Goal: Task Accomplishment & Management: Manage account settings

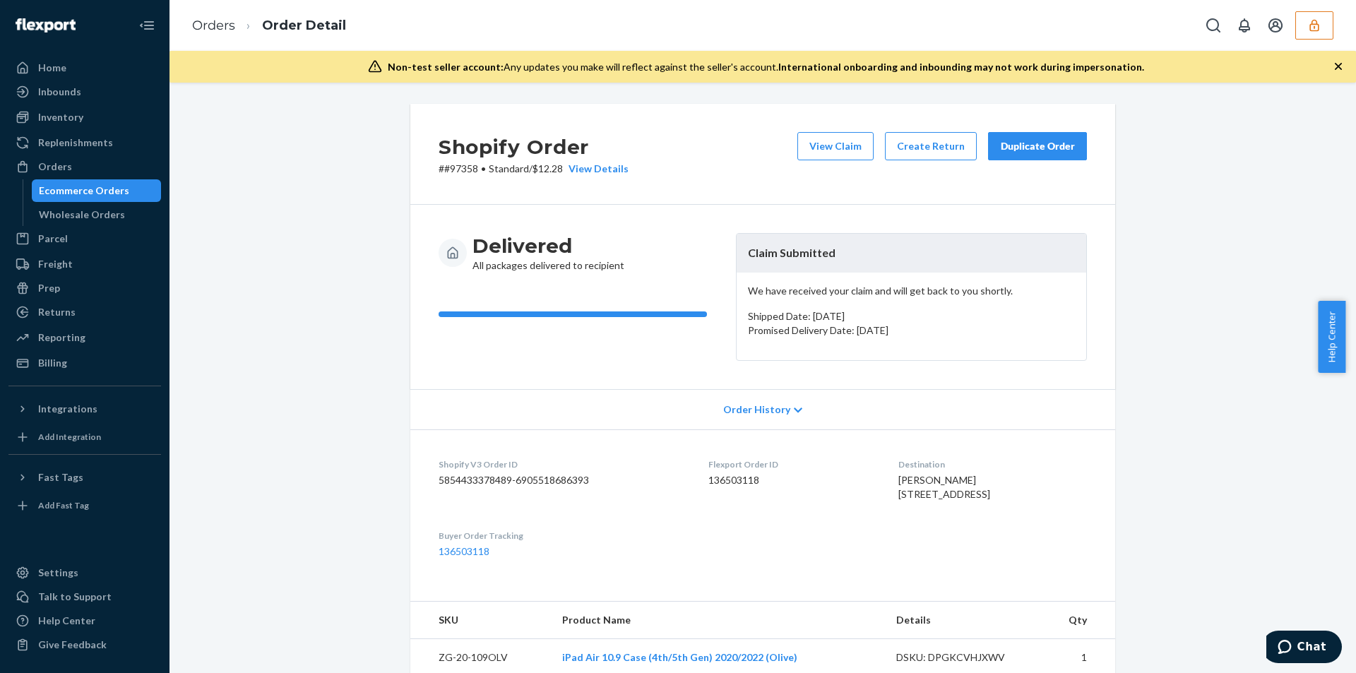
scroll to position [462, 0]
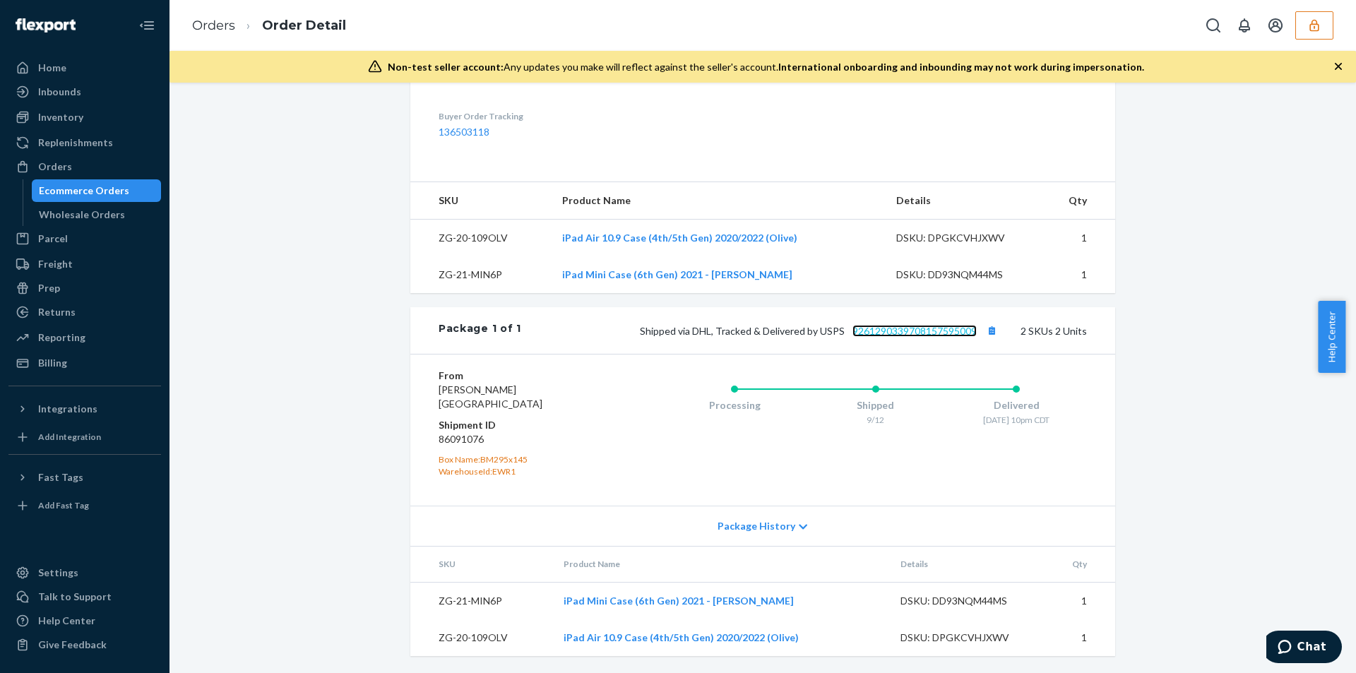
click at [907, 329] on link "9261290339708157595009" at bounding box center [914, 331] width 124 height 12
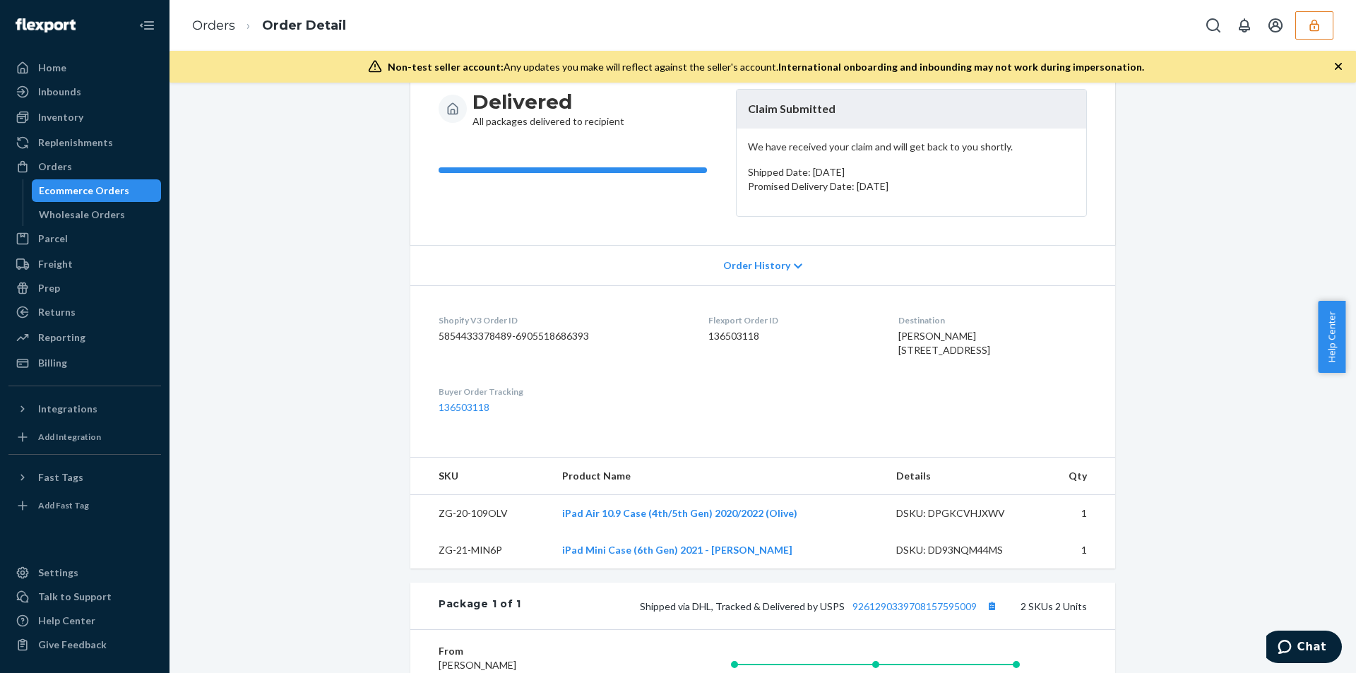
scroll to position [0, 0]
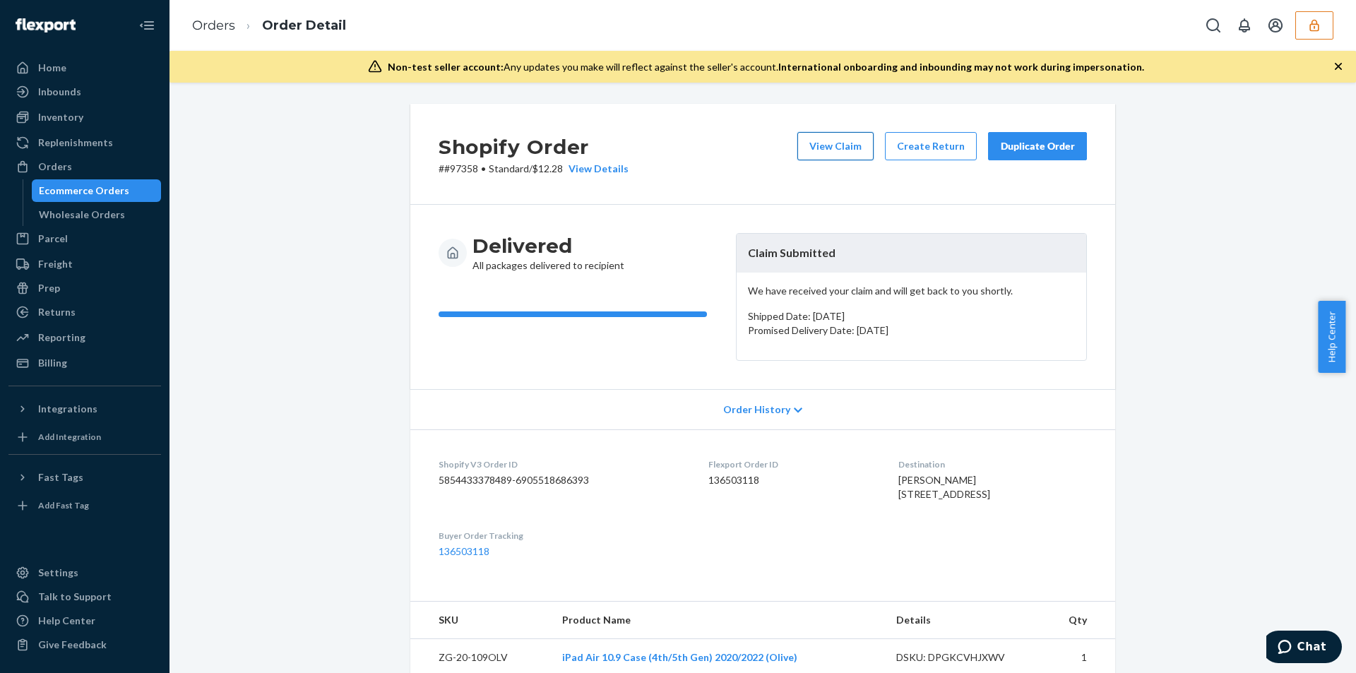
click at [833, 146] on button "View Claim" at bounding box center [835, 146] width 76 height 28
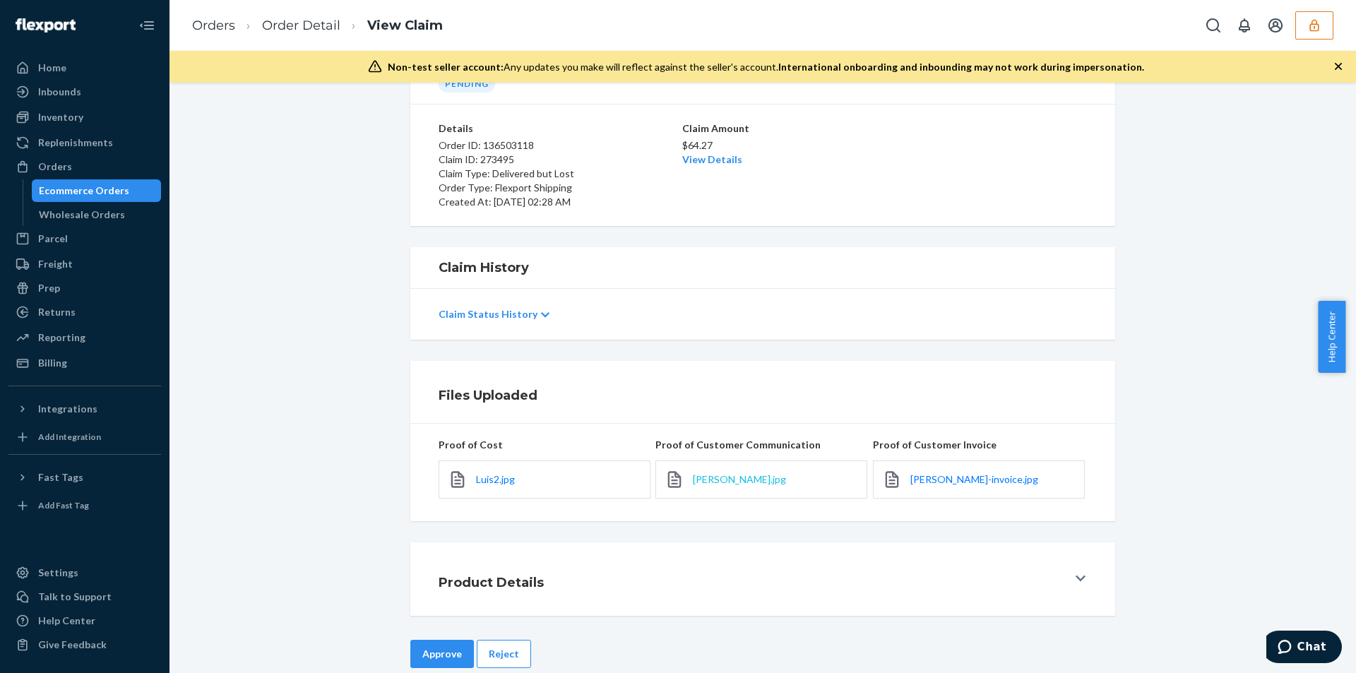
scroll to position [107, 0]
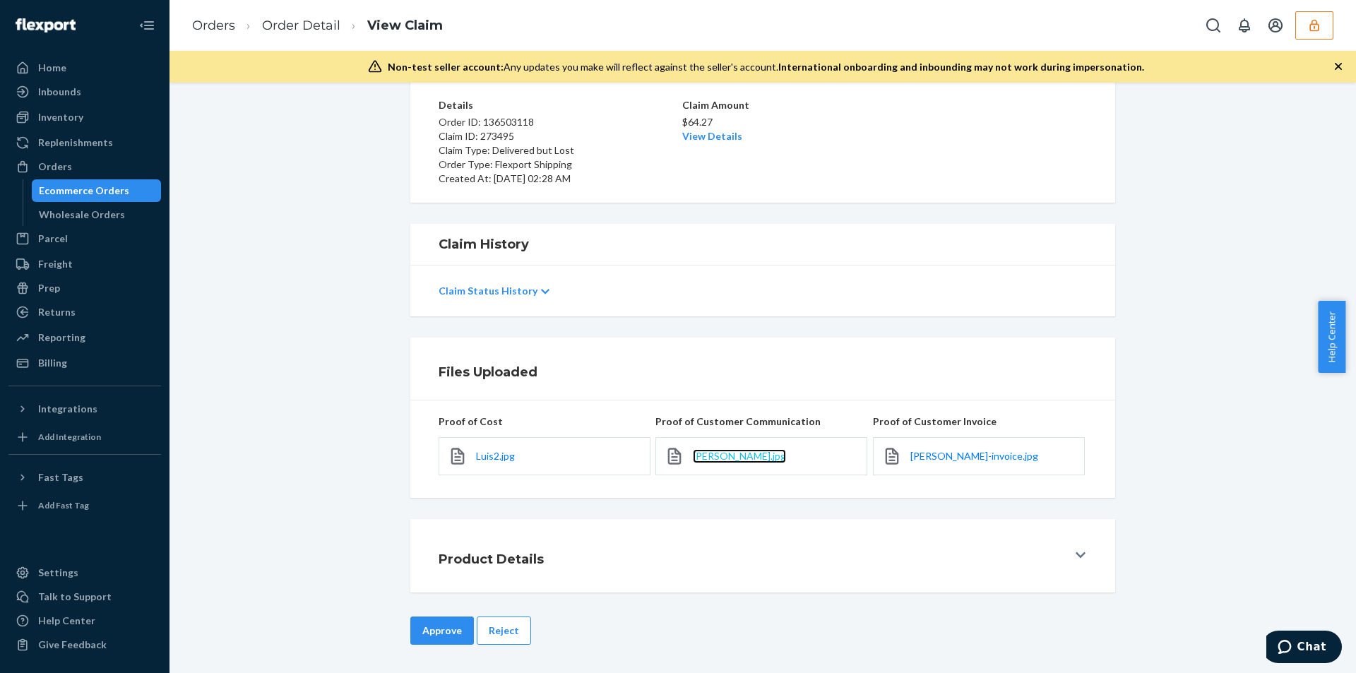
click at [694, 454] on span "Luis.jpg" at bounding box center [739, 456] width 93 height 12
drag, startPoint x: 511, startPoint y: 624, endPoint x: 556, endPoint y: 504, distance: 129.0
click at [511, 620] on button "Reject" at bounding box center [504, 631] width 54 height 28
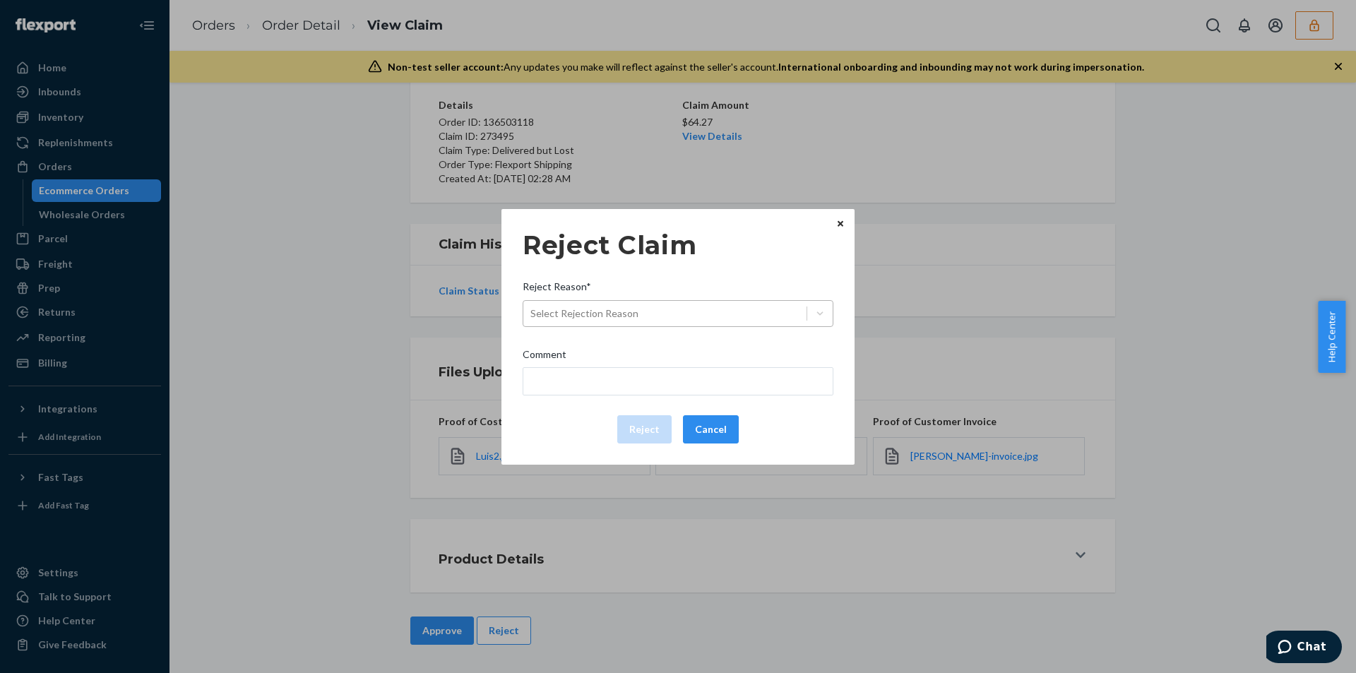
click at [636, 307] on div "Select Rejection Reason" at bounding box center [664, 313] width 283 height 23
click at [532, 307] on input "Reject Reason* Select Rejection Reason" at bounding box center [530, 314] width 1 height 14
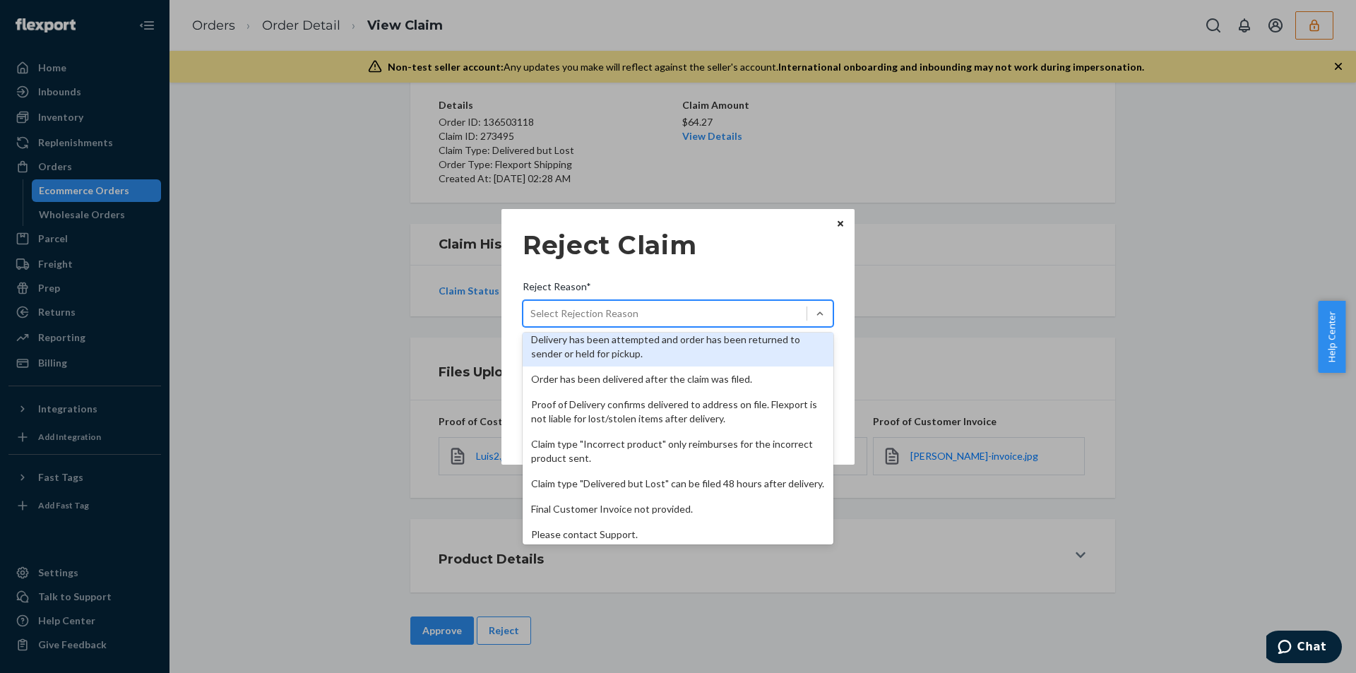
scroll to position [184, 0]
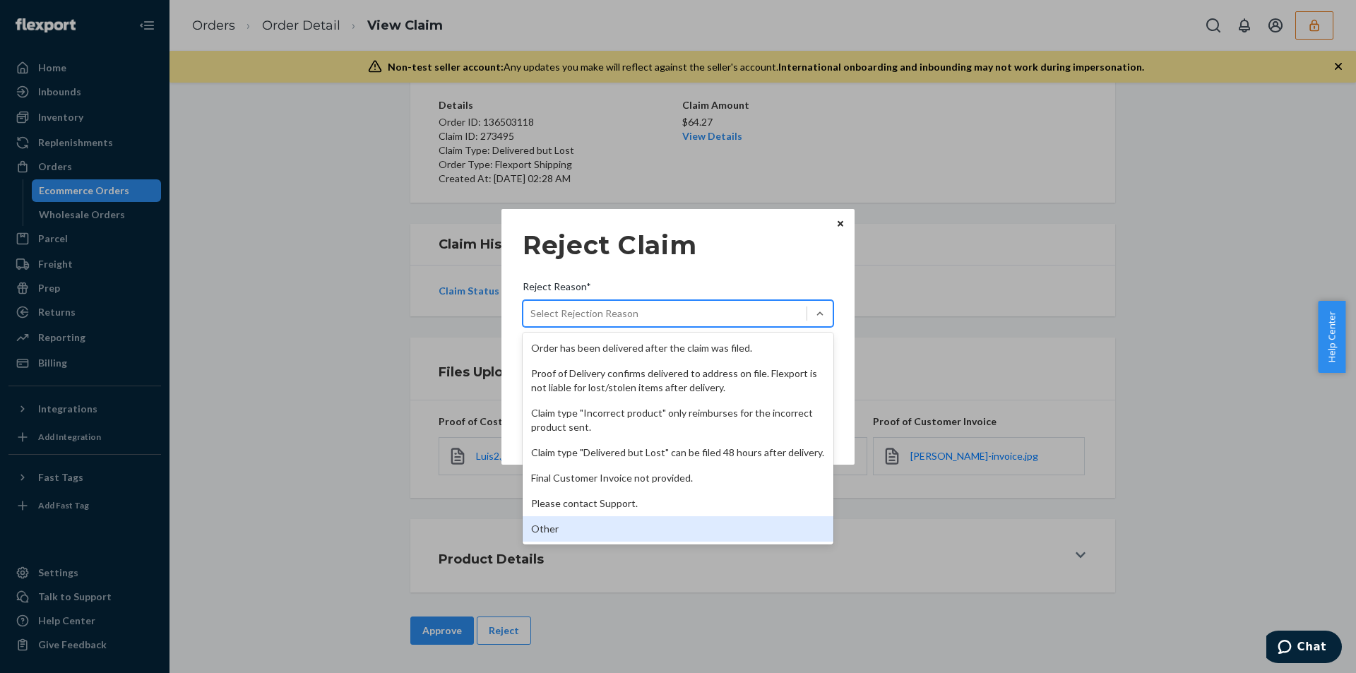
click at [582, 523] on div "Other" at bounding box center [678, 528] width 311 height 25
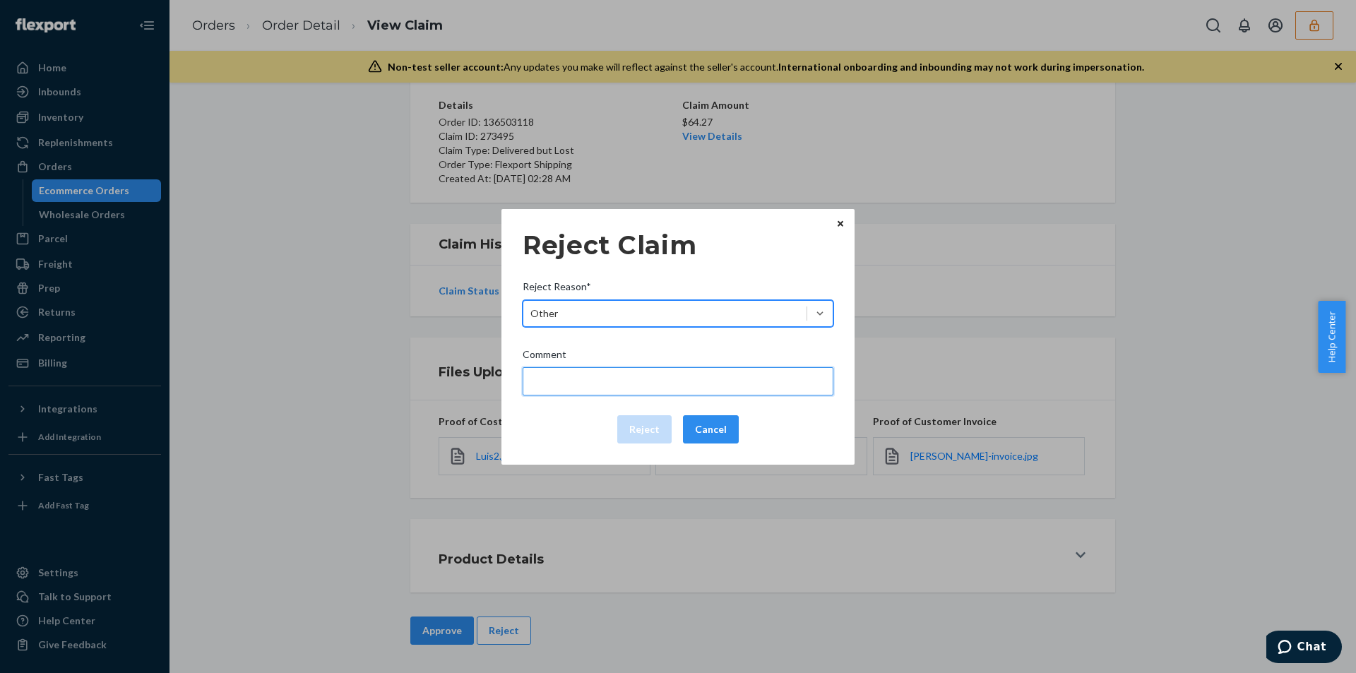
click at [590, 386] on input "Comment" at bounding box center [678, 381] width 311 height 28
type input "The package was confirmed to be delivered at the right location and flexport is…"
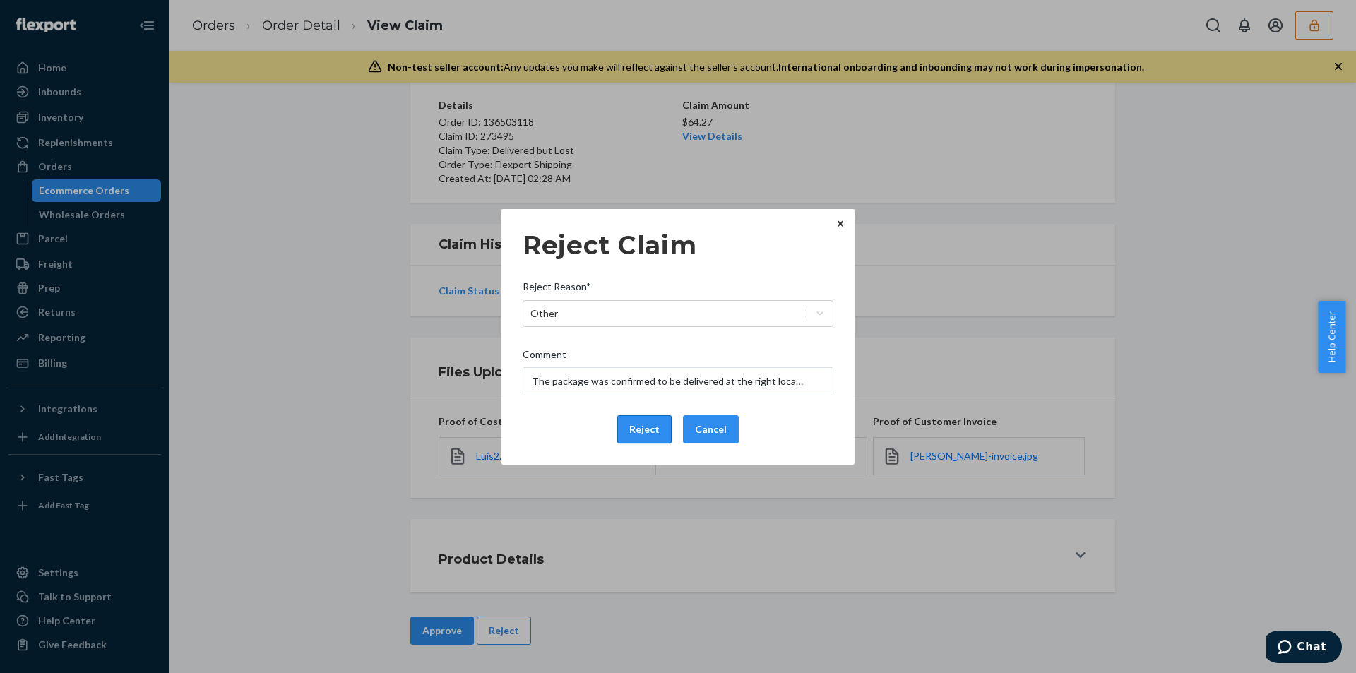
click at [653, 420] on button "Reject" at bounding box center [644, 429] width 54 height 28
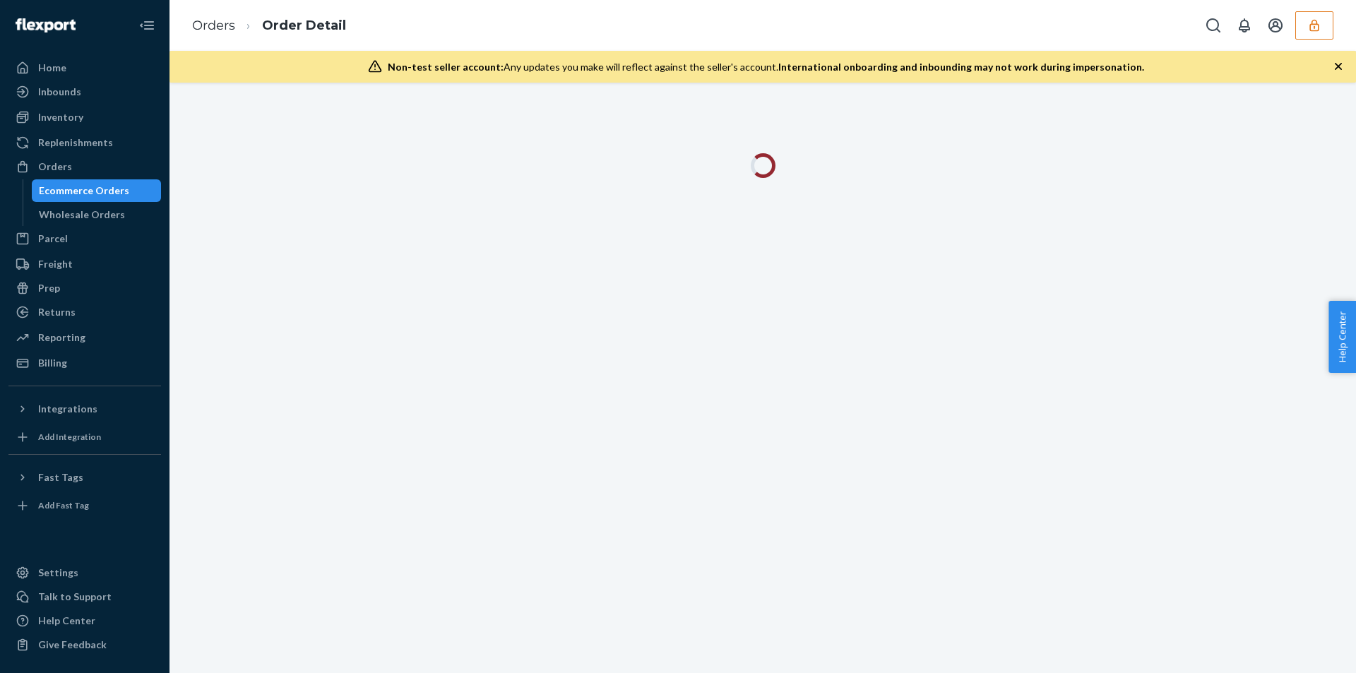
click at [1333, 67] on icon "button" at bounding box center [1338, 66] width 14 height 14
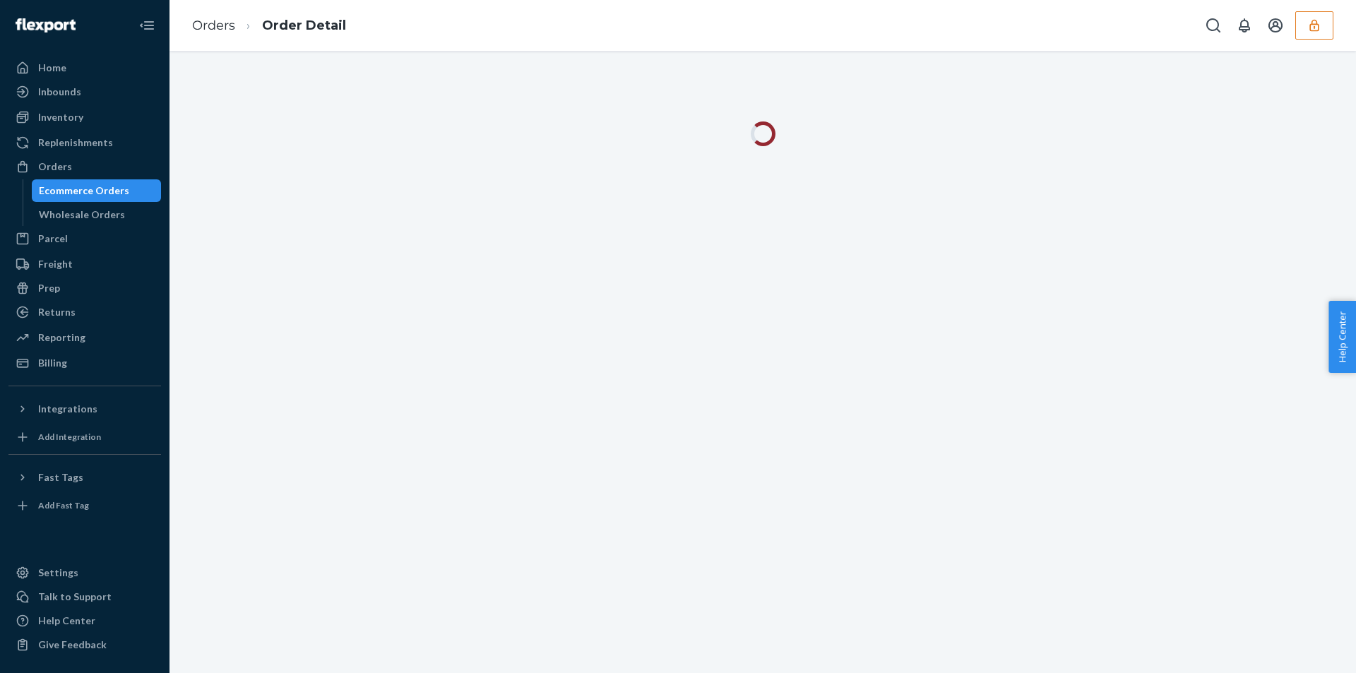
click at [1333, 67] on div at bounding box center [763, 362] width 1187 height 622
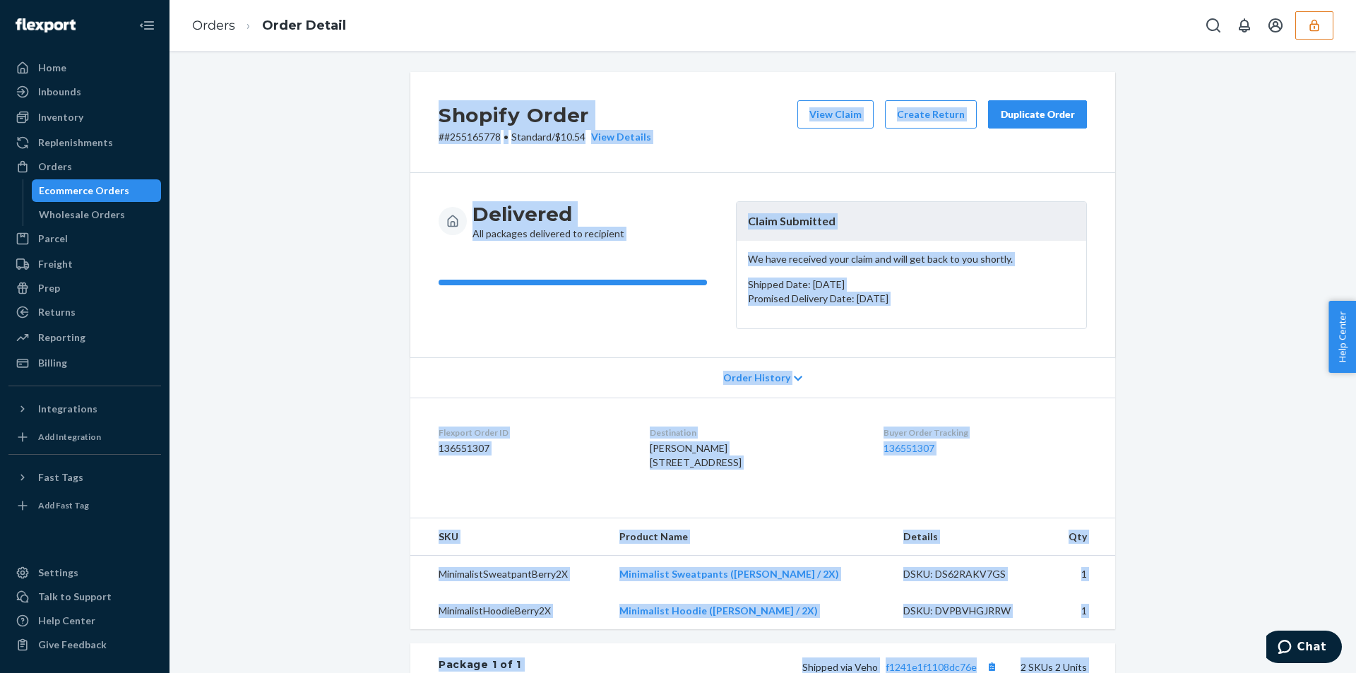
click at [1247, 184] on div "Shopify Order # #255165778 • Standard / $10.54 View Details View Claim Create R…" at bounding box center [762, 520] width 1165 height 896
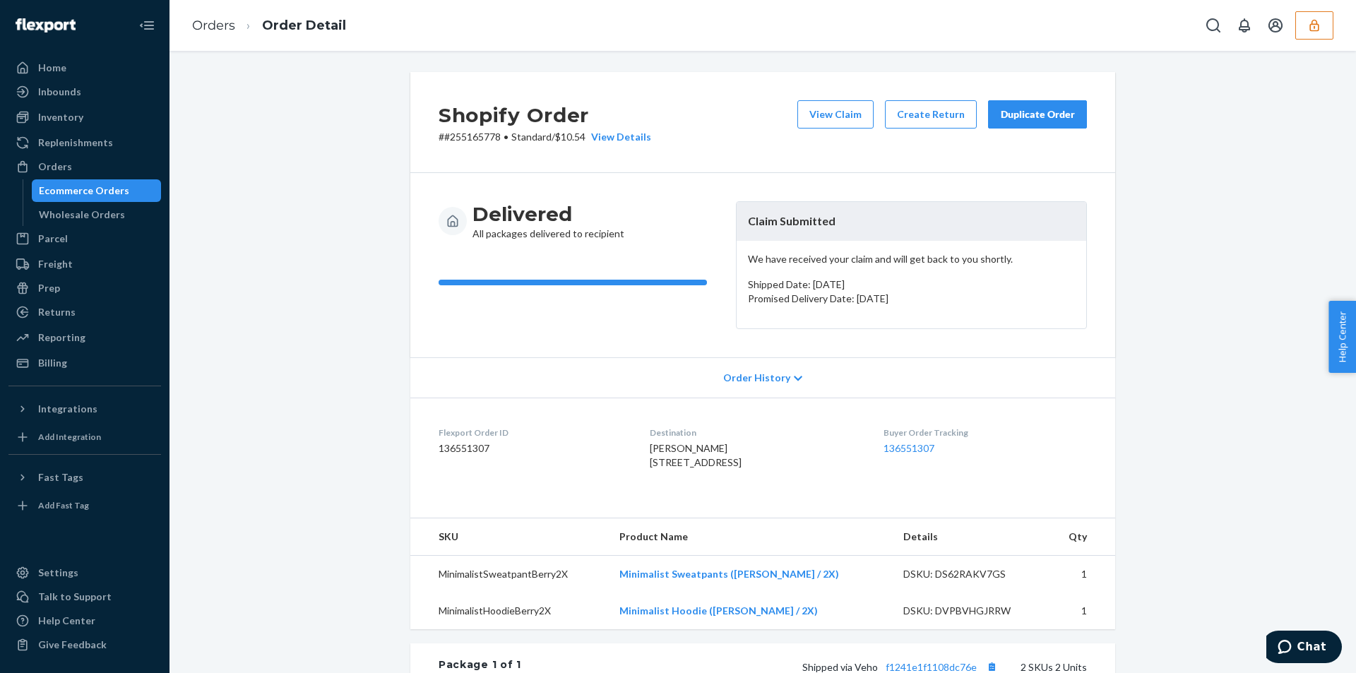
scroll to position [323, 0]
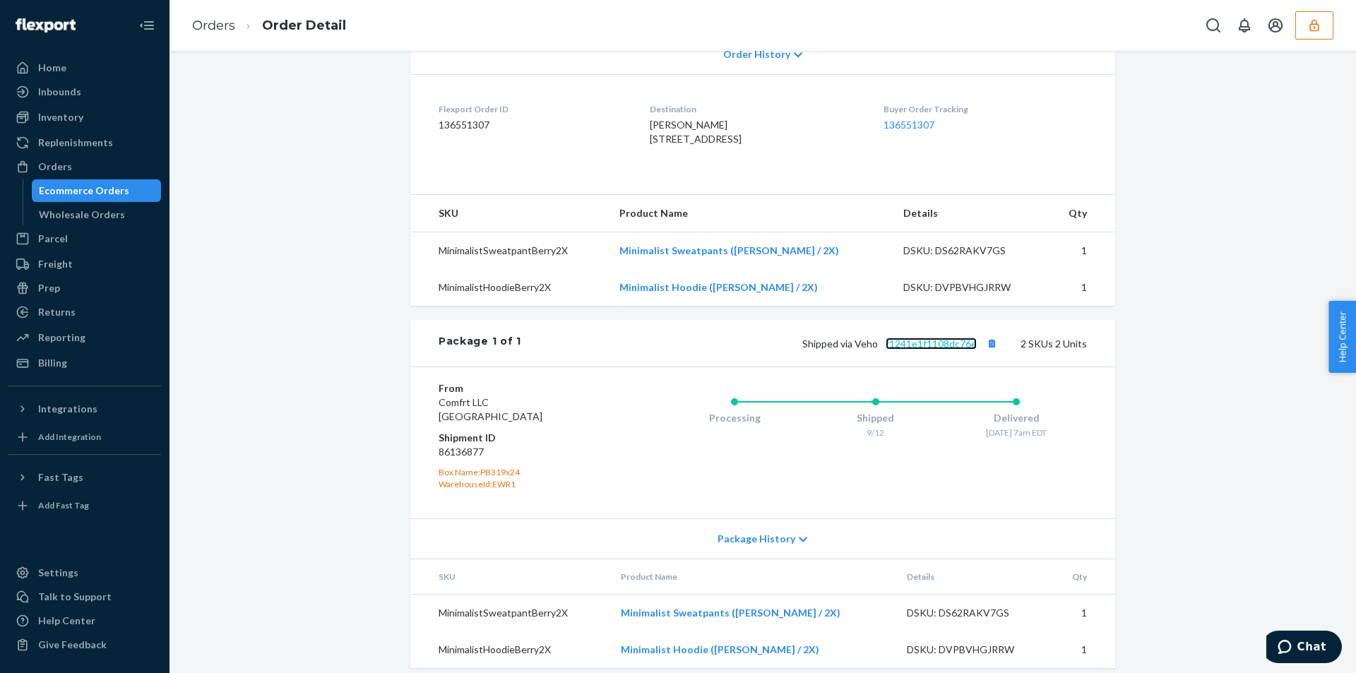
click at [946, 350] on link "f1241e1f1108dc76e" at bounding box center [931, 344] width 91 height 12
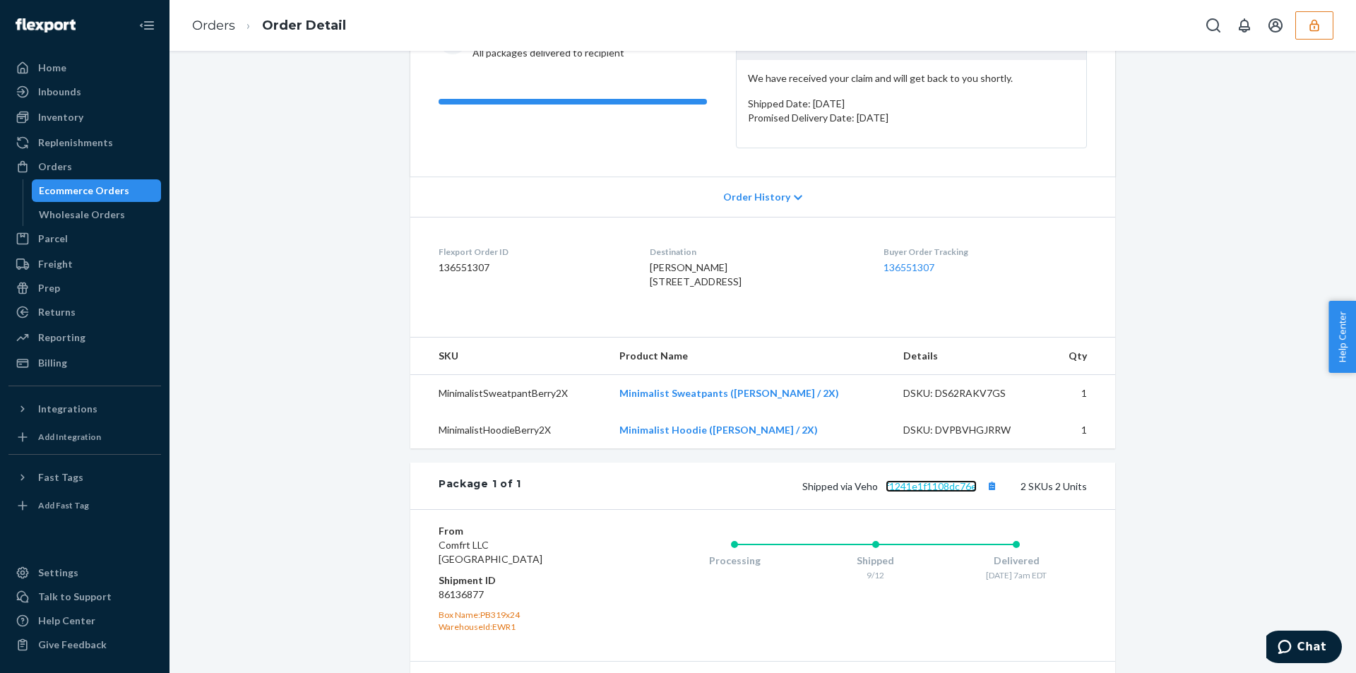
scroll to position [112, 0]
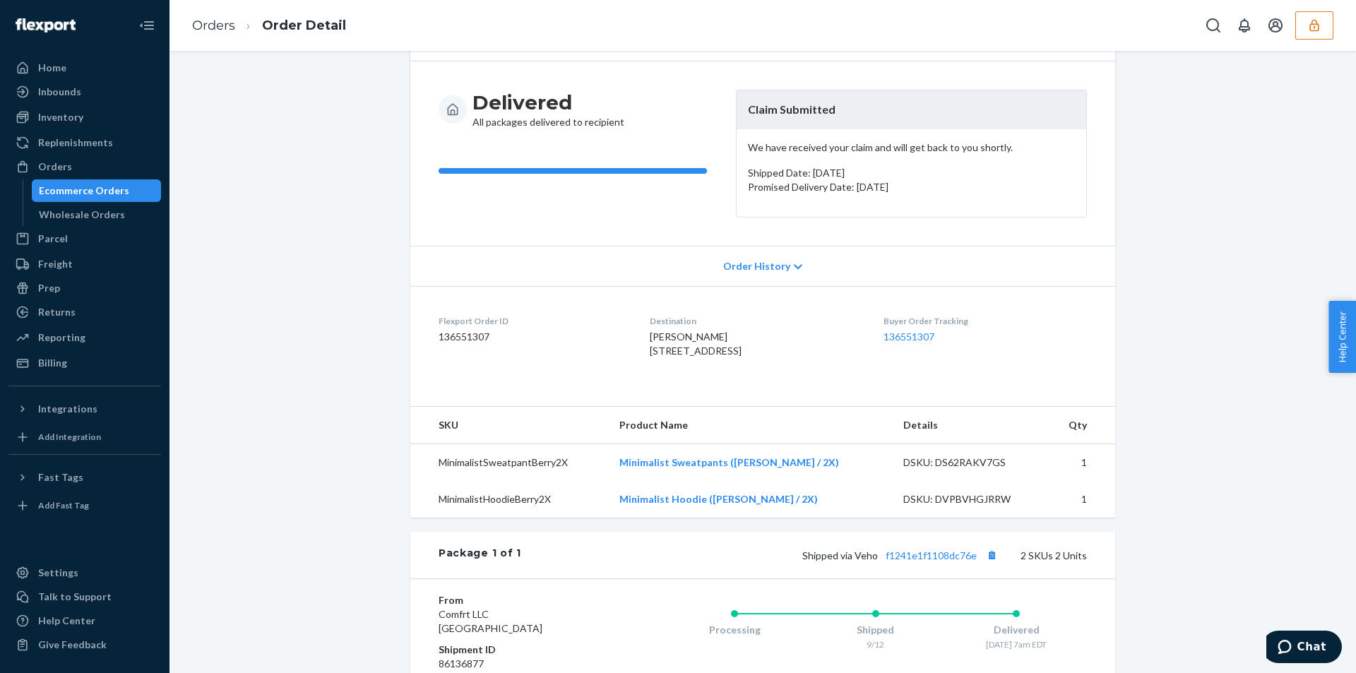
drag, startPoint x: 626, startPoint y: 351, endPoint x: 734, endPoint y: 365, distance: 108.3
click at [734, 365] on dl "Flexport Order ID 136551307 Destination Vanessa Eidell 4310 Greenmount Rd Phila…" at bounding box center [762, 339] width 705 height 106
copy span "4310 Greenmount Rd Philadelphia, PA 19154"
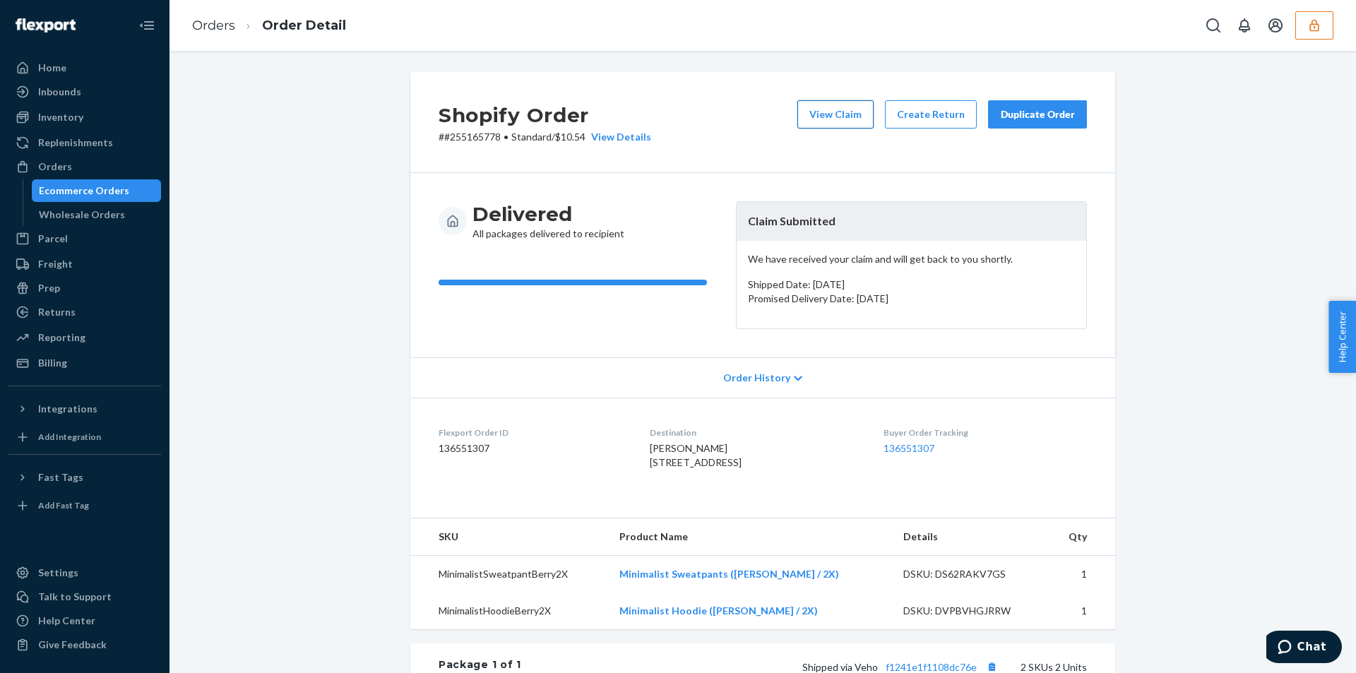
click at [829, 114] on button "View Claim" at bounding box center [835, 114] width 76 height 28
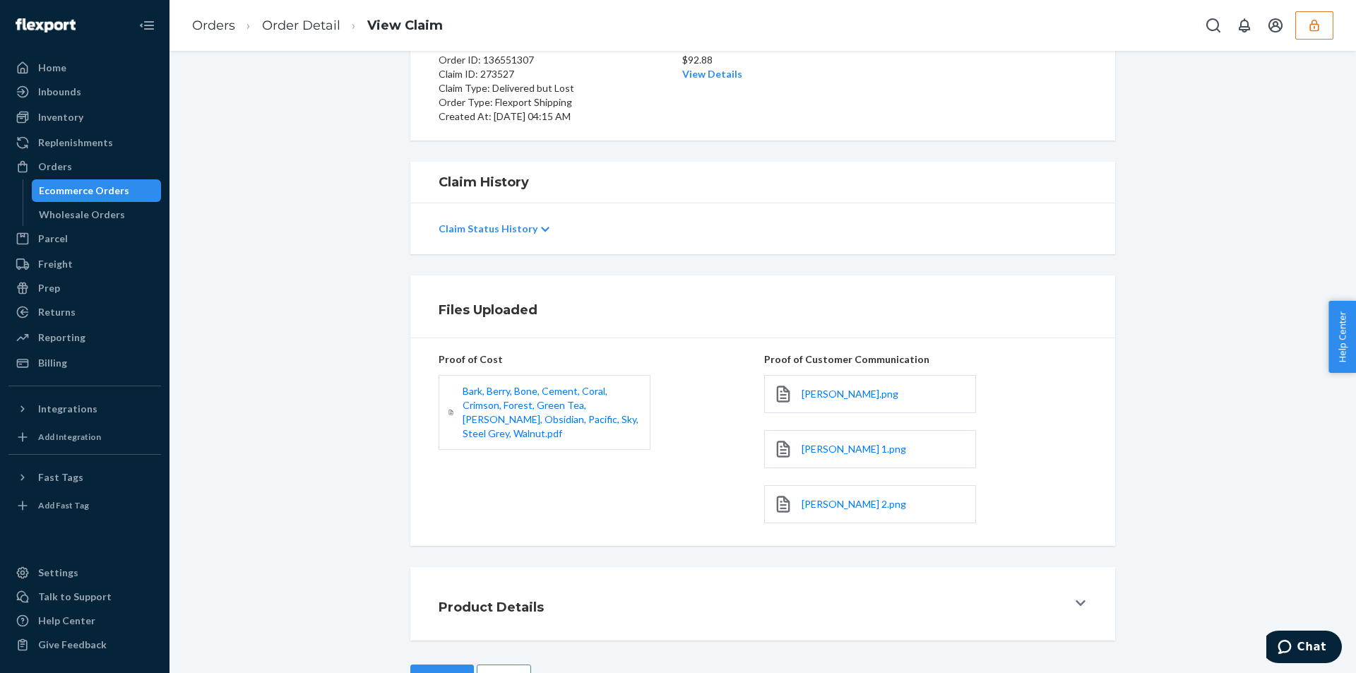
scroll to position [186, 0]
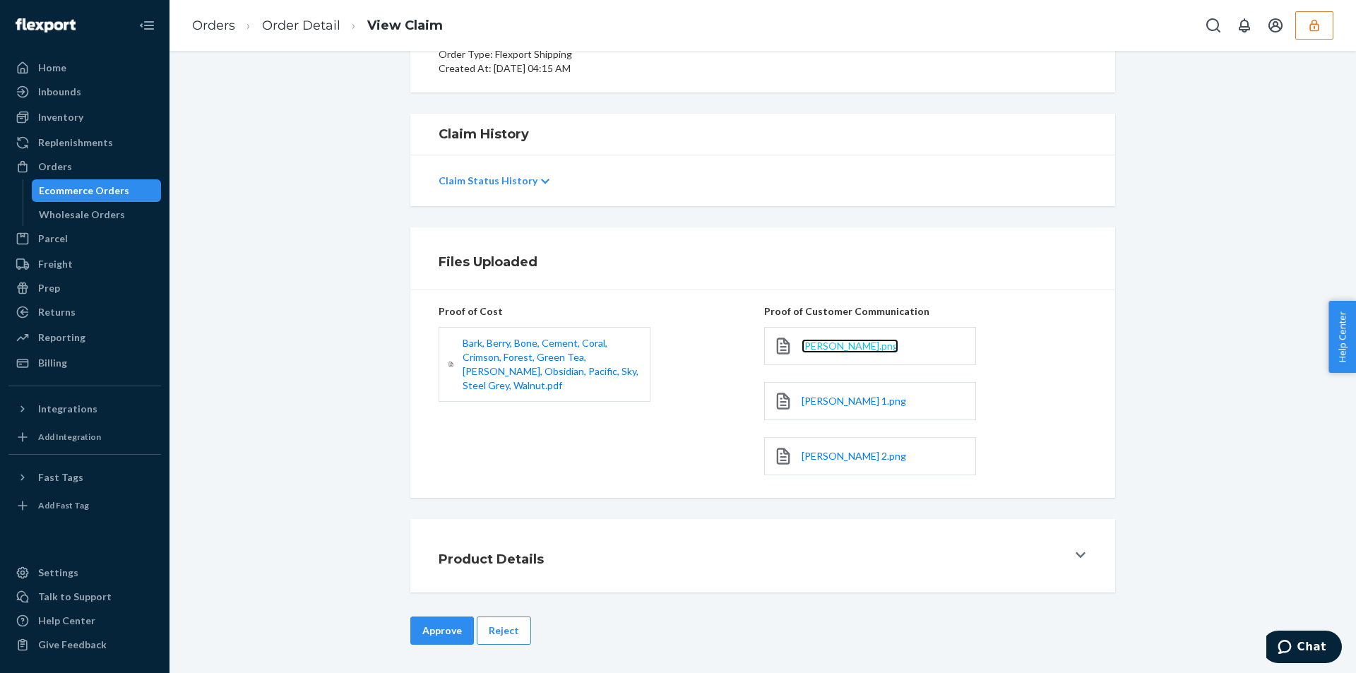
click at [821, 348] on span "Vanessa.png" at bounding box center [850, 346] width 97 height 12
click at [828, 403] on span "Vanessa 1.png" at bounding box center [854, 401] width 105 height 12
click at [819, 464] on div "Vanessa 2.png" at bounding box center [870, 456] width 212 height 38
click at [824, 453] on span "Vanessa 2.png" at bounding box center [854, 456] width 105 height 12
click at [491, 643] on button "Reject" at bounding box center [504, 631] width 54 height 28
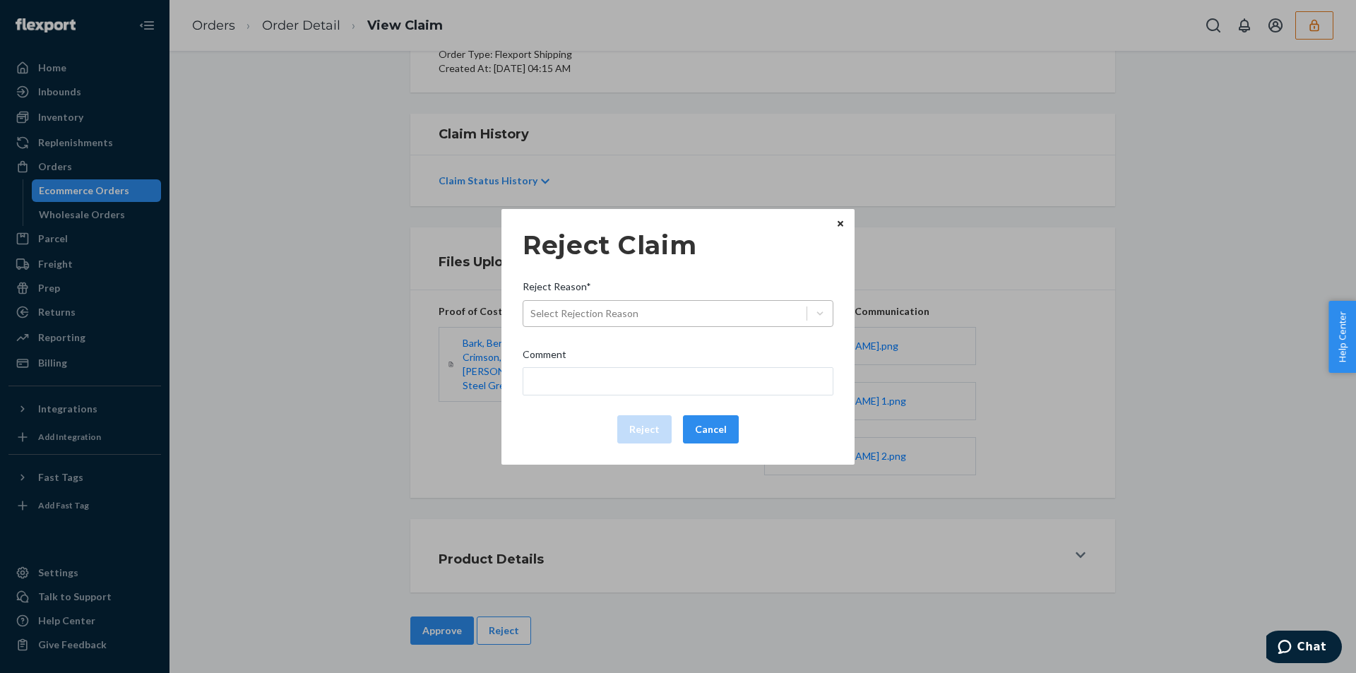
click at [686, 307] on div "Select Rejection Reason" at bounding box center [664, 313] width 283 height 23
click at [532, 307] on input "Reject Reason* Select Rejection Reason" at bounding box center [530, 314] width 1 height 14
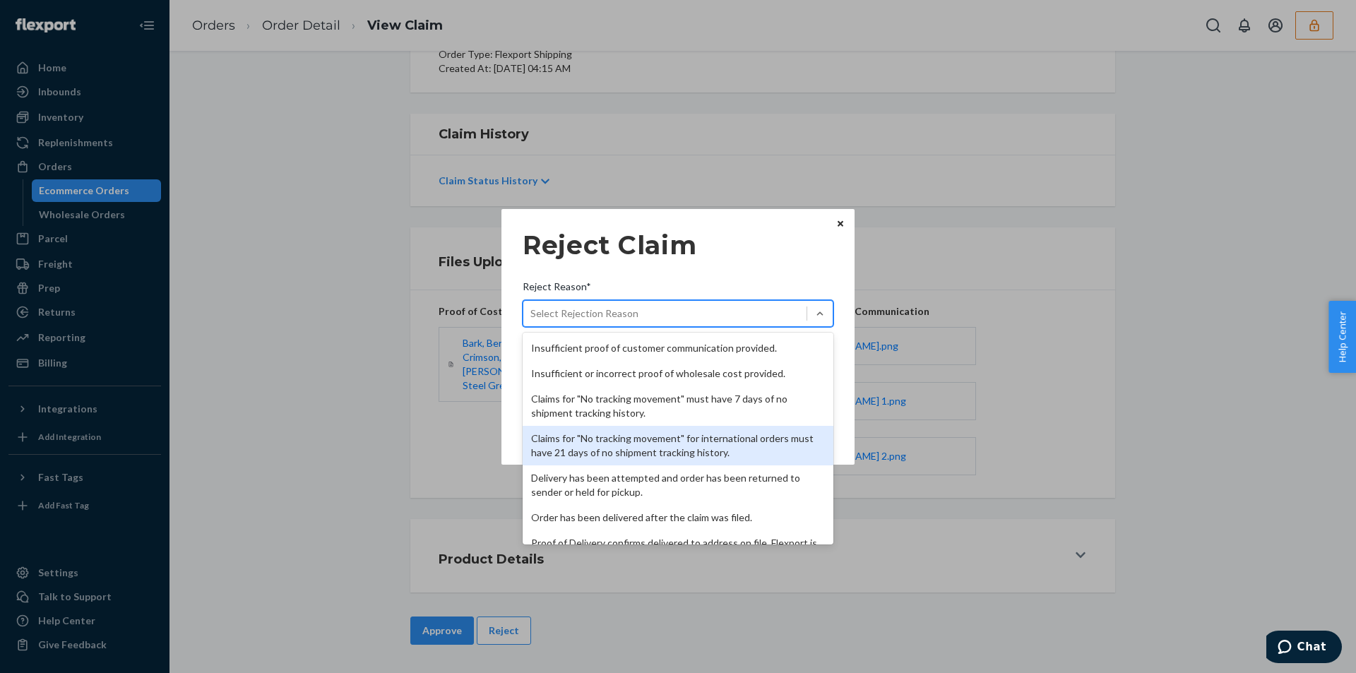
scroll to position [184, 0]
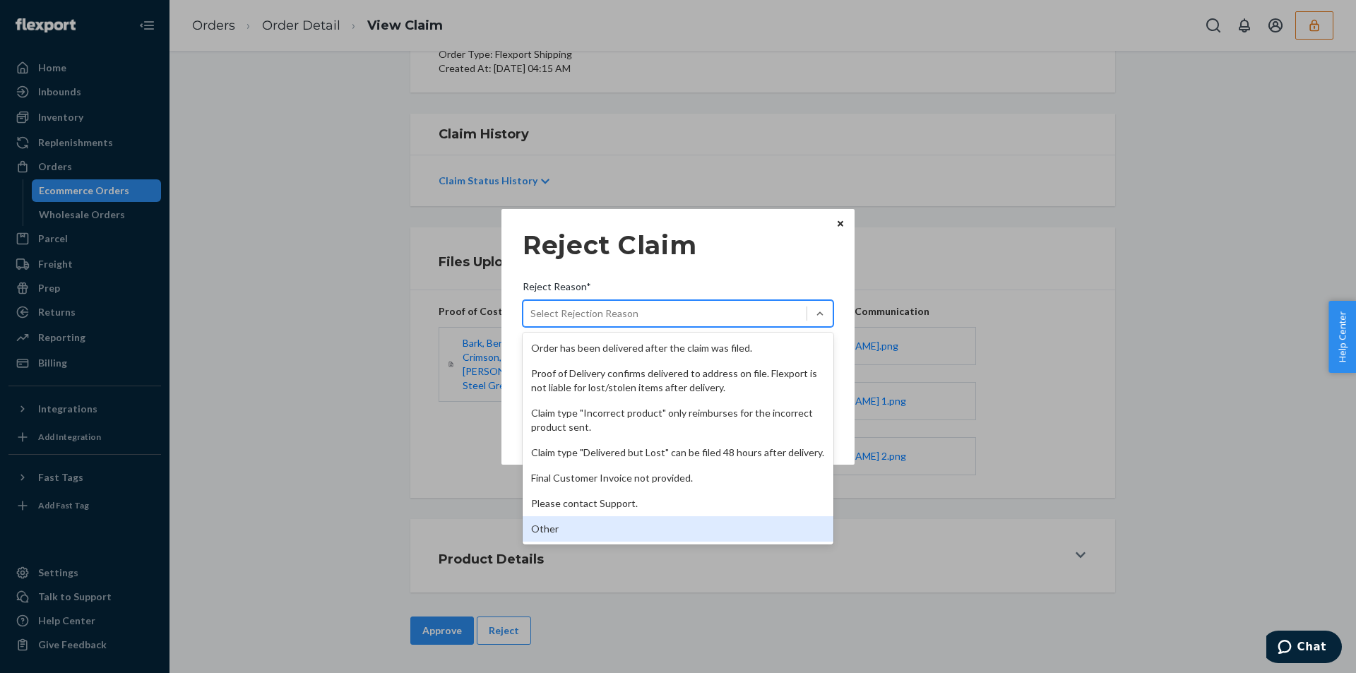
click at [559, 529] on div "Other" at bounding box center [678, 528] width 311 height 25
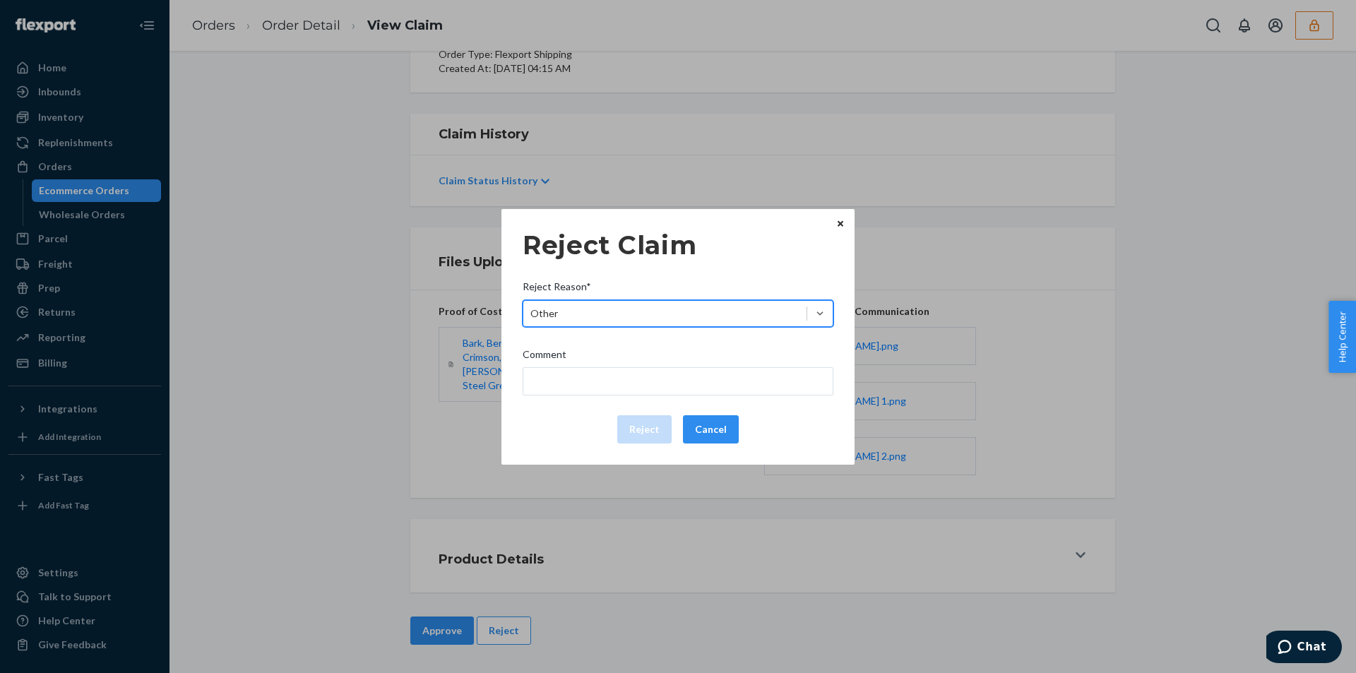
click at [615, 355] on div "Comment" at bounding box center [678, 357] width 311 height 20
click at [615, 367] on input "Comment" at bounding box center [678, 381] width 311 height 28
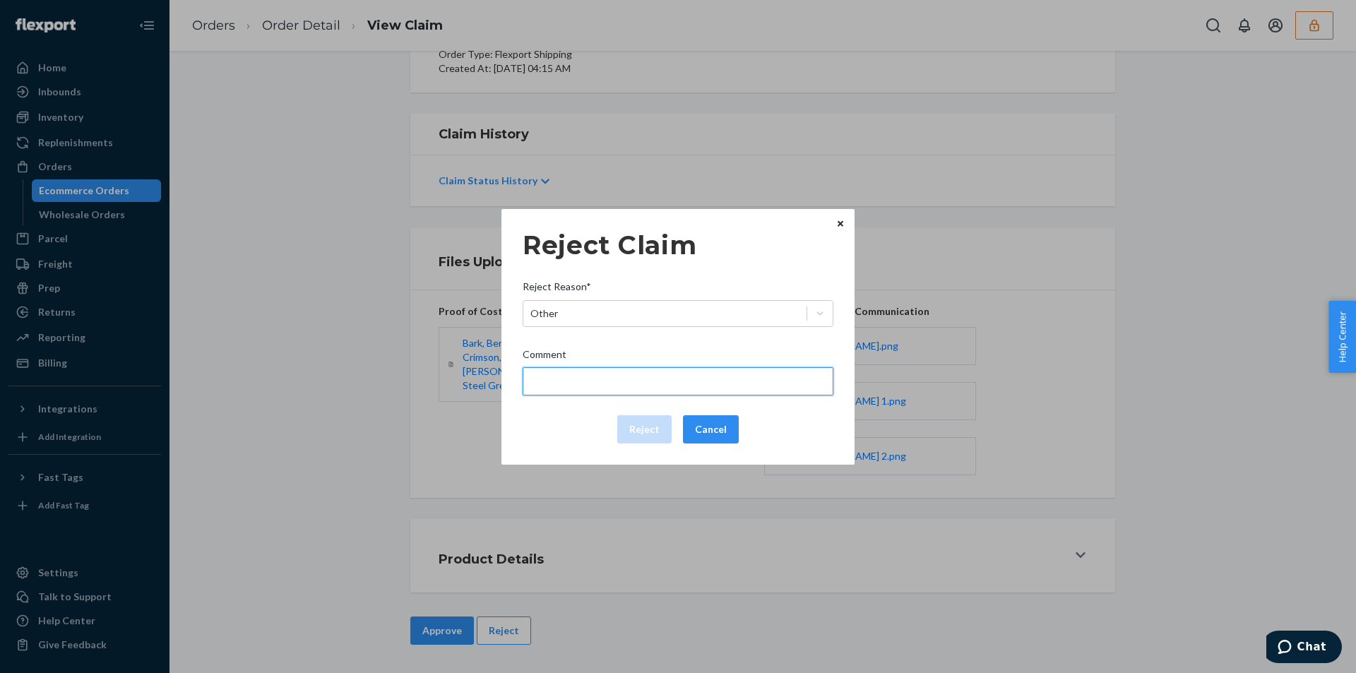
drag, startPoint x: 606, startPoint y: 375, endPoint x: 605, endPoint y: 392, distance: 17.0
click at [606, 375] on input "Comment" at bounding box center [678, 381] width 311 height 28
type input "The package was confirmed to be delivered at the right location and flexport is…"
click at [655, 426] on button "Reject" at bounding box center [644, 429] width 54 height 28
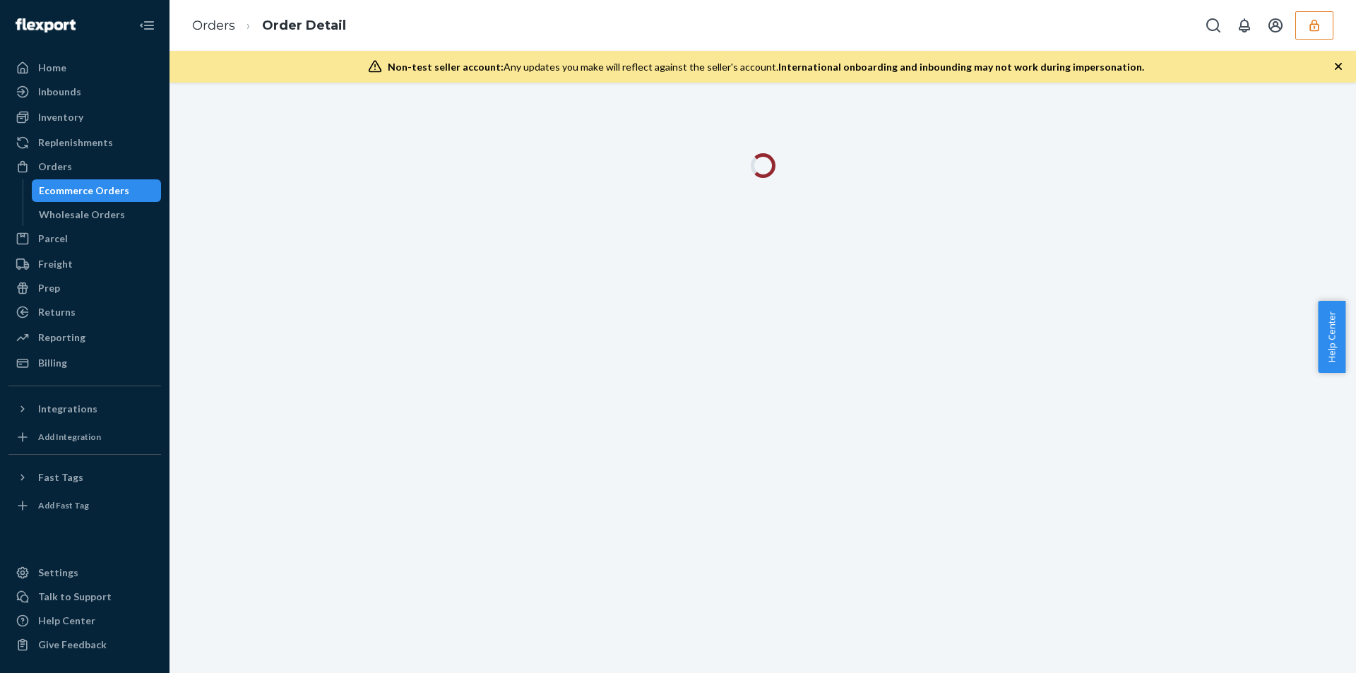
click at [1342, 75] on div "Non-test seller account: Any updates you make will reflect against the seller's…" at bounding box center [763, 67] width 1187 height 32
click at [1340, 70] on icon "button" at bounding box center [1338, 66] width 14 height 14
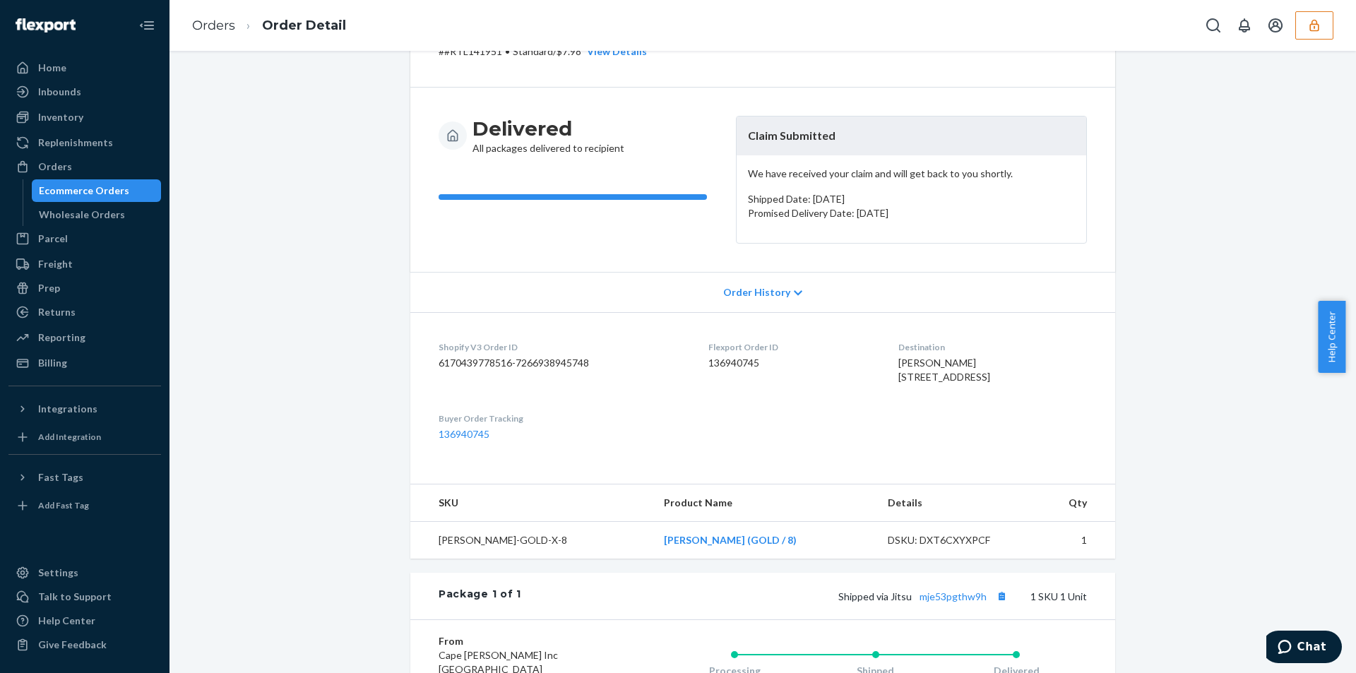
scroll to position [343, 0]
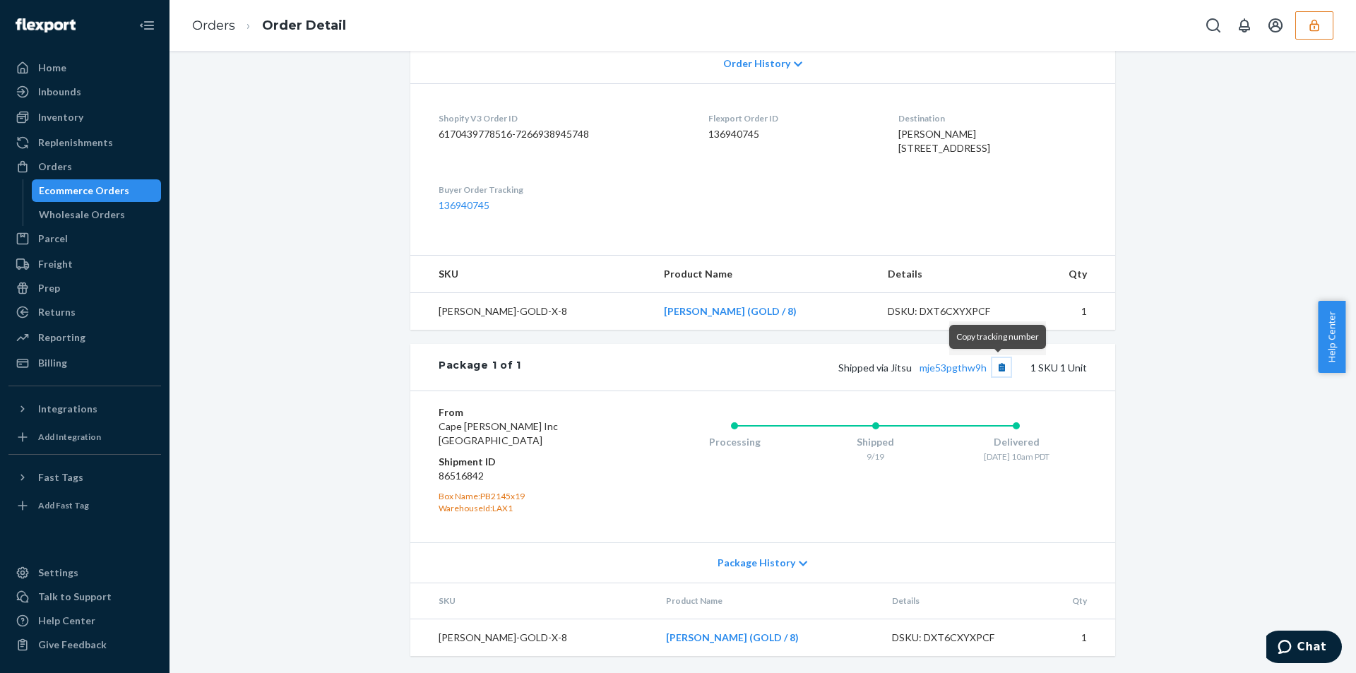
click at [997, 368] on button "Copy tracking number" at bounding box center [1001, 367] width 18 height 18
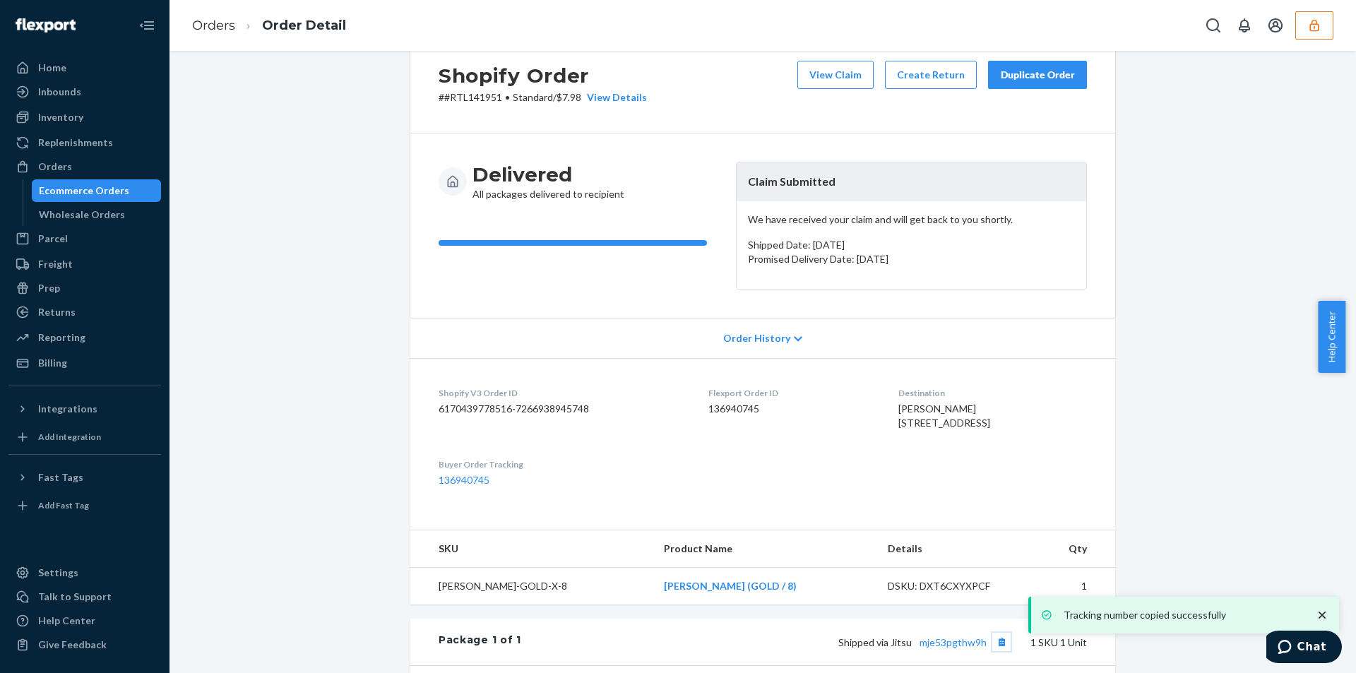
scroll to position [0, 0]
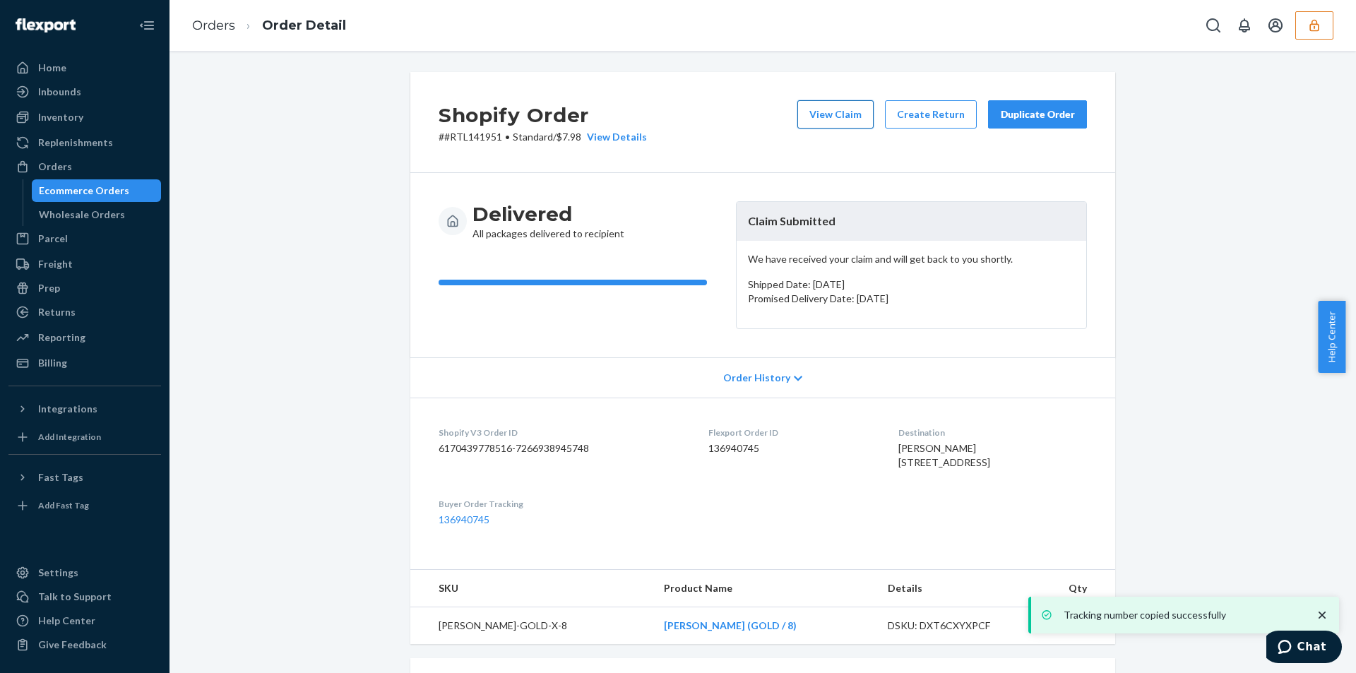
click at [849, 115] on button "View Claim" at bounding box center [835, 114] width 76 height 28
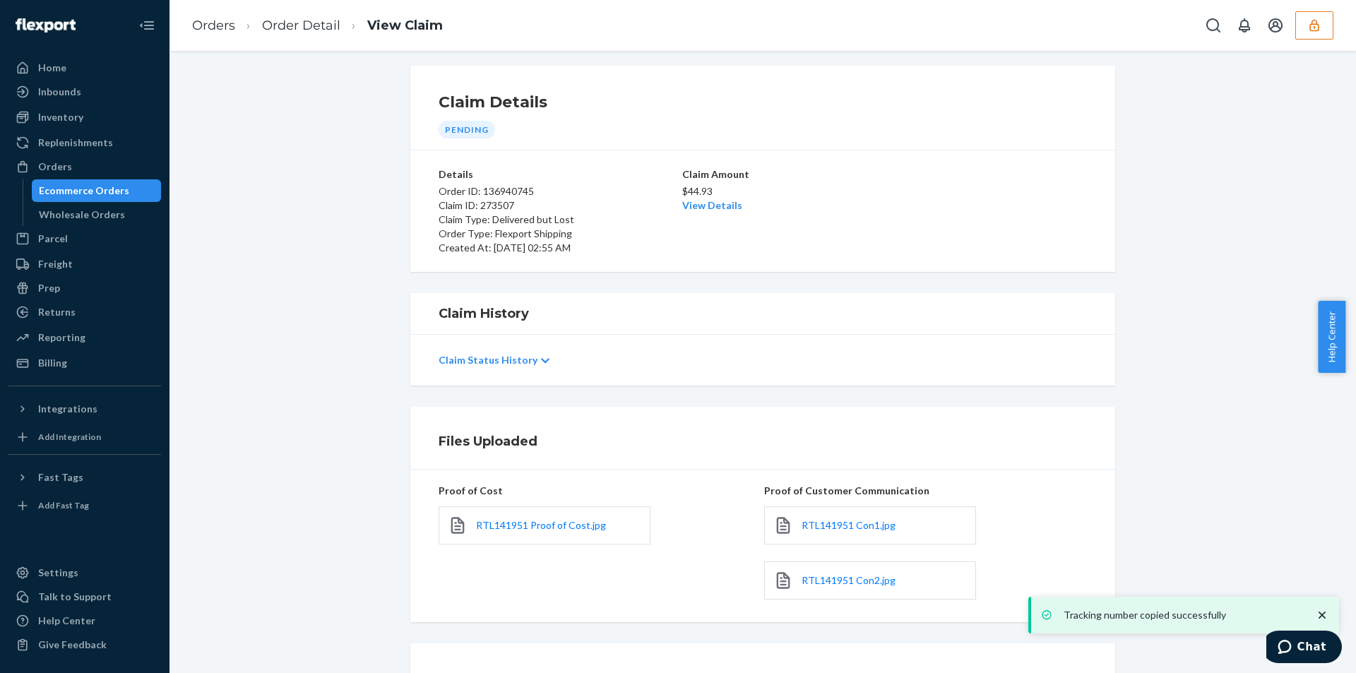
scroll to position [1, 0]
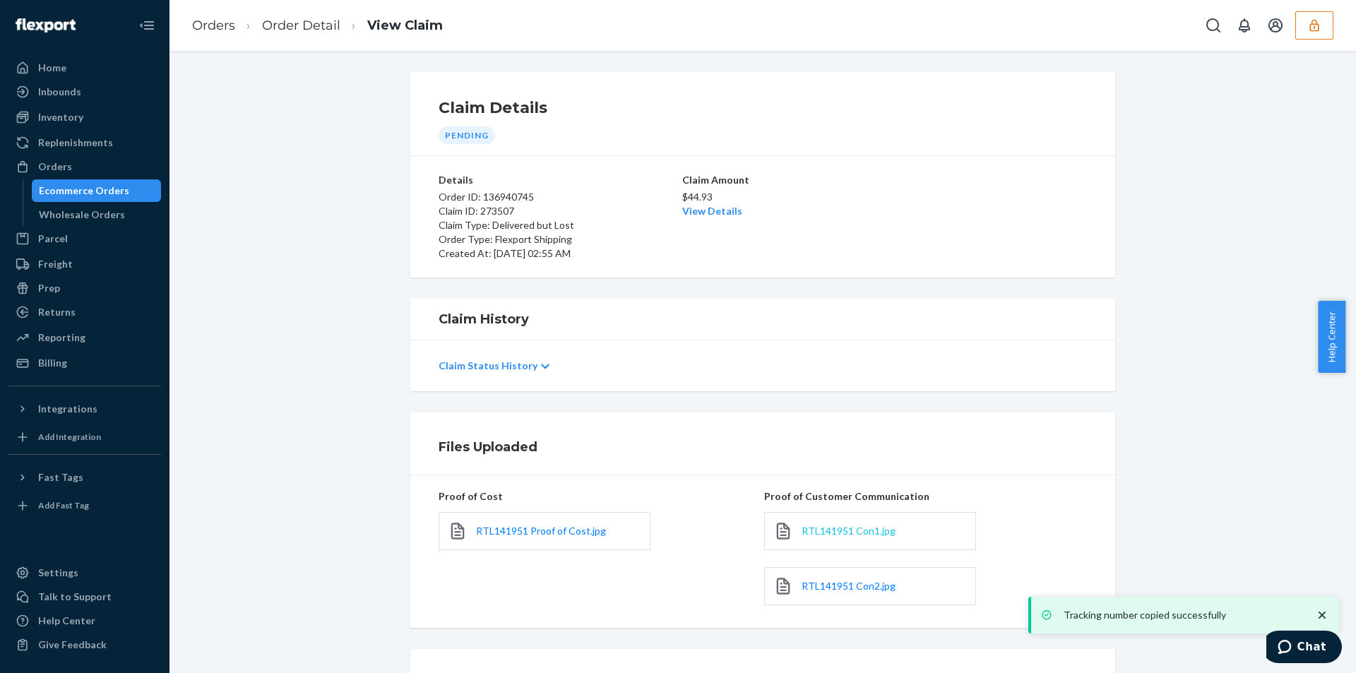
click at [812, 533] on span "RTL141951 Con1.jpg" at bounding box center [849, 531] width 94 height 12
click at [833, 582] on span "RTL141951 Con2.jpg" at bounding box center [849, 586] width 94 height 12
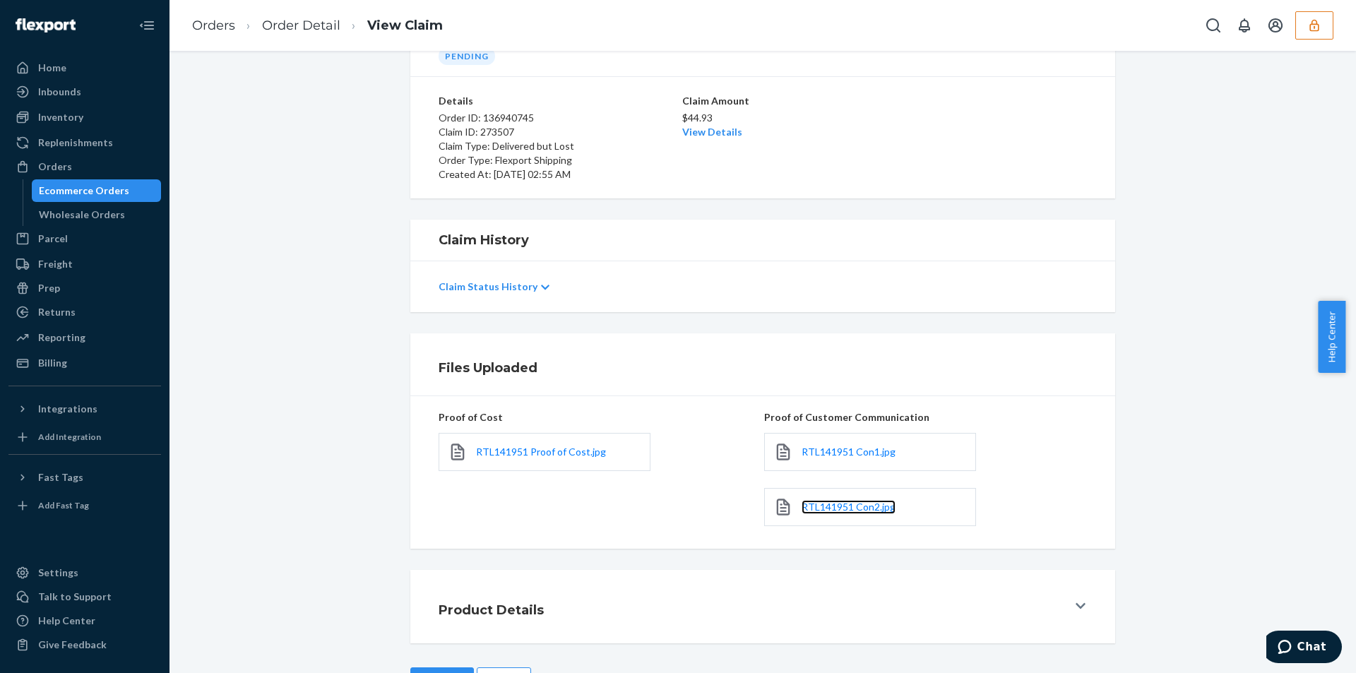
scroll to position [131, 0]
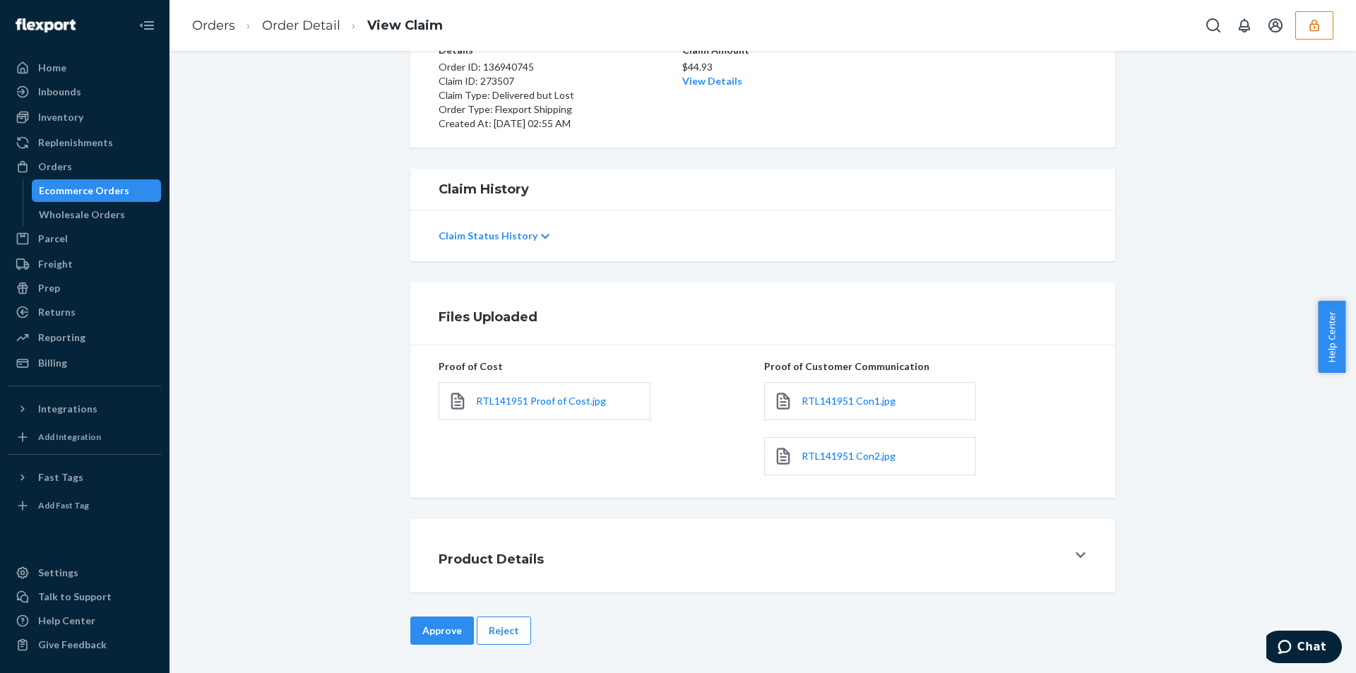
click at [508, 626] on button "Reject" at bounding box center [504, 631] width 54 height 28
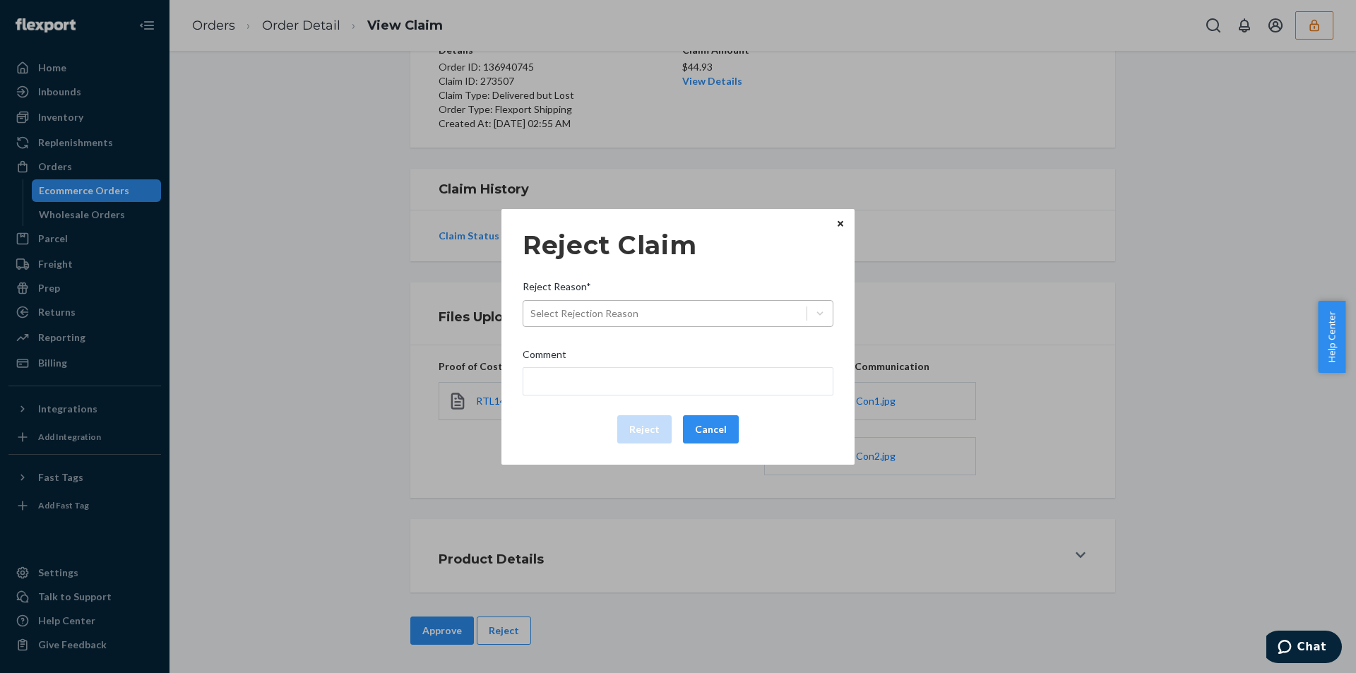
click at [663, 313] on div "Select Rejection Reason" at bounding box center [664, 313] width 283 height 23
click at [532, 313] on input "Reject Reason* Select Rejection Reason" at bounding box center [530, 314] width 1 height 14
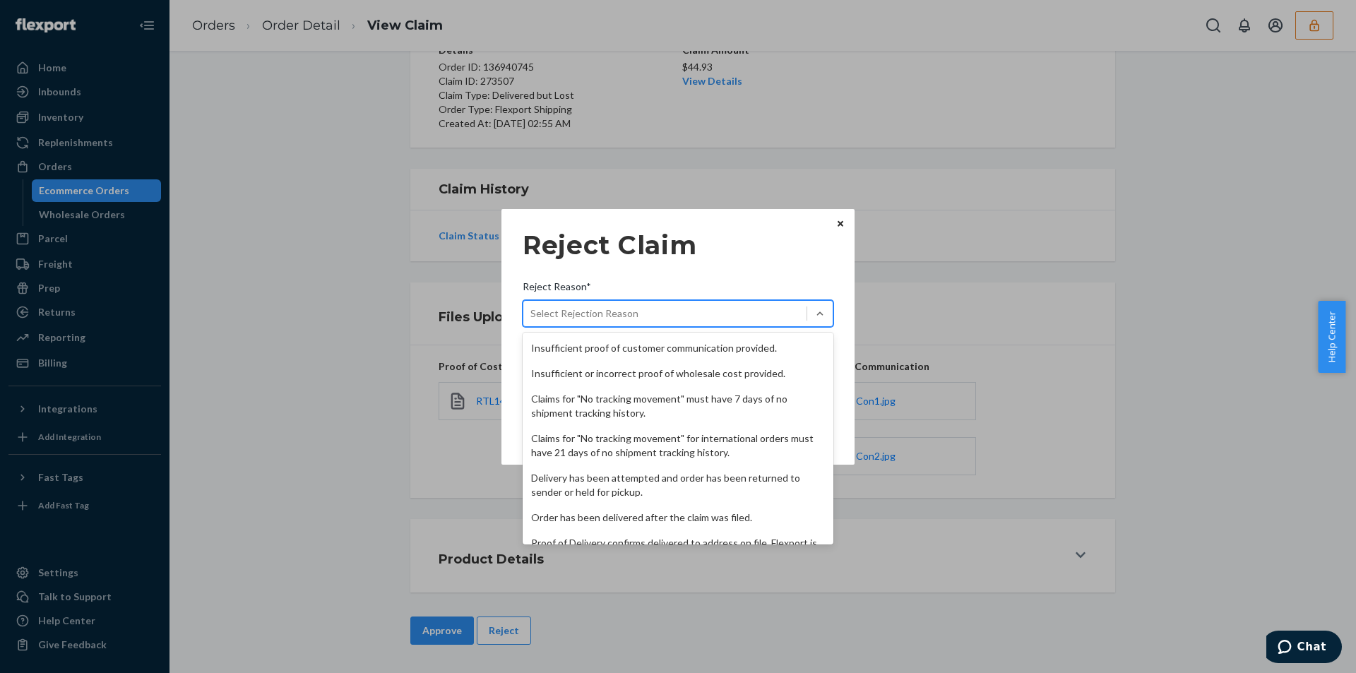
scroll to position [184, 0]
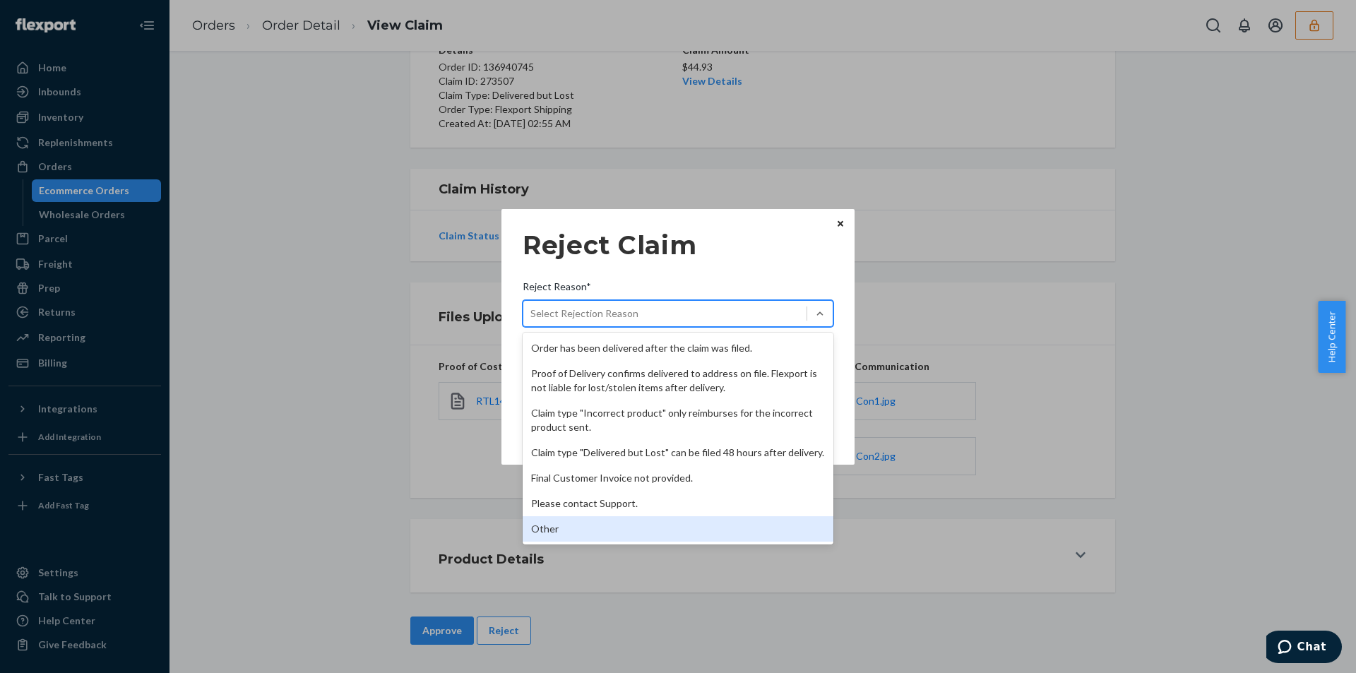
click at [569, 530] on div "Other" at bounding box center [678, 528] width 311 height 25
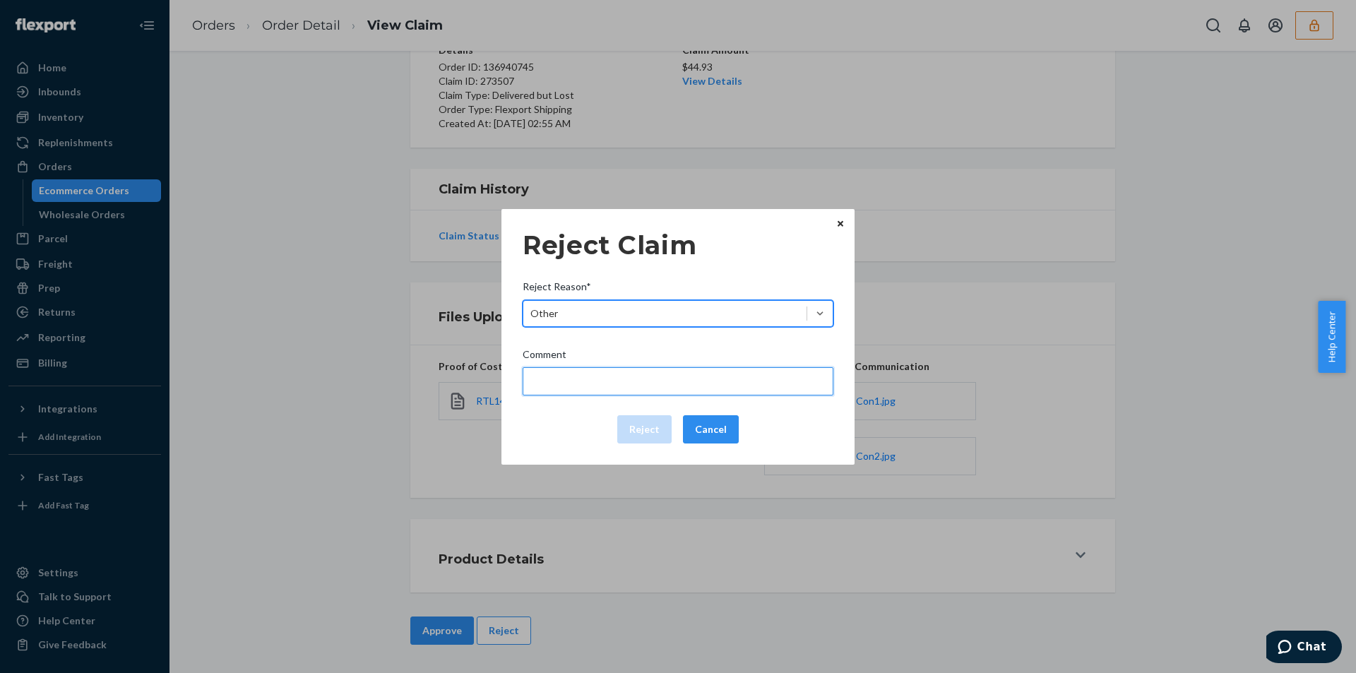
drag, startPoint x: 605, startPoint y: 386, endPoint x: 605, endPoint y: 395, distance: 9.2
click at [605, 386] on input "Comment" at bounding box center [678, 381] width 311 height 28
type input "The package was confirmed to be delivered at the right location and flexport is…"
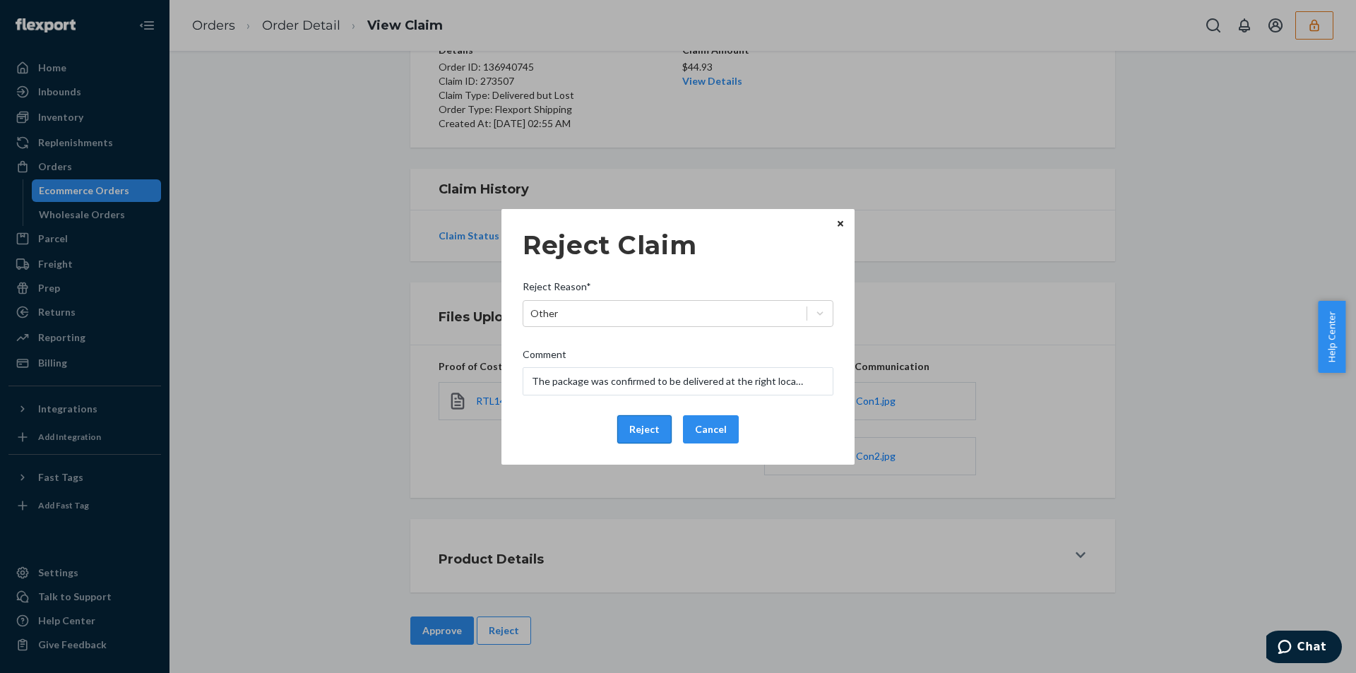
click at [632, 421] on button "Reject" at bounding box center [644, 429] width 54 height 28
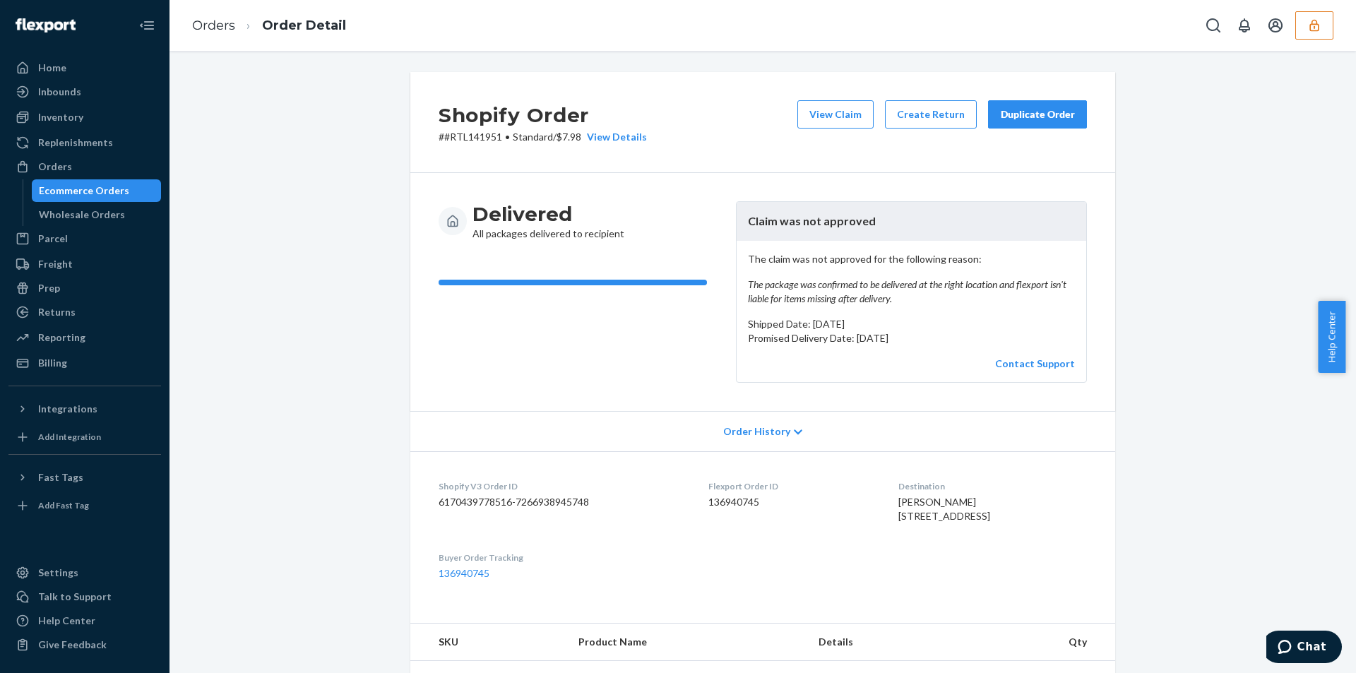
click at [477, 20] on div "Orders Order Detail" at bounding box center [763, 25] width 1187 height 51
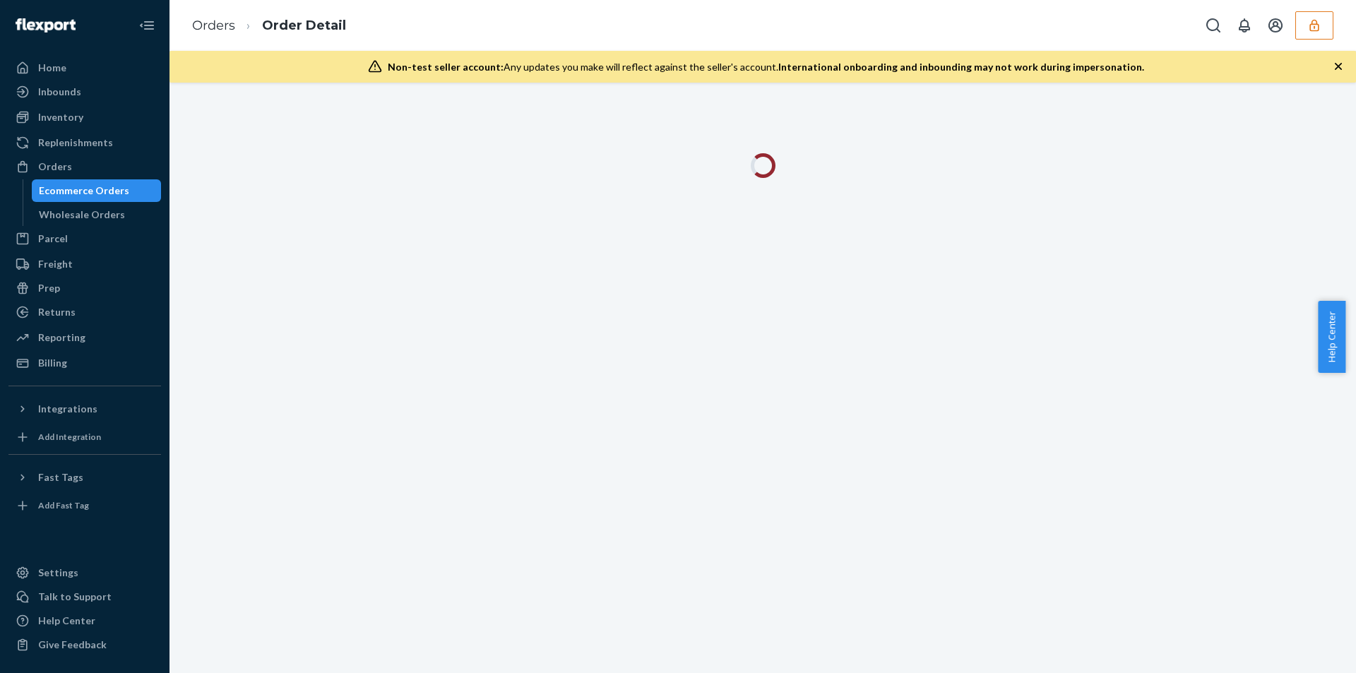
click at [1334, 63] on icon "button" at bounding box center [1338, 66] width 14 height 14
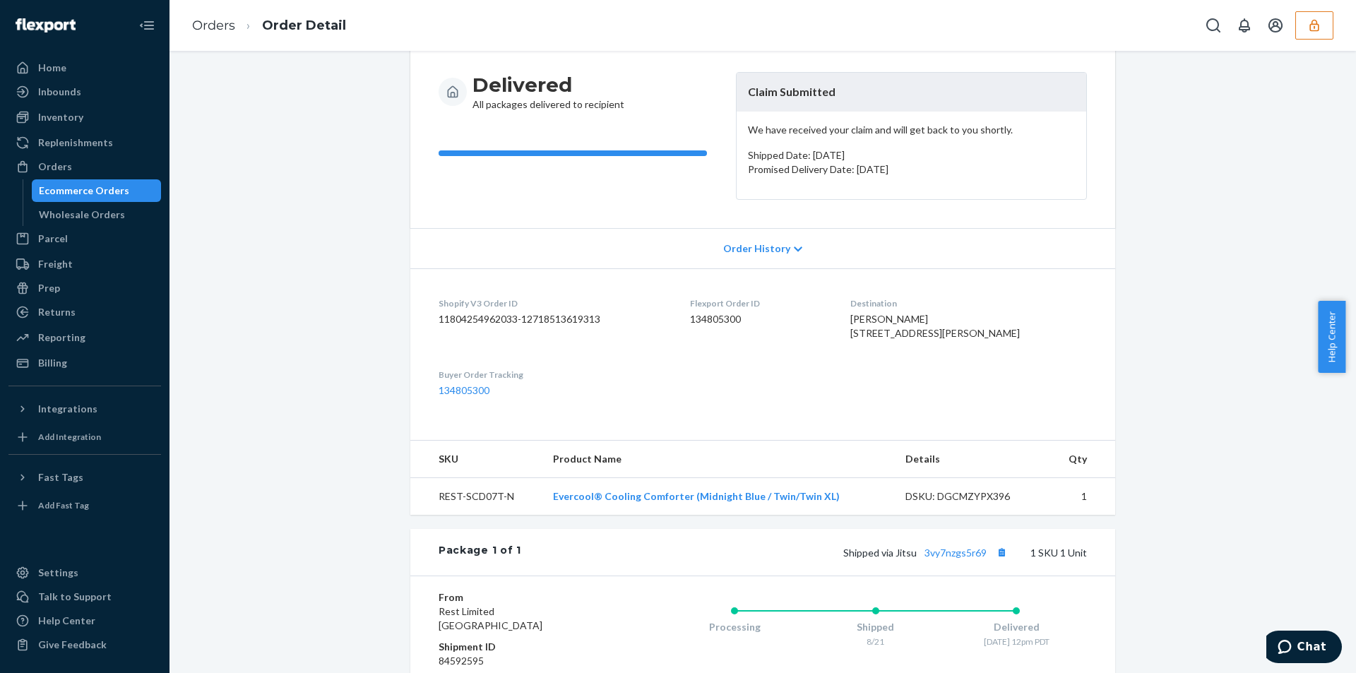
scroll to position [343, 0]
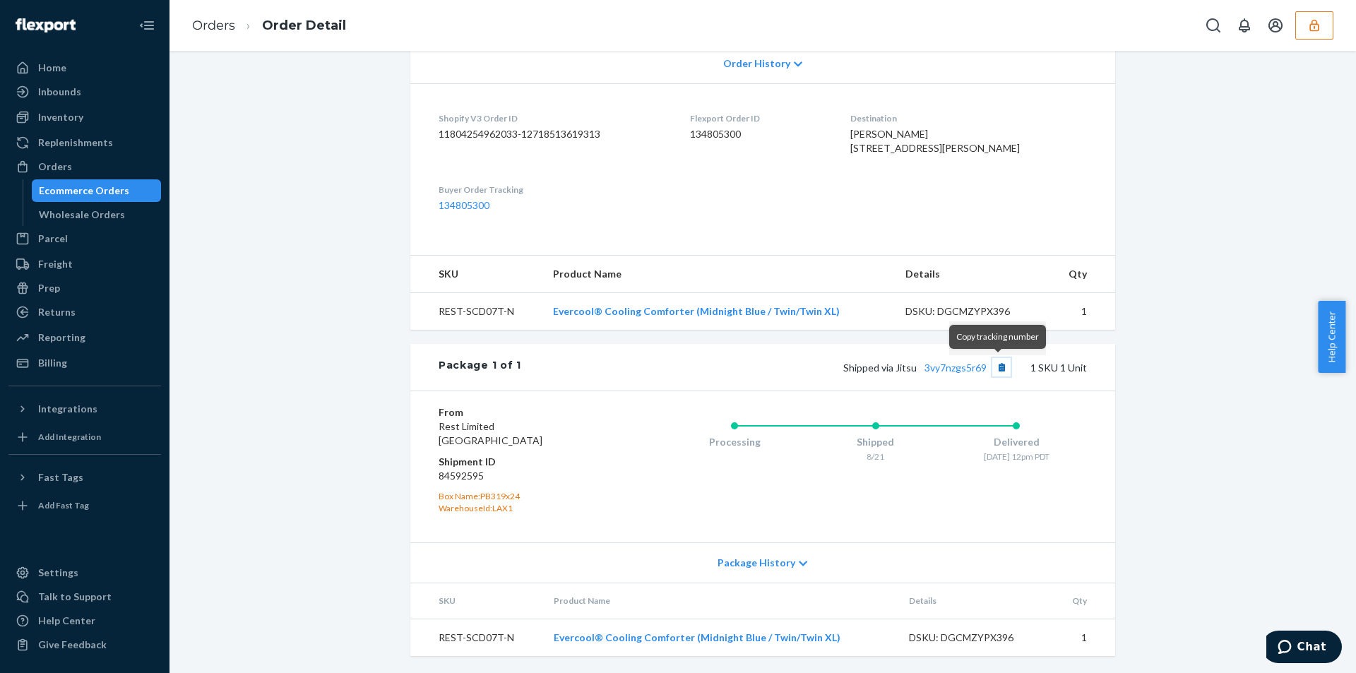
click at [993, 369] on button "Copy tracking number" at bounding box center [1001, 367] width 18 height 18
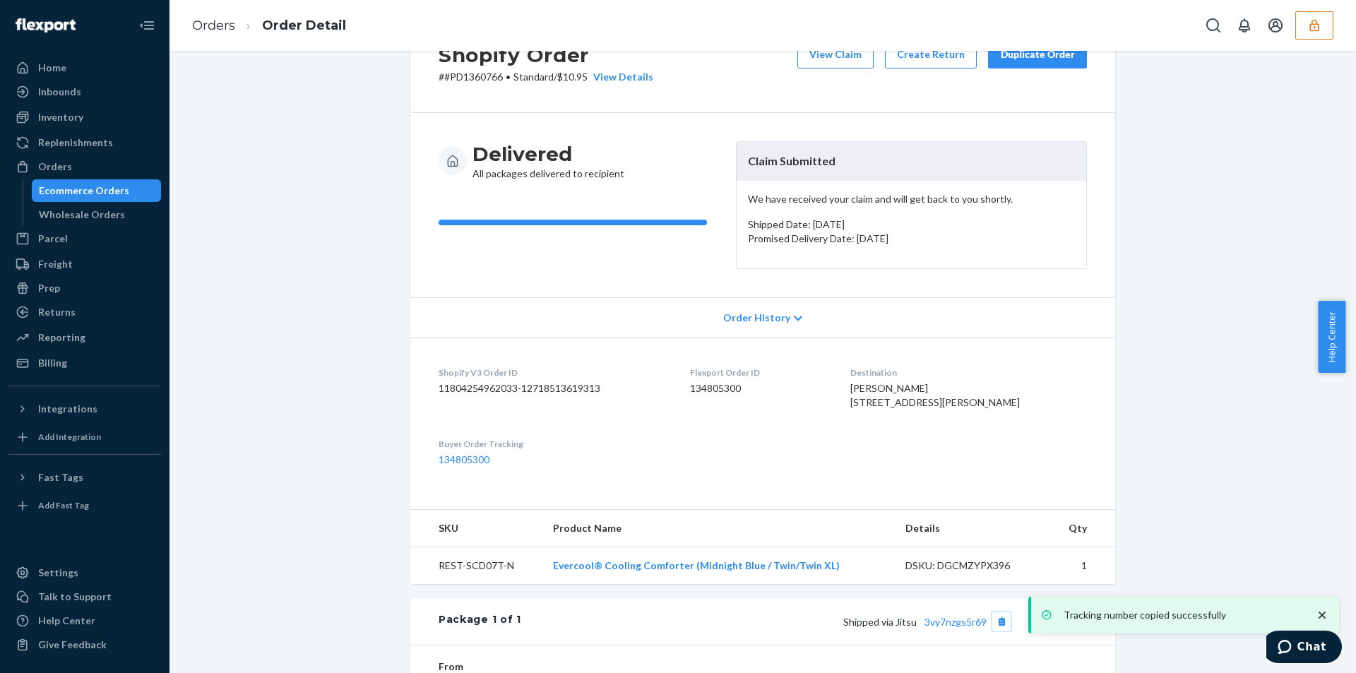
scroll to position [0, 0]
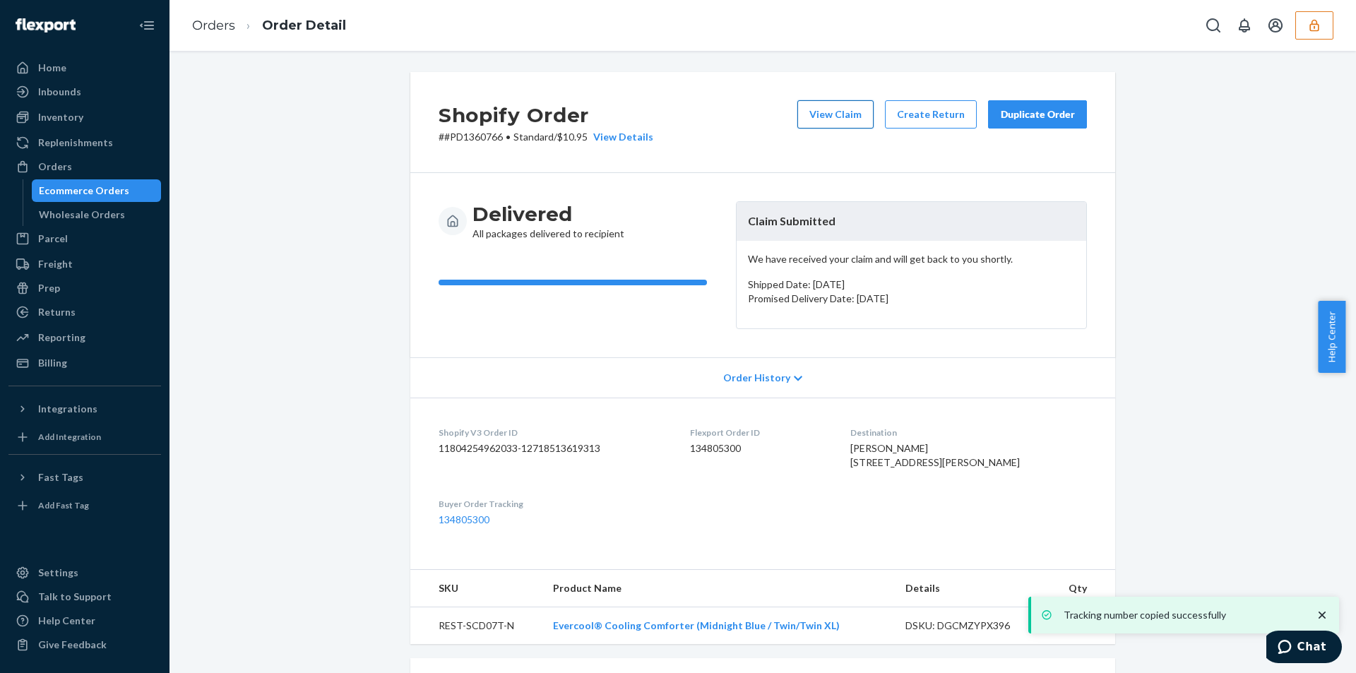
click at [840, 110] on button "View Claim" at bounding box center [835, 114] width 76 height 28
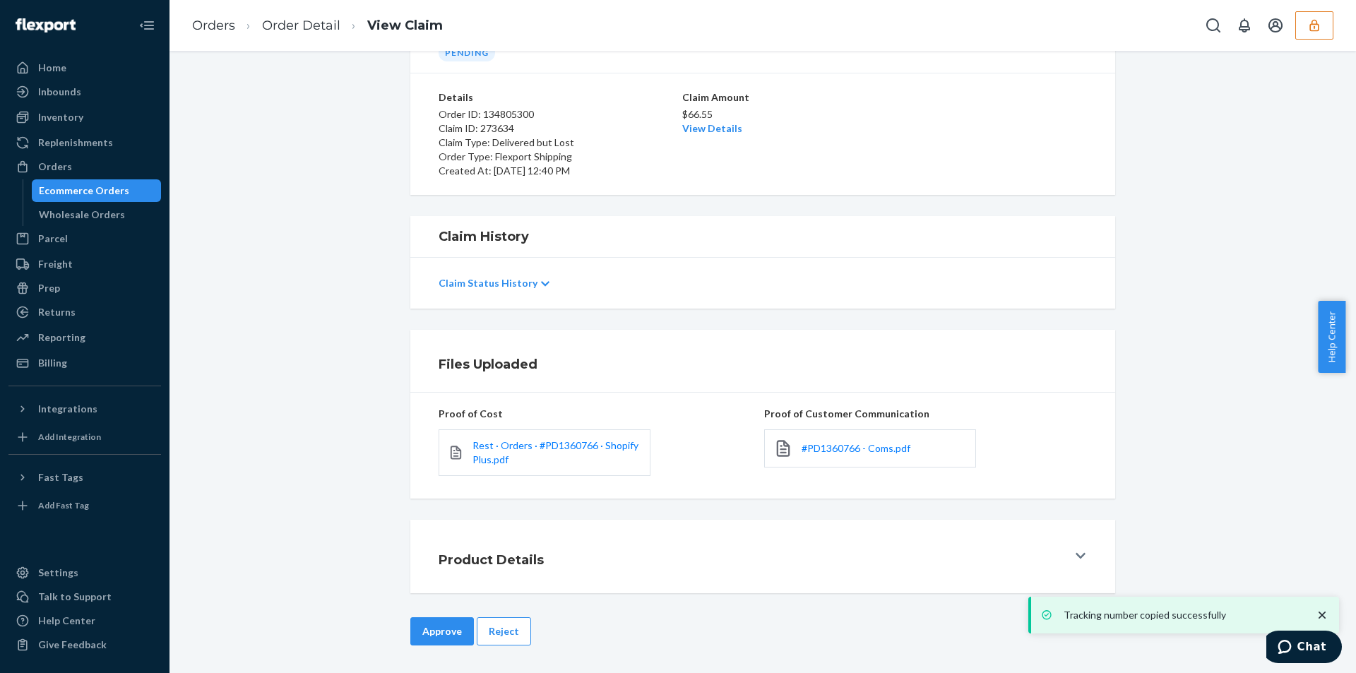
scroll to position [84, 0]
click at [815, 451] on span "#PD1360766 - Coms.pdf" at bounding box center [856, 447] width 109 height 12
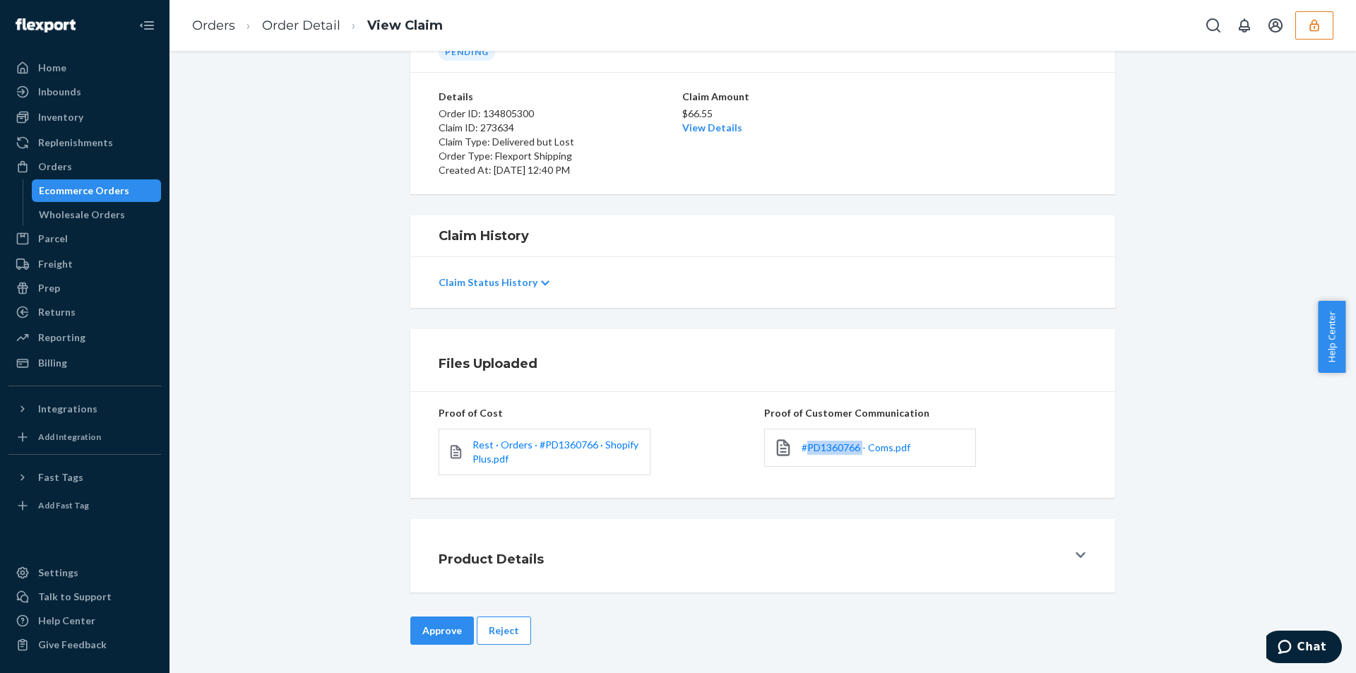
click at [825, 437] on div "#PD1360766 - Coms.pdf" at bounding box center [870, 448] width 212 height 38
click at [828, 448] on span "#PD1360766 - Coms.pdf" at bounding box center [856, 447] width 109 height 12
click at [494, 629] on button "Reject" at bounding box center [504, 631] width 54 height 28
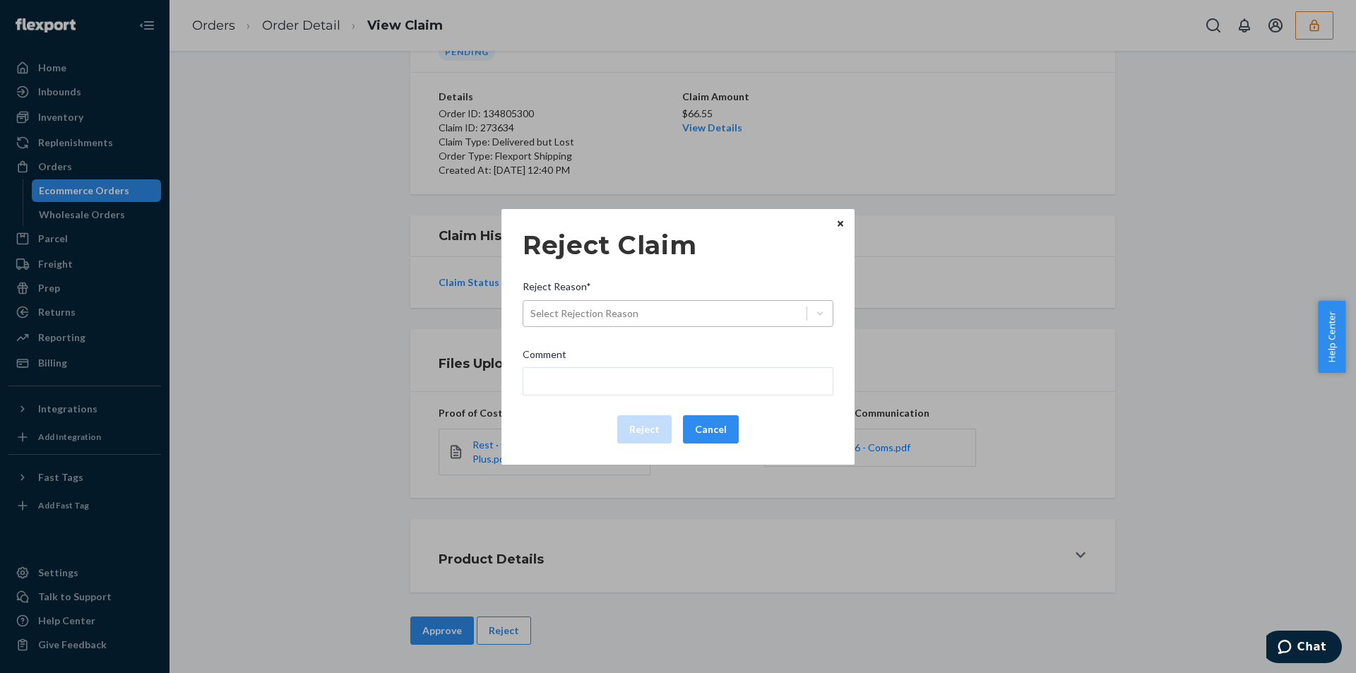
click at [705, 310] on div "Select Rejection Reason" at bounding box center [664, 313] width 283 height 23
click at [532, 310] on input "Reject Reason* Select Rejection Reason" at bounding box center [530, 314] width 1 height 14
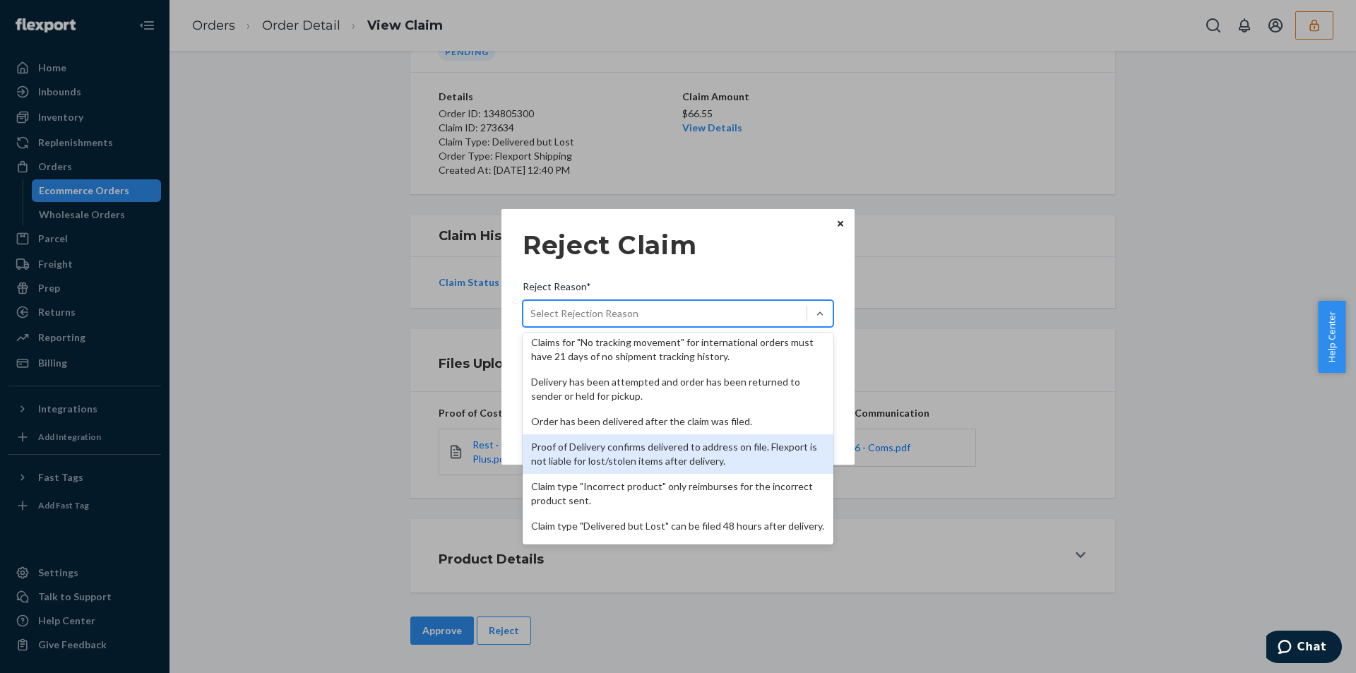
scroll to position [184, 0]
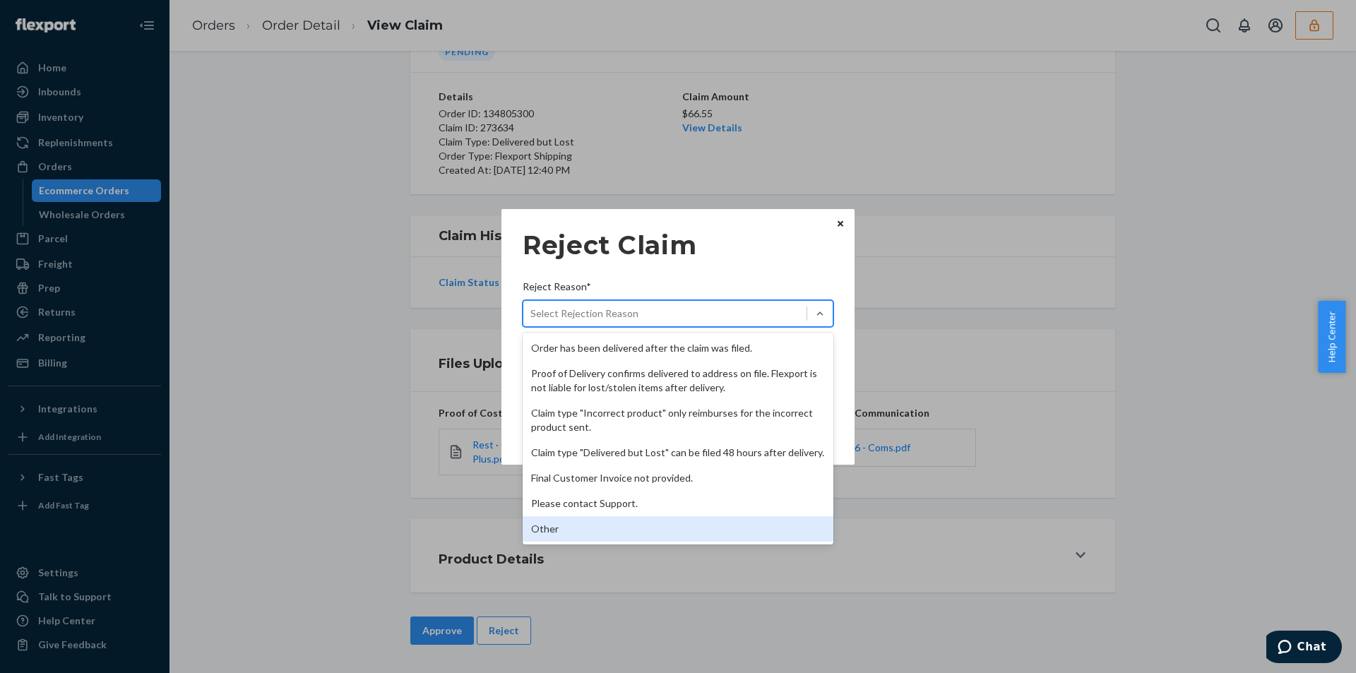
click at [567, 527] on div "Other" at bounding box center [678, 528] width 311 height 25
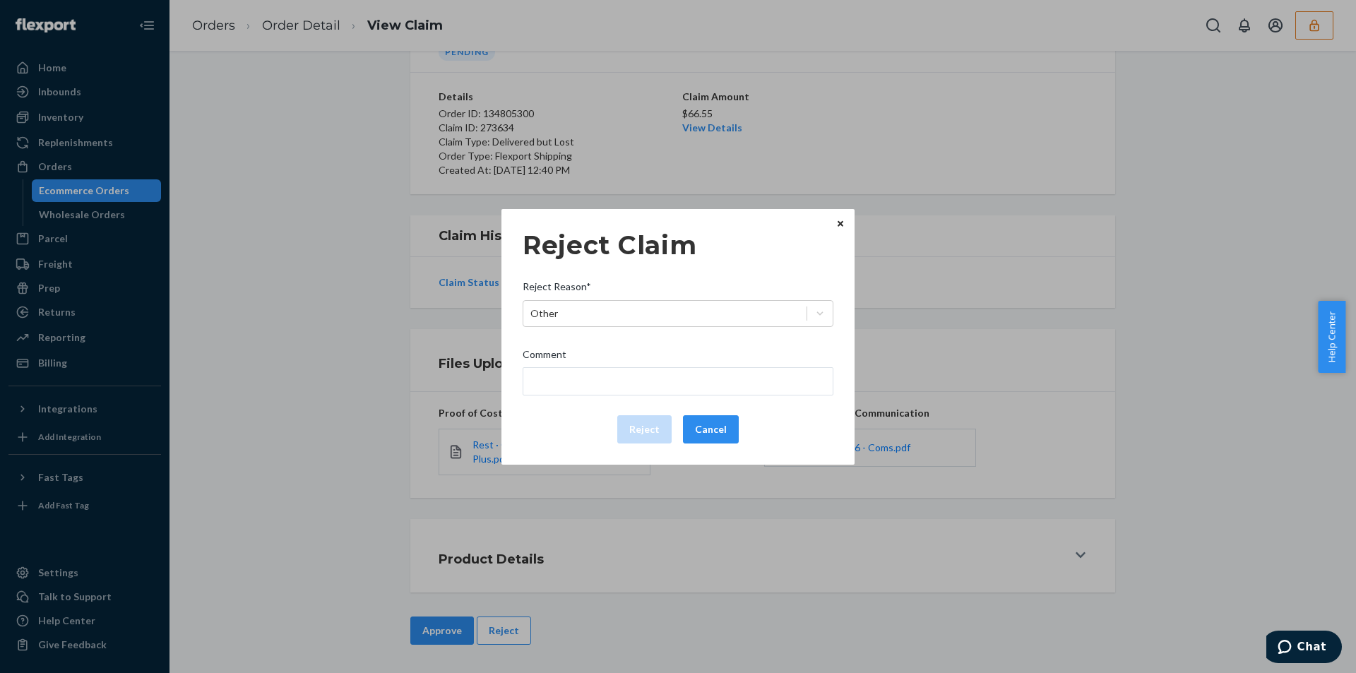
click at [605, 353] on div "Comment" at bounding box center [678, 357] width 311 height 20
click at [605, 367] on input "Comment" at bounding box center [678, 381] width 311 height 28
click at [590, 389] on input "Comment" at bounding box center [678, 381] width 311 height 28
type input "The package was confirmed to be delivered at the right location and flexport is…"
click at [636, 422] on button "Reject" at bounding box center [644, 429] width 54 height 28
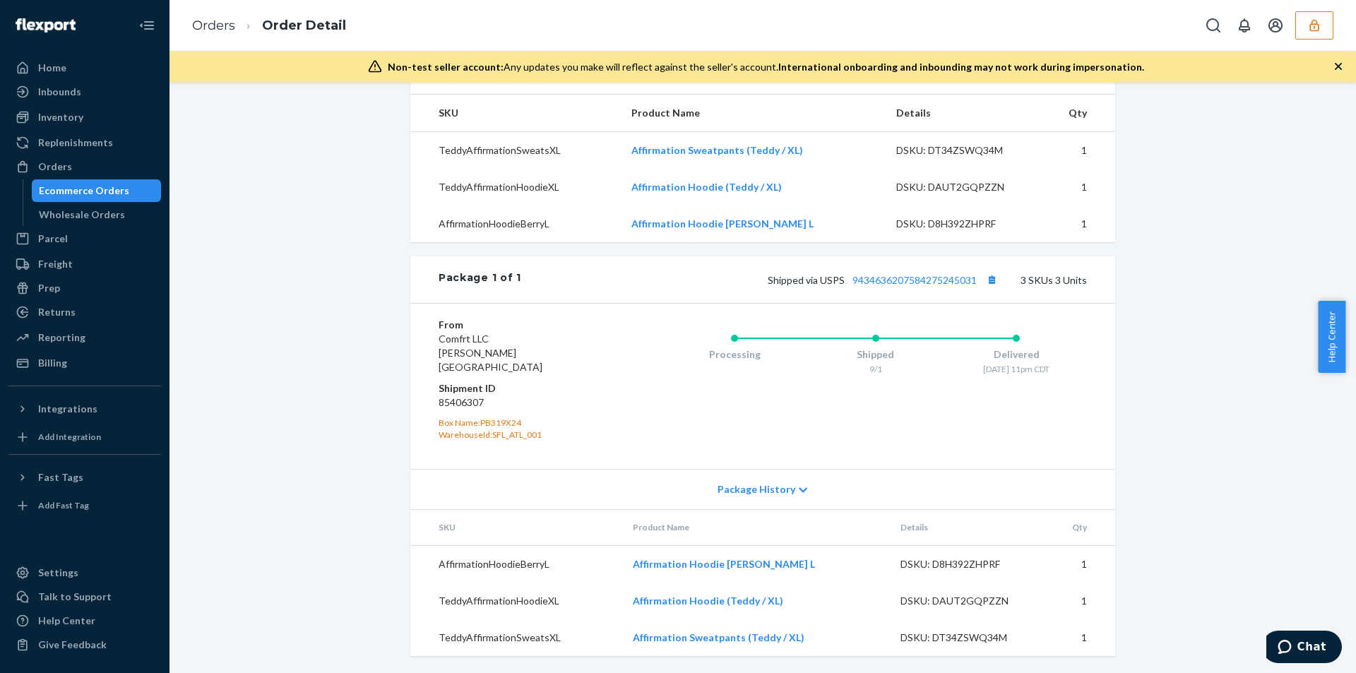
scroll to position [521, 0]
click at [906, 286] on link "9434636207584275245031" at bounding box center [914, 280] width 124 height 12
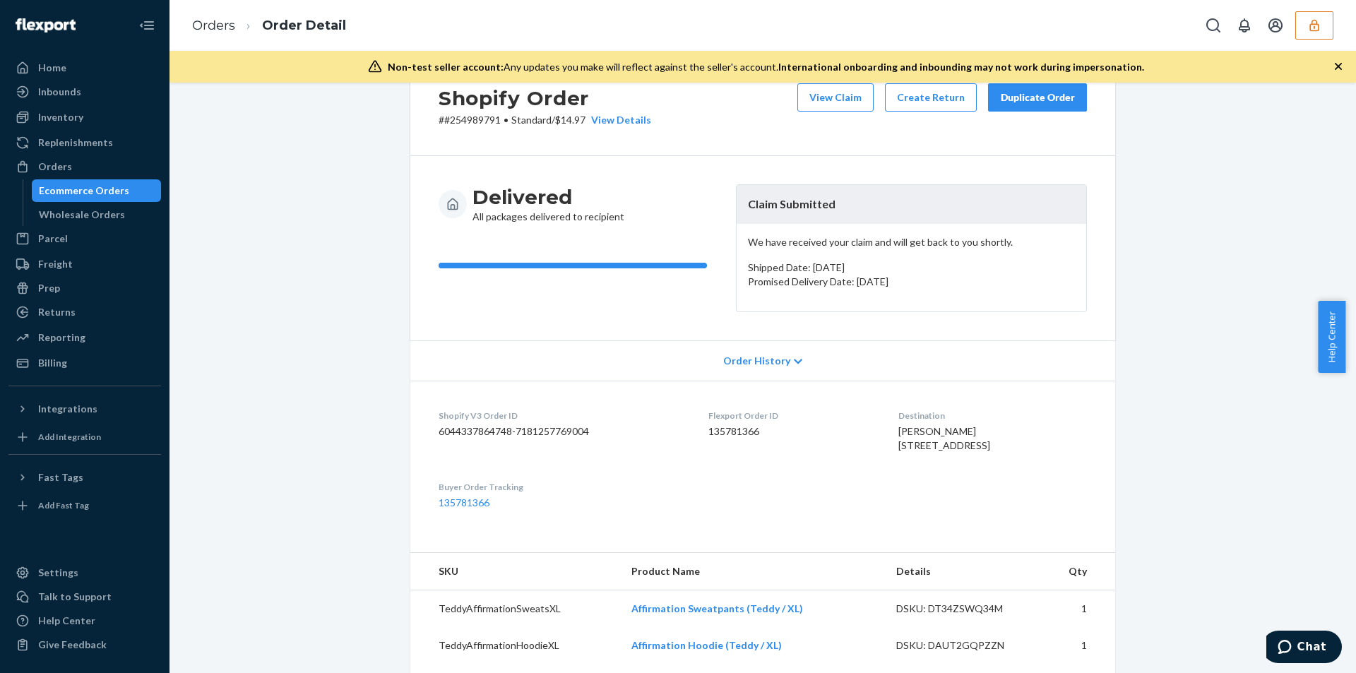
scroll to position [0, 0]
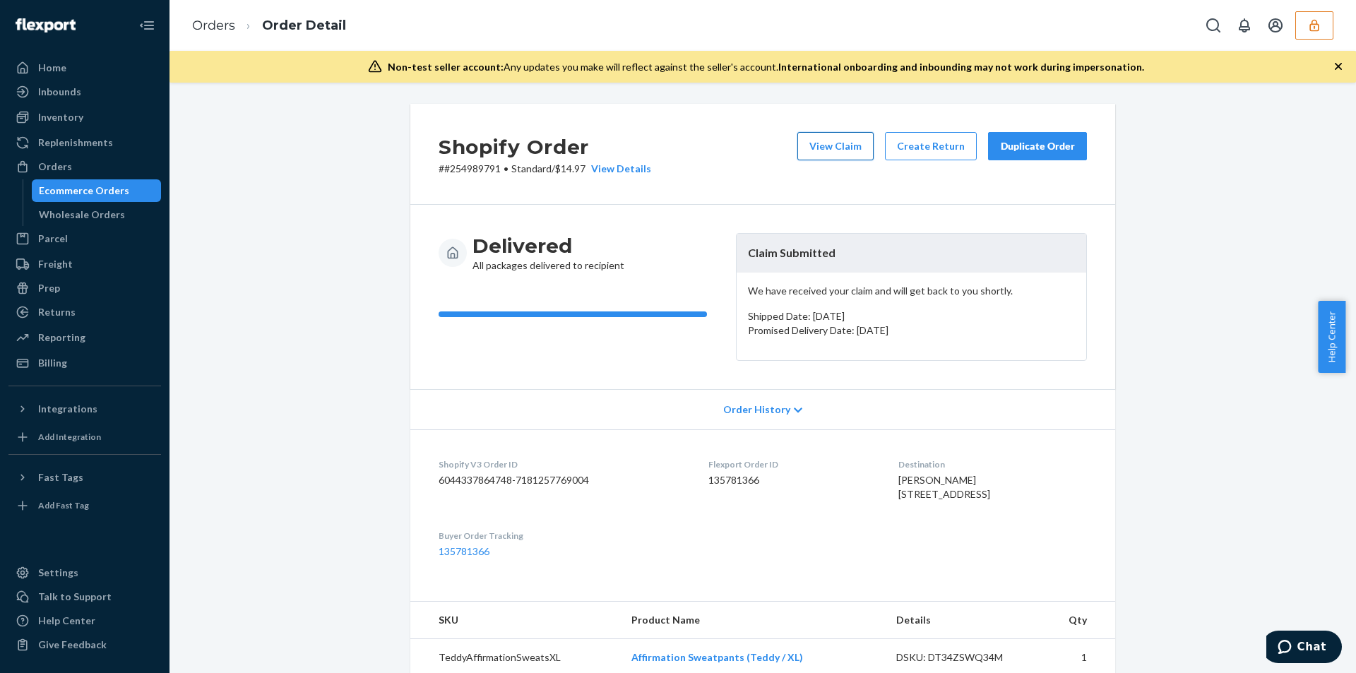
click at [816, 153] on button "View Claim" at bounding box center [835, 146] width 76 height 28
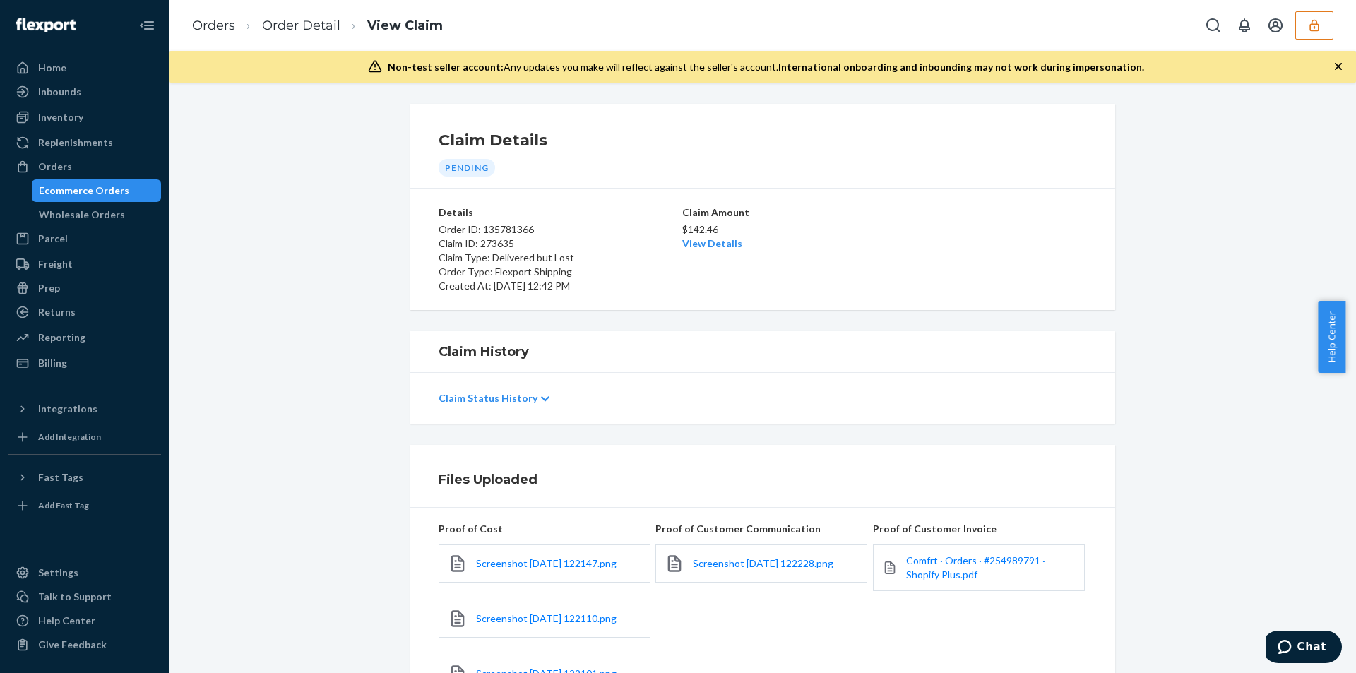
scroll to position [218, 0]
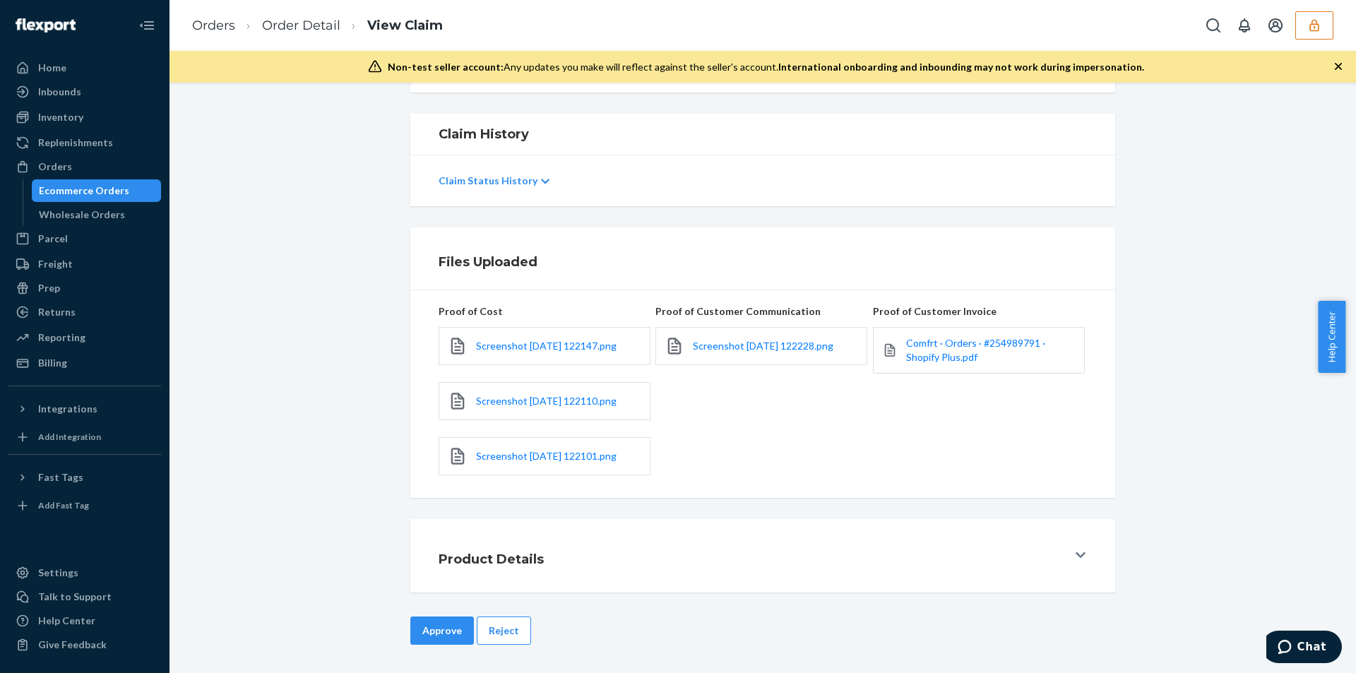
click at [502, 624] on button "Reject" at bounding box center [504, 631] width 54 height 28
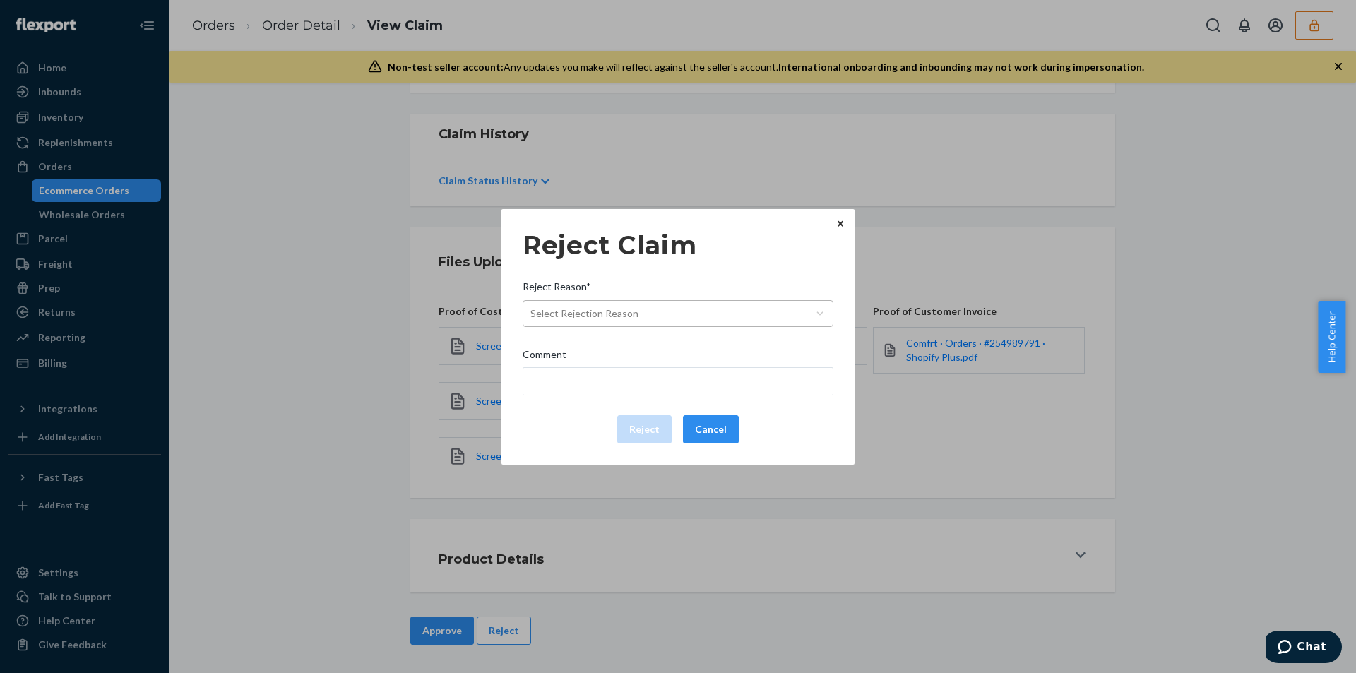
click at [691, 316] on div "Select Rejection Reason" at bounding box center [664, 313] width 283 height 23
click at [532, 316] on input "Reject Reason* Select Rejection Reason" at bounding box center [530, 314] width 1 height 14
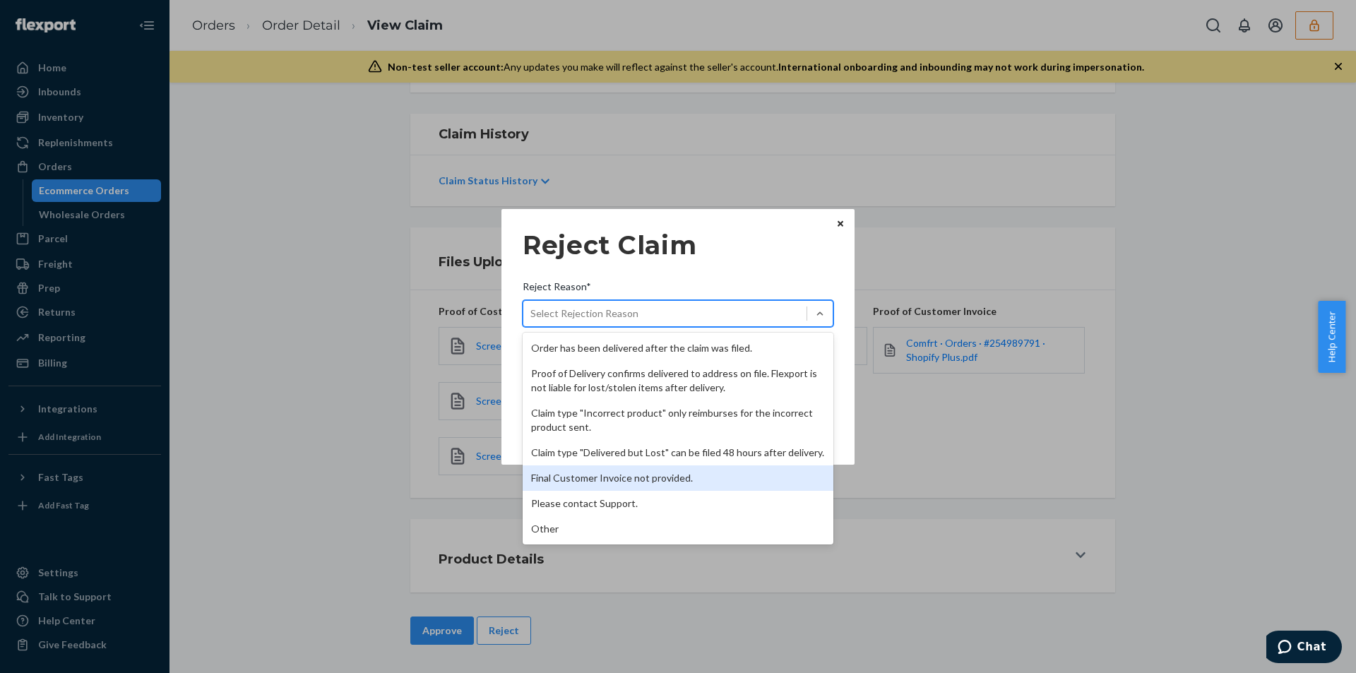
scroll to position [0, 0]
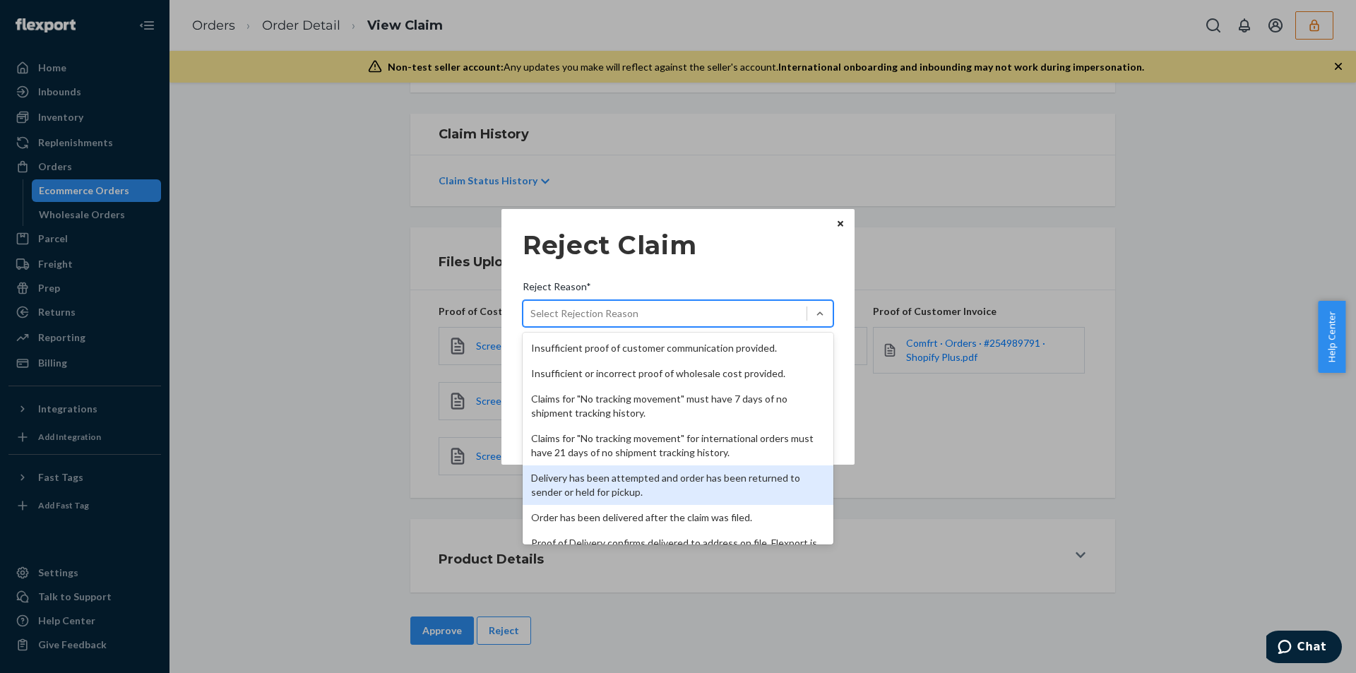
click at [602, 485] on div "Delivery has been attempted and order has been returned to sender or held for p…" at bounding box center [678, 485] width 311 height 40
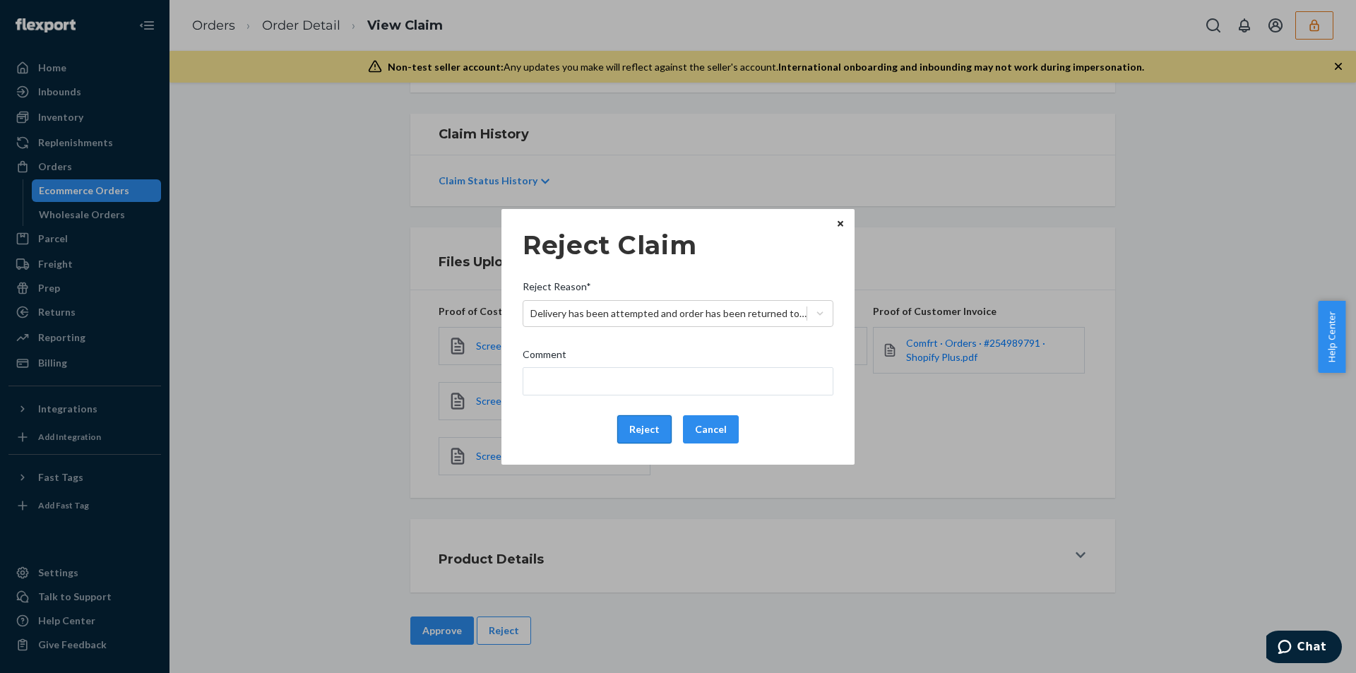
click at [642, 429] on button "Reject" at bounding box center [644, 429] width 54 height 28
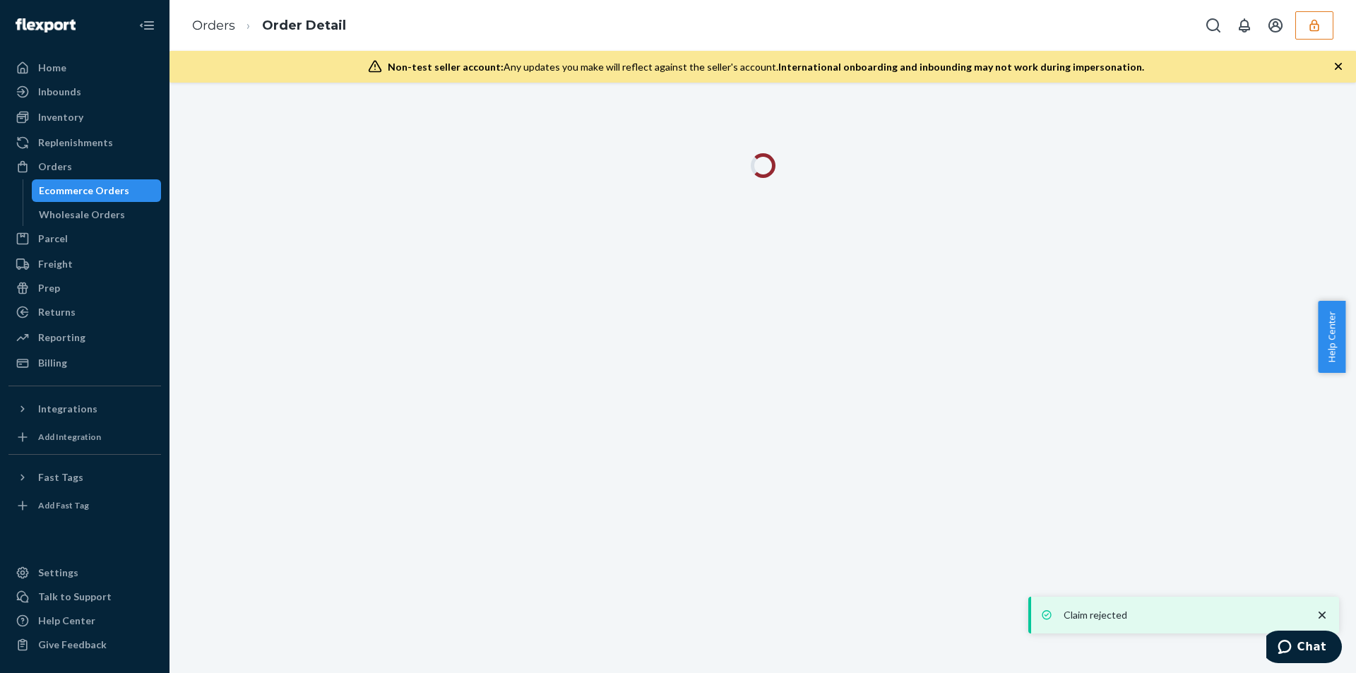
click at [586, 30] on div "Orders Order Detail" at bounding box center [763, 25] width 1187 height 51
click at [1336, 68] on icon "button" at bounding box center [1338, 66] width 14 height 14
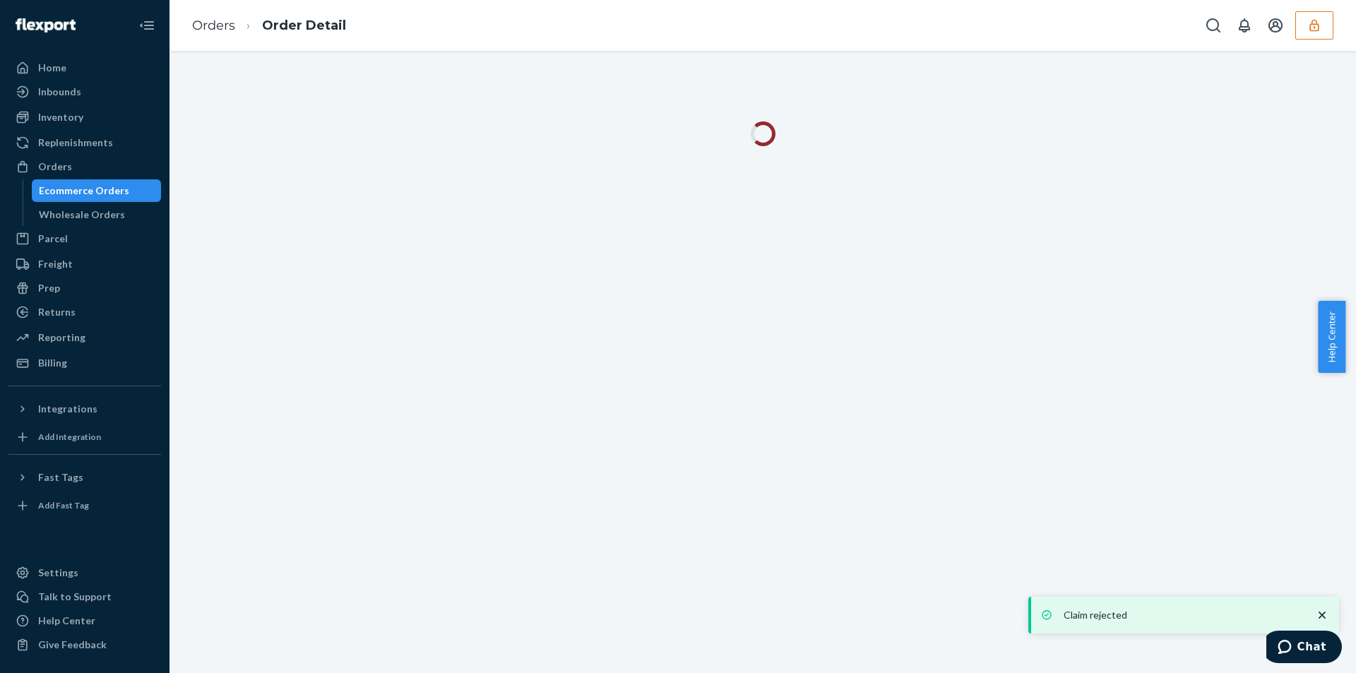
click at [657, 20] on div "Orders Order Detail" at bounding box center [763, 25] width 1187 height 51
click at [621, 36] on div "Orders Order Detail" at bounding box center [763, 25] width 1187 height 51
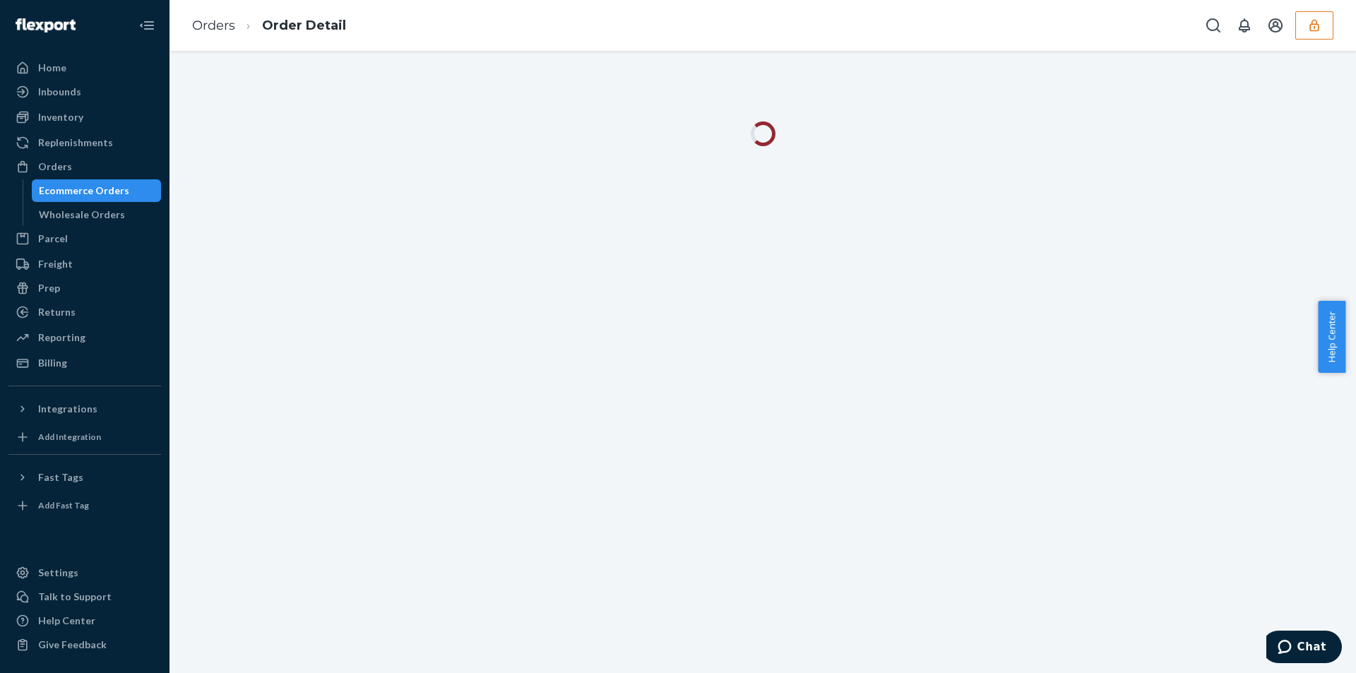
click at [621, 36] on div "Orders Order Detail" at bounding box center [763, 25] width 1187 height 51
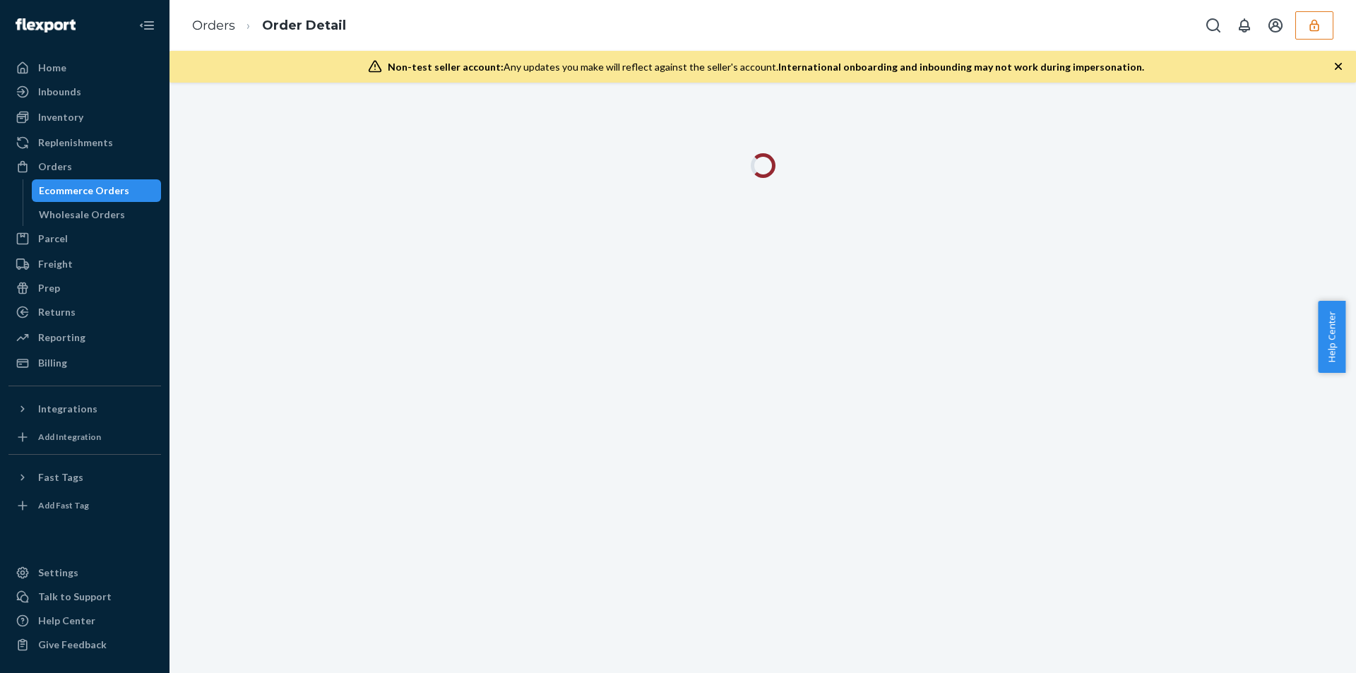
click at [1341, 65] on icon "button" at bounding box center [1338, 66] width 7 height 7
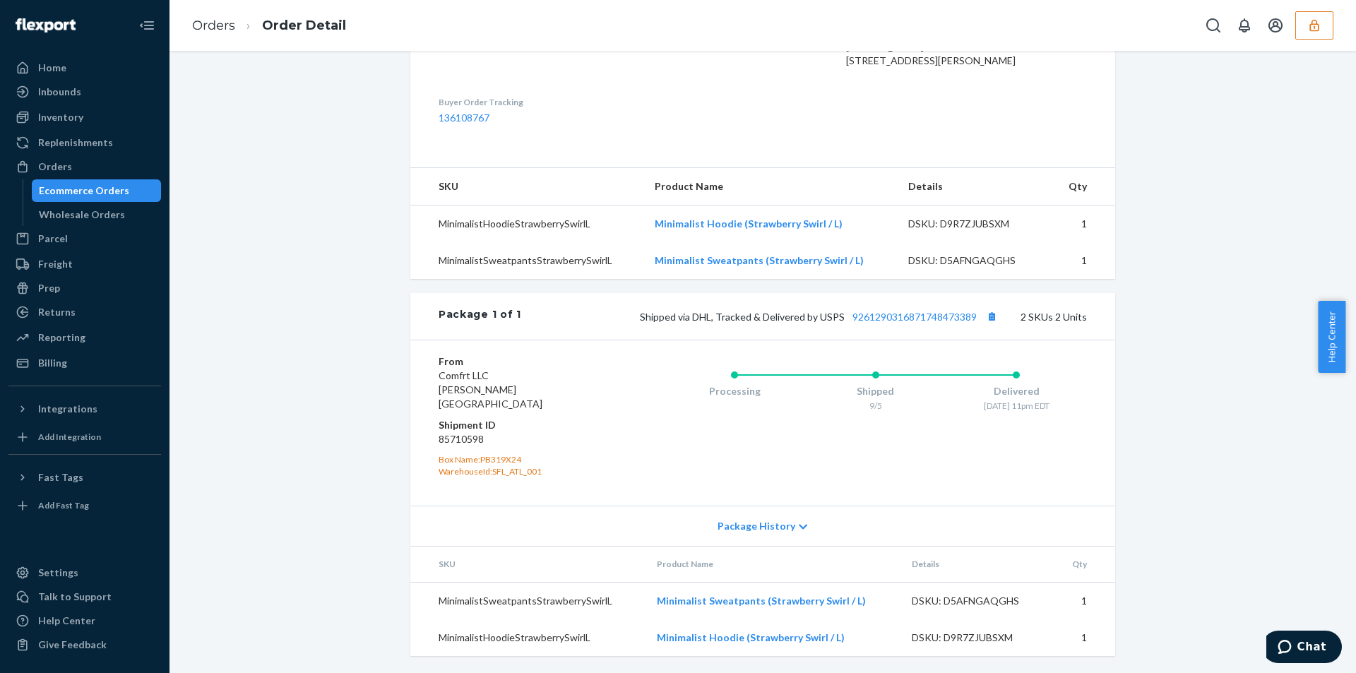
scroll to position [416, 0]
click at [895, 316] on div "Package 1 of 1 Shipped via DHL, Tracked & Delivered by USPS 9261290316871748473…" at bounding box center [762, 316] width 705 height 47
click at [888, 323] on link "9261290316871748473389" at bounding box center [914, 317] width 124 height 12
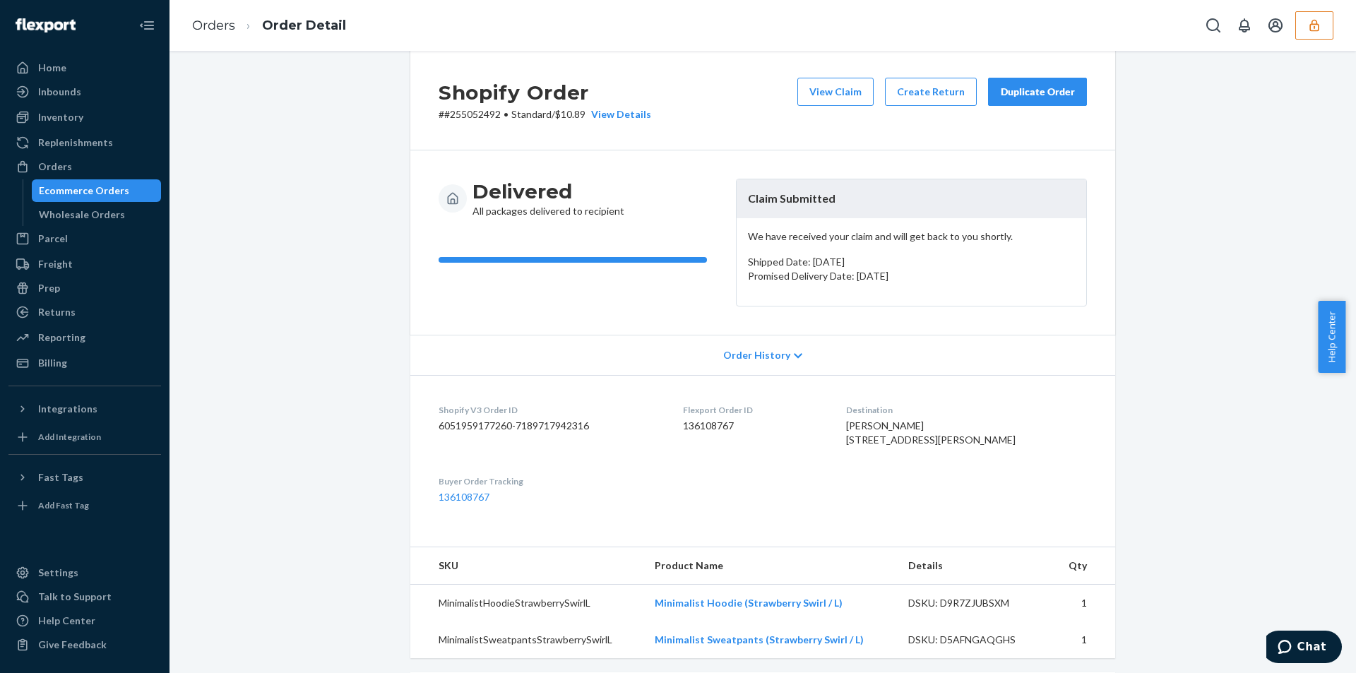
scroll to position [0, 0]
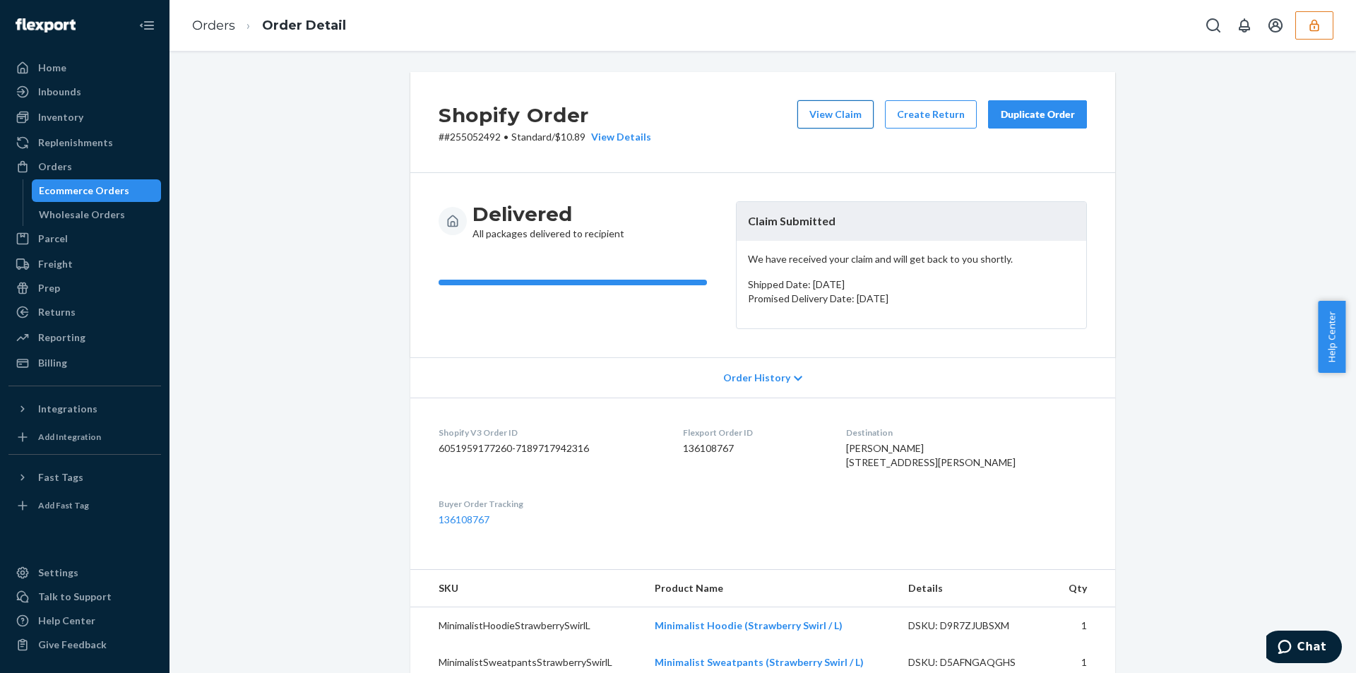
click at [814, 127] on button "View Claim" at bounding box center [835, 114] width 76 height 28
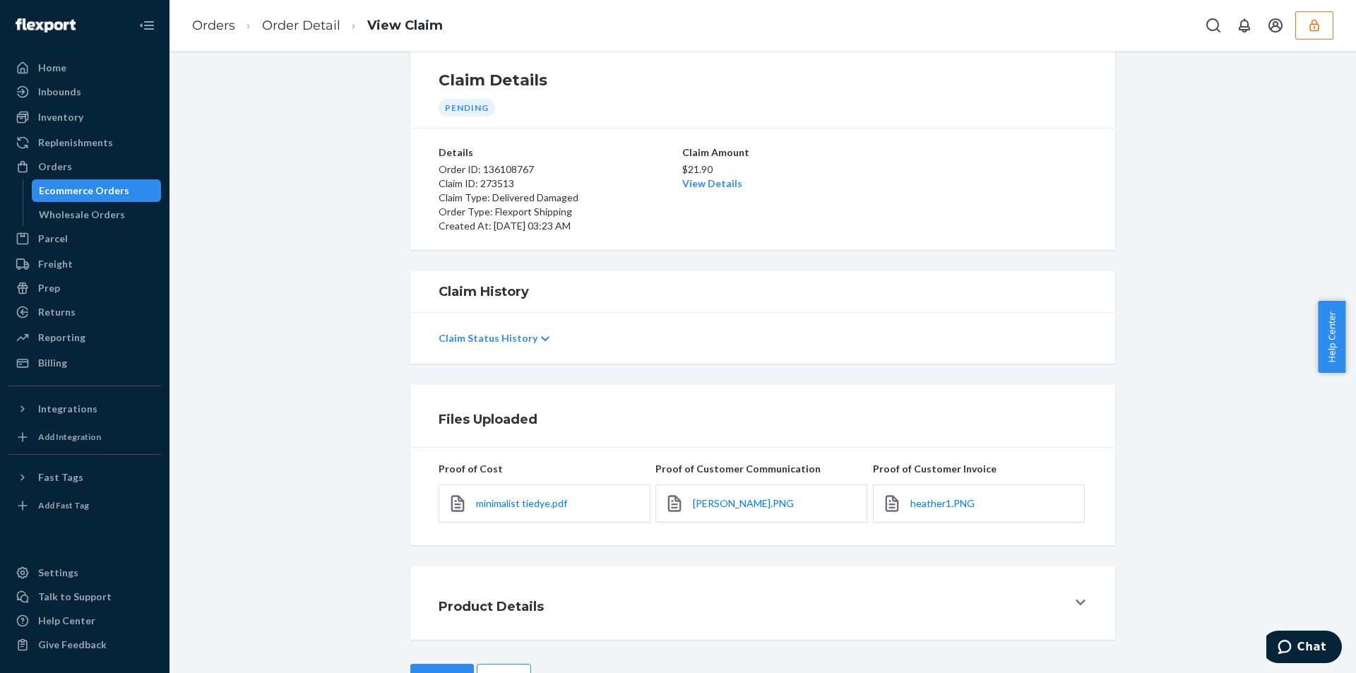
scroll to position [76, 0]
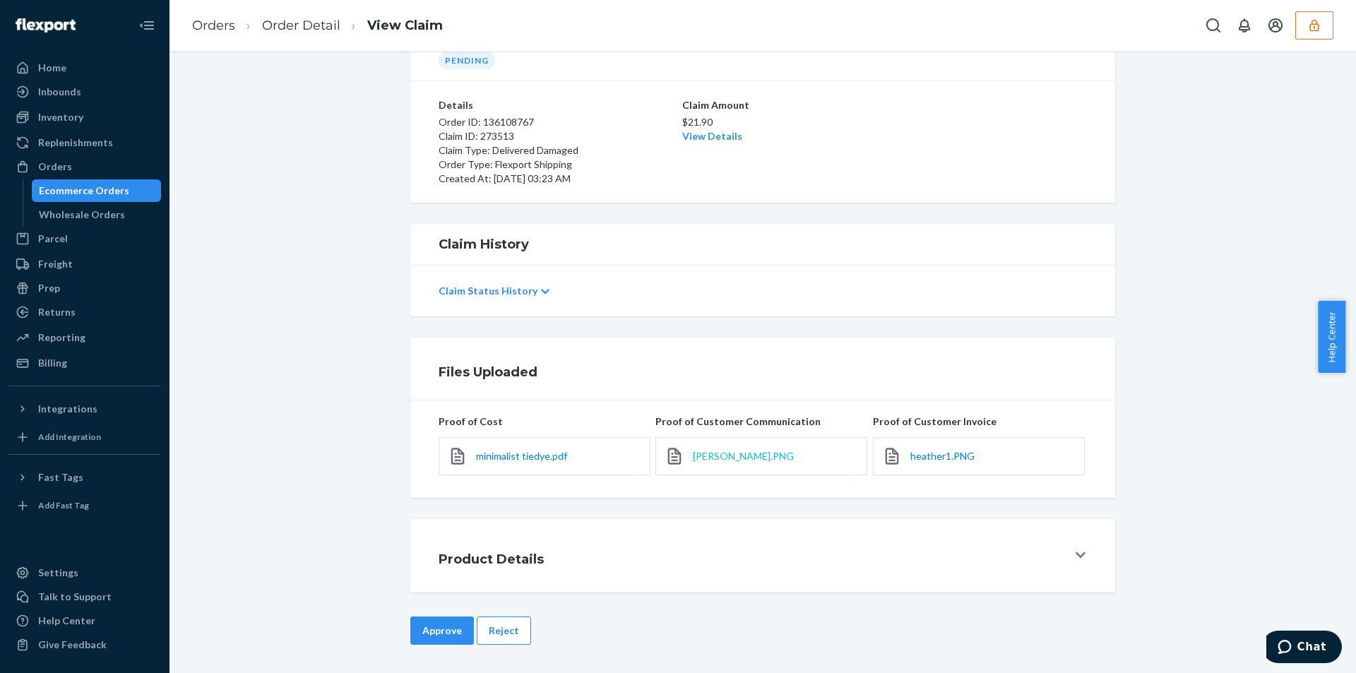
click at [733, 461] on span "[PERSON_NAME].PNG" at bounding box center [743, 456] width 101 height 12
click at [492, 638] on button "Reject" at bounding box center [504, 631] width 54 height 28
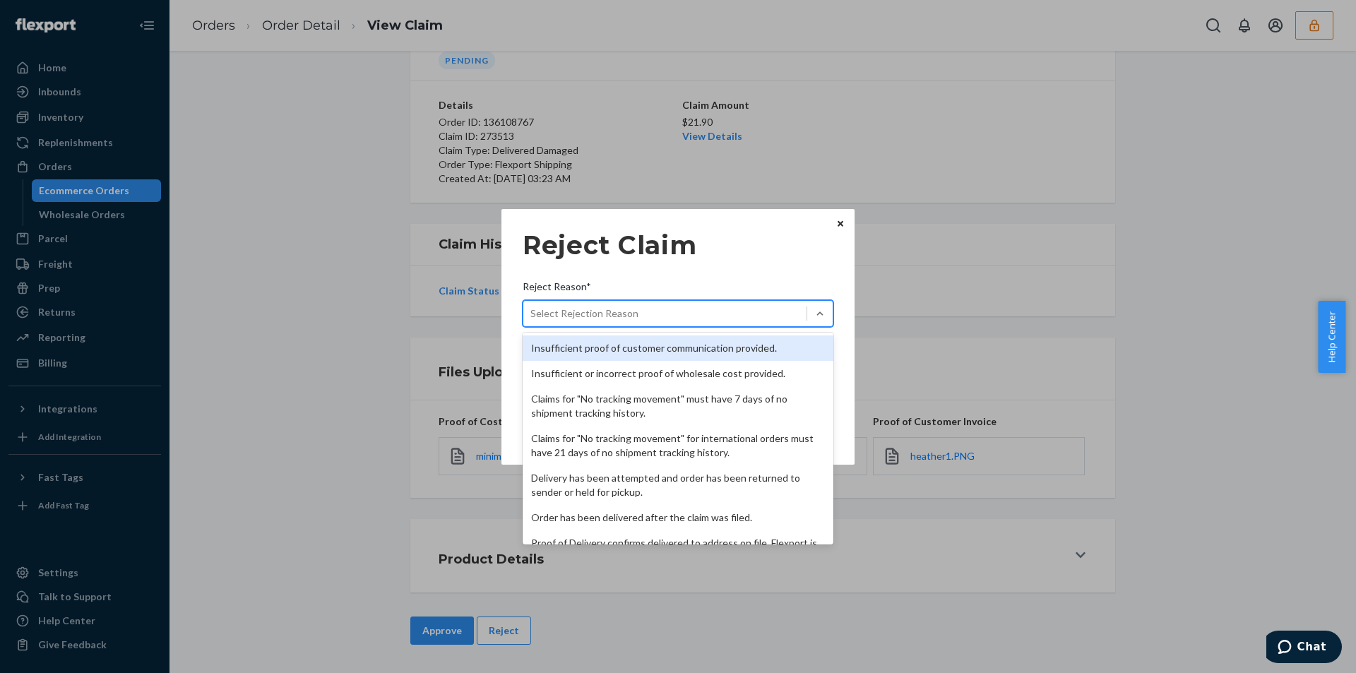
click at [661, 311] on div "Select Rejection Reason" at bounding box center [664, 313] width 283 height 23
click at [532, 311] on input "Reject Reason* option Insufficient proof of customer communication provided. fo…" at bounding box center [530, 314] width 1 height 14
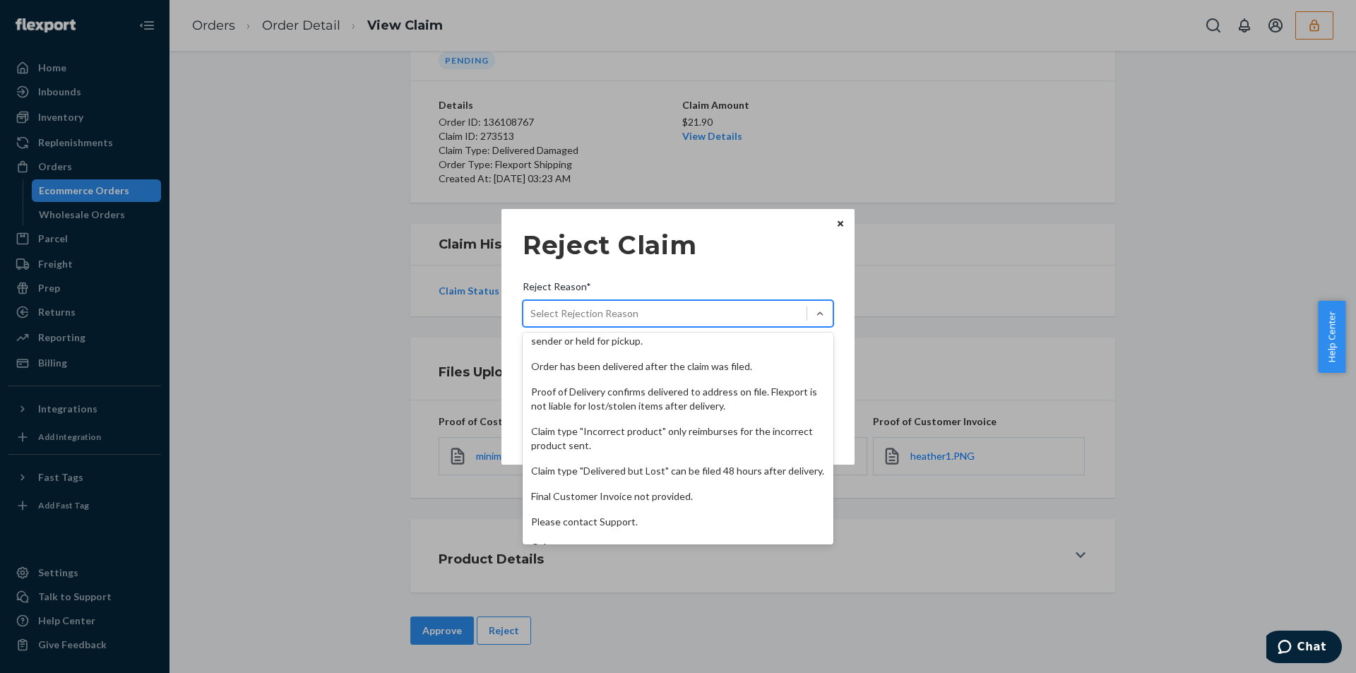
scroll to position [184, 0]
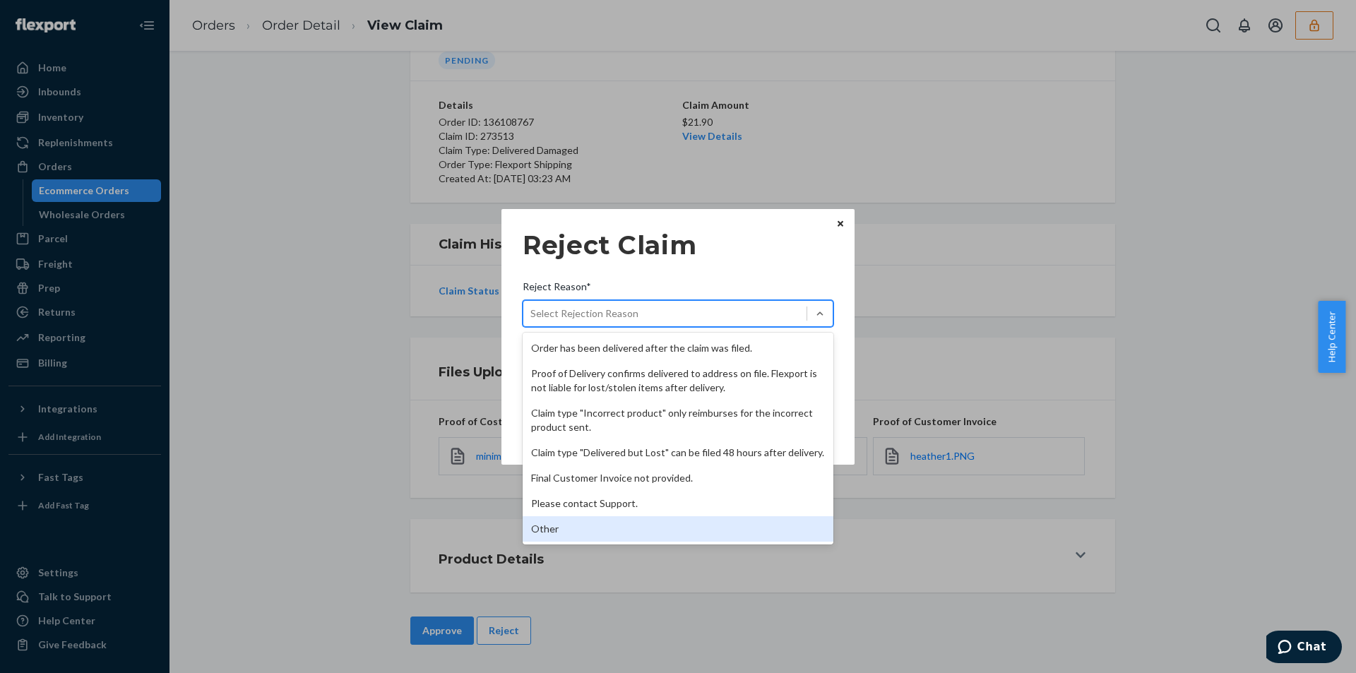
click at [590, 537] on div "Other" at bounding box center [678, 528] width 311 height 25
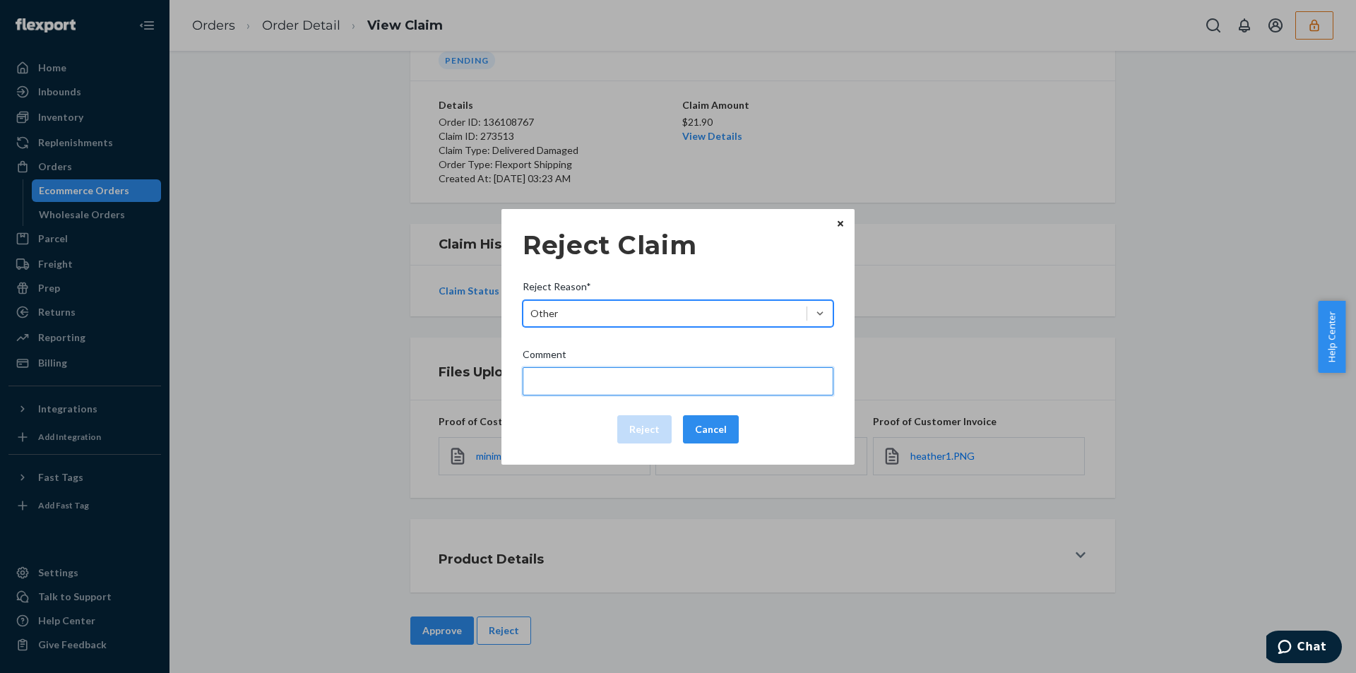
click at [586, 391] on input "Comment" at bounding box center [678, 381] width 311 height 28
type input "Flexport is not liable for manufacturing issues."
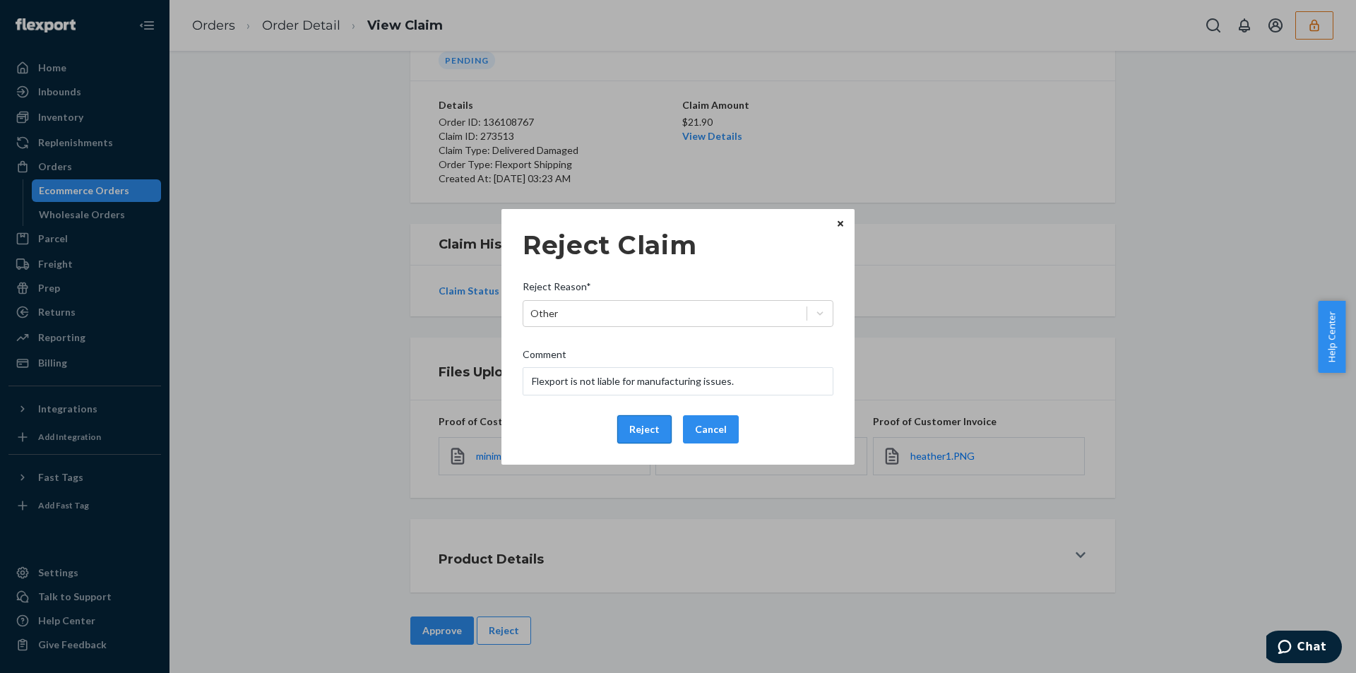
click at [646, 432] on button "Reject" at bounding box center [644, 429] width 54 height 28
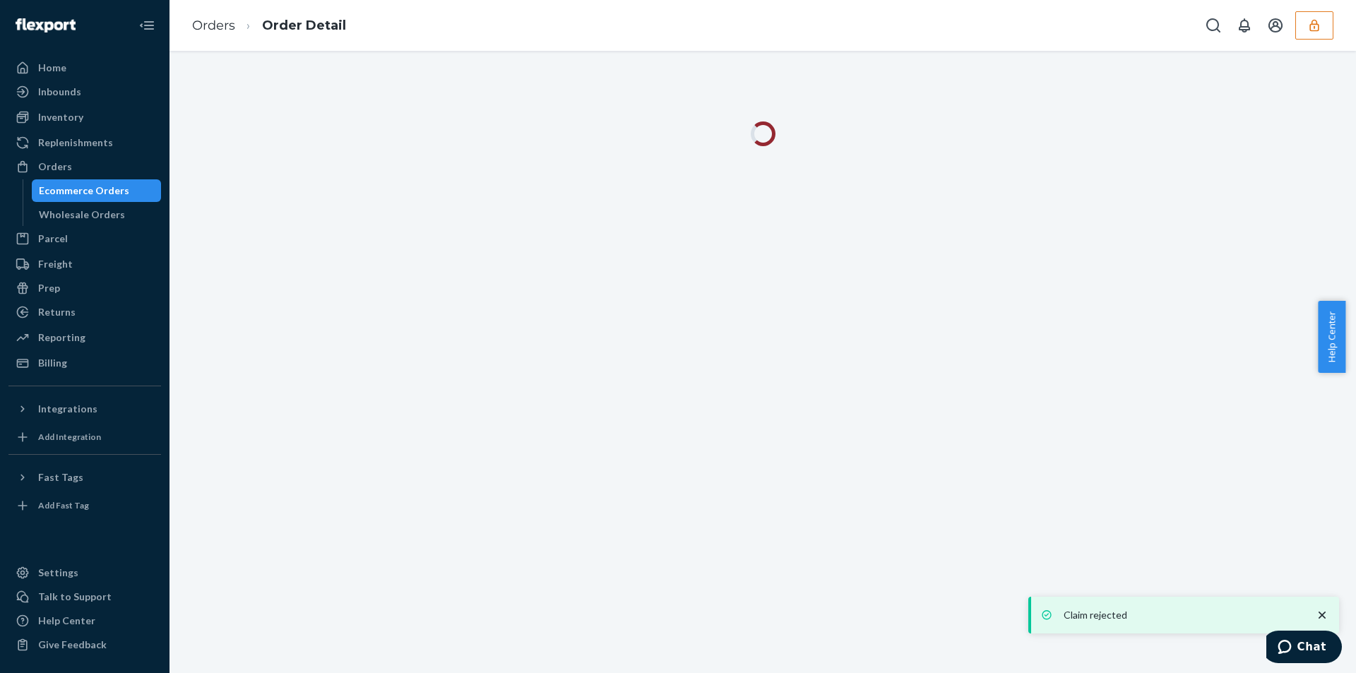
click at [602, 34] on div "Orders Order Detail" at bounding box center [763, 25] width 1187 height 51
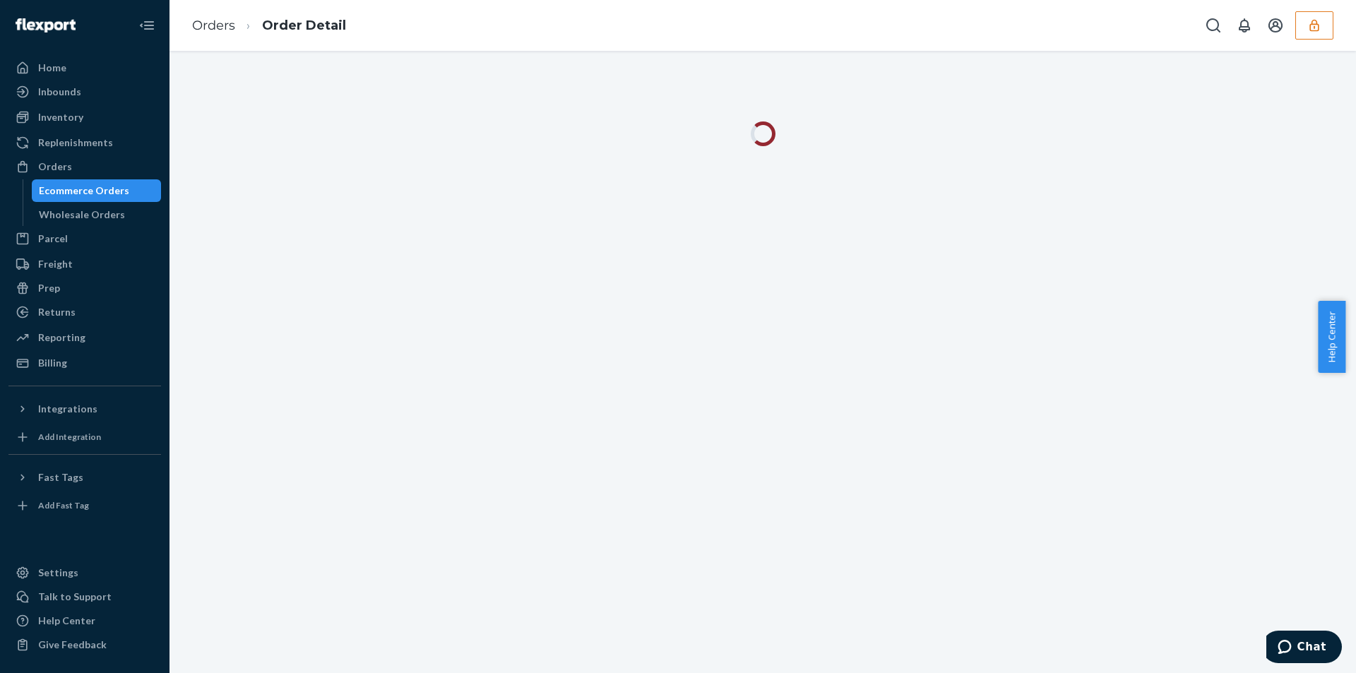
click at [602, 34] on div "Orders Order Detail" at bounding box center [763, 25] width 1187 height 51
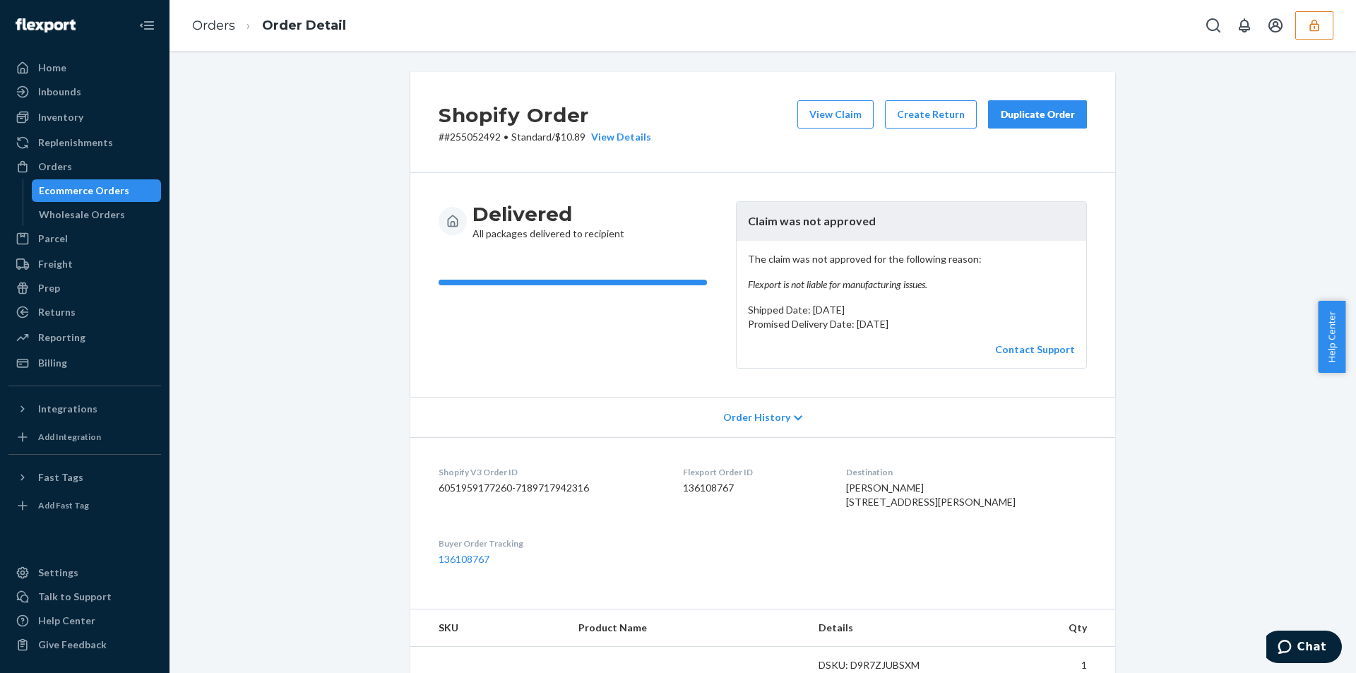
click at [602, 34] on div "Orders Order Detail" at bounding box center [763, 25] width 1187 height 51
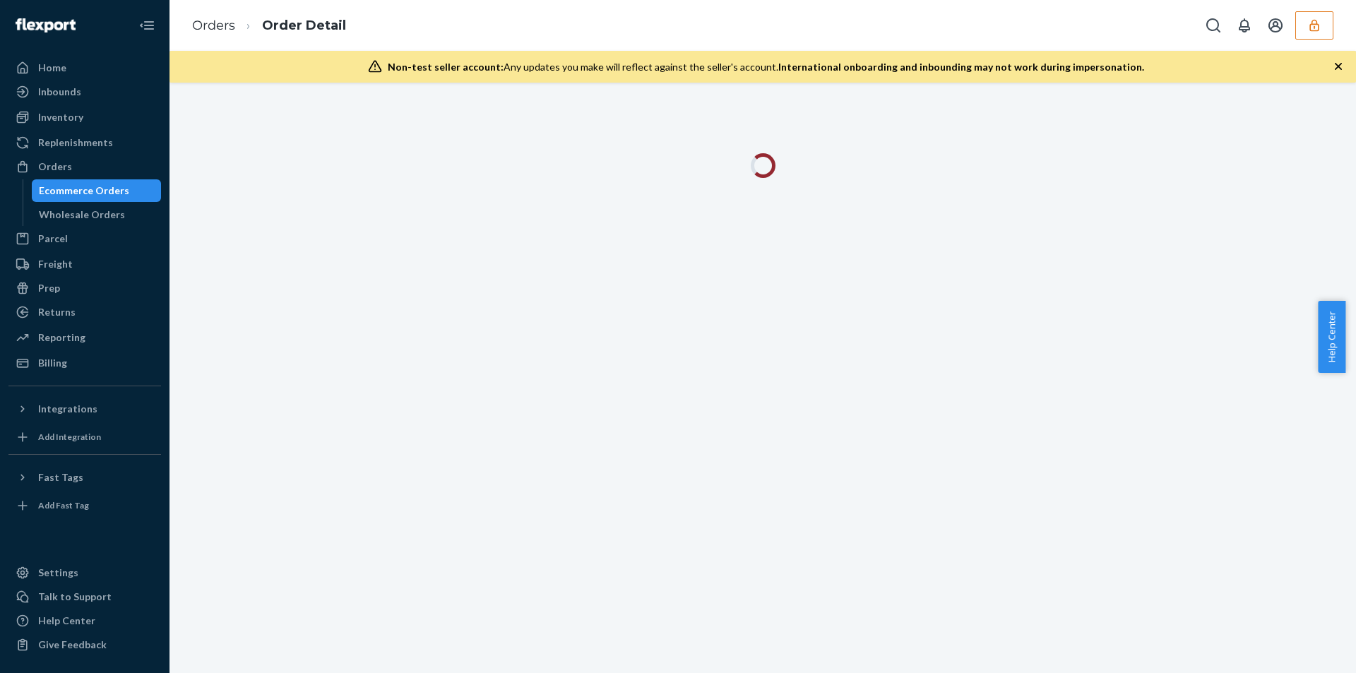
click at [1336, 64] on icon "button" at bounding box center [1338, 66] width 7 height 7
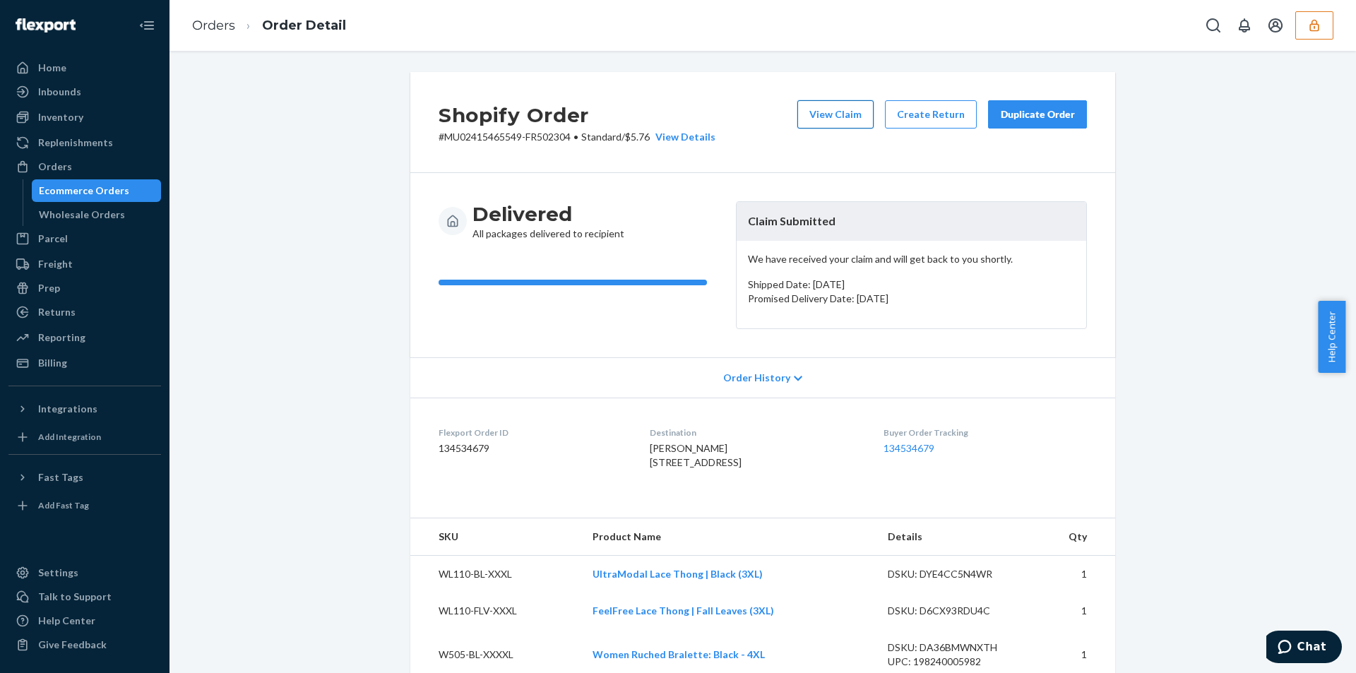
click at [818, 110] on button "View Claim" at bounding box center [835, 114] width 76 height 28
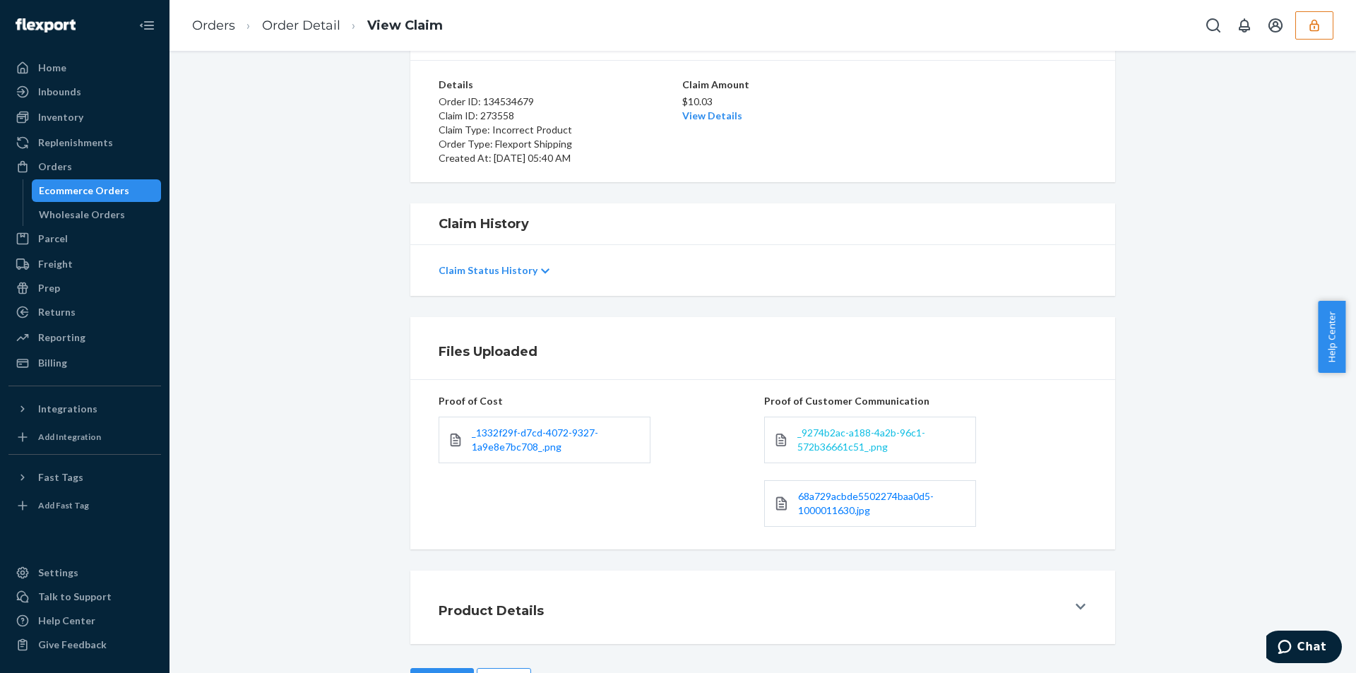
scroll to position [148, 0]
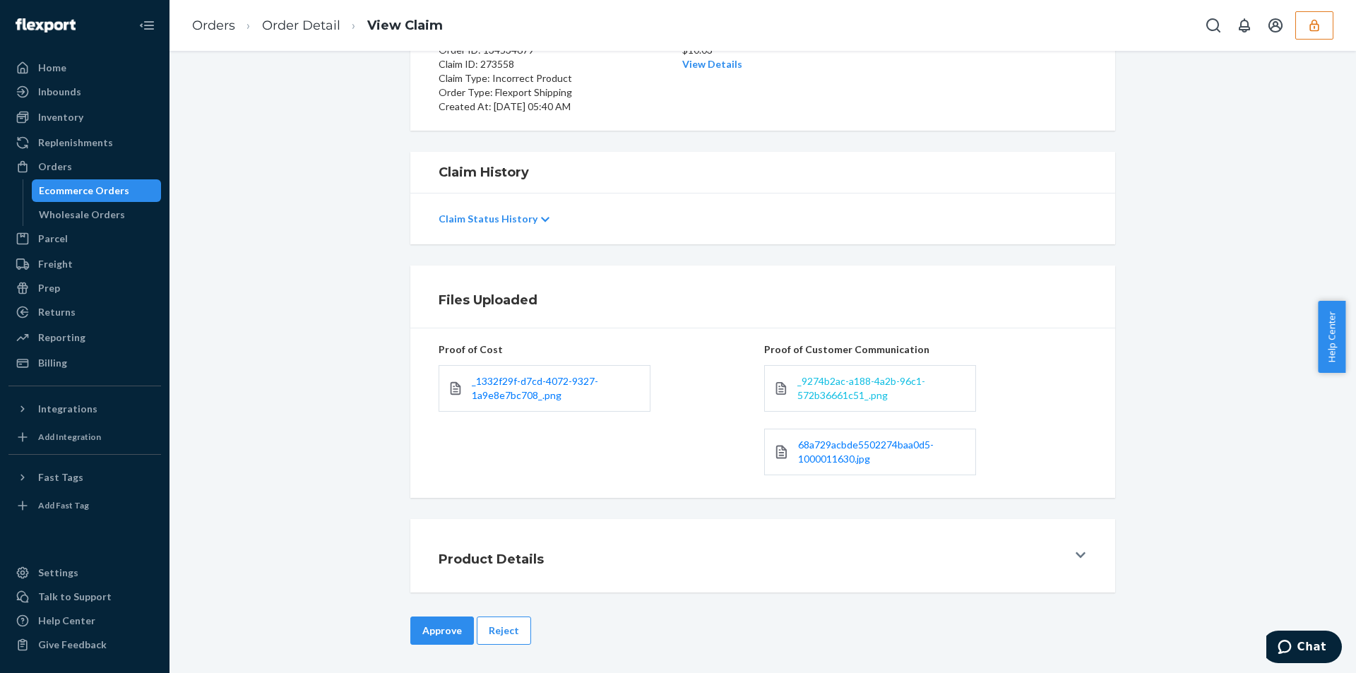
click at [827, 389] on span "_9274b2ac-a188-4a2b-96c1-572b36661c51_.png" at bounding box center [861, 388] width 128 height 26
click at [828, 449] on span "68a729acbde5502274baa0d5-1000011630.jpg" at bounding box center [866, 452] width 136 height 26
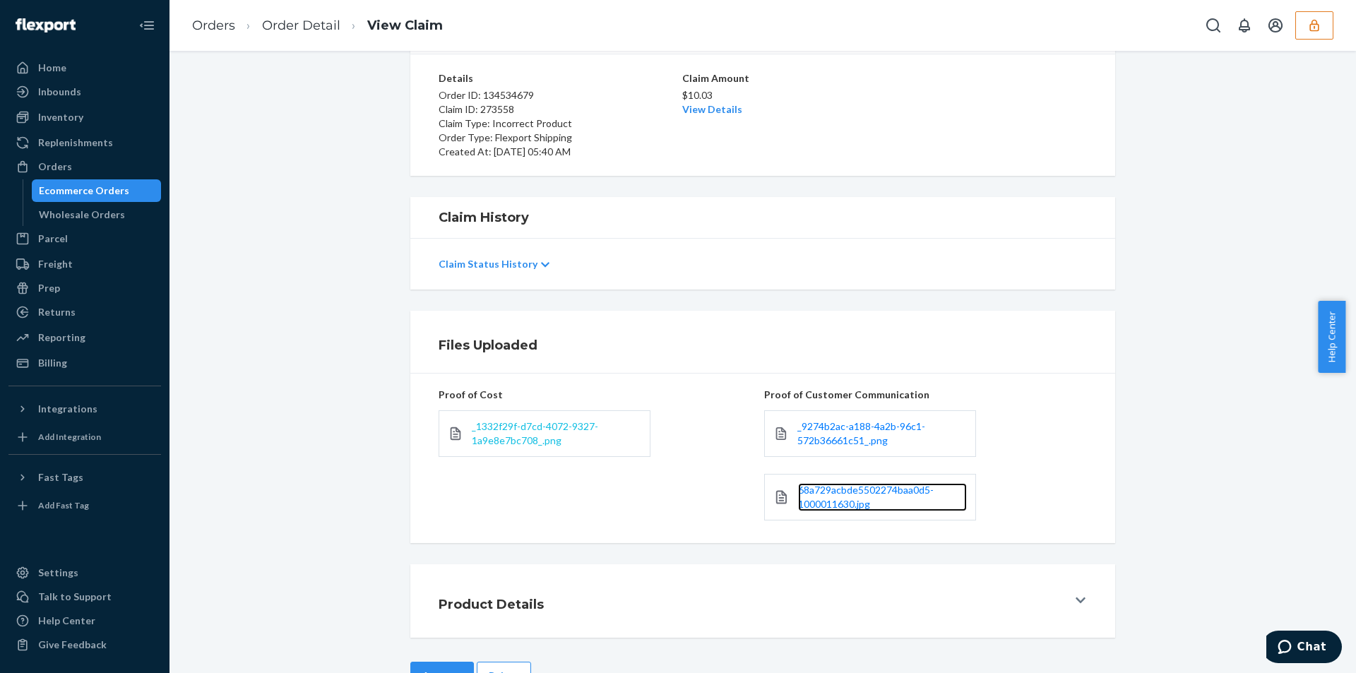
scroll to position [77, 0]
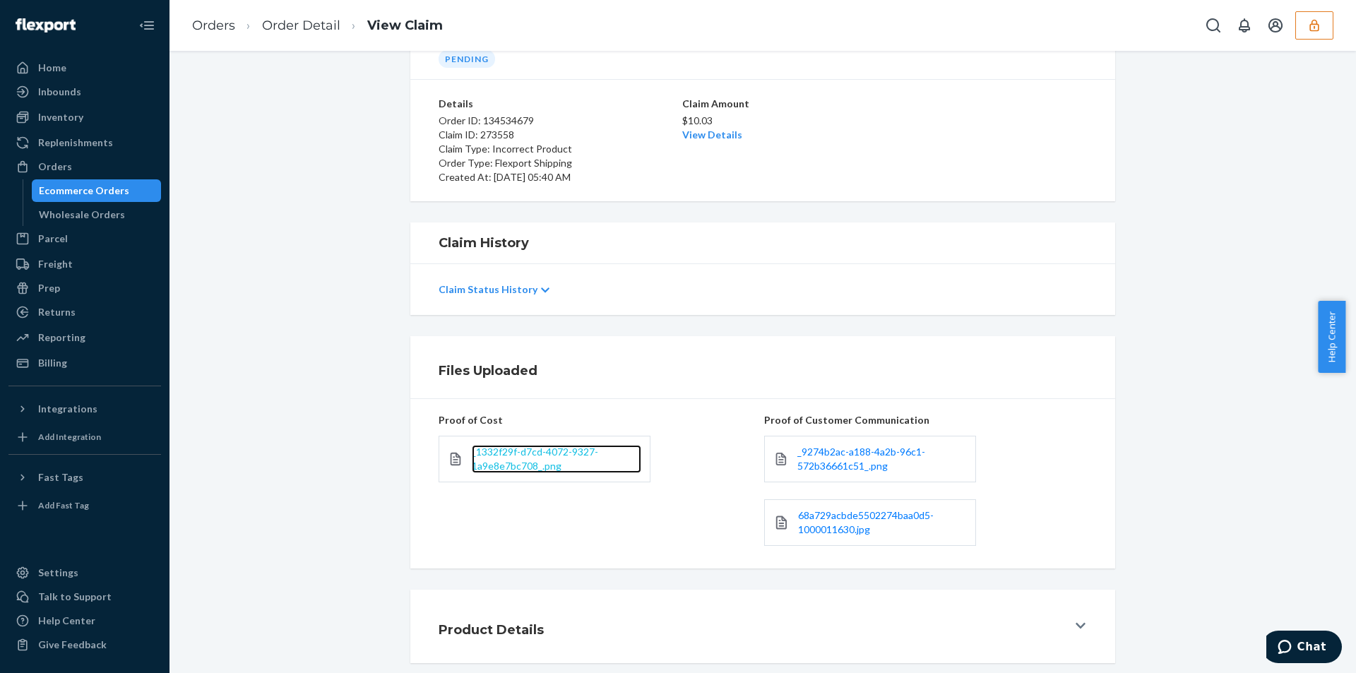
click at [492, 455] on span "_1332f29f-d7cd-4072-9327-1a9e8e7bc708_.png" at bounding box center [535, 459] width 126 height 26
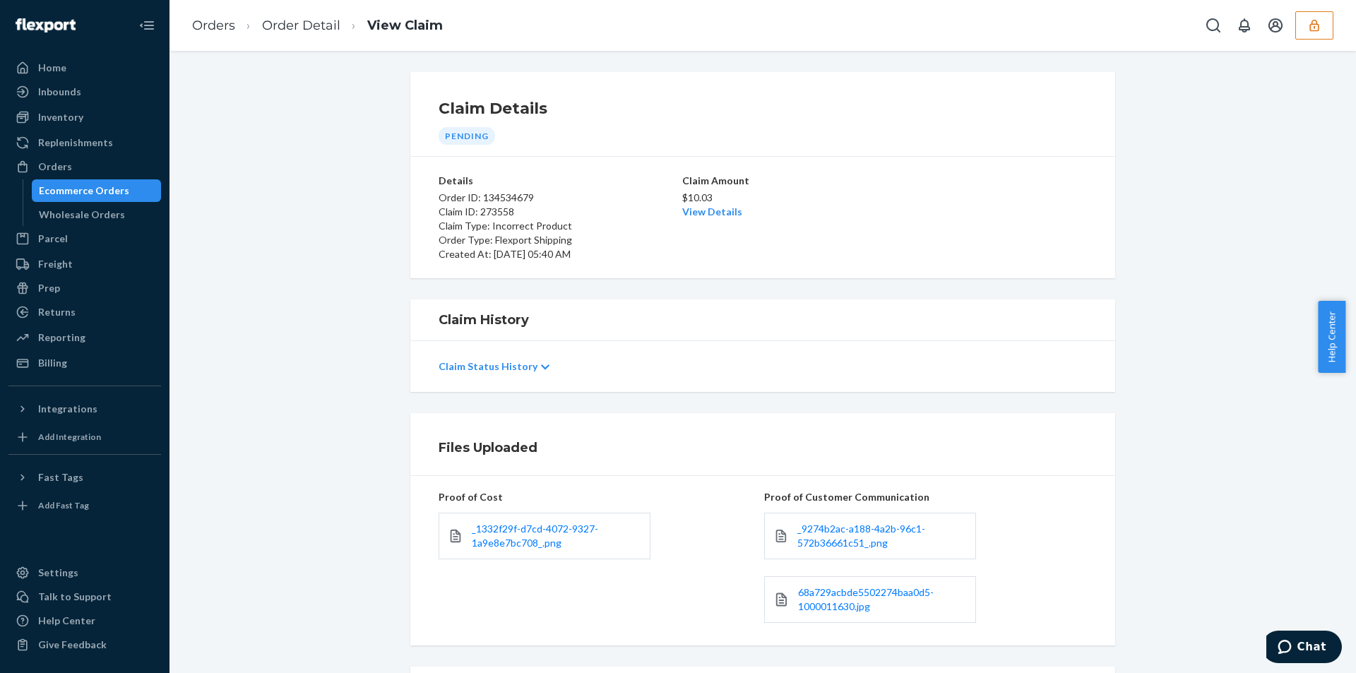
click at [718, 201] on p "$10.03" at bounding box center [762, 198] width 161 height 14
click at [704, 210] on link "View Details" at bounding box center [712, 212] width 60 height 12
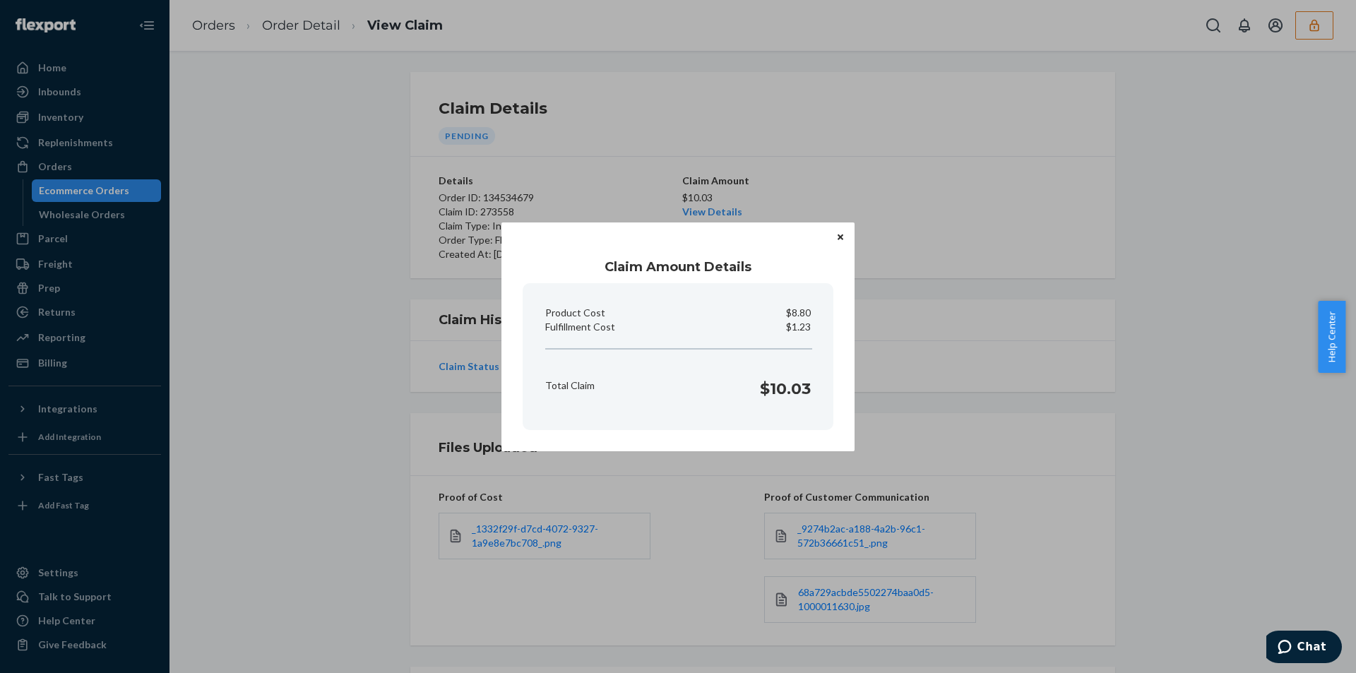
click at [416, 461] on div "Claim Amount Details Product Cost $8.80 Fulfillment Cost $1.23 Total Claim $10.…" at bounding box center [678, 336] width 1356 height 673
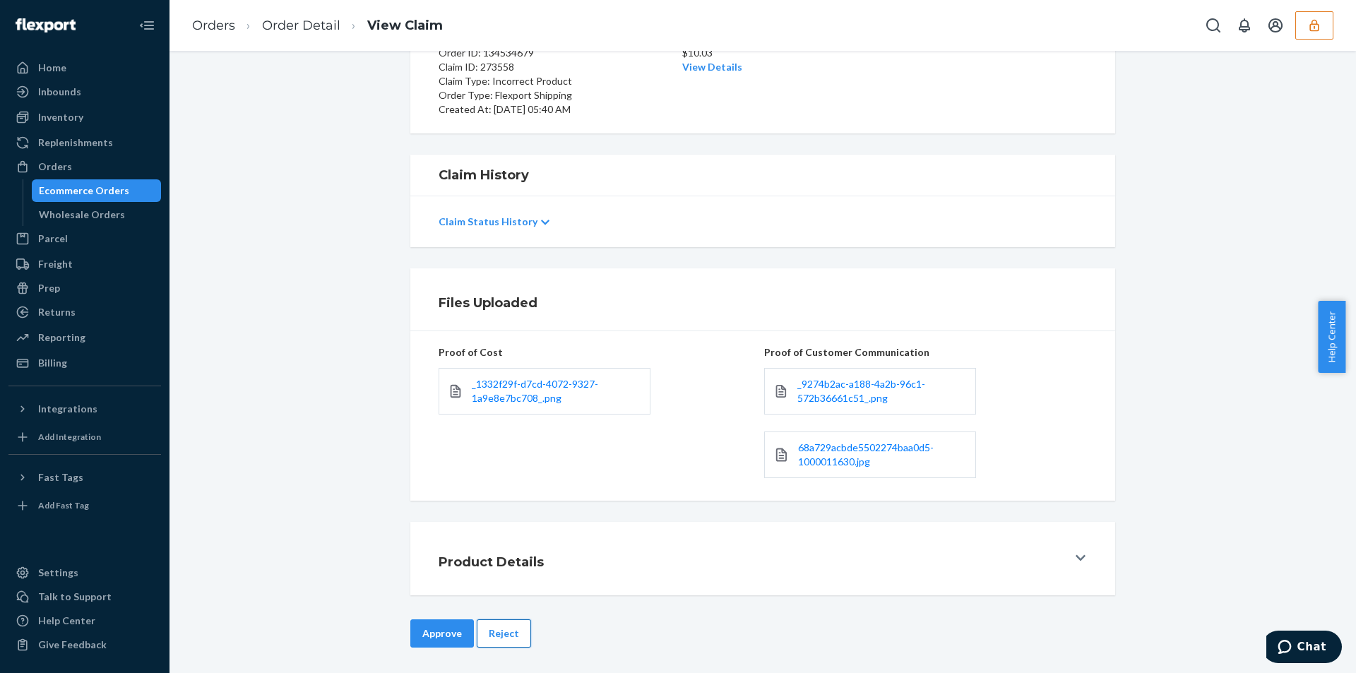
scroll to position [148, 0]
click at [425, 622] on button "Approve" at bounding box center [442, 631] width 64 height 28
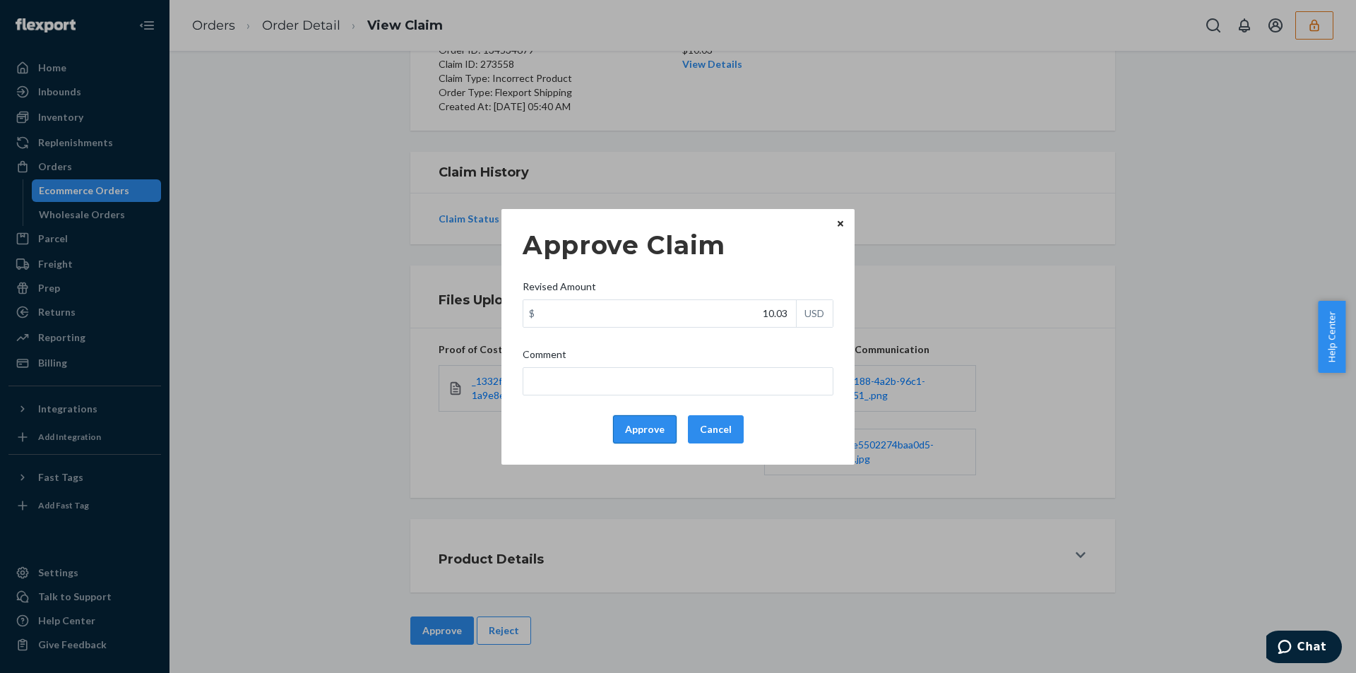
click at [642, 427] on button "Approve" at bounding box center [645, 429] width 64 height 28
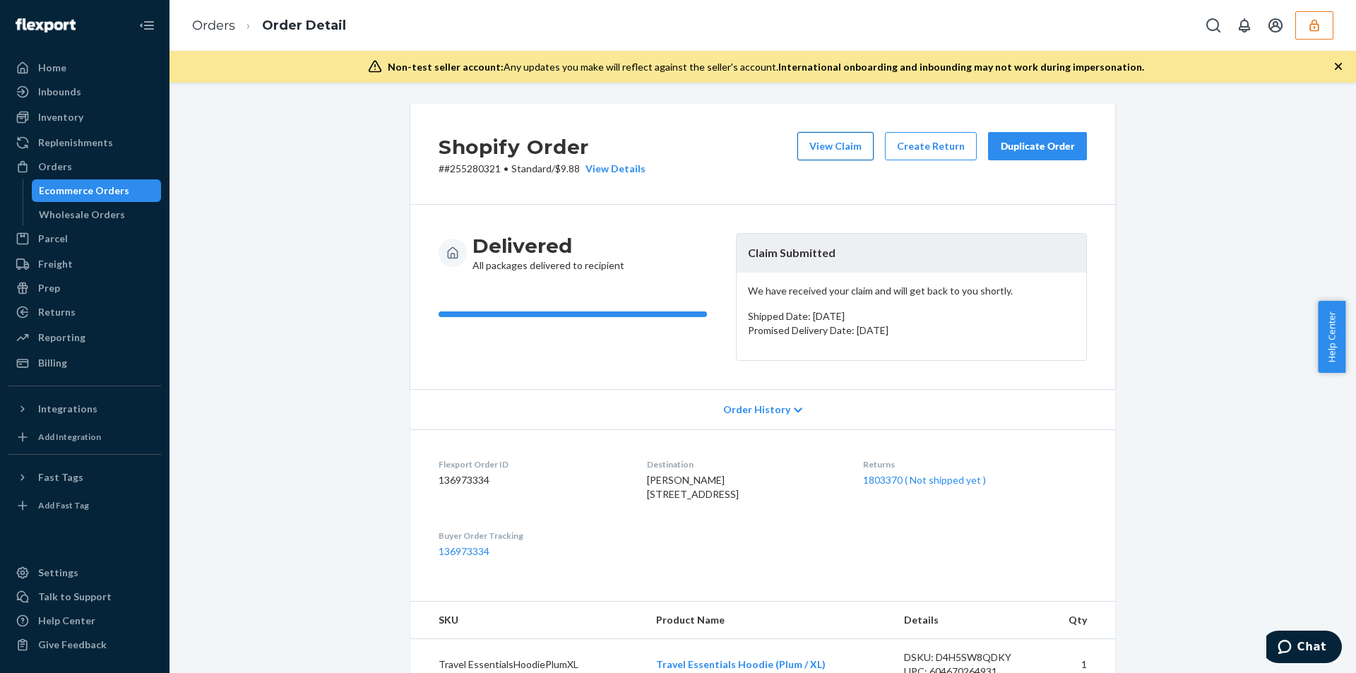
click at [818, 139] on button "View Claim" at bounding box center [835, 146] width 76 height 28
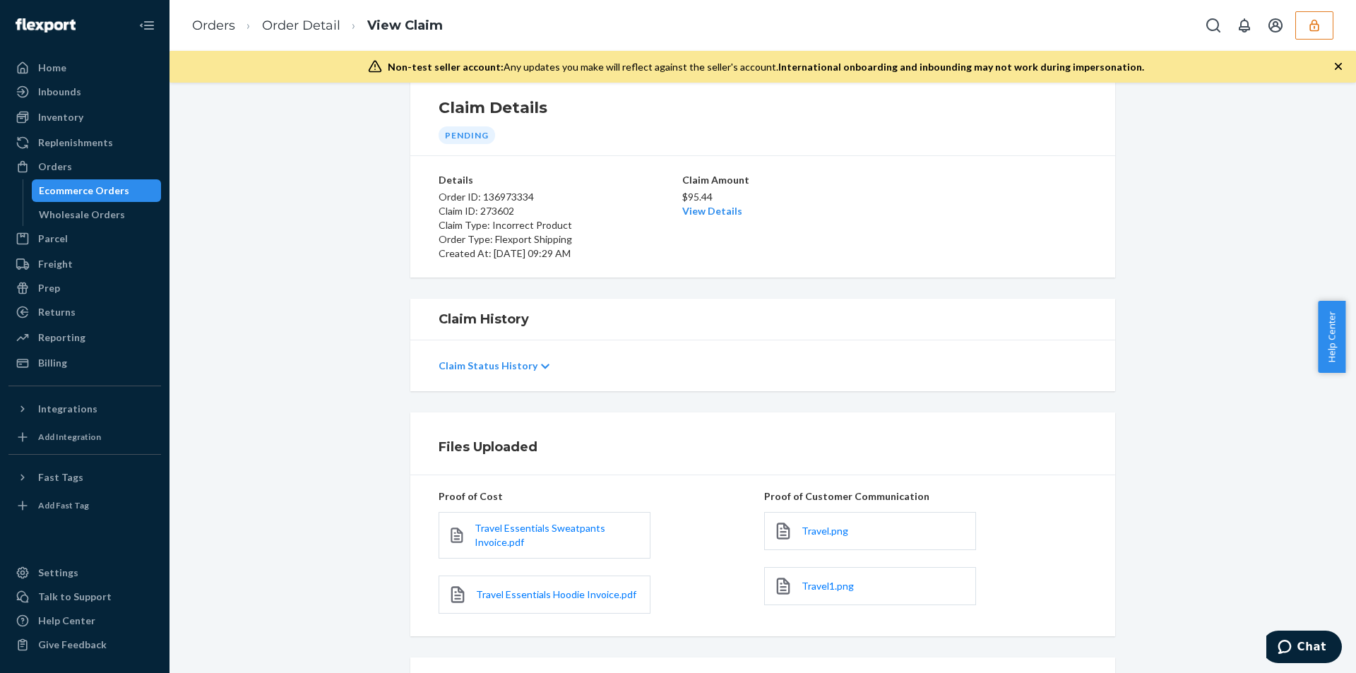
scroll to position [83, 0]
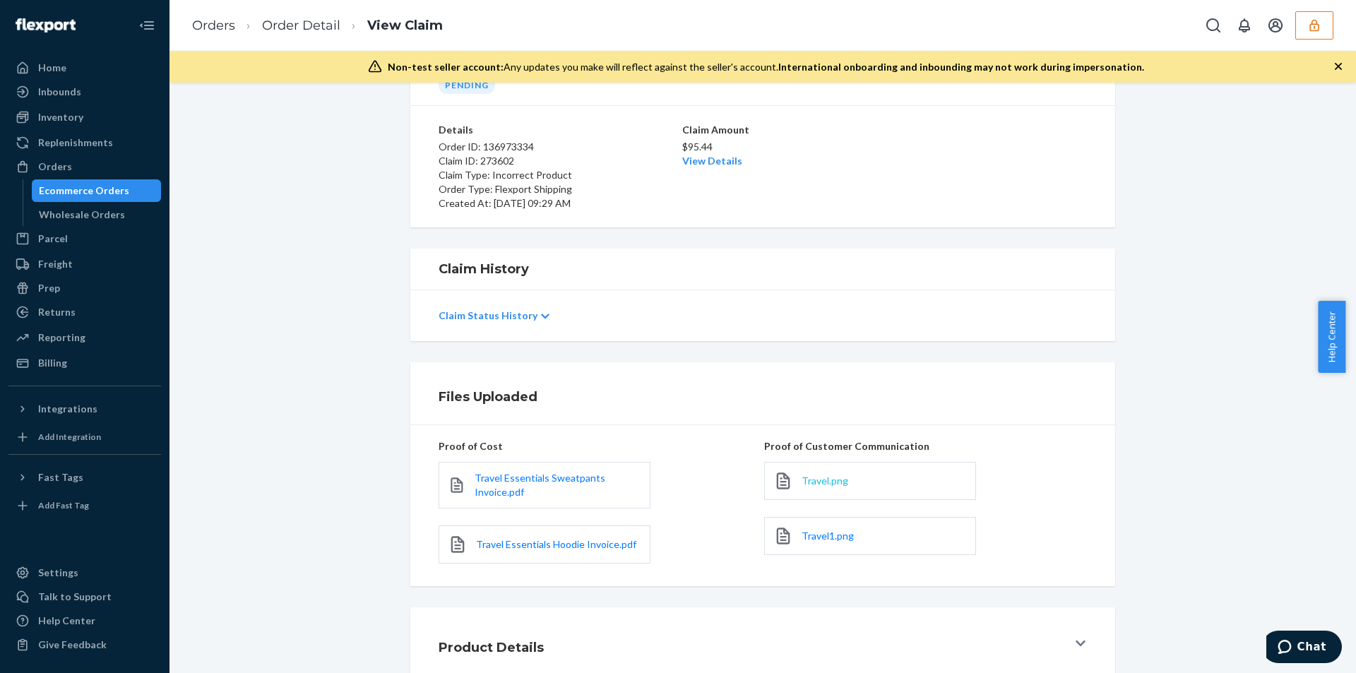
click at [811, 482] on span "Travel.png" at bounding box center [825, 481] width 47 height 12
click at [826, 479] on span "Travel.png" at bounding box center [825, 481] width 47 height 12
click at [815, 547] on div "Travel1.png" at bounding box center [870, 536] width 212 height 38
click at [819, 538] on span "Travel1.png" at bounding box center [828, 536] width 52 height 12
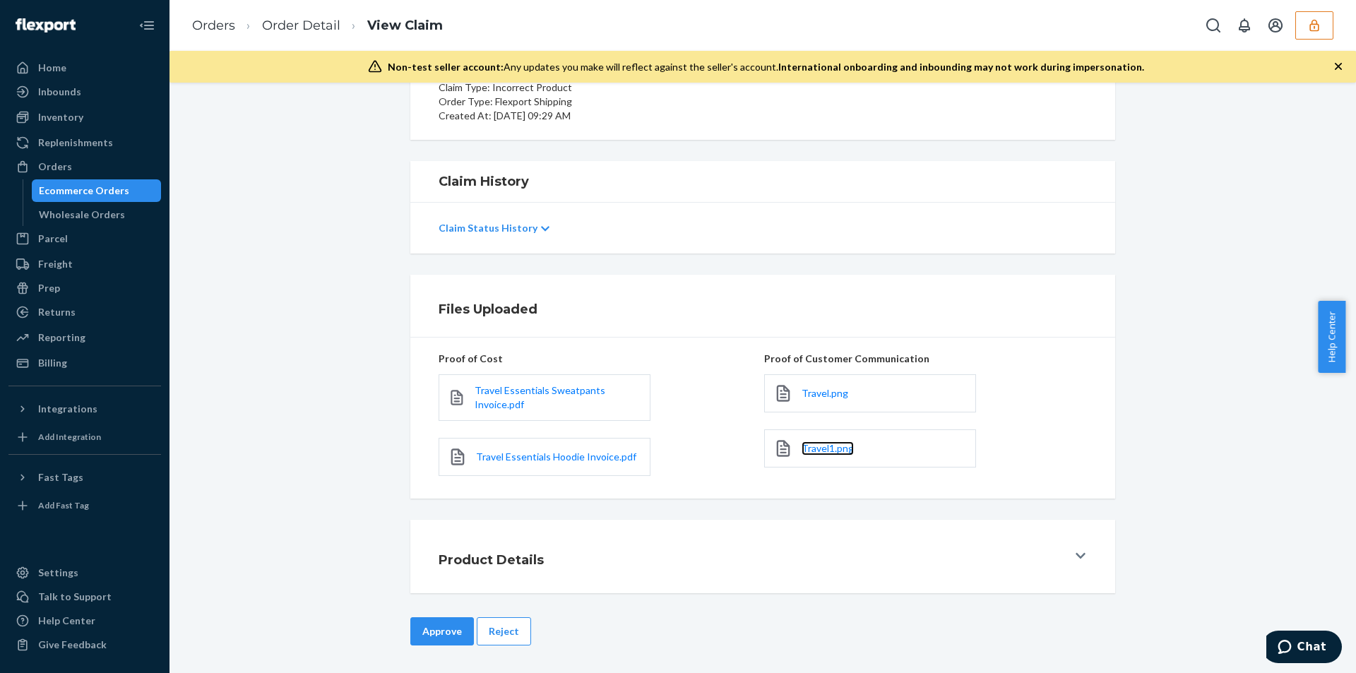
scroll to position [171, 0]
click at [504, 639] on button "Reject" at bounding box center [504, 631] width 54 height 28
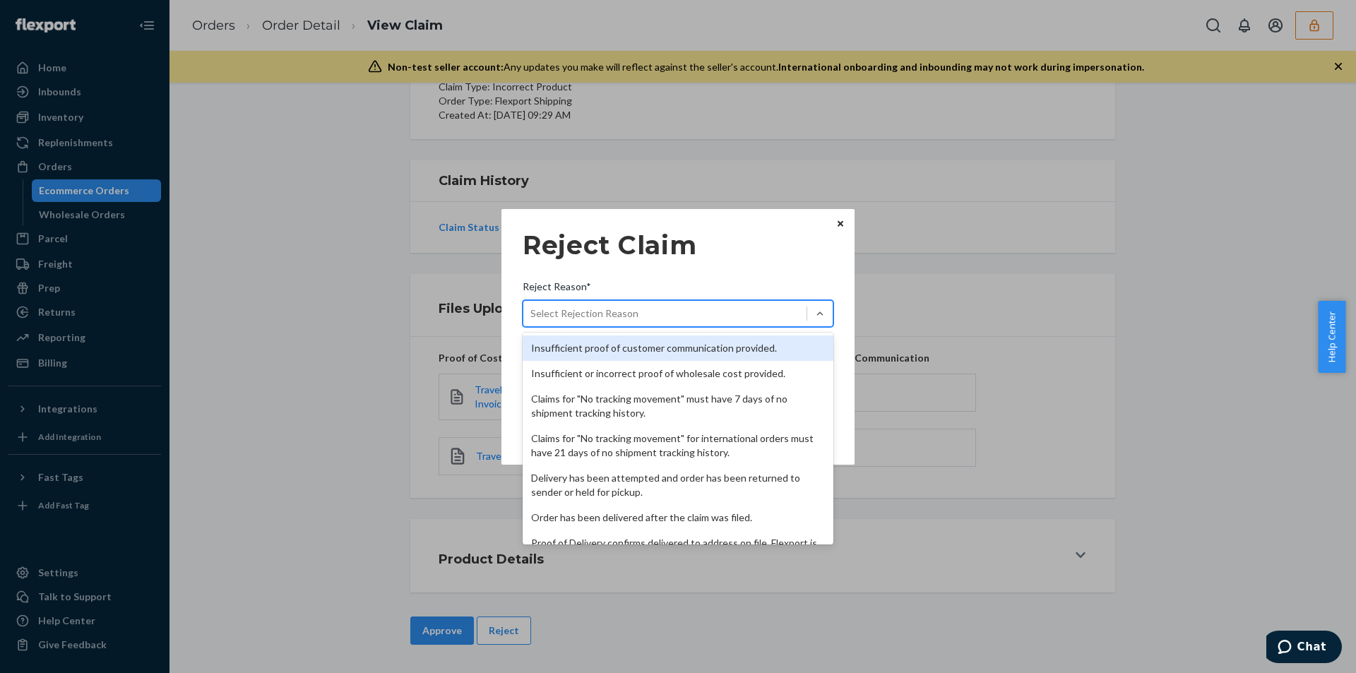
click at [737, 302] on div "Select Rejection Reason" at bounding box center [664, 313] width 283 height 23
click at [532, 307] on input "Reject Reason* option Insufficient proof of customer communication provided. fo…" at bounding box center [530, 314] width 1 height 14
click at [638, 347] on div "Insufficient proof of customer communication provided." at bounding box center [678, 347] width 311 height 25
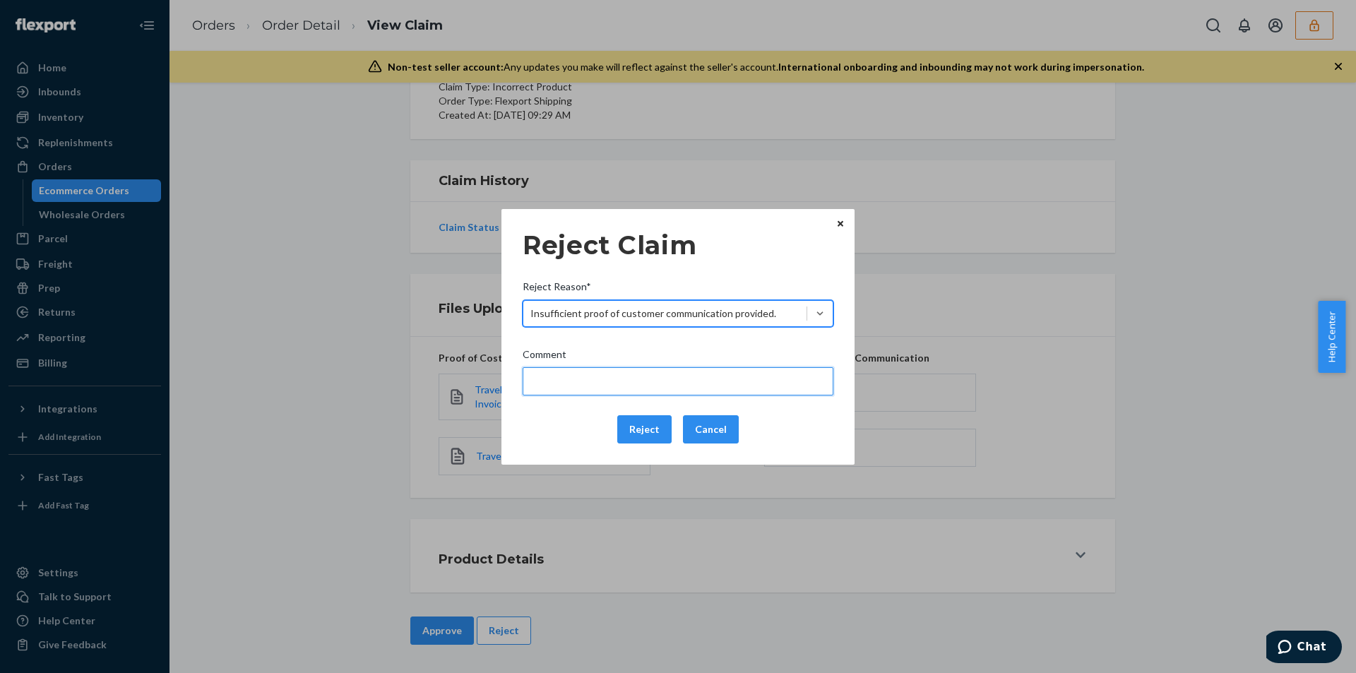
click at [581, 369] on input "Comment" at bounding box center [678, 381] width 311 height 28
click at [641, 386] on input "Please provide a clear photo of the incorrect product received." at bounding box center [678, 381] width 311 height 28
paste input "the item name or label of the incorrect product received"
click at [576, 383] on input "Please provide the item name or label of the incorrect product received" at bounding box center [678, 381] width 311 height 28
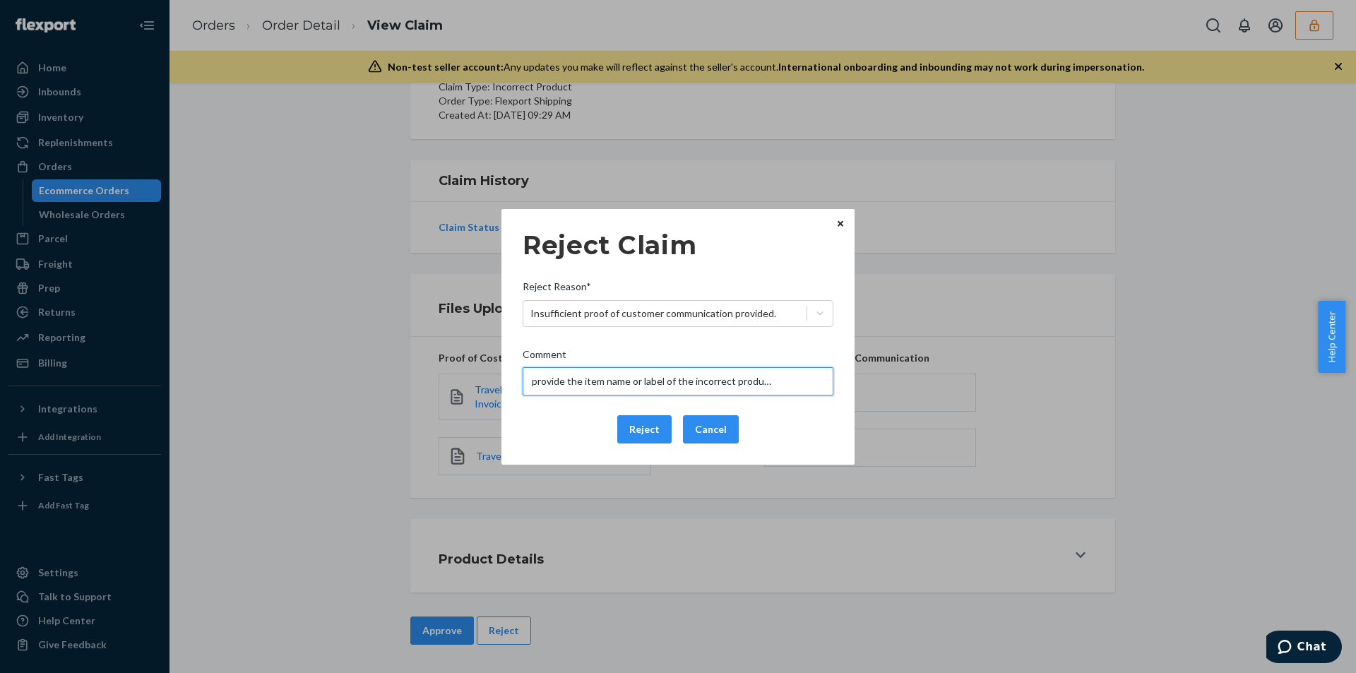
click at [565, 379] on input "Please provide the item name or label of the incorrect product received" at bounding box center [678, 381] width 311 height 28
drag, startPoint x: 601, startPoint y: 379, endPoint x: 835, endPoint y: 379, distance: 233.8
click at [835, 379] on div "Reject Claim Reject Reason* Insufficient proof of customer communication provid…" at bounding box center [677, 337] width 353 height 256
type input "Please provide a clear photo of the item name or label of the incorrect product…"
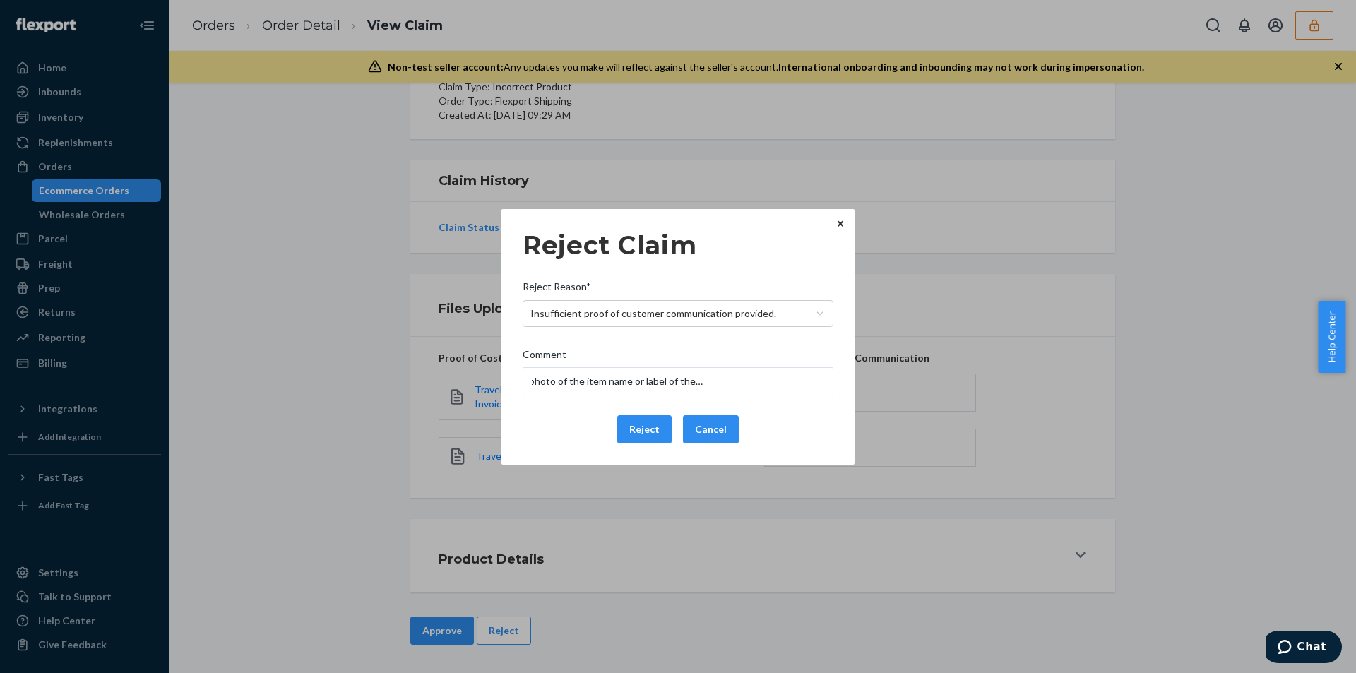
click at [720, 350] on div "Comment" at bounding box center [678, 357] width 311 height 20
click at [720, 367] on input "Please provide a clear photo of the item name or label of the incorrect product…" at bounding box center [678, 381] width 311 height 28
click at [720, 350] on div "Comment" at bounding box center [678, 357] width 311 height 20
click at [720, 367] on input "Please provide a clear photo of the item name or label of the incorrect product…" at bounding box center [678, 381] width 311 height 28
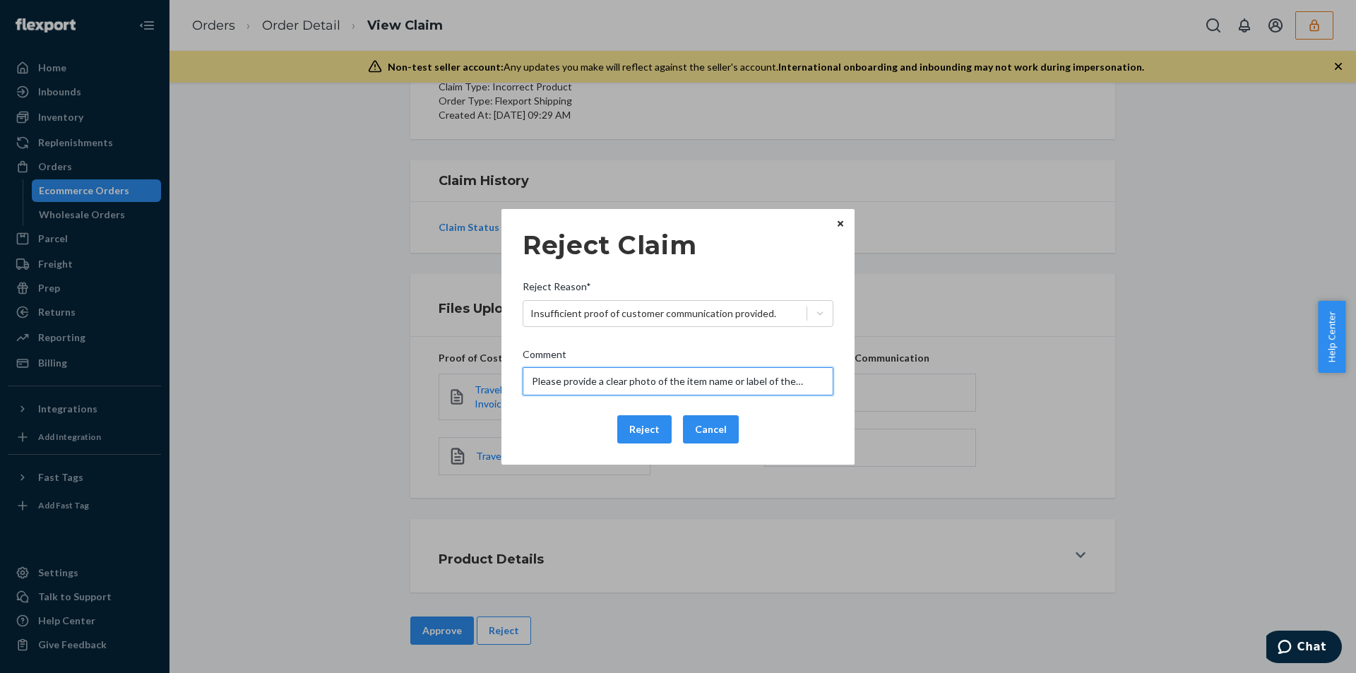
click at [769, 384] on input "Please provide a clear photo of the item name or label of the incorrect product…" at bounding box center [678, 381] width 311 height 28
drag, startPoint x: 816, startPoint y: 381, endPoint x: 824, endPoint y: 380, distance: 8.6
click at [824, 380] on input "Please provide a clear photo of the item name or label of the incorrect product…" at bounding box center [678, 381] width 311 height 28
click at [743, 350] on div "Comment" at bounding box center [678, 357] width 311 height 20
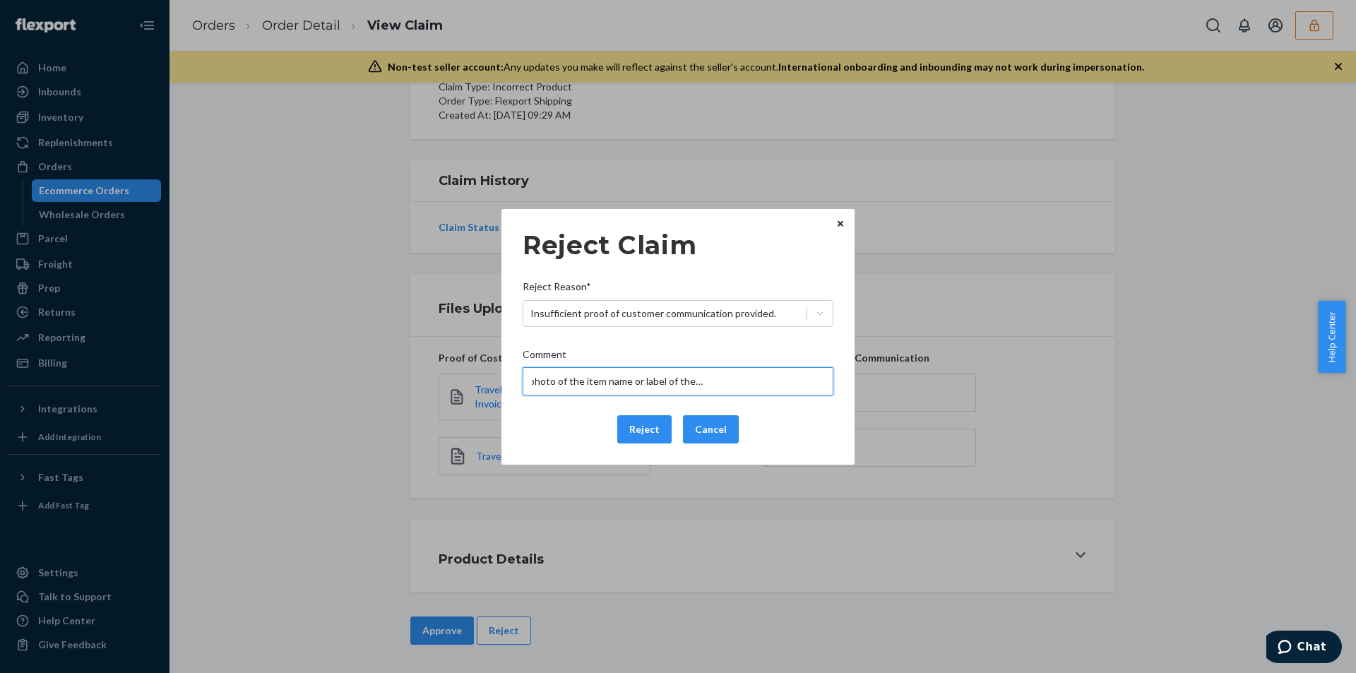
click at [743, 367] on input "Please provide a clear photo of the item name or label of the incorrect product…" at bounding box center [678, 381] width 311 height 28
click at [636, 428] on button "Reject" at bounding box center [644, 429] width 54 height 28
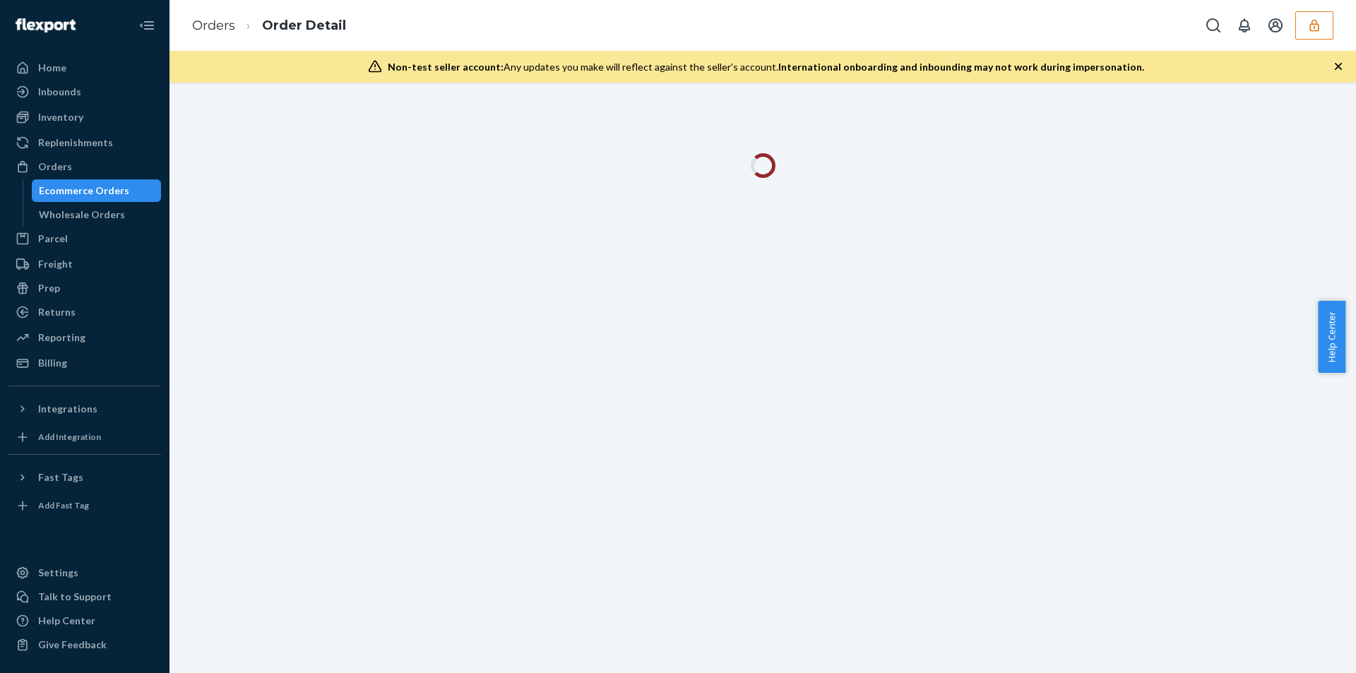
click at [1341, 69] on icon "button" at bounding box center [1338, 66] width 7 height 7
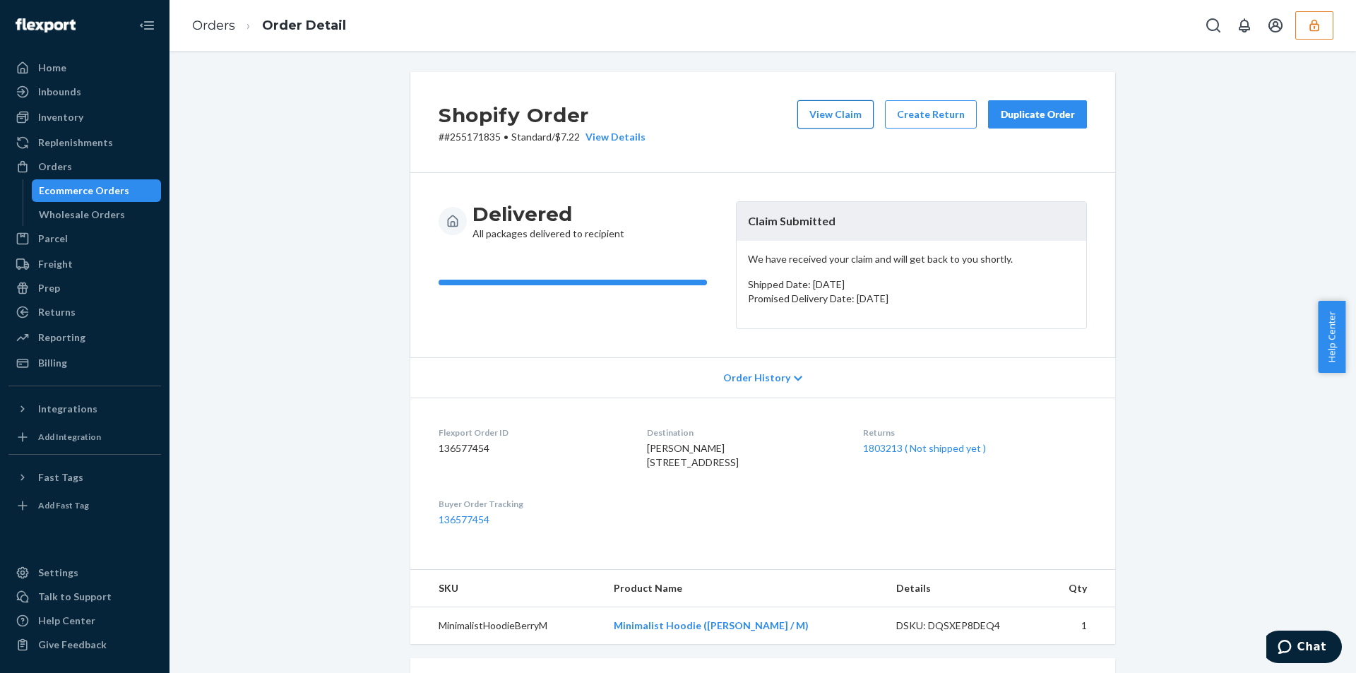
click at [833, 128] on div "View Claim Create Return Duplicate Order" at bounding box center [942, 122] width 301 height 44
click at [833, 115] on button "View Claim" at bounding box center [835, 114] width 76 height 28
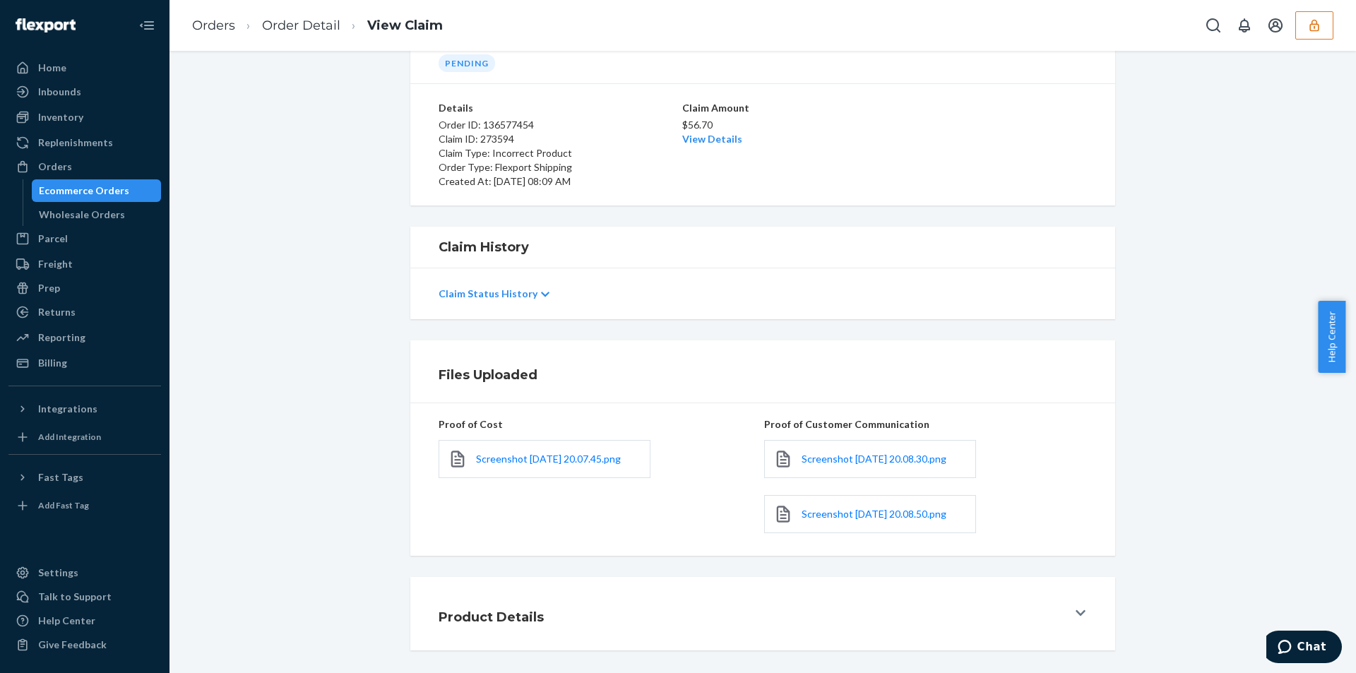
scroll to position [148, 0]
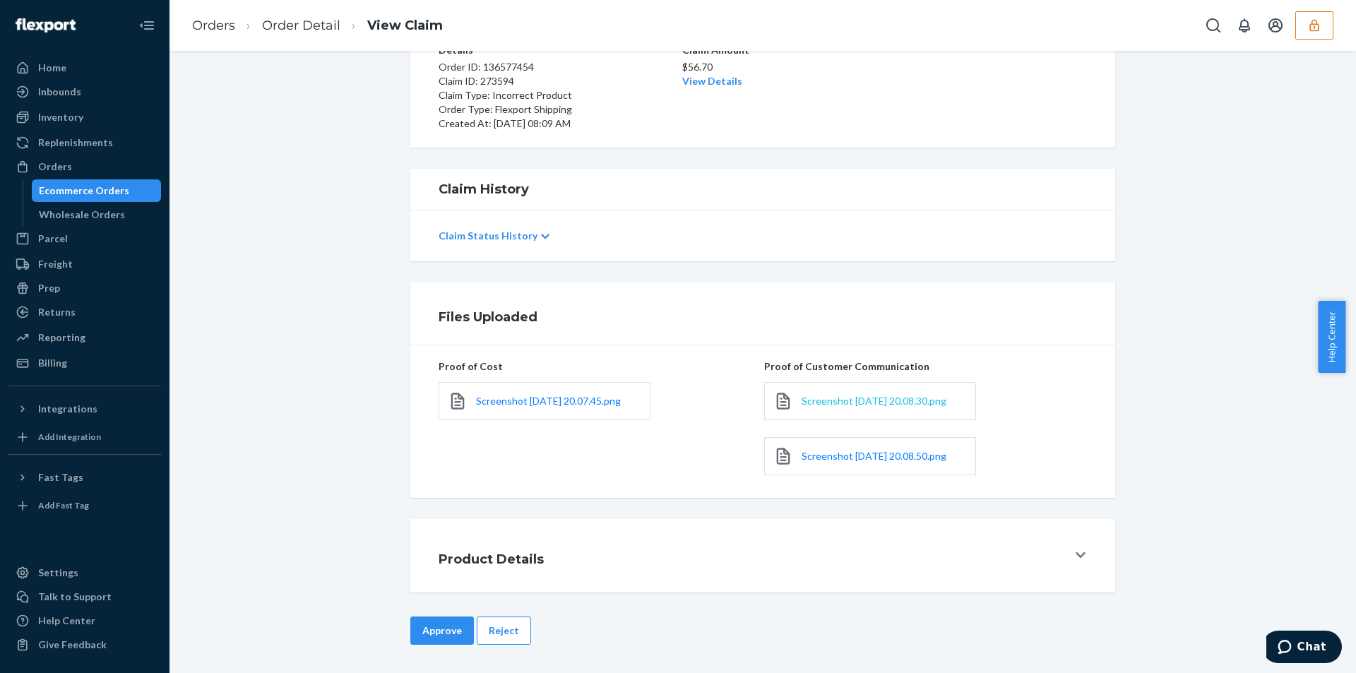
click at [827, 395] on span "Screenshot [DATE] 20.08.30.png" at bounding box center [874, 401] width 145 height 12
click at [824, 395] on span "Screenshot 2025-09-22 at 20.08.30.png" at bounding box center [874, 401] width 145 height 12
click at [843, 463] on link "Screenshot 2025-09-22 at 20.08.50.png" at bounding box center [874, 456] width 145 height 14
click at [702, 75] on link "View Details" at bounding box center [712, 81] width 60 height 12
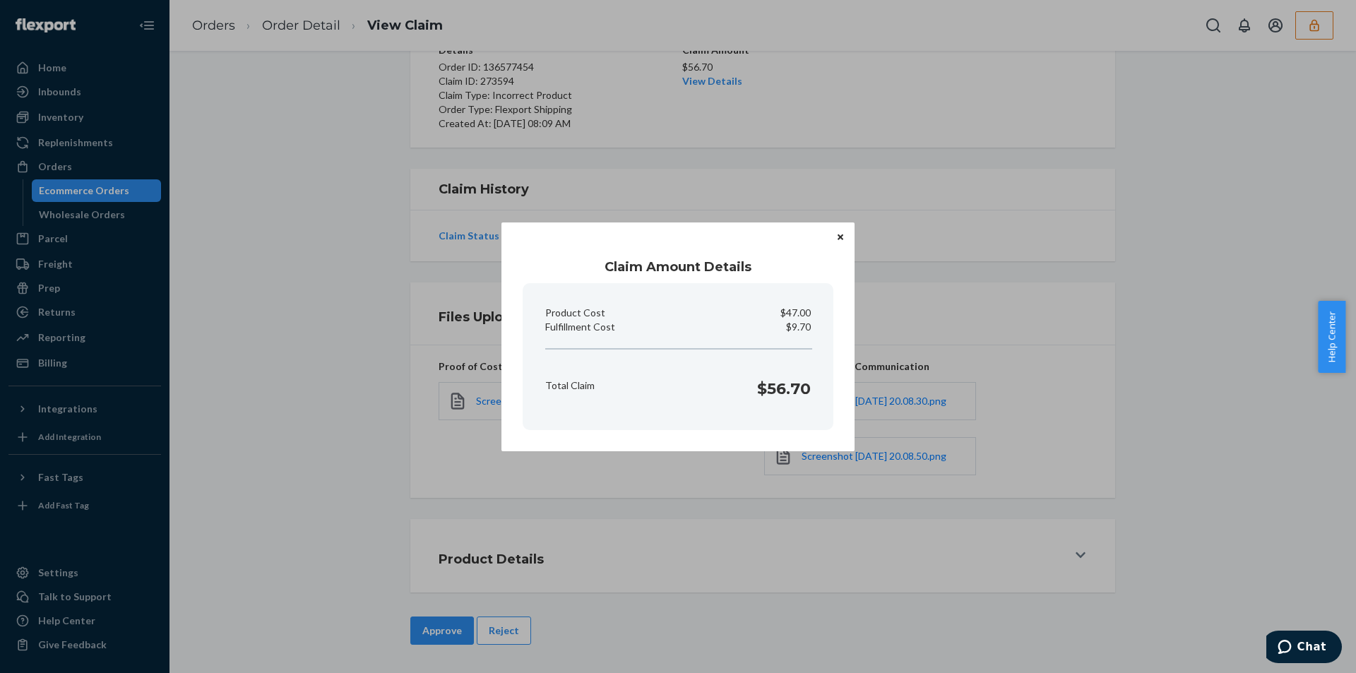
click at [357, 437] on div "Claim Amount Details Product Cost $47.00 Fulfillment Cost $9.70 Total Claim $56…" at bounding box center [678, 336] width 1356 height 673
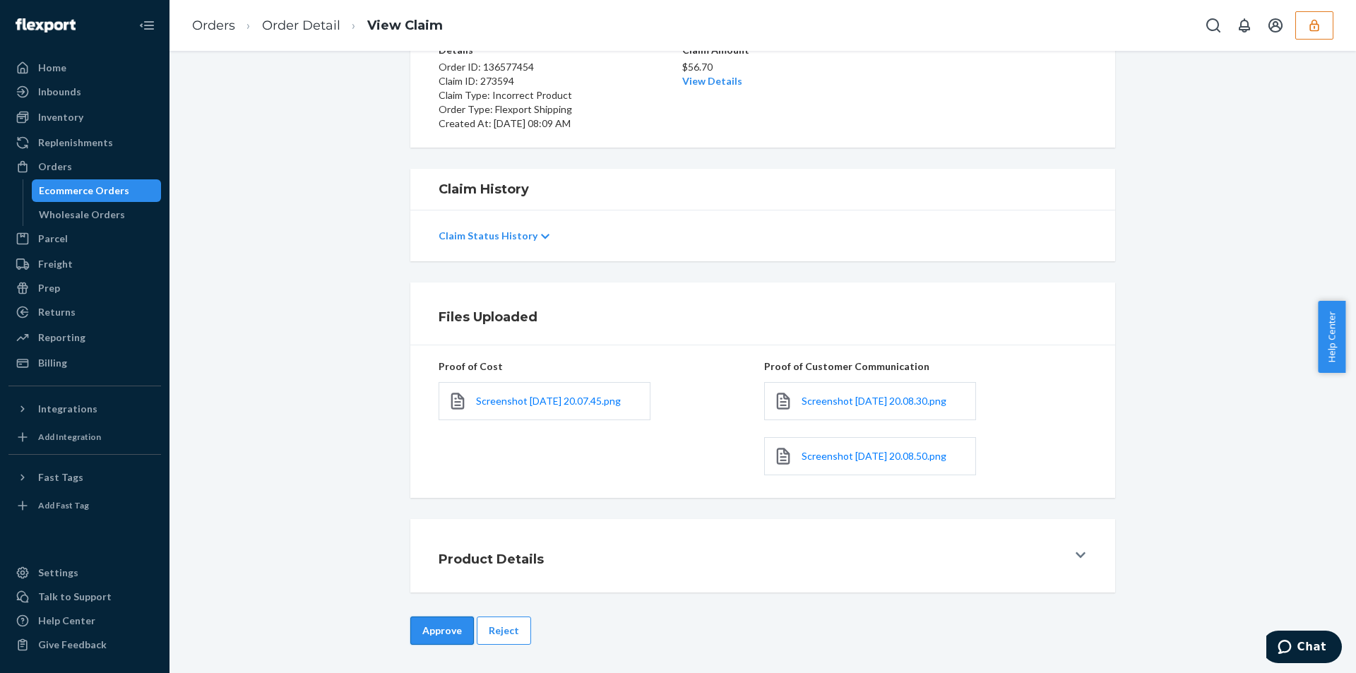
click at [435, 641] on button "Approve" at bounding box center [442, 631] width 64 height 28
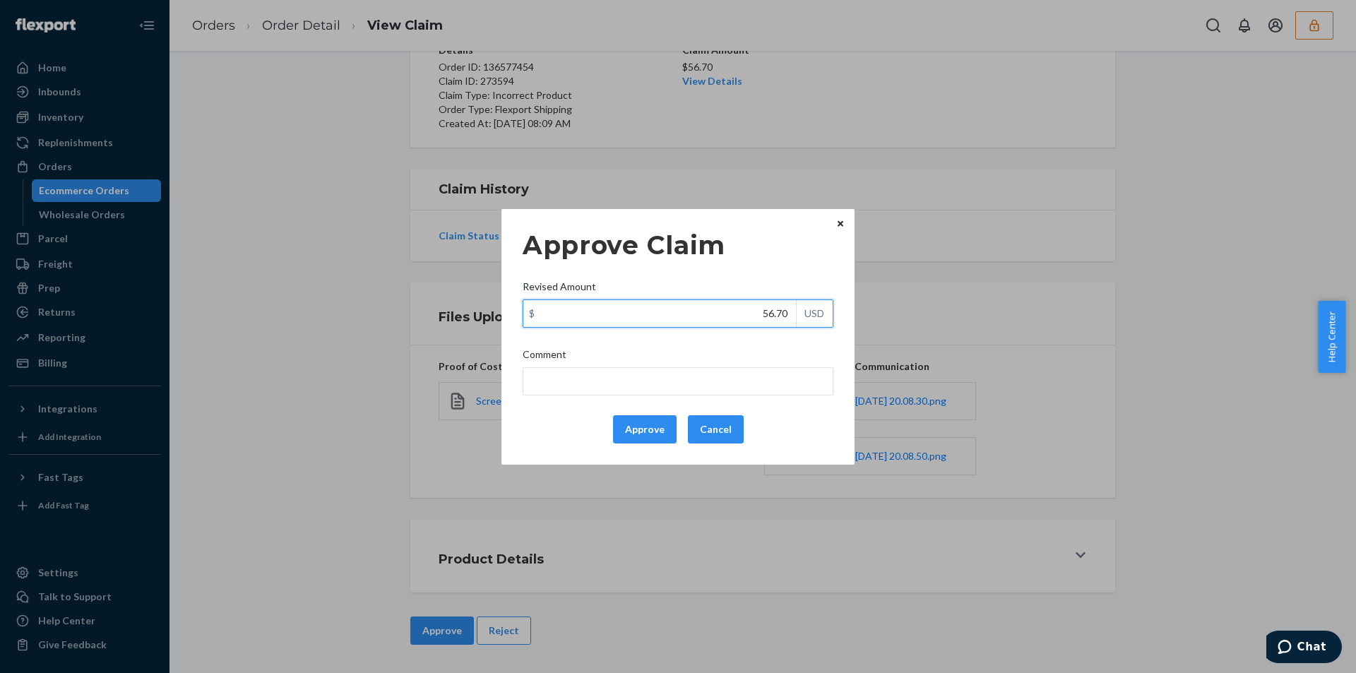
click at [718, 305] on input "56.70" at bounding box center [659, 313] width 273 height 27
paste input "25.3"
type input "25.30"
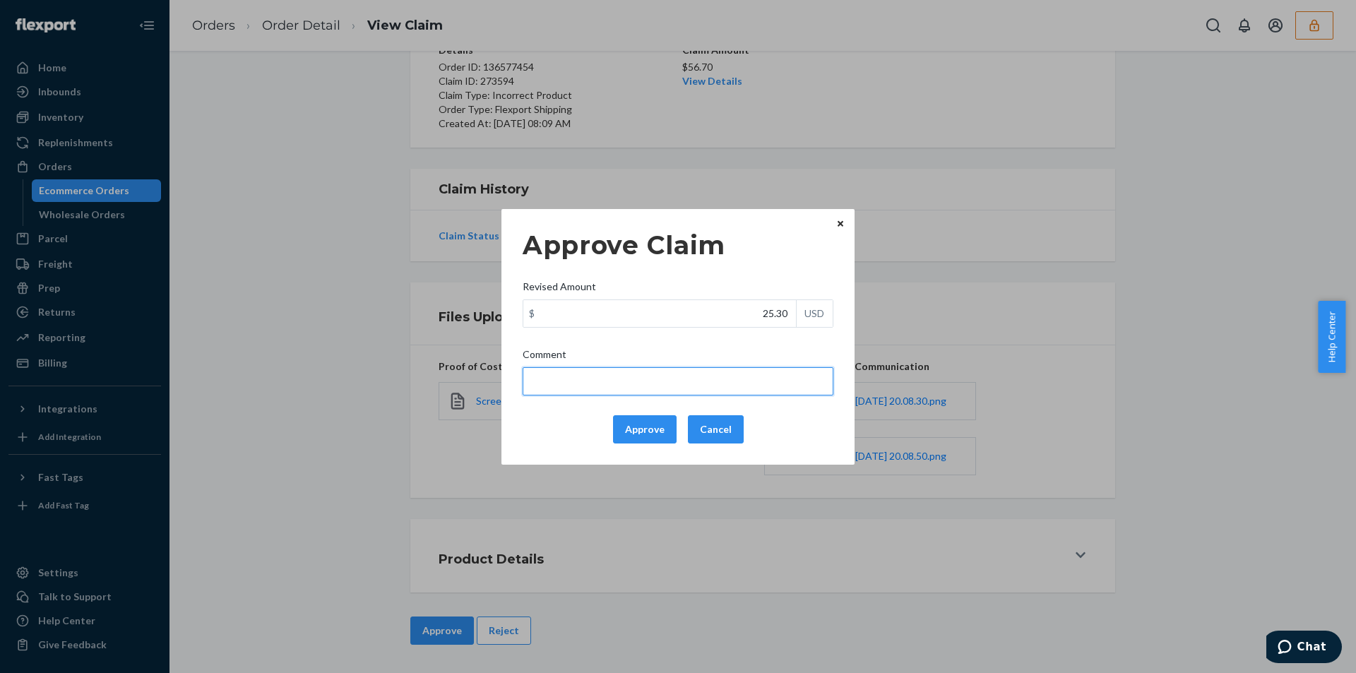
click at [667, 372] on input "Comment" at bounding box center [678, 381] width 311 height 28
type input "Total cost has been adjusted to 40% retail price plus fulfillment fee"
click at [642, 423] on button "Approve" at bounding box center [645, 429] width 64 height 28
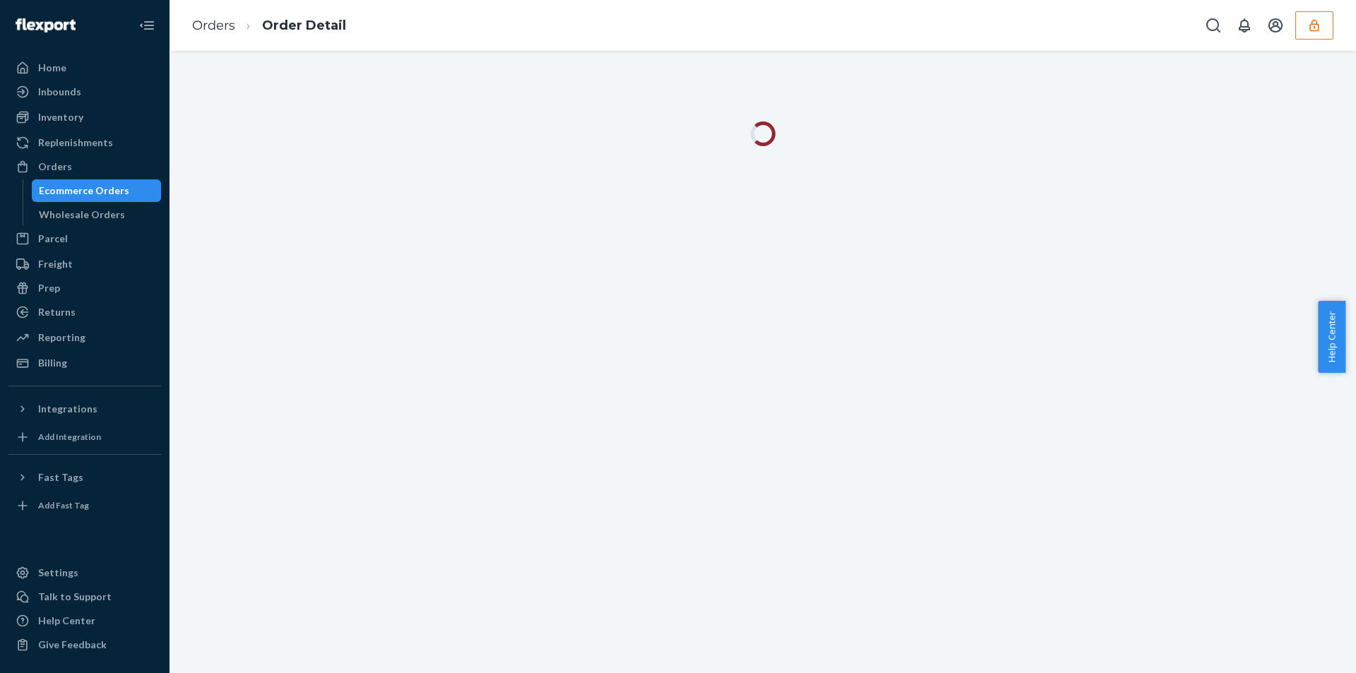
click at [1337, 60] on div at bounding box center [763, 362] width 1187 height 622
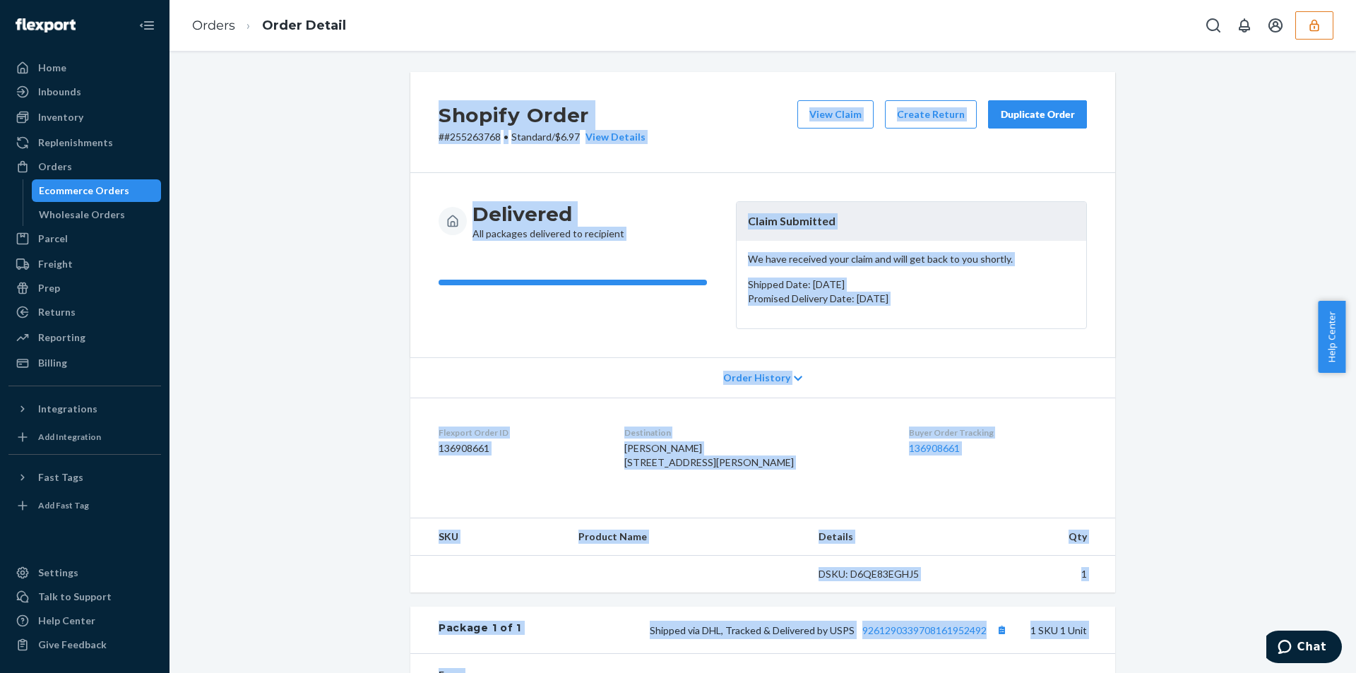
click at [298, 242] on div "Shopify Order # #255263768 • Standard / $6.97 View Details View Claim Create Re…" at bounding box center [762, 503] width 1165 height 863
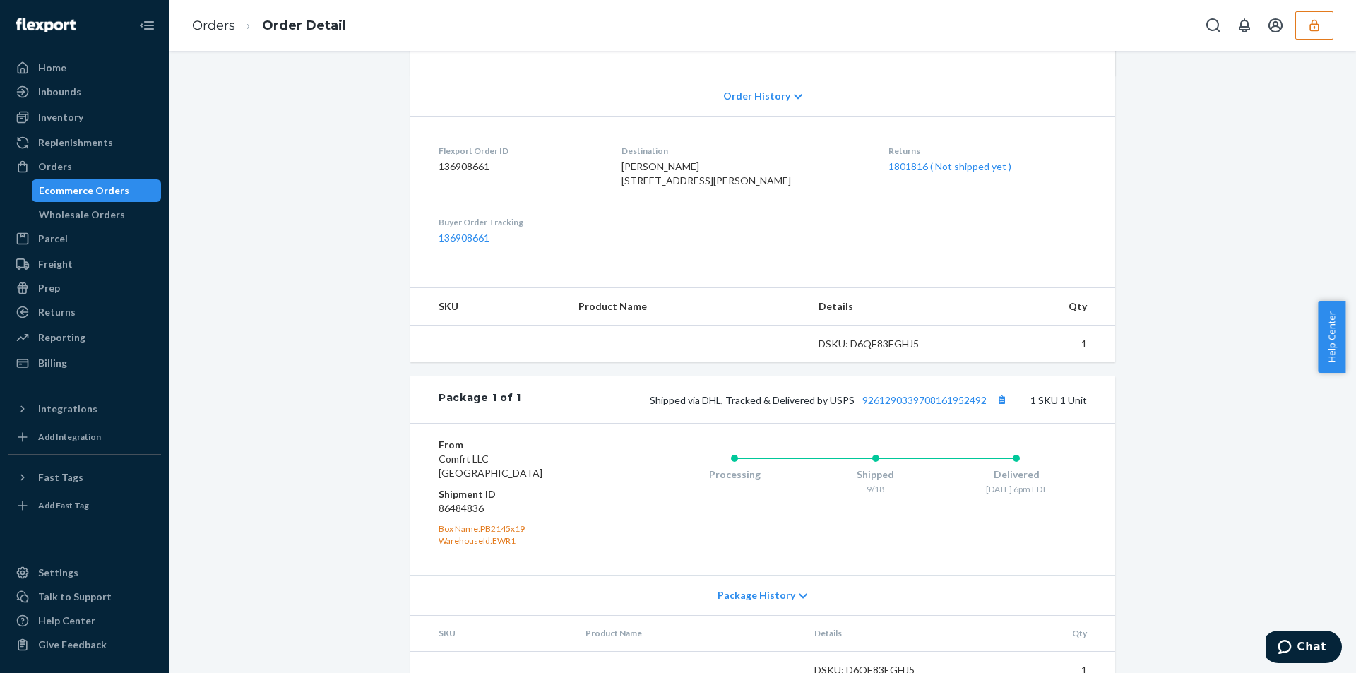
scroll to position [343, 0]
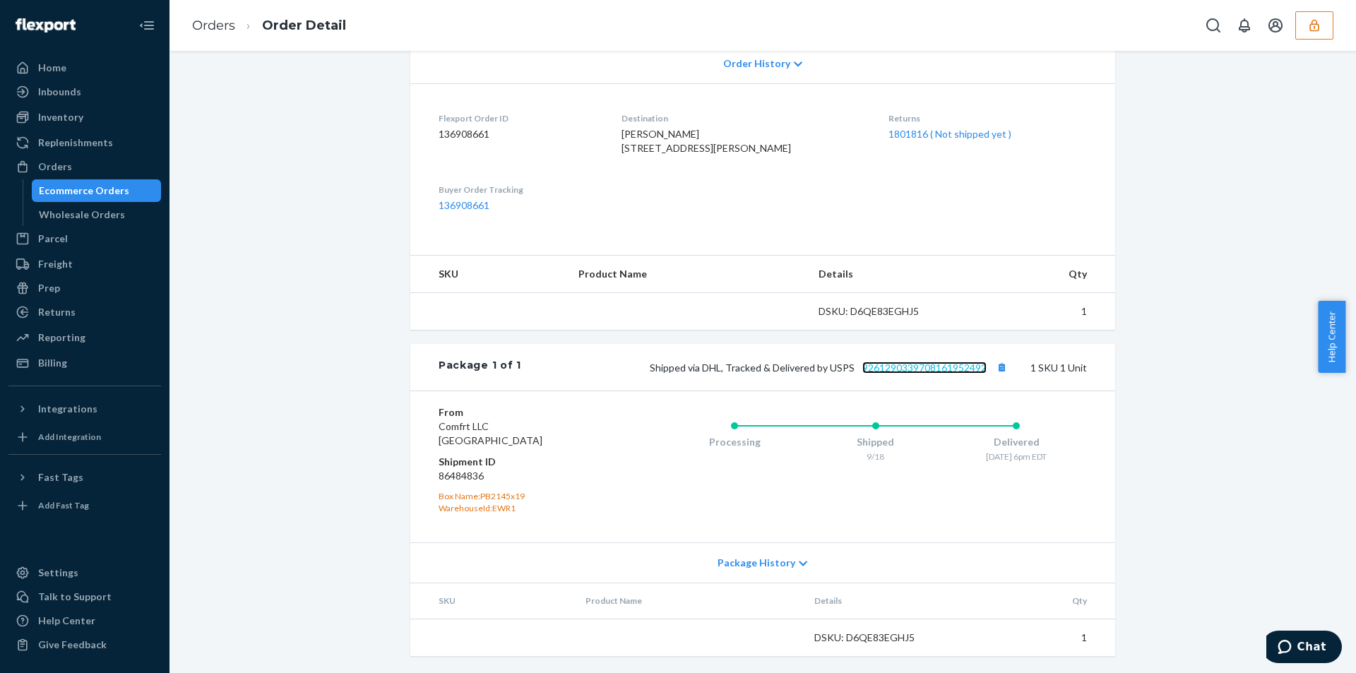
click at [927, 368] on link "9261290339708161952492" at bounding box center [924, 368] width 124 height 12
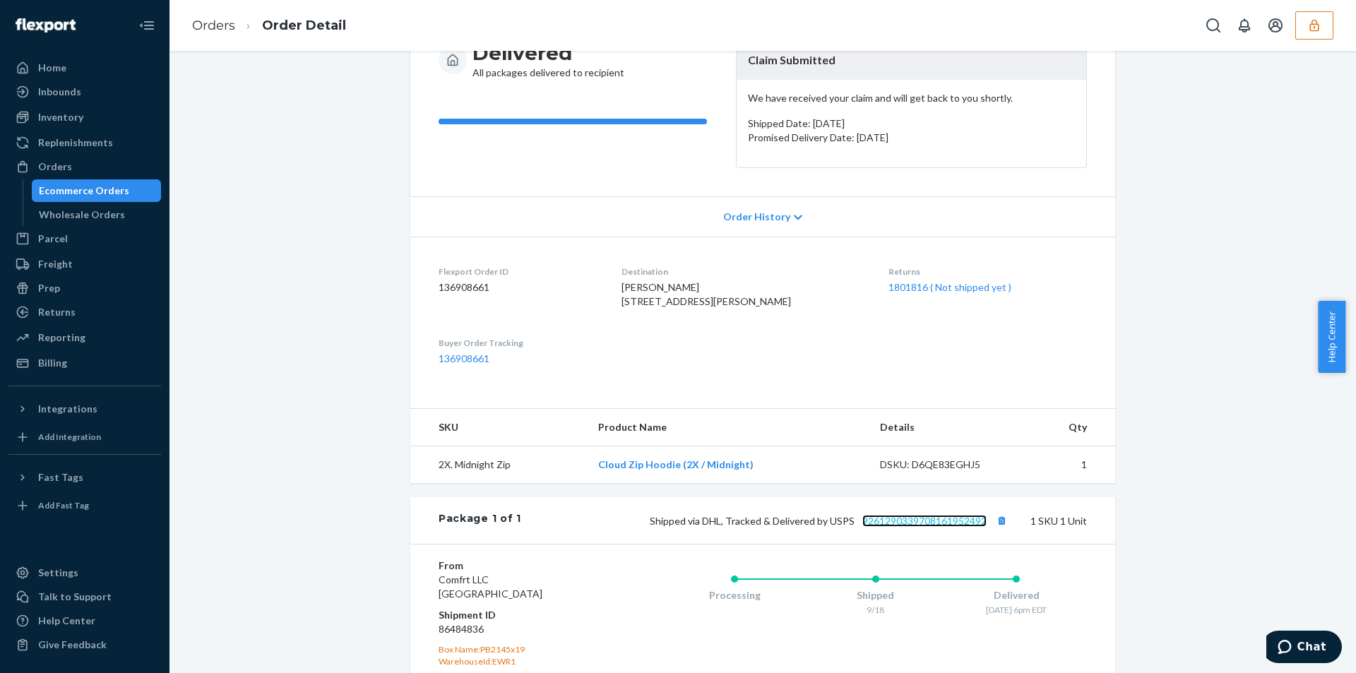
scroll to position [0, 0]
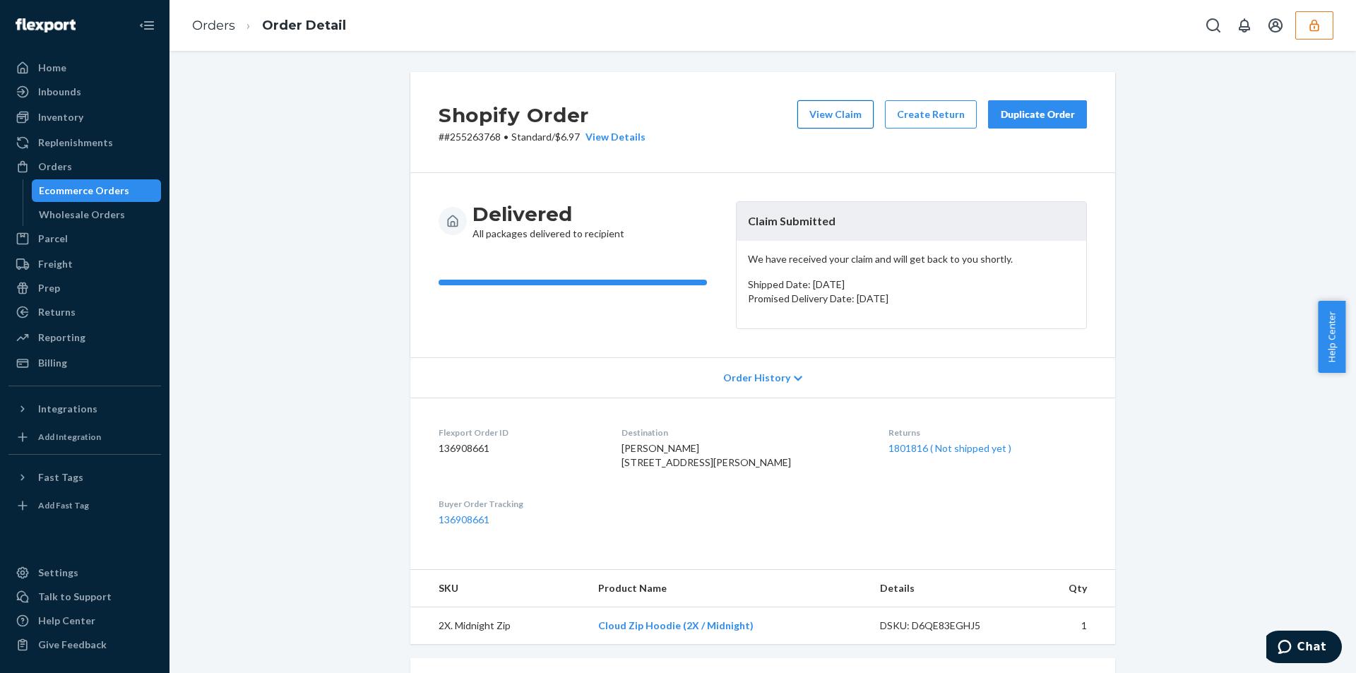
click at [836, 111] on button "View Claim" at bounding box center [835, 114] width 76 height 28
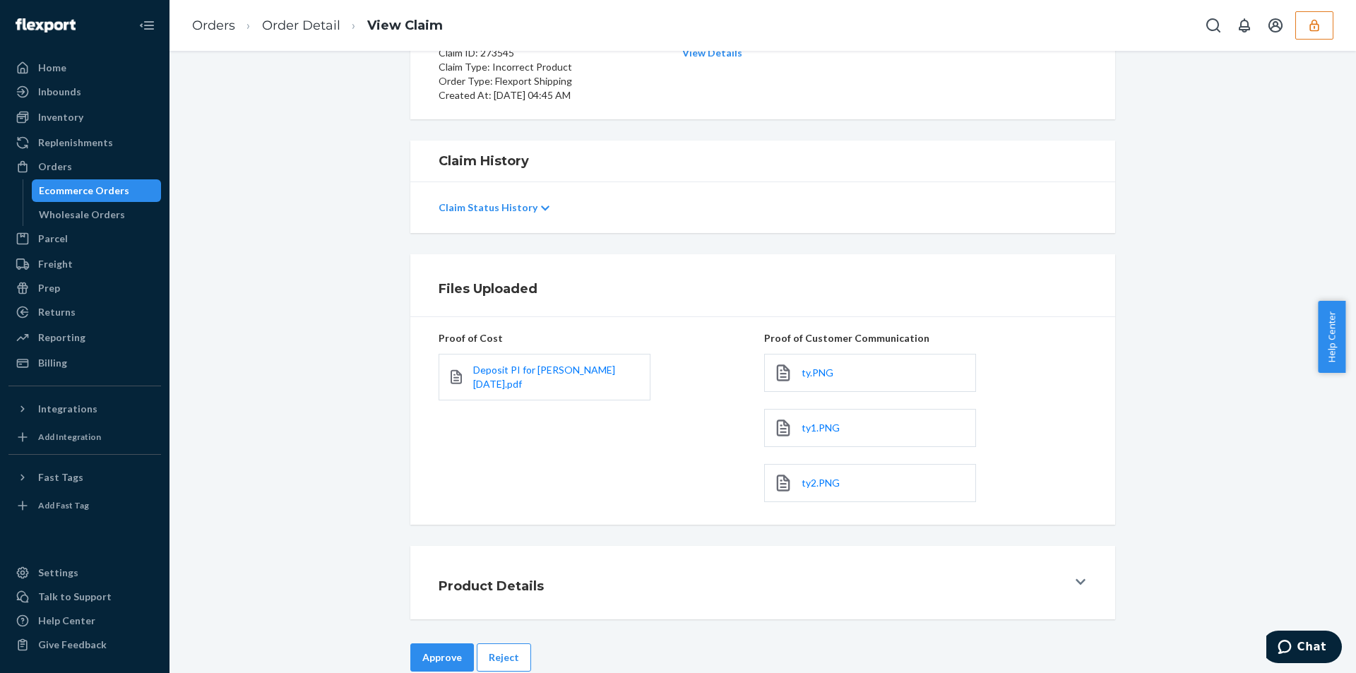
scroll to position [186, 0]
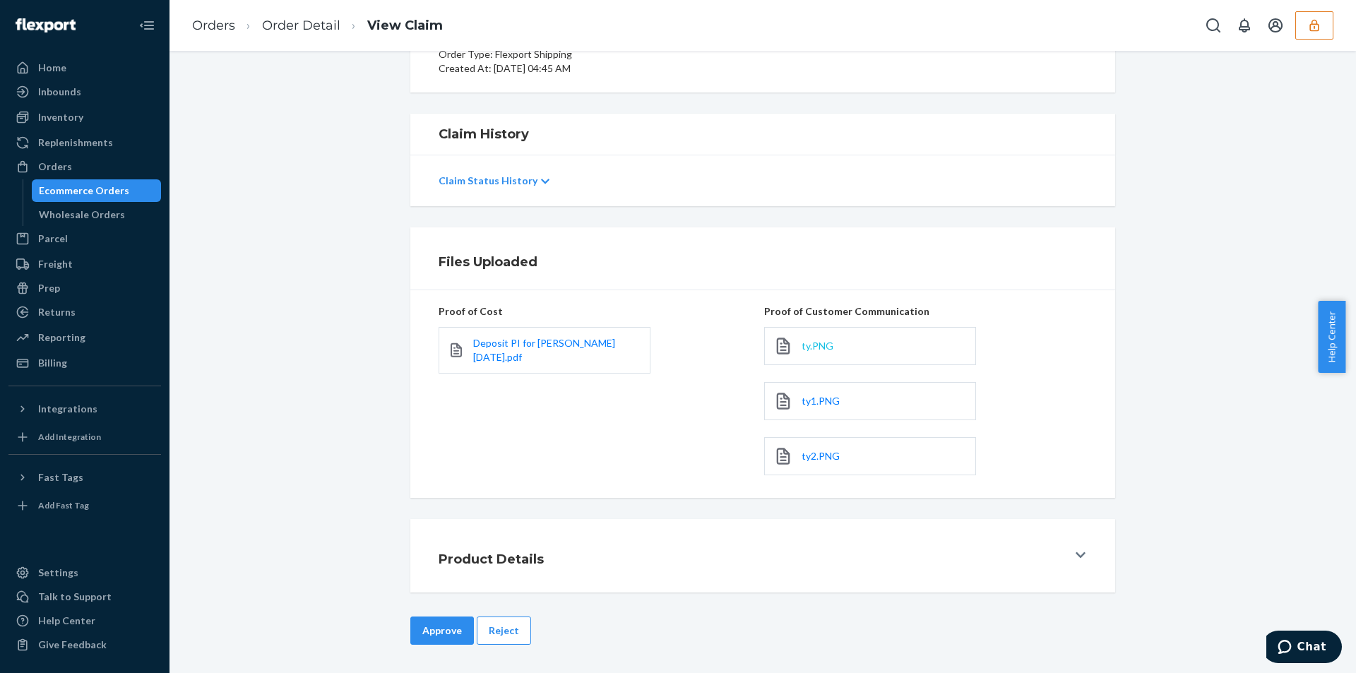
click at [816, 348] on span "ty.PNG" at bounding box center [818, 346] width 32 height 12
click at [819, 344] on span "ty.PNG" at bounding box center [818, 346] width 32 height 12
click at [821, 404] on span "ty1.PNG" at bounding box center [821, 401] width 38 height 12
click at [816, 451] on span "ty2.PNG" at bounding box center [821, 456] width 38 height 12
drag, startPoint x: 375, startPoint y: 404, endPoint x: 374, endPoint y: 390, distance: 14.1
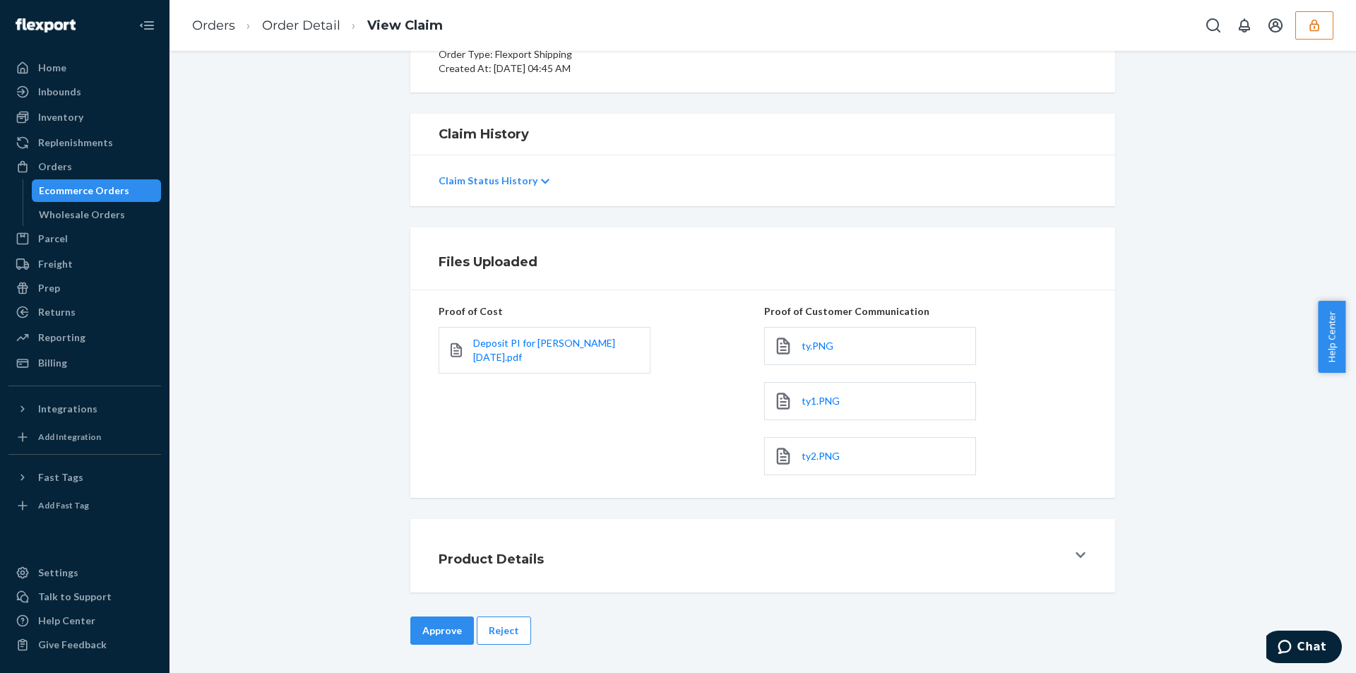
click at [374, 399] on div "Files Uploaded Proof of Cost Deposit PI for Hudson 2024-8-26.pdf Proof of Custo…" at bounding box center [762, 362] width 1165 height 271
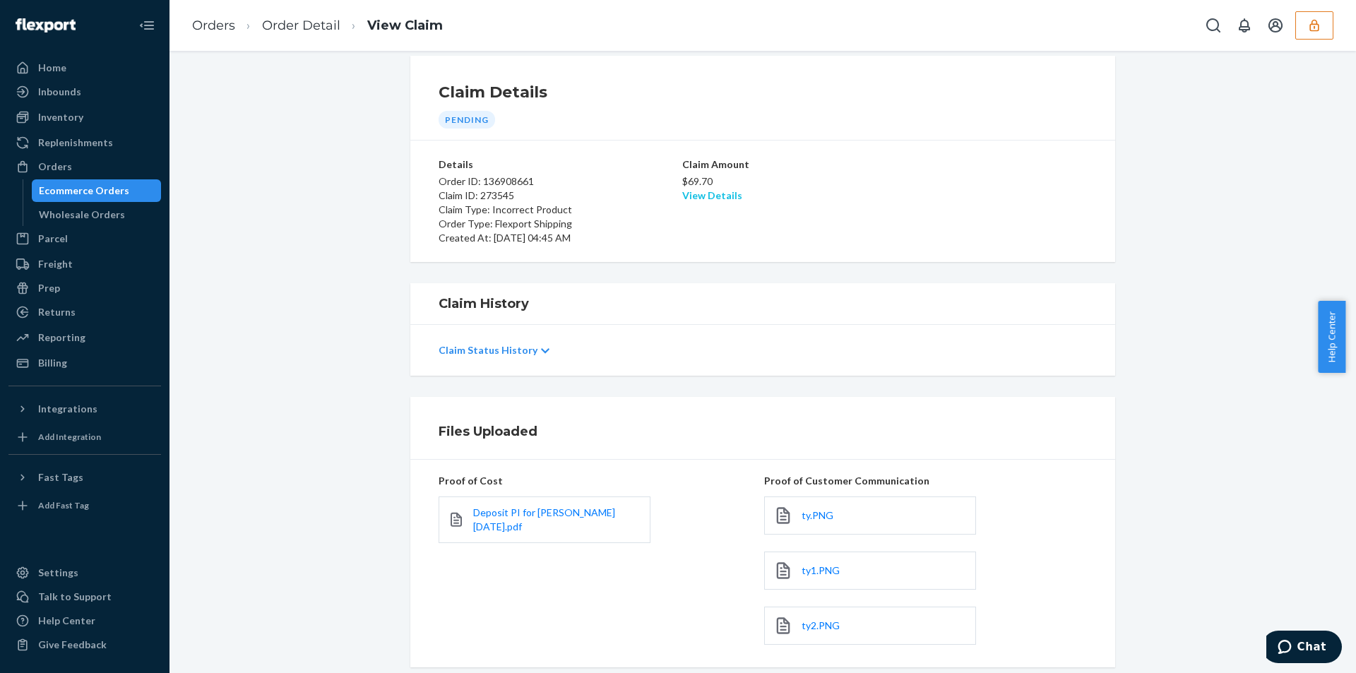
scroll to position [0, 0]
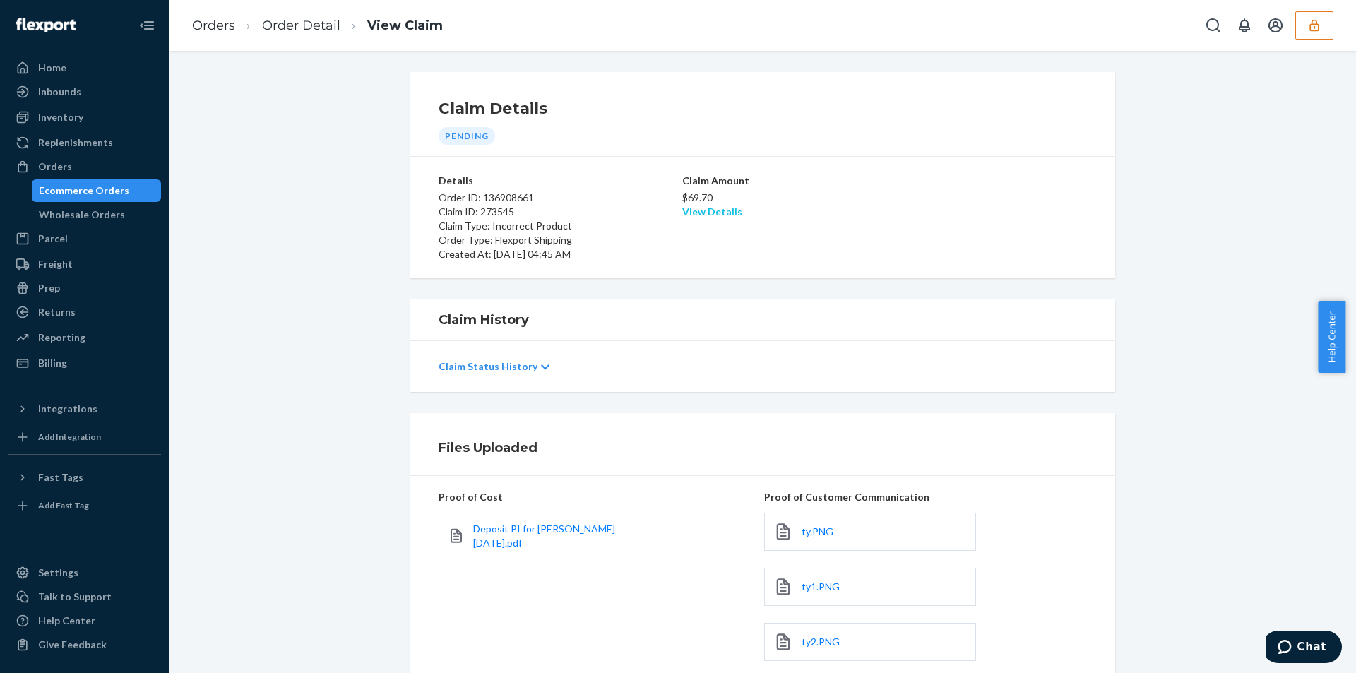
click at [717, 212] on link "View Details" at bounding box center [712, 212] width 60 height 12
click at [316, 357] on div "Home Inbounds Shipping Plans Problems Inventory Products Replenishments Orders …" at bounding box center [678, 336] width 1356 height 673
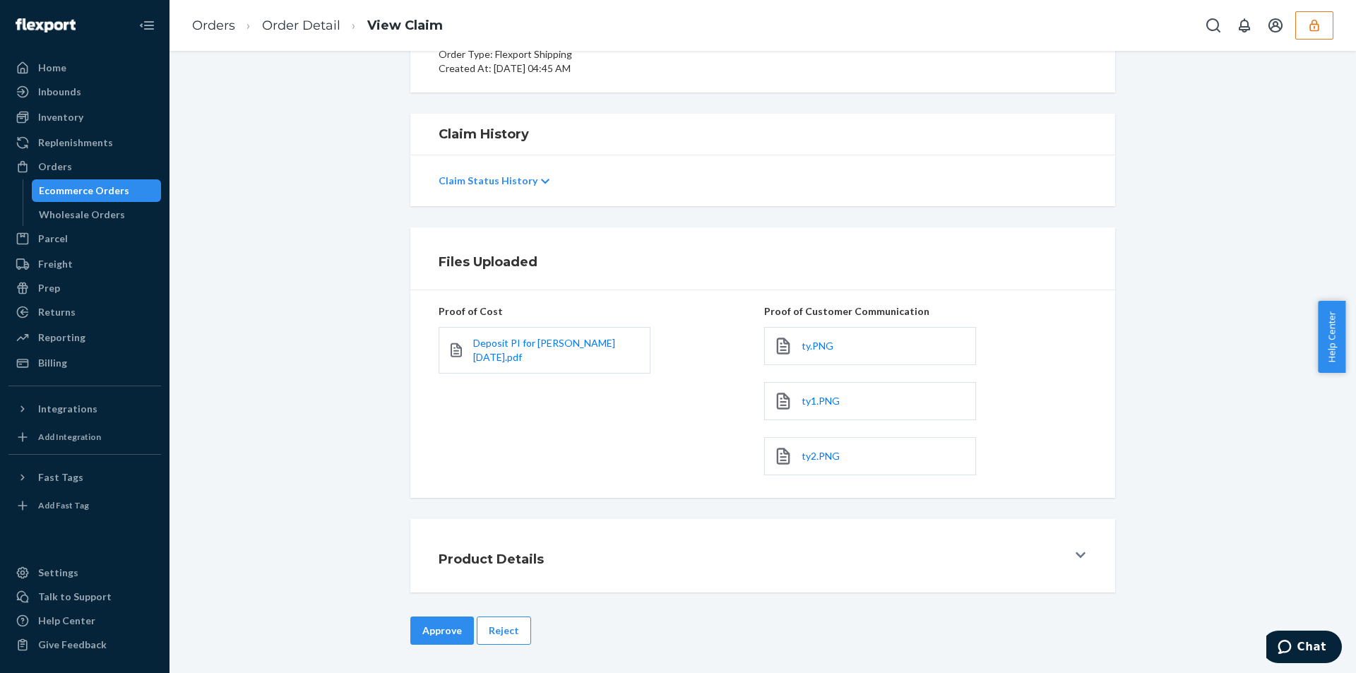
drag, startPoint x: 430, startPoint y: 638, endPoint x: 432, endPoint y: 625, distance: 12.8
click at [430, 636] on button "Approve" at bounding box center [442, 631] width 64 height 28
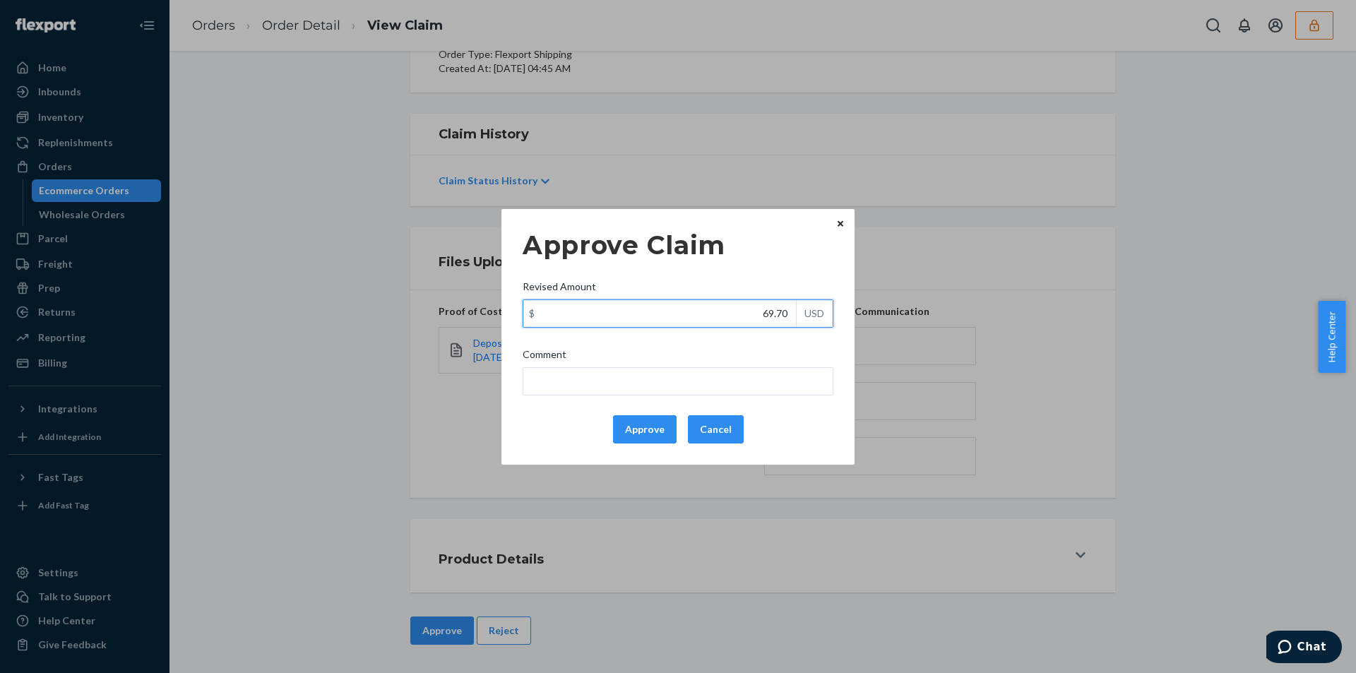
click at [720, 318] on input "69.70" at bounding box center [659, 313] width 273 height 27
paste input "31"
type input "31.70"
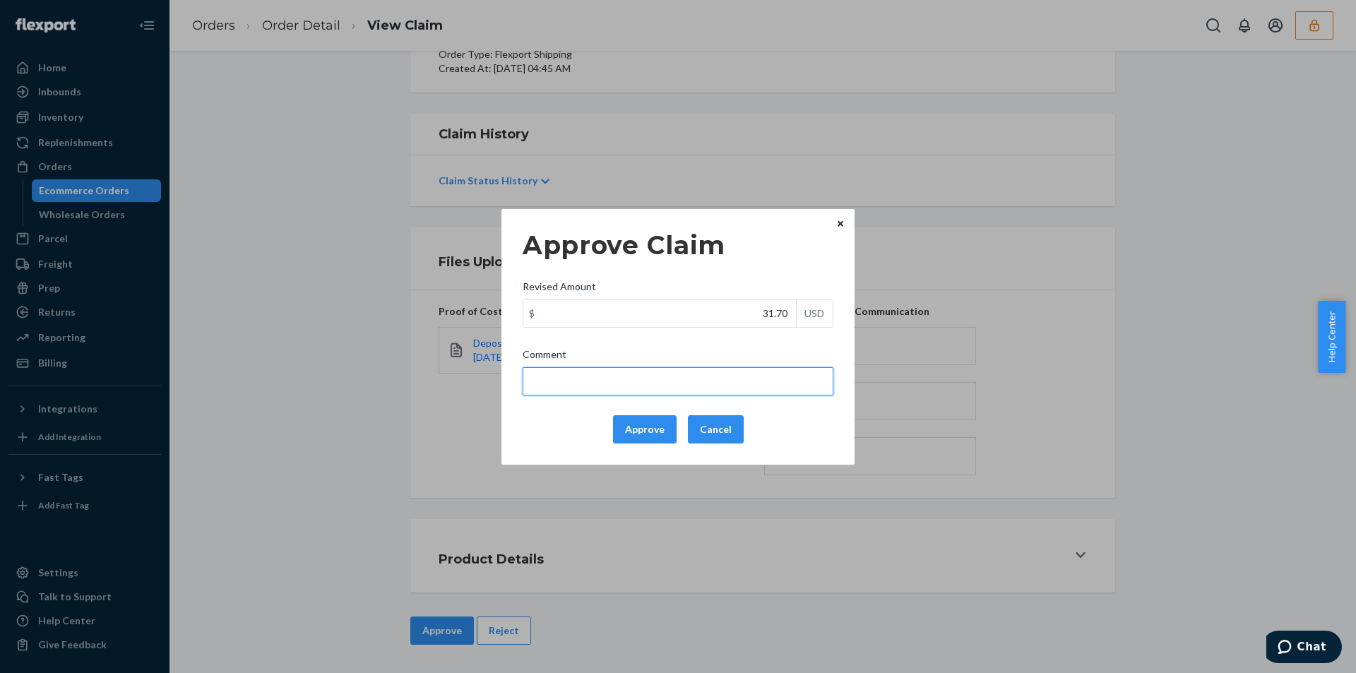
click at [626, 367] on input "Comment" at bounding box center [678, 381] width 311 height 28
type input "Total cost has been adjusted to 40% retail price plus fulfillment fee"
click at [629, 342] on div "Approve Claim Revised Amount $ 31.70 USD Comment Total cost has been adjusted t…" at bounding box center [678, 337] width 311 height 225
click at [650, 429] on button "Approve" at bounding box center [645, 429] width 64 height 28
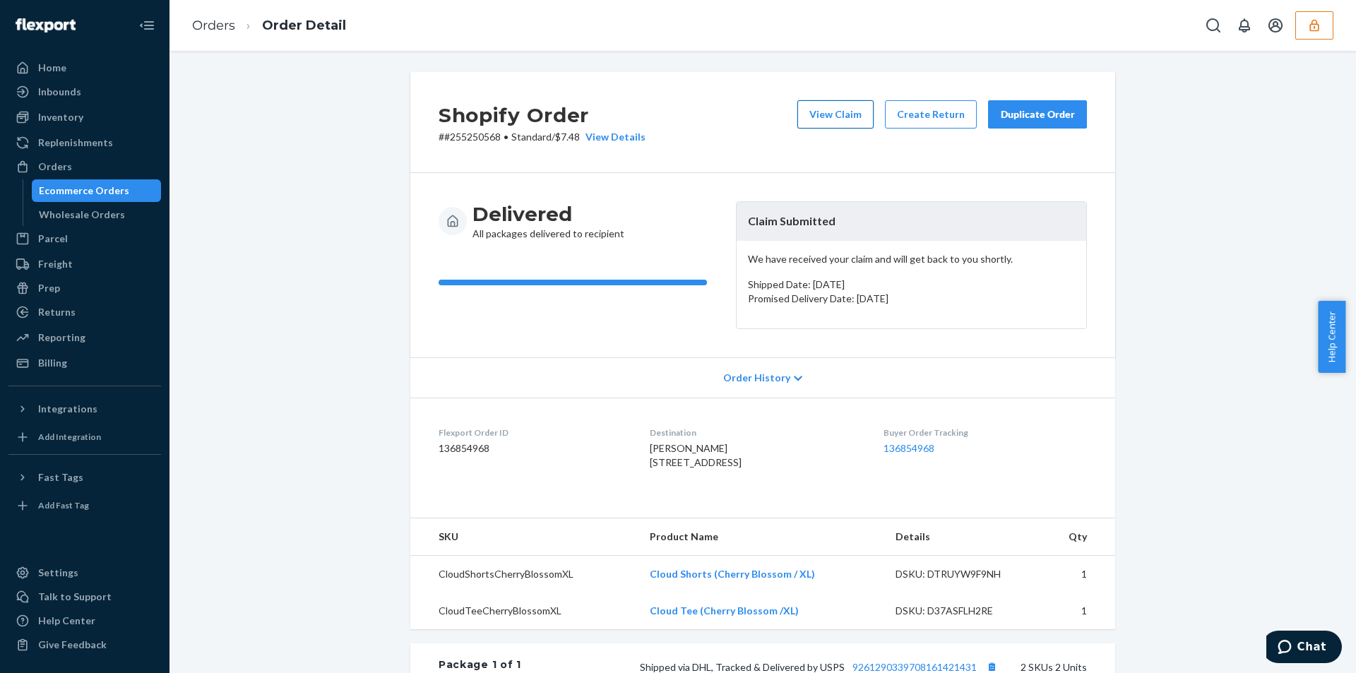
click at [840, 100] on button "View Claim" at bounding box center [835, 114] width 76 height 28
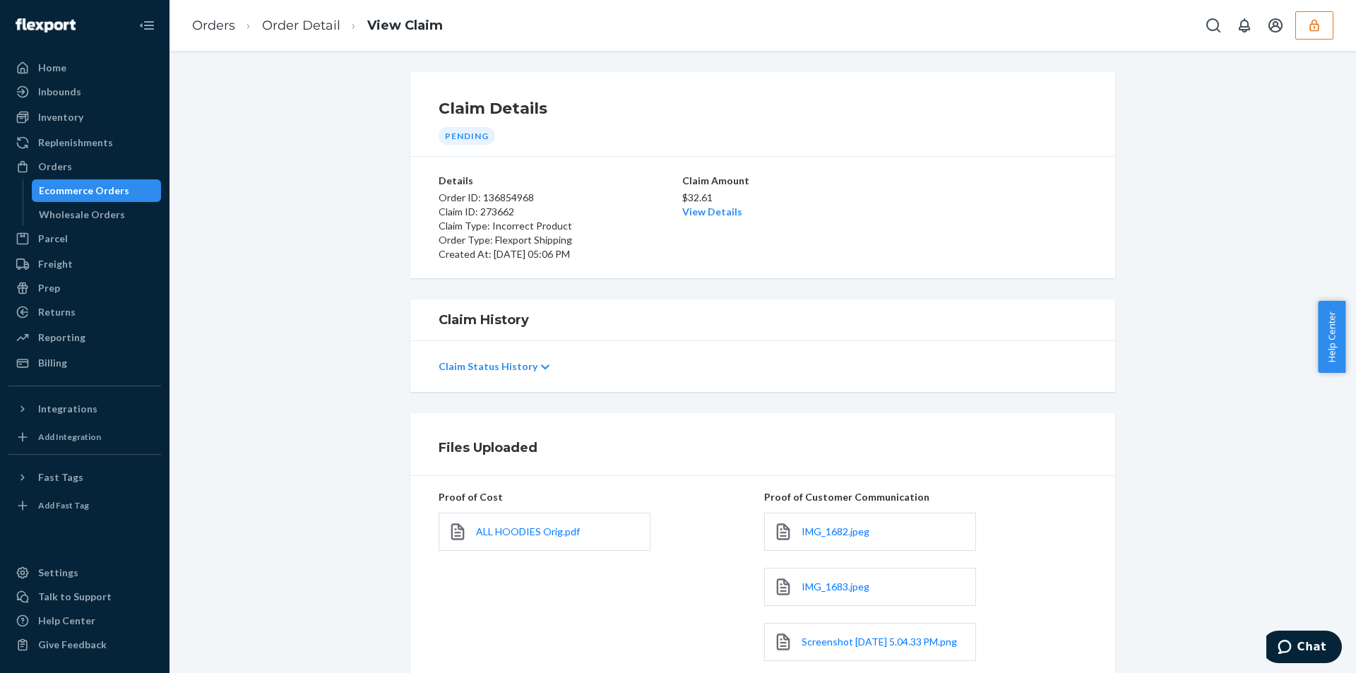
scroll to position [141, 0]
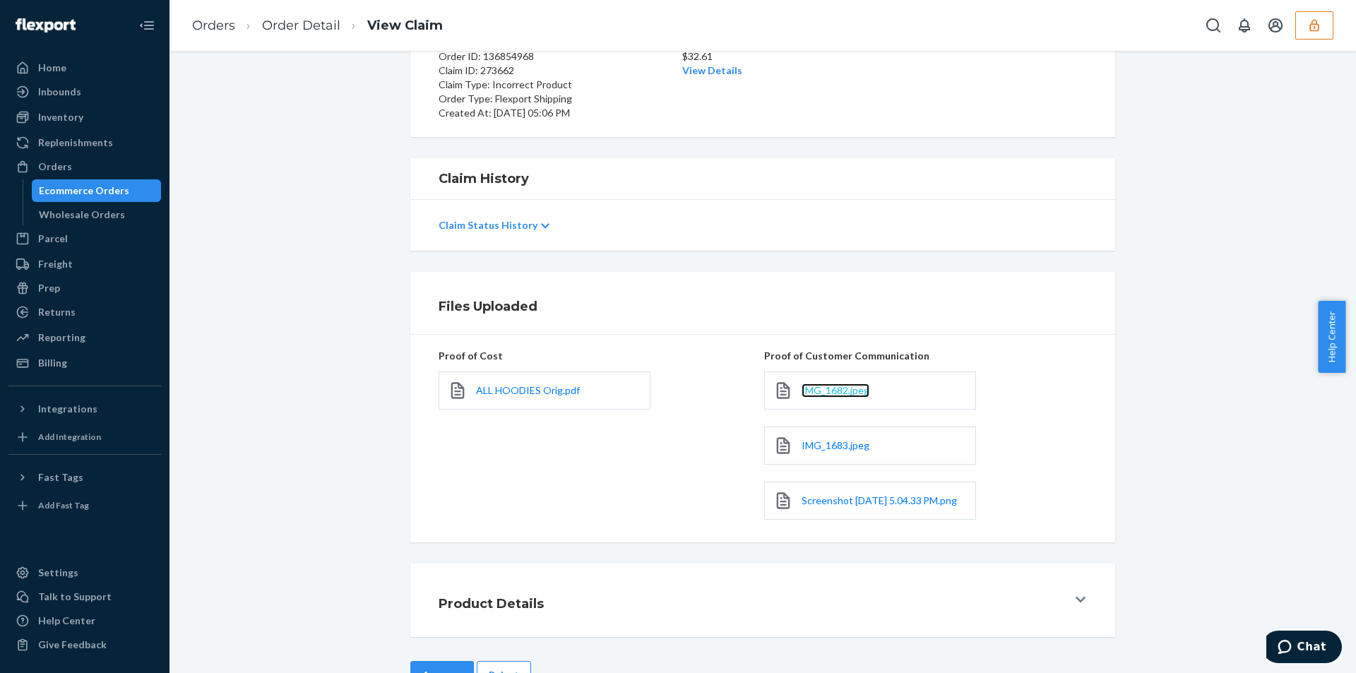
click at [845, 384] on span "IMG_1682.jpeg" at bounding box center [836, 390] width 68 height 12
click at [830, 444] on span "IMG_1683.jpeg" at bounding box center [836, 445] width 68 height 12
click at [830, 506] on span "Screenshot [DATE] 5.04.33 PM.png" at bounding box center [879, 500] width 155 height 12
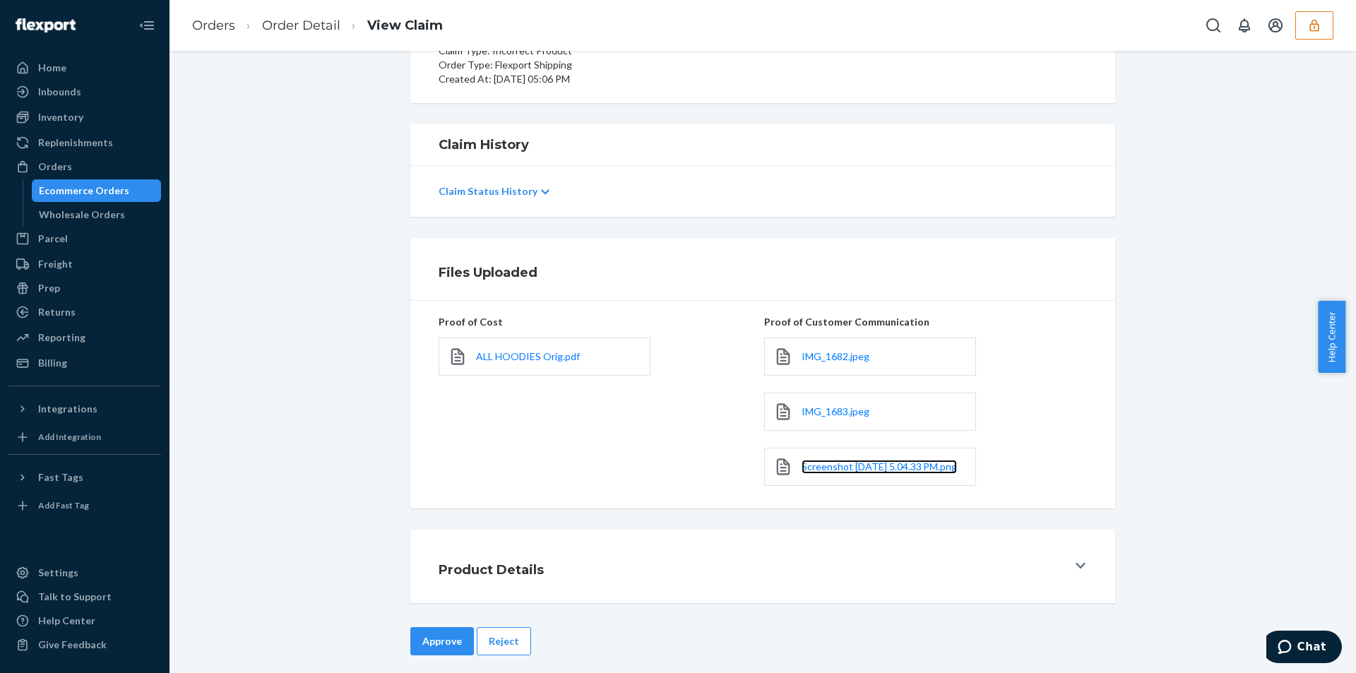
scroll to position [194, 0]
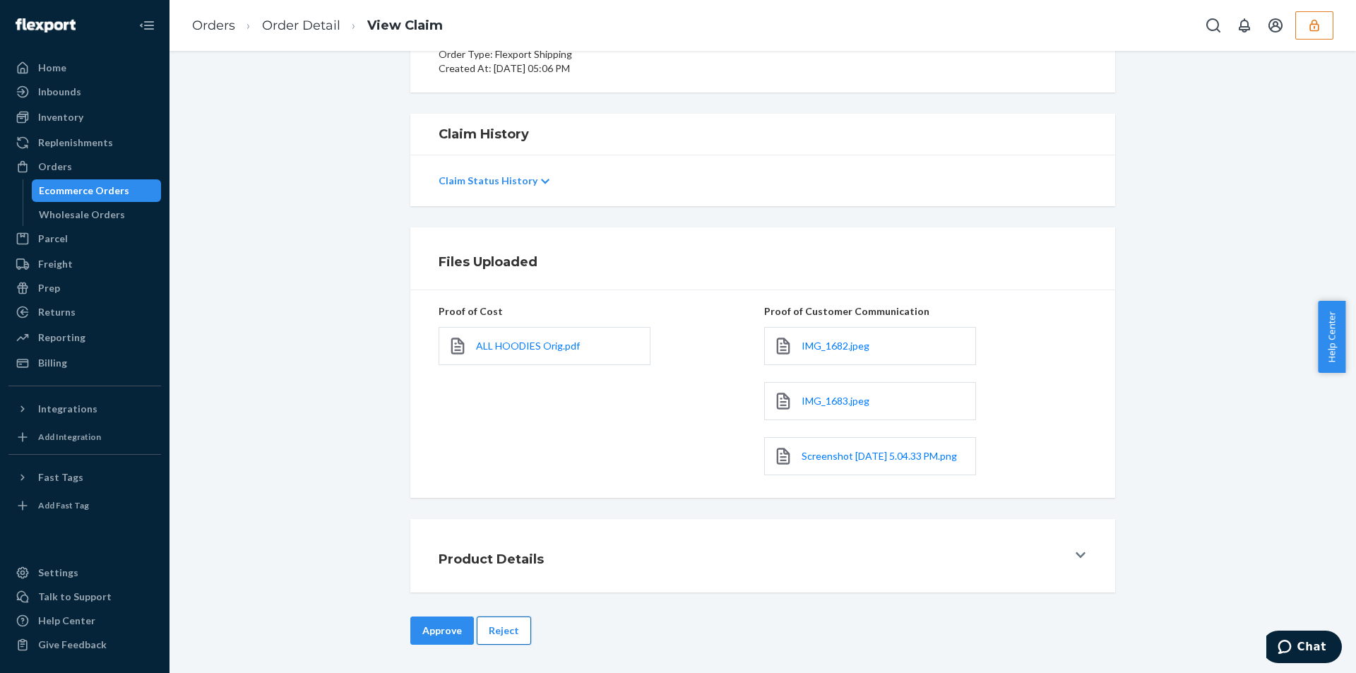
drag, startPoint x: 511, startPoint y: 633, endPoint x: 539, endPoint y: 591, distance: 50.3
click at [510, 631] on button "Reject" at bounding box center [504, 631] width 54 height 28
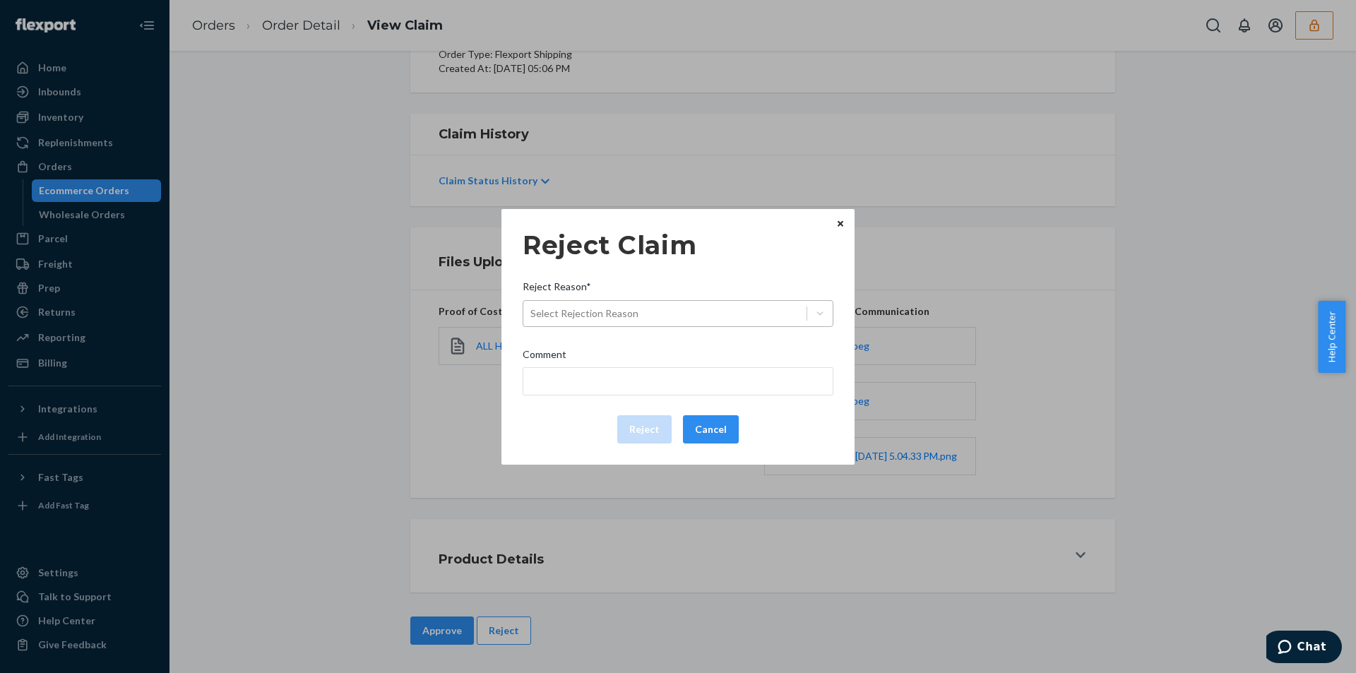
click at [655, 314] on div "Select Rejection Reason" at bounding box center [664, 313] width 283 height 23
click at [532, 314] on input "Reject Reason* Select Rejection Reason" at bounding box center [530, 314] width 1 height 14
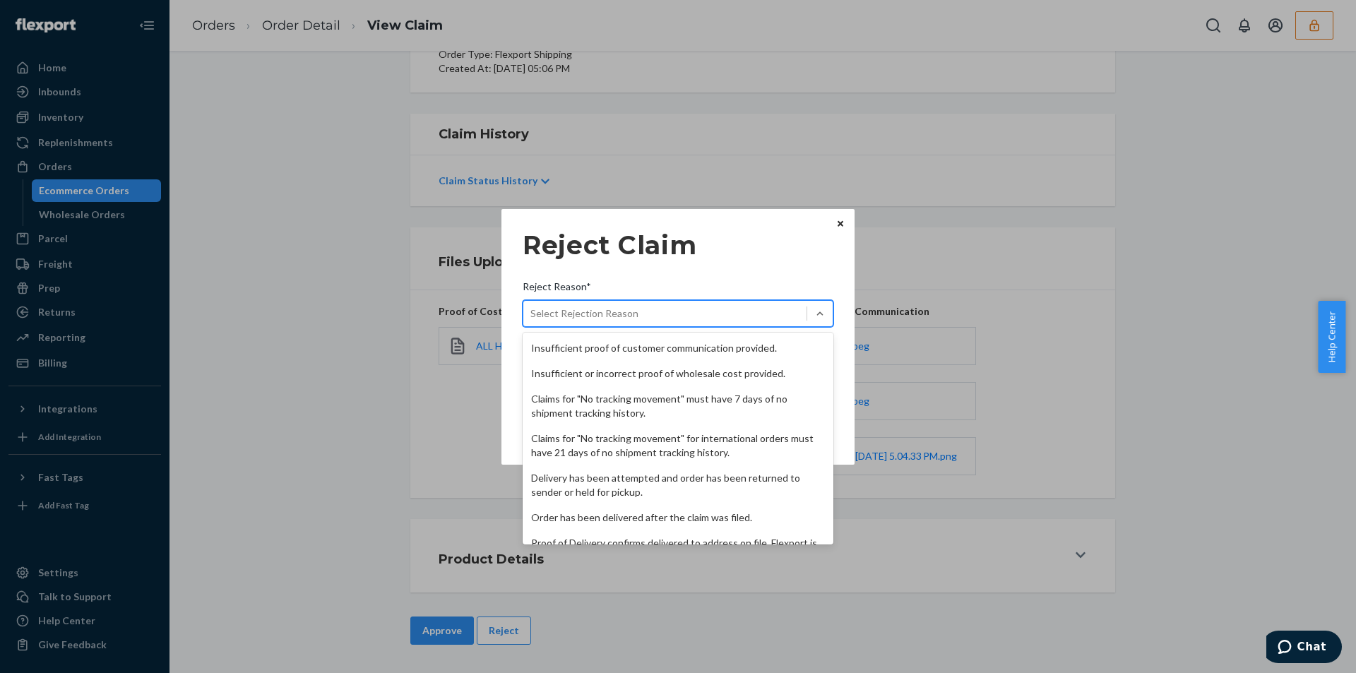
scroll to position [184, 0]
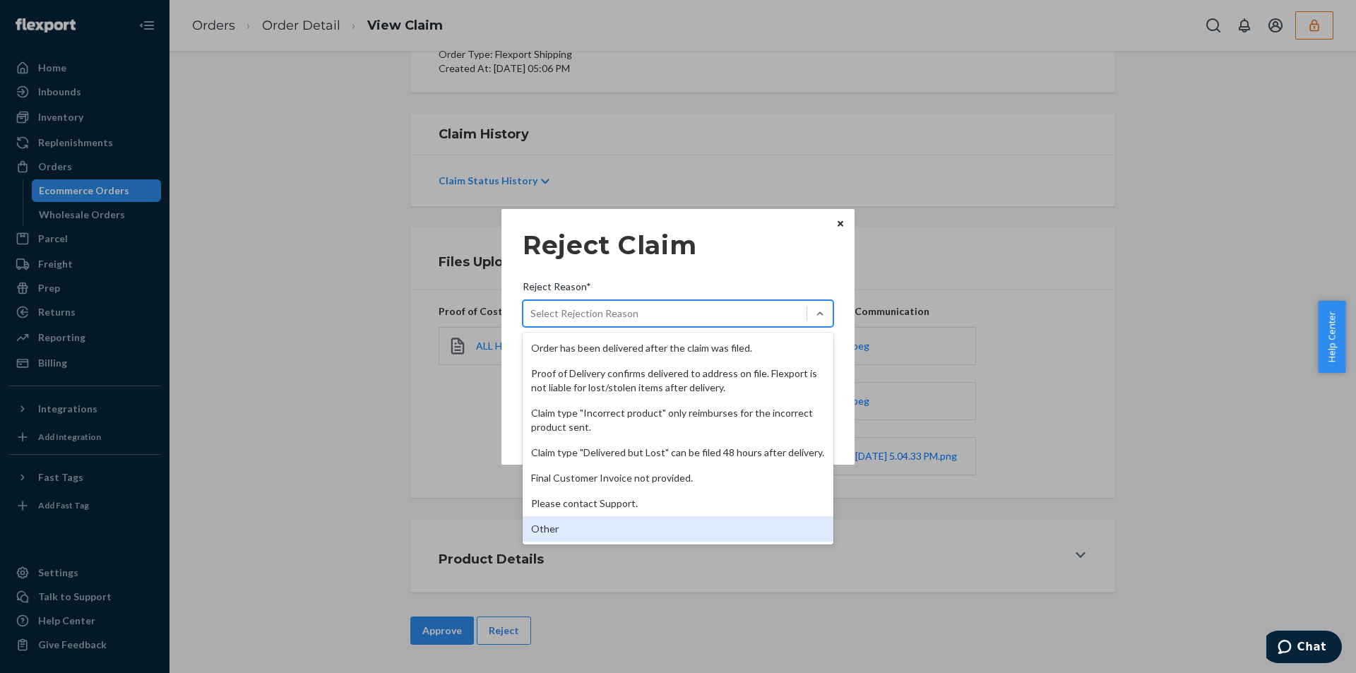
click at [579, 523] on div "Other" at bounding box center [678, 528] width 311 height 25
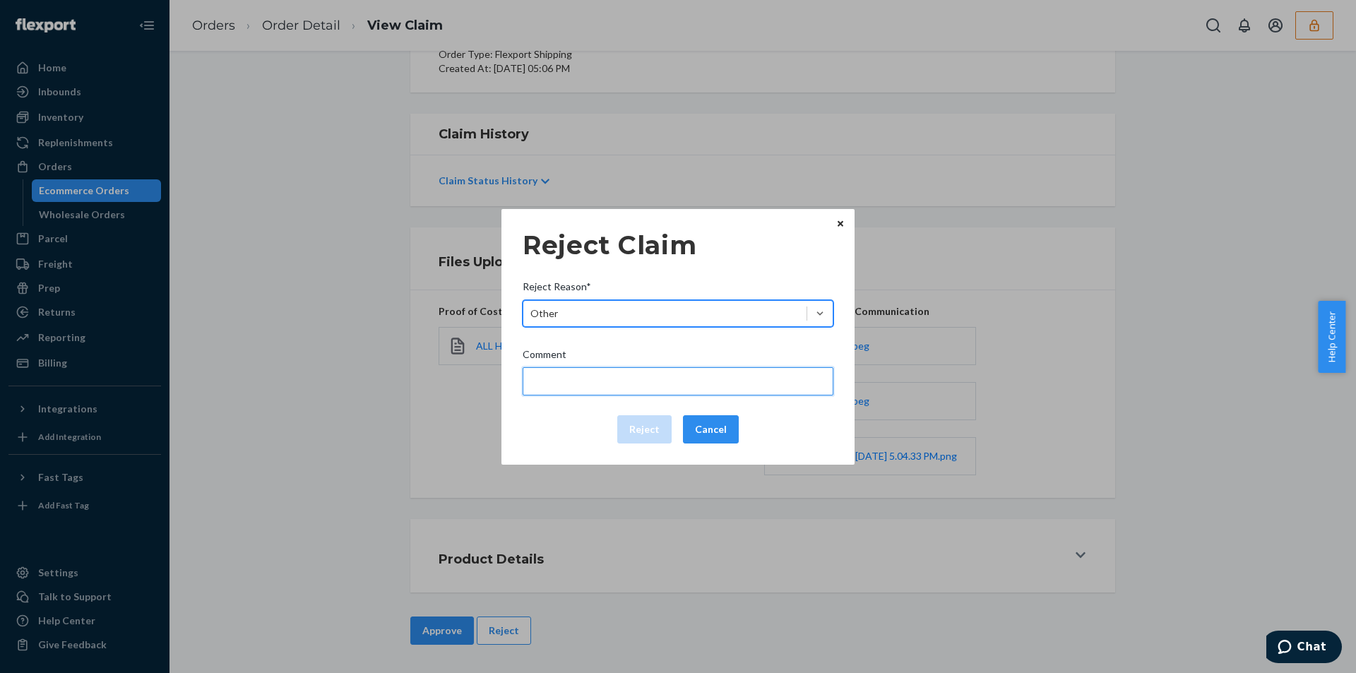
click at [612, 381] on input "Comment" at bounding box center [678, 381] width 311 height 28
type input "Flexport is not liable for manufacturing issues."
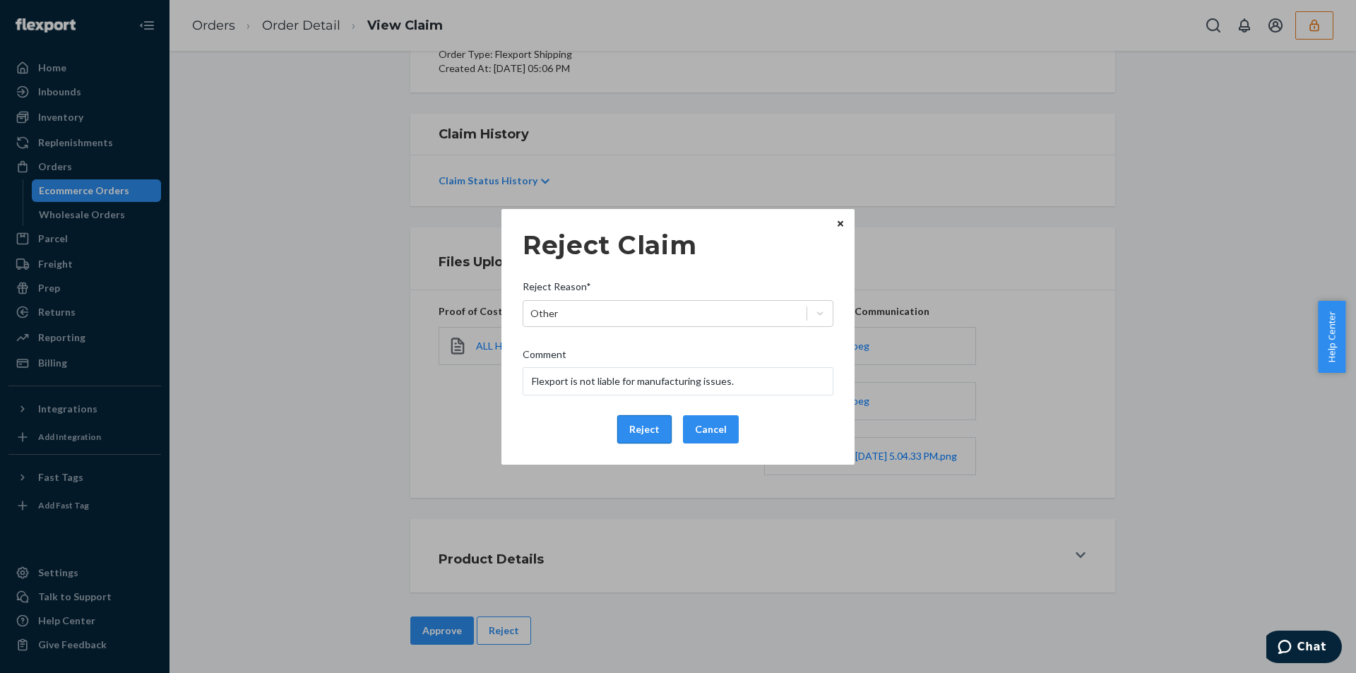
click at [637, 429] on button "Reject" at bounding box center [644, 429] width 54 height 28
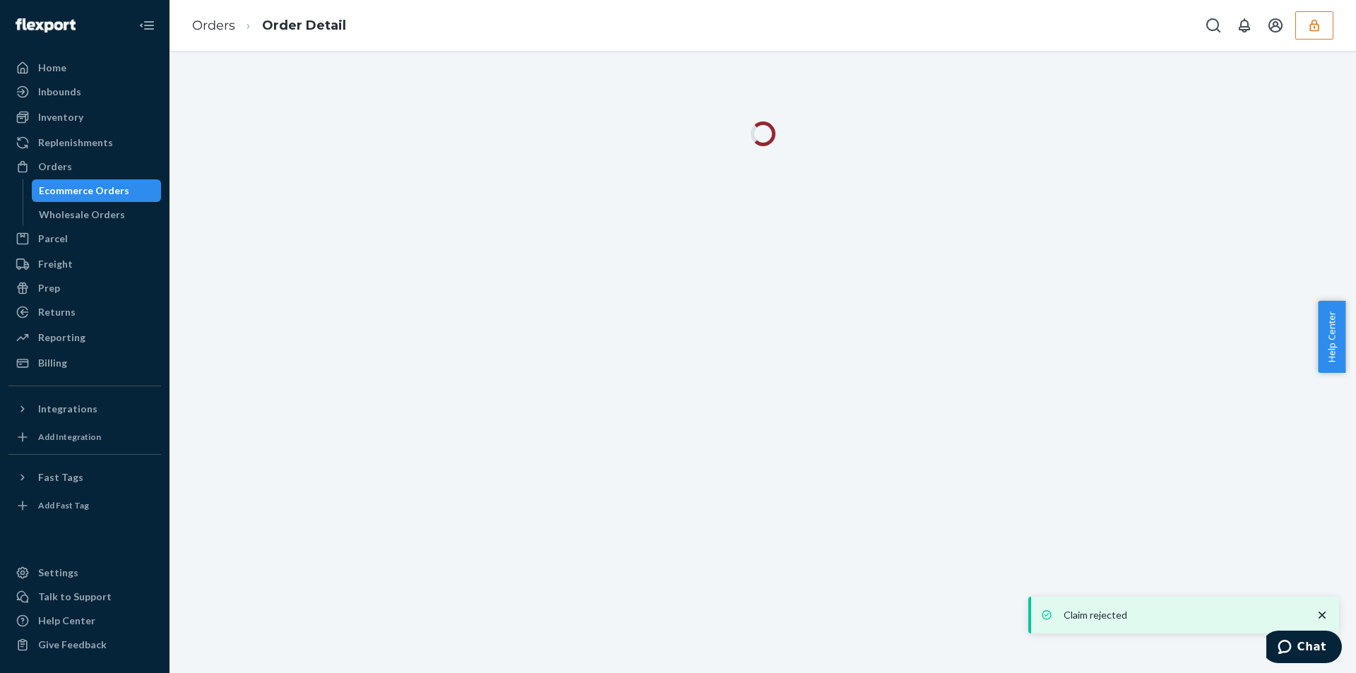
click at [590, 23] on div "Orders Order Detail" at bounding box center [763, 25] width 1187 height 51
click at [606, 40] on div "Orders Order Detail" at bounding box center [763, 25] width 1187 height 51
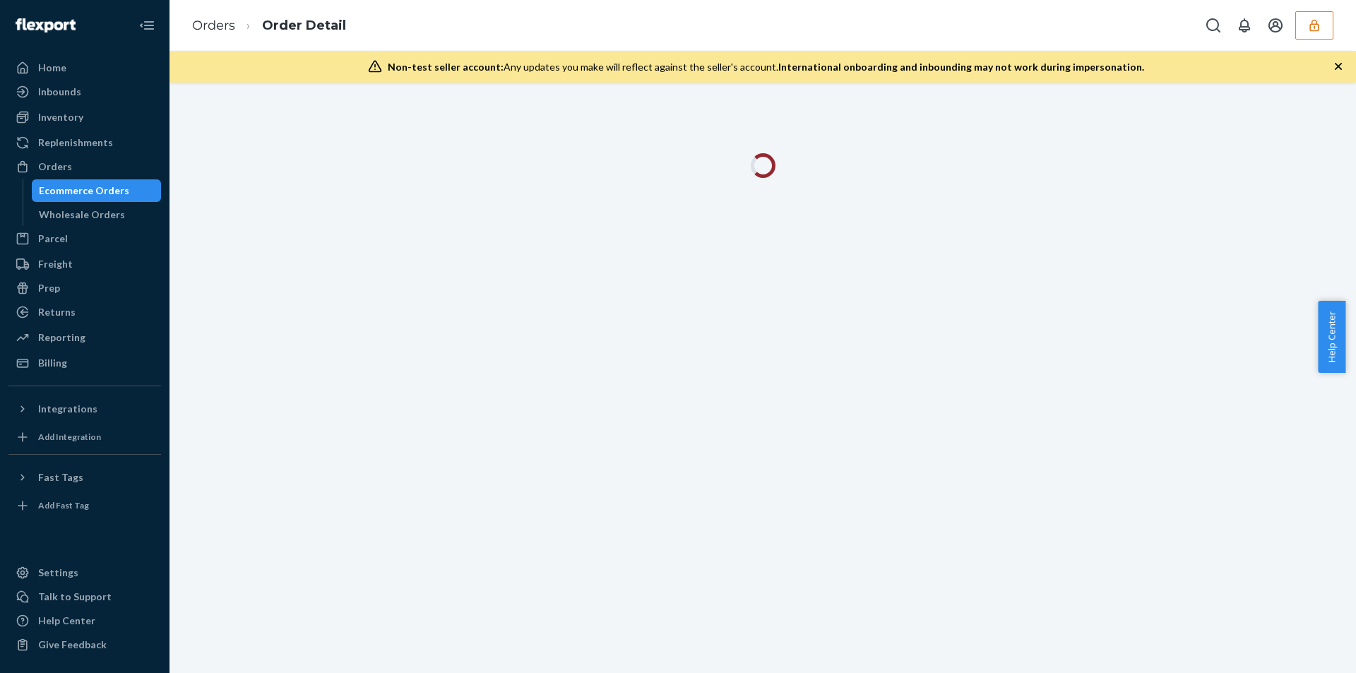
click at [1340, 71] on icon "button" at bounding box center [1338, 66] width 14 height 14
click at [1339, 83] on div at bounding box center [763, 378] width 1187 height 590
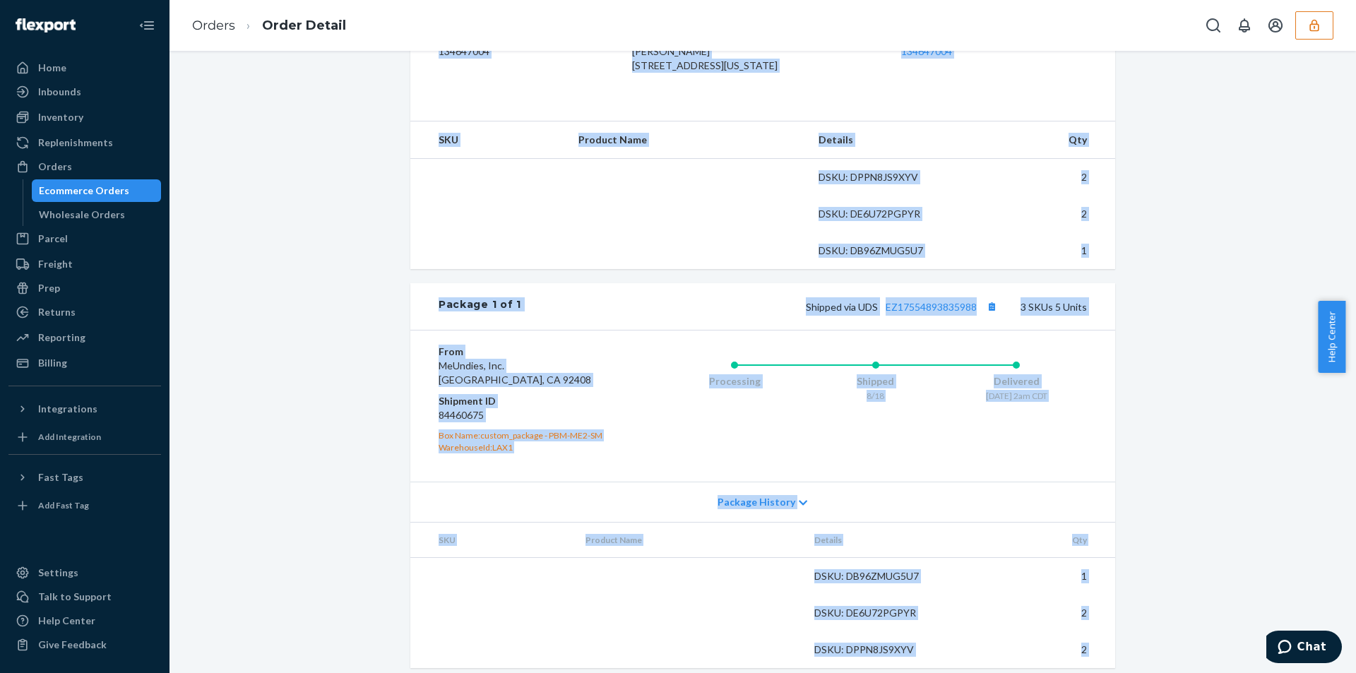
click at [1237, 323] on div "Shopify Order # MU02415469659-FR506456 • Standard / $7.24 View Details View Cla…" at bounding box center [762, 180] width 1165 height 1010
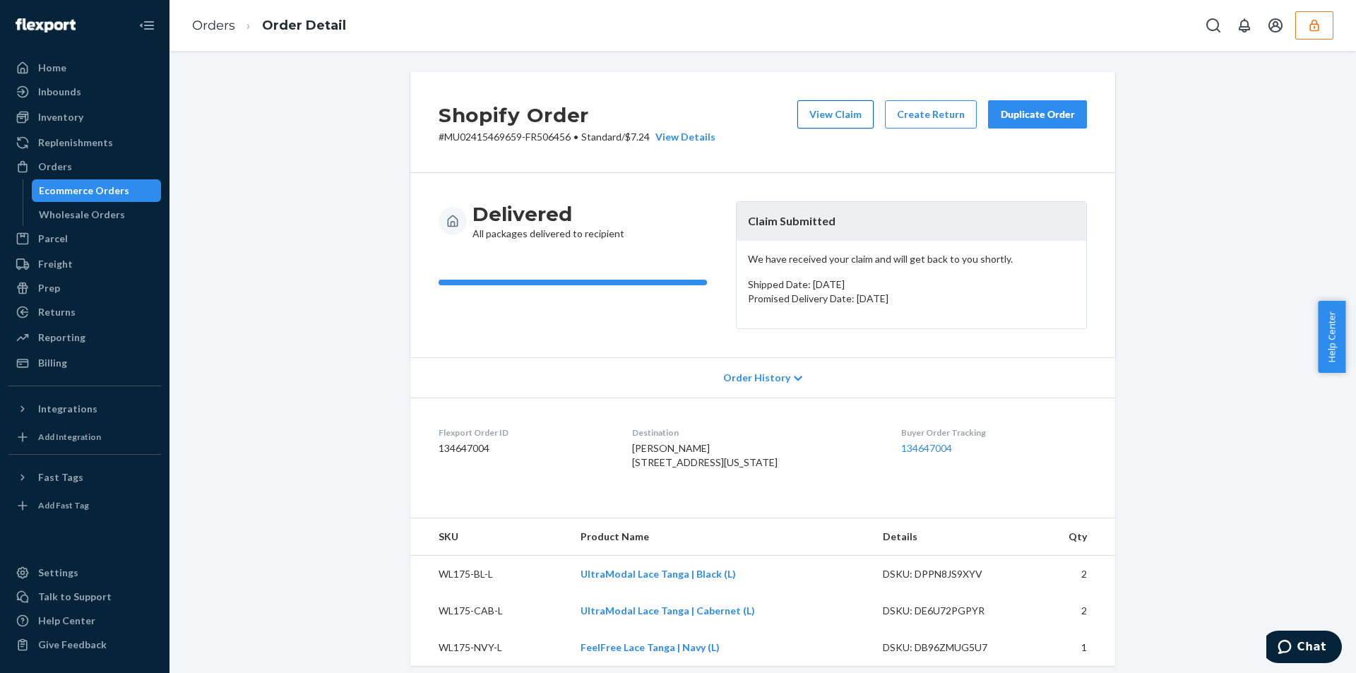
click at [858, 113] on button "View Claim" at bounding box center [835, 114] width 76 height 28
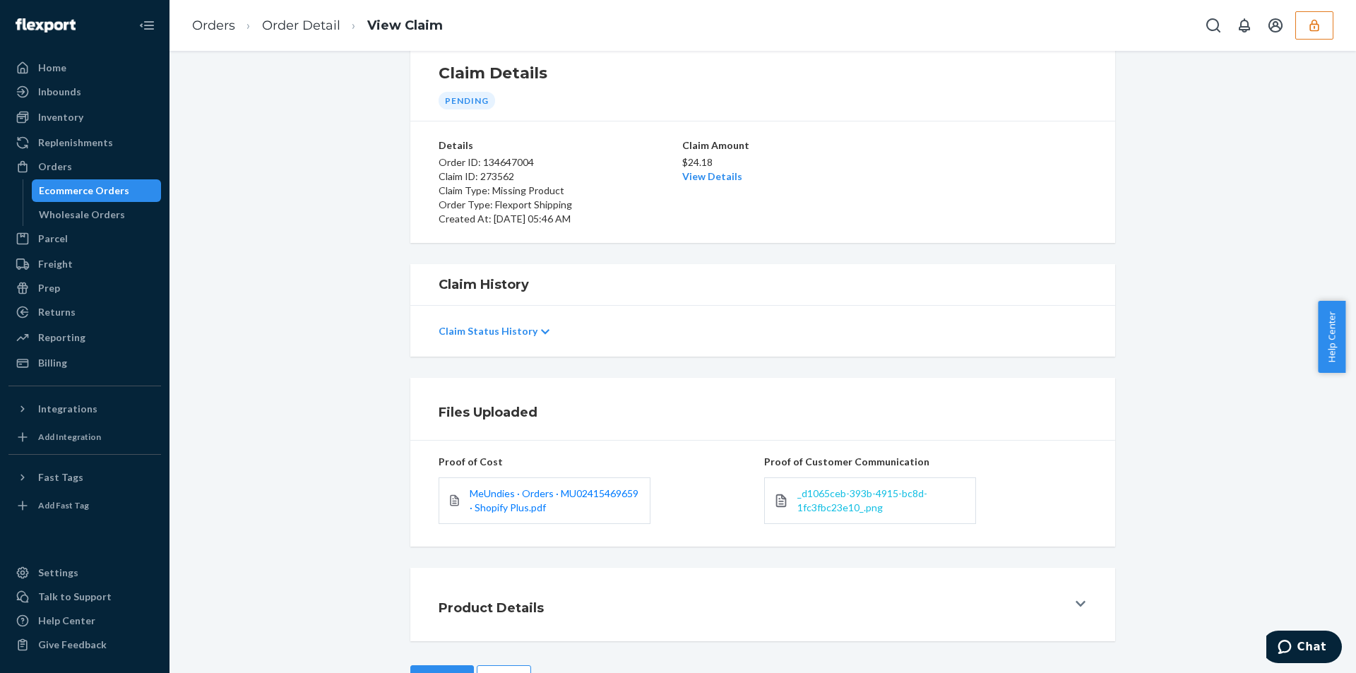
scroll to position [84, 0]
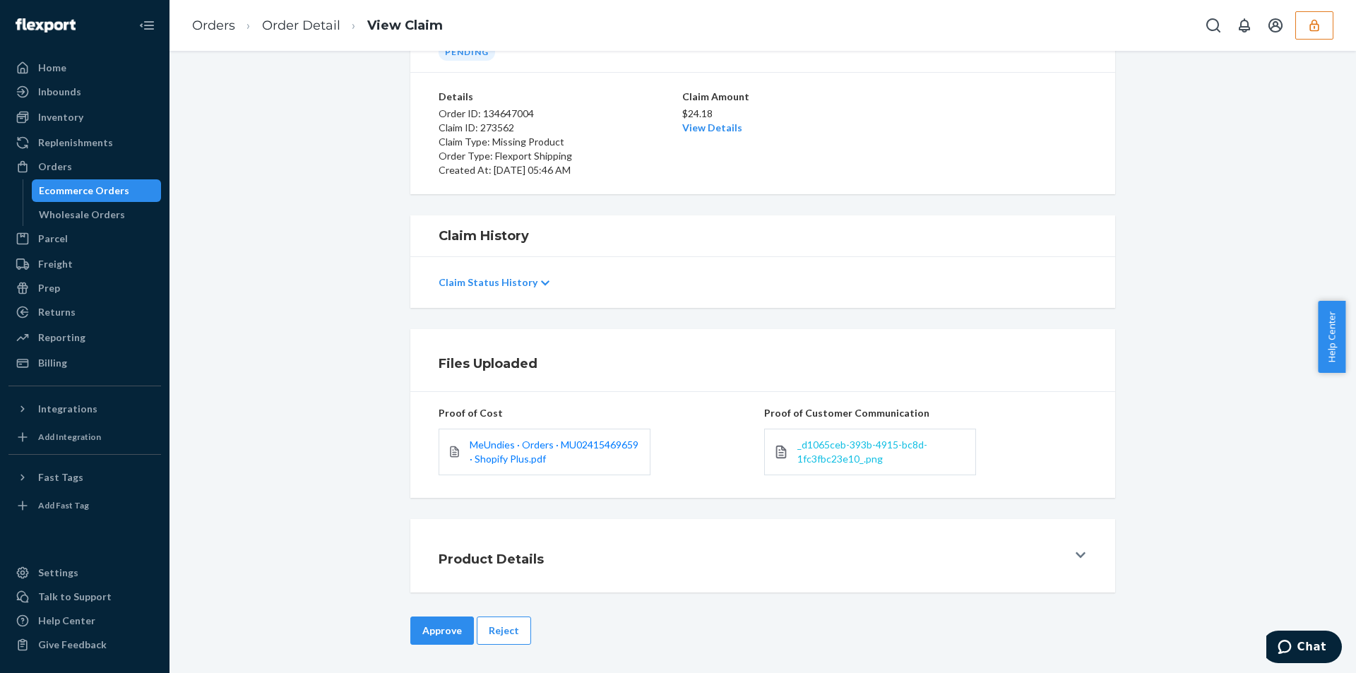
click at [848, 448] on span "_d1065ceb-393b-4915-bc8d-1fc3fbc23e10_.png" at bounding box center [862, 452] width 130 height 26
click at [509, 472] on div "MeUndies · Orders · MU02415469659 · Shopify Plus.pdf" at bounding box center [545, 452] width 212 height 47
click at [507, 461] on span "MeUndies · Orders · MU02415469659 · Shopify Plus.pdf" at bounding box center [554, 452] width 169 height 26
click at [700, 129] on link "View Details" at bounding box center [712, 127] width 60 height 12
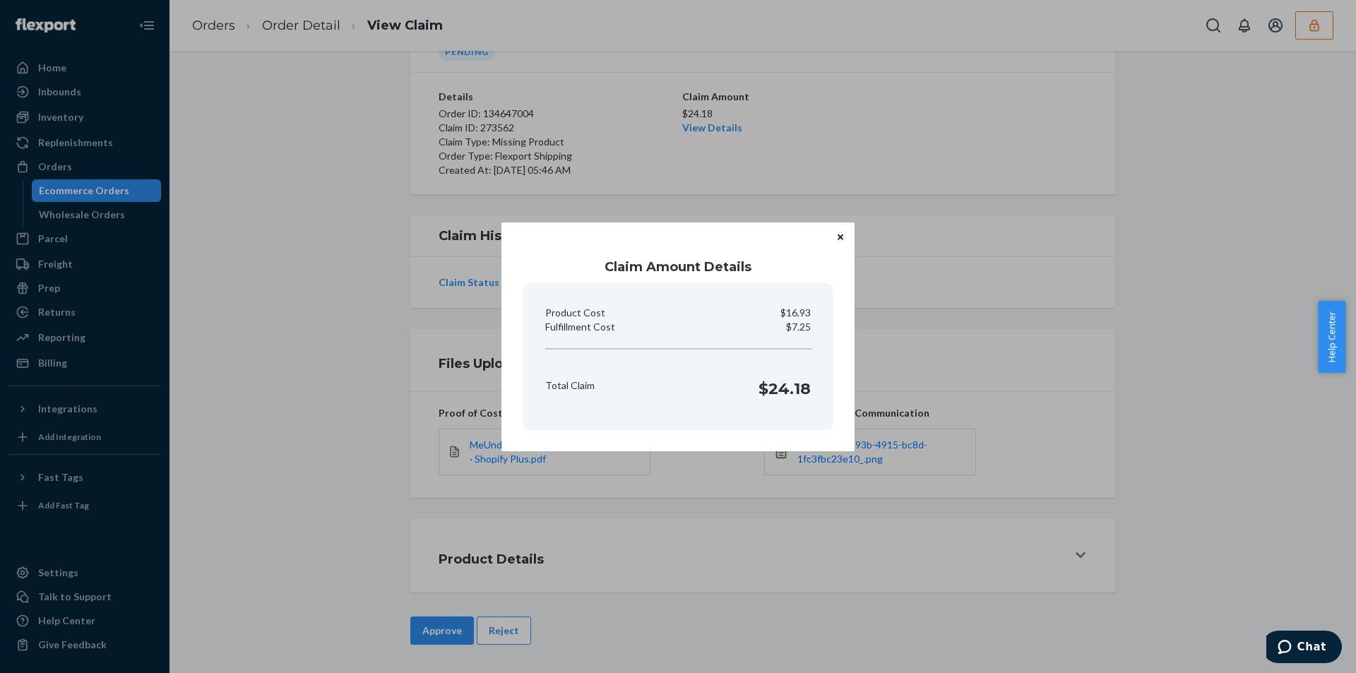
drag, startPoint x: 372, startPoint y: 394, endPoint x: 390, endPoint y: 453, distance: 61.4
click at [372, 395] on div "Claim Amount Details Product Cost $16.93 Fulfillment Cost $7.25 Total Claim $24…" at bounding box center [678, 336] width 1356 height 673
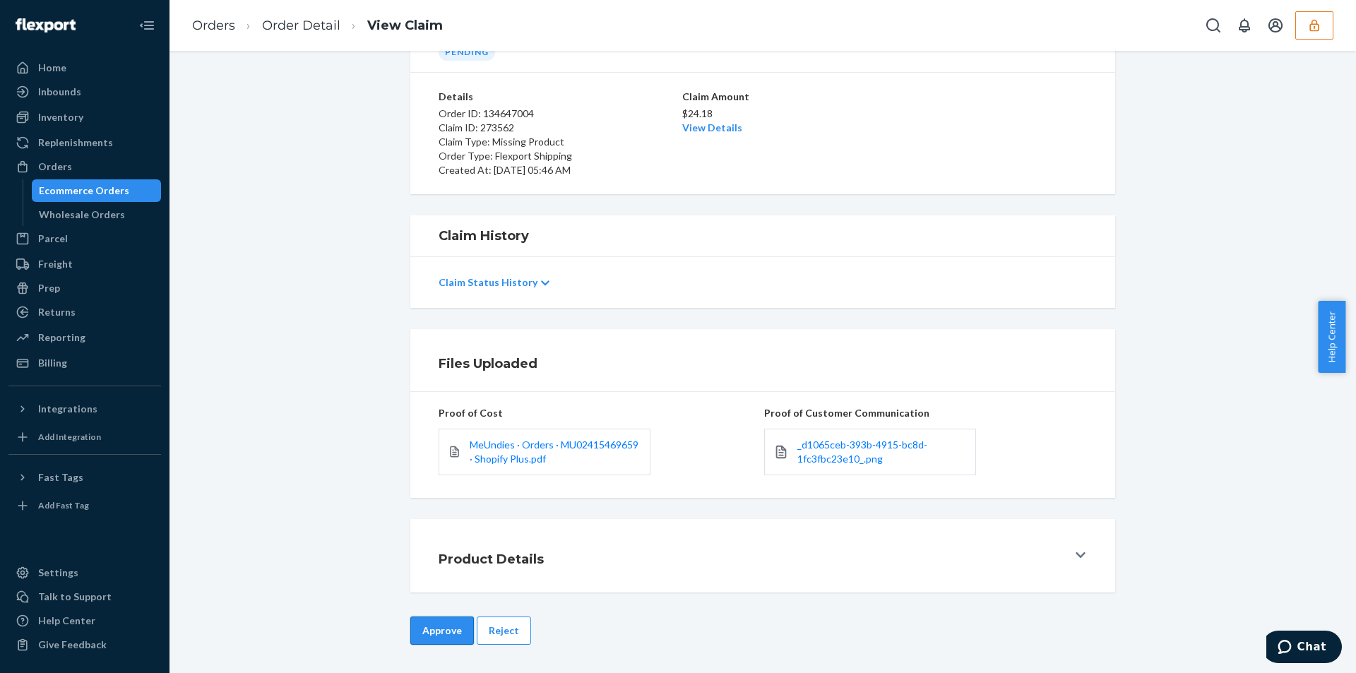
click at [434, 639] on button "Approve" at bounding box center [442, 631] width 64 height 28
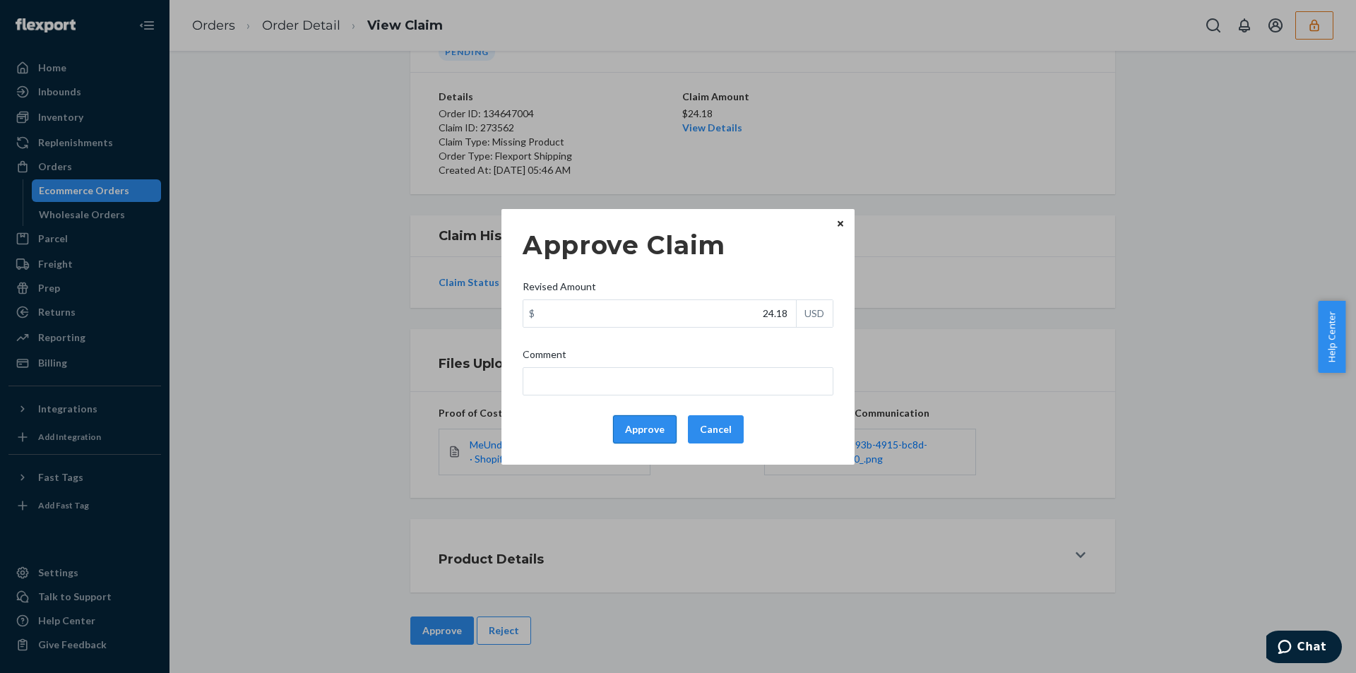
click at [639, 430] on button "Approve" at bounding box center [645, 429] width 64 height 28
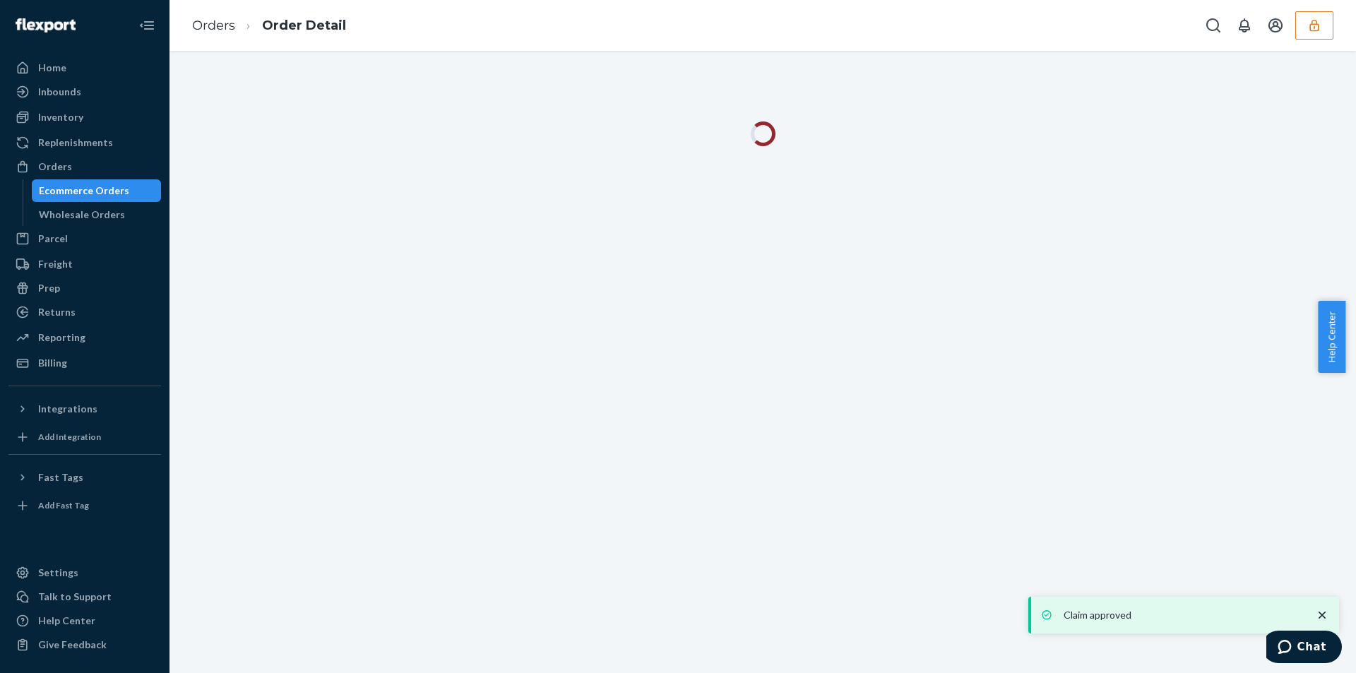
click at [719, 30] on div "Orders Order Detail" at bounding box center [763, 25] width 1187 height 51
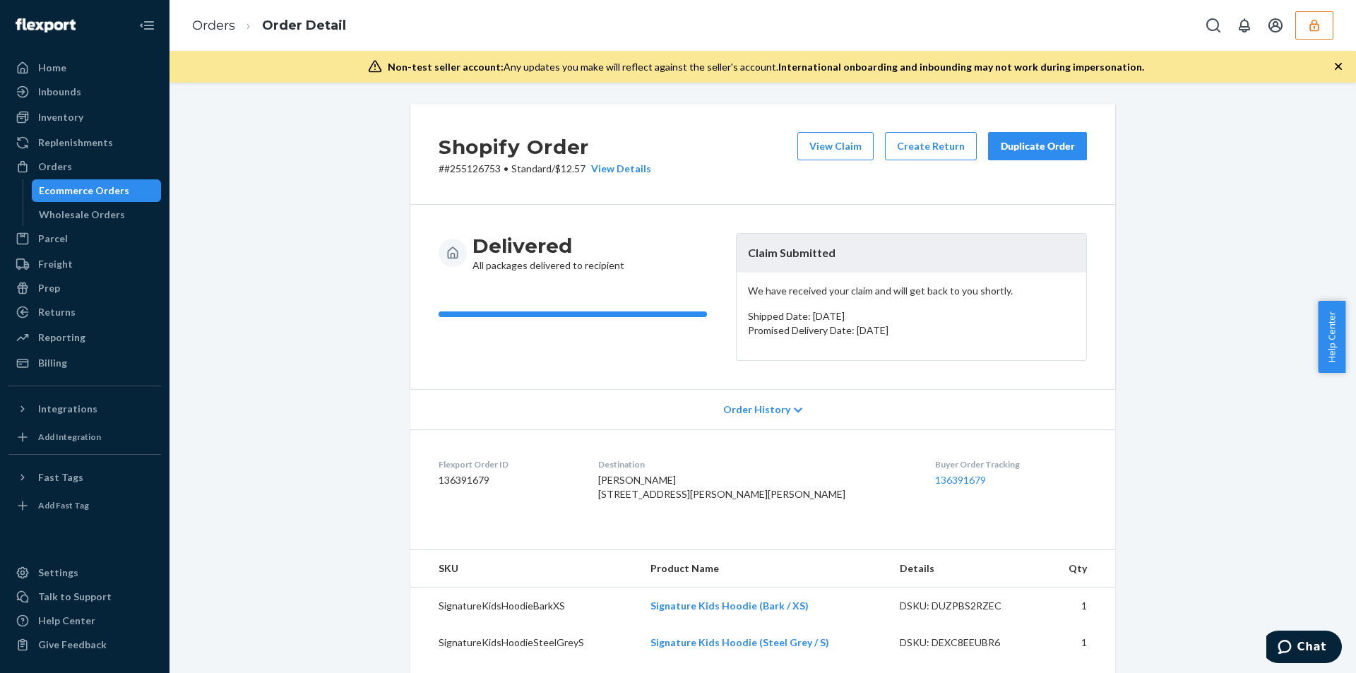
click at [1340, 64] on icon "button" at bounding box center [1338, 66] width 7 height 7
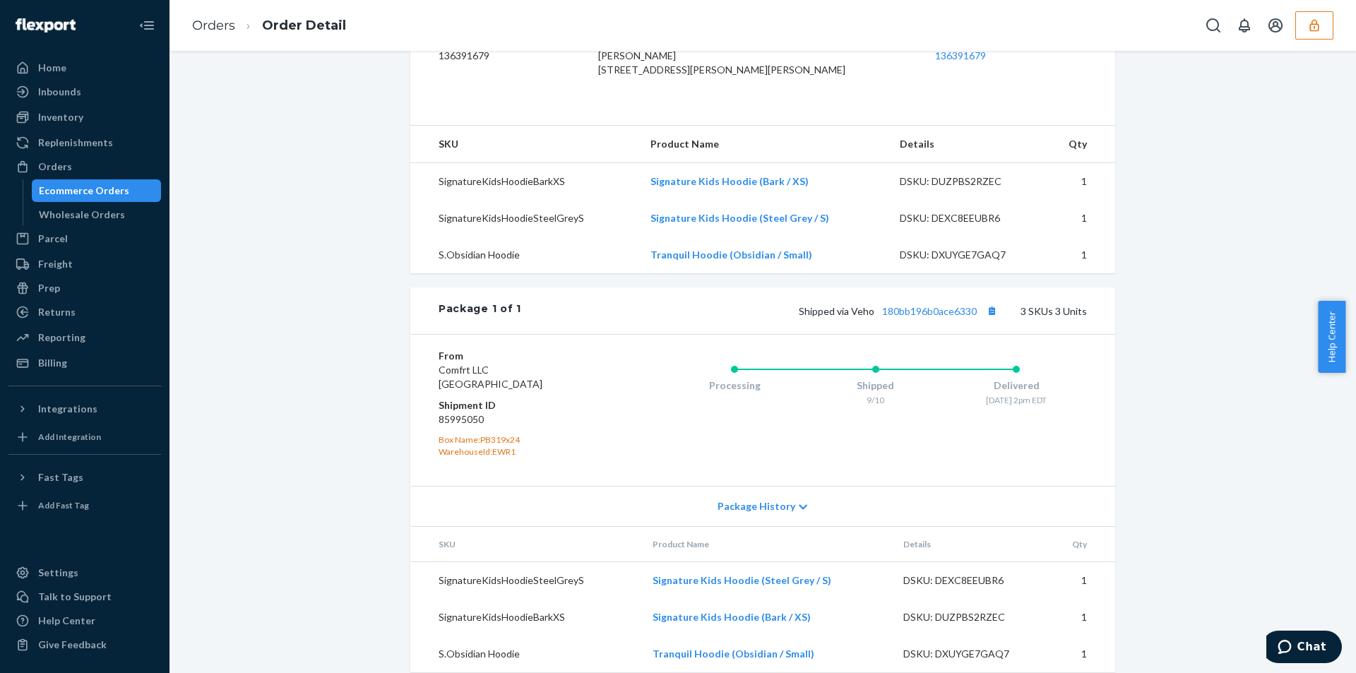
scroll to position [437, 0]
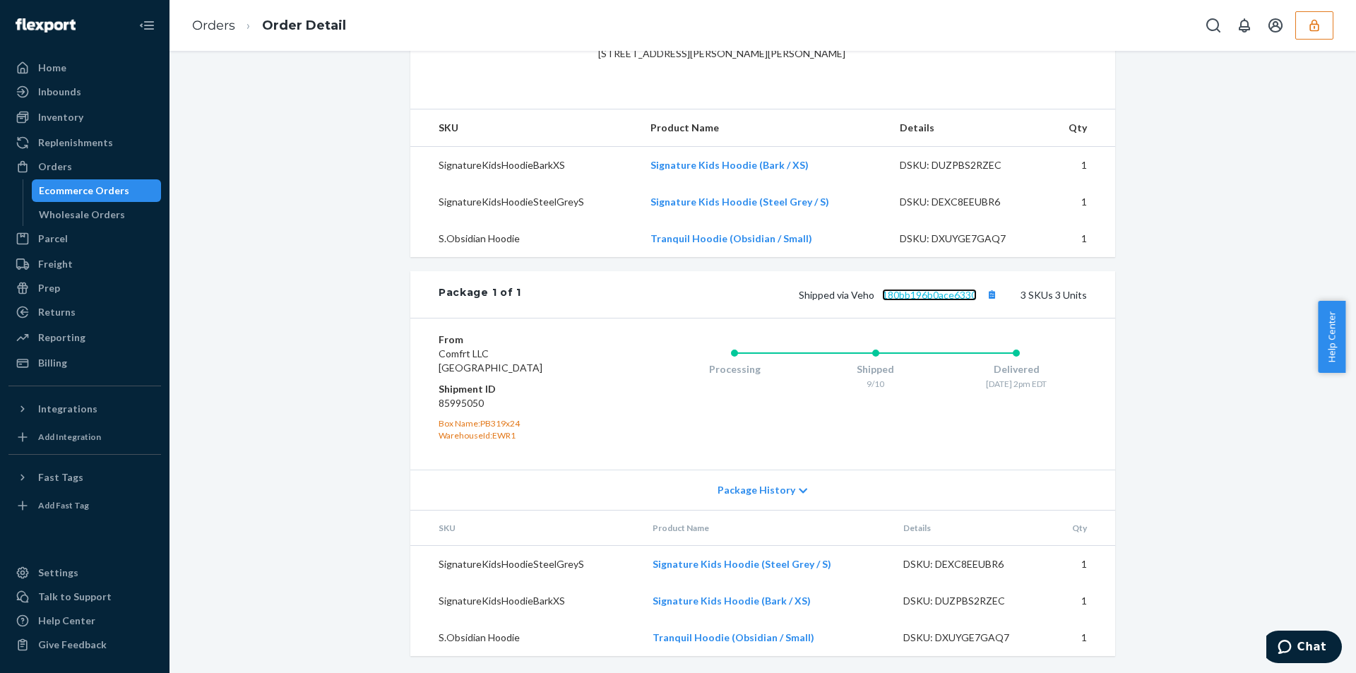
click at [896, 295] on link "180bb196b0ace6330" at bounding box center [929, 295] width 95 height 12
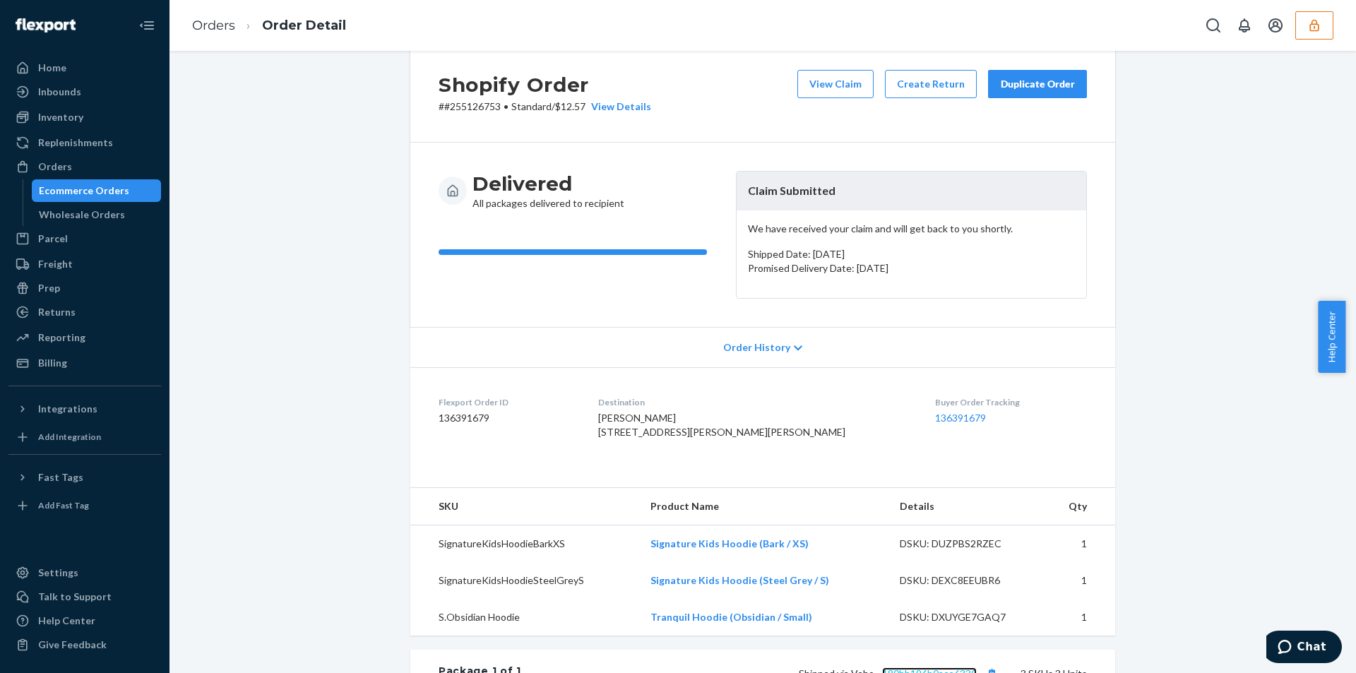
scroll to position [0, 0]
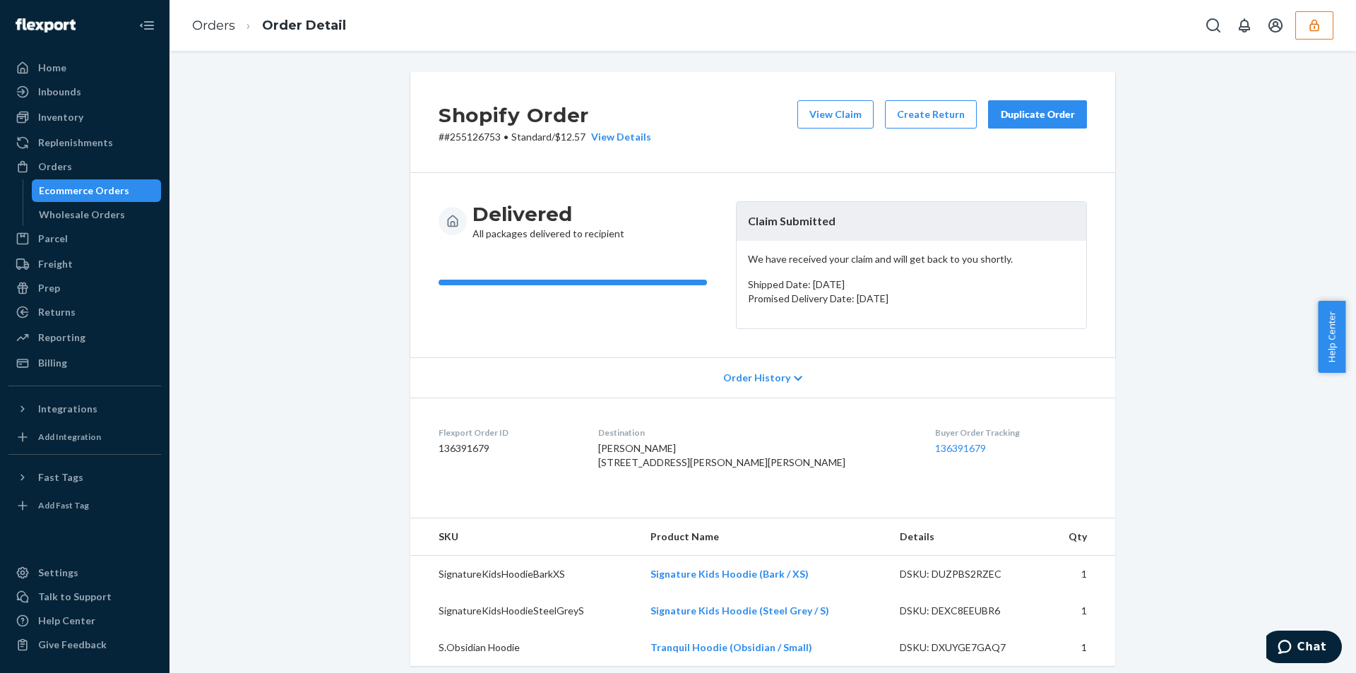
click at [826, 97] on div "Shopify Order # #255126753 • Standard / $12.57 View Details View Claim Create R…" at bounding box center [762, 122] width 705 height 101
click at [828, 112] on button "View Claim" at bounding box center [835, 114] width 76 height 28
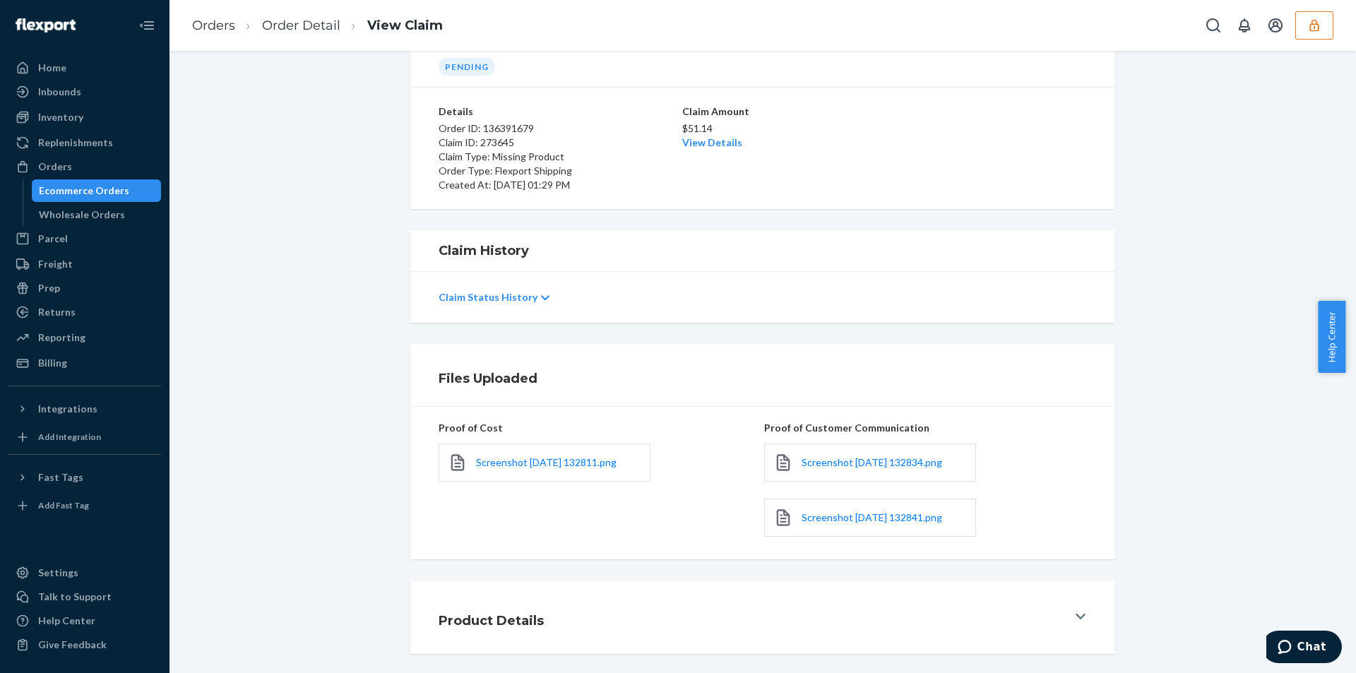
scroll to position [131, 0]
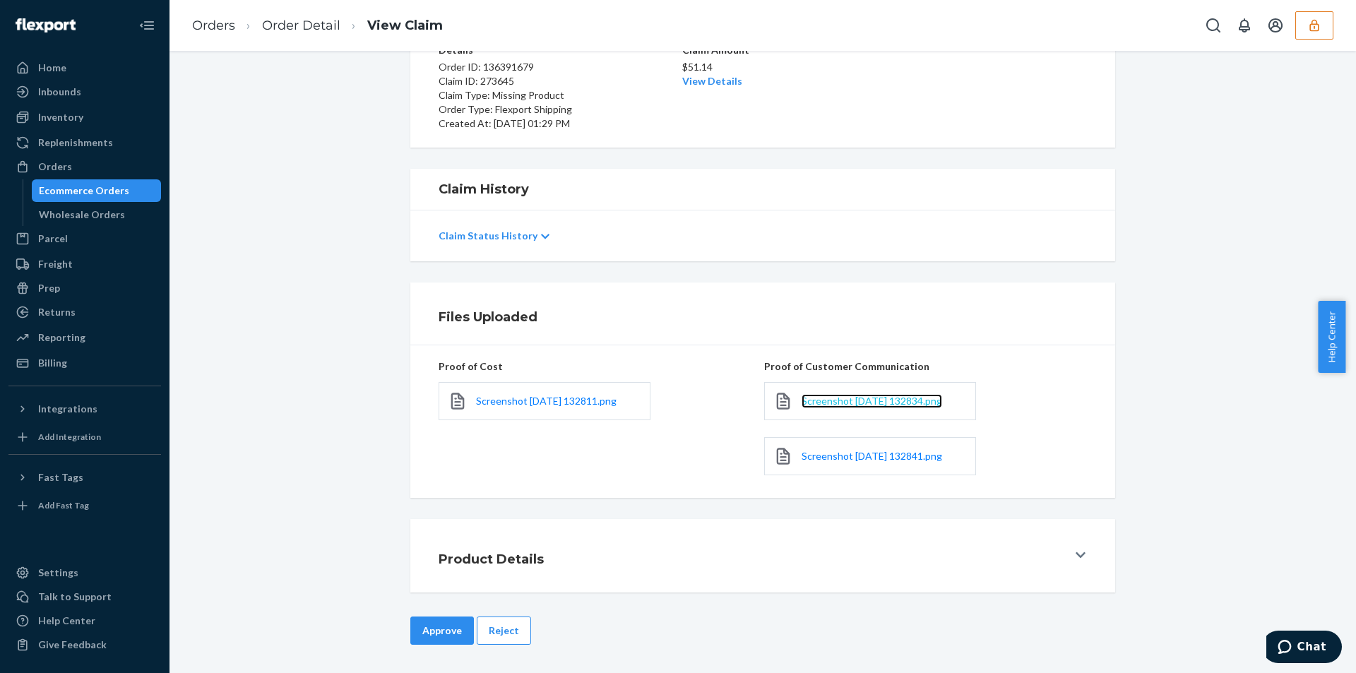
click at [833, 400] on span "Screenshot [DATE] 132834.png" at bounding box center [872, 401] width 141 height 12
click at [840, 458] on span "Screenshot [DATE] 132841.png" at bounding box center [872, 456] width 141 height 12
click at [495, 637] on button "Reject" at bounding box center [504, 631] width 54 height 28
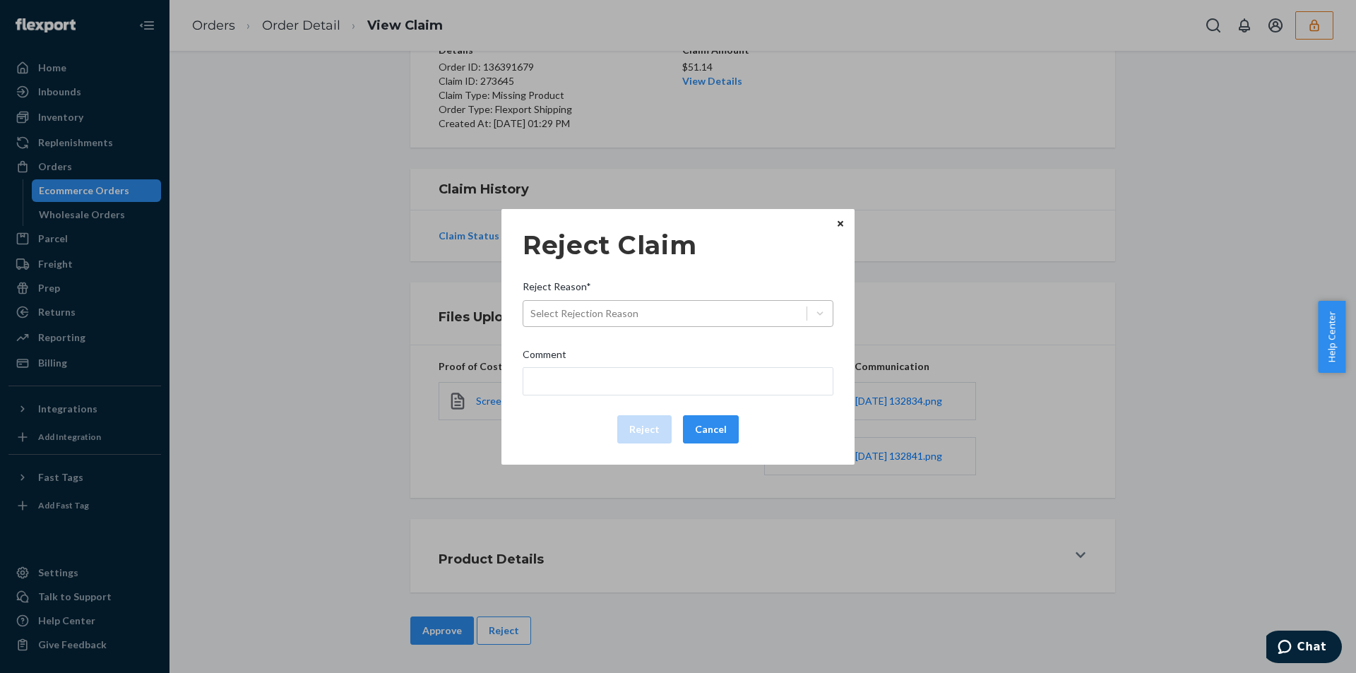
click at [670, 323] on div "Select Rejection Reason" at bounding box center [664, 313] width 283 height 23
click at [532, 321] on input "Reject Reason* Select Rejection Reason" at bounding box center [530, 314] width 1 height 14
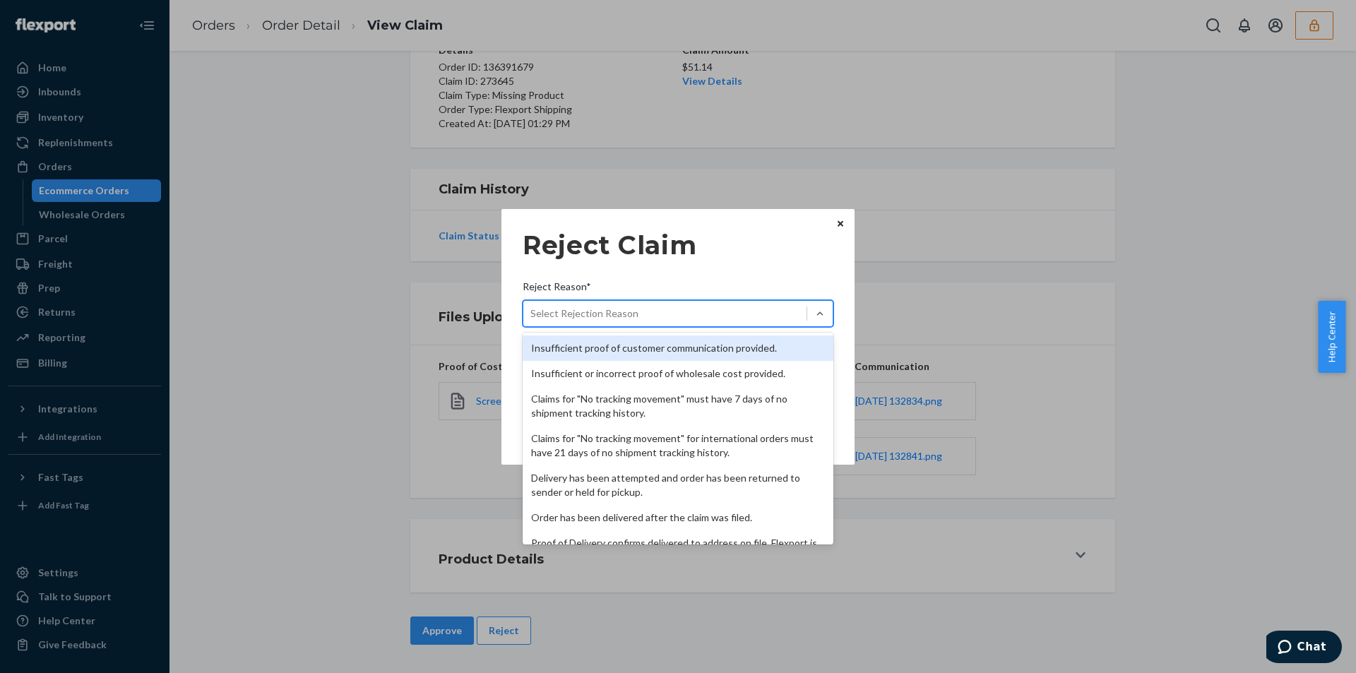
click at [638, 351] on div "Insufficient proof of customer communication provided." at bounding box center [678, 347] width 311 height 25
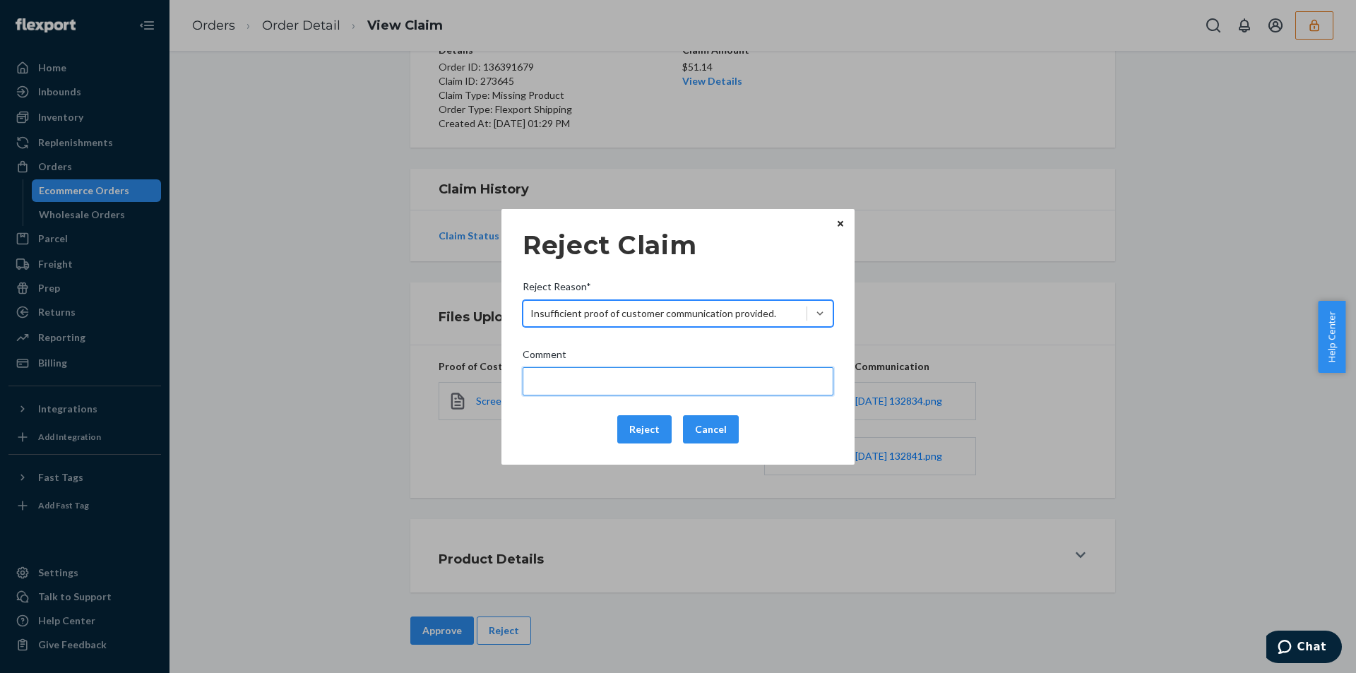
click at [570, 390] on input "Comment" at bounding box center [678, 381] width 311 height 28
type input "Please provide proof of customer correspondence or communication to review the …"
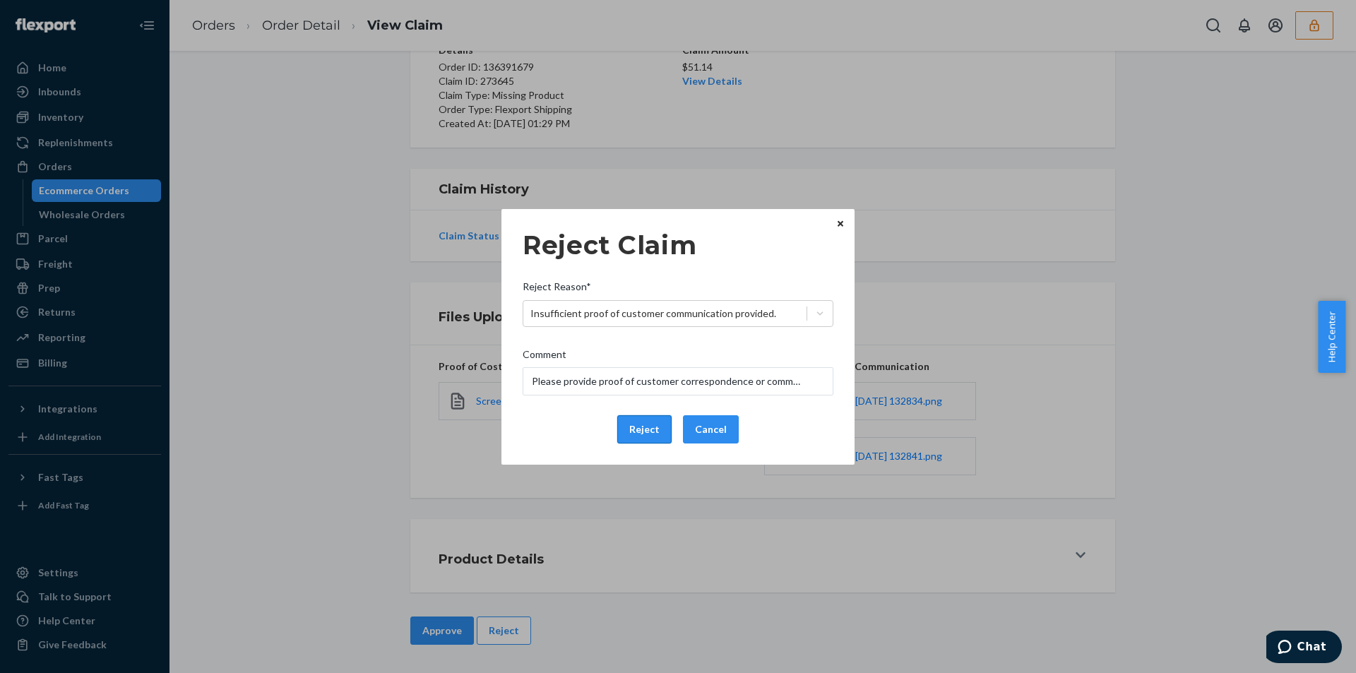
click at [640, 436] on button "Reject" at bounding box center [644, 429] width 54 height 28
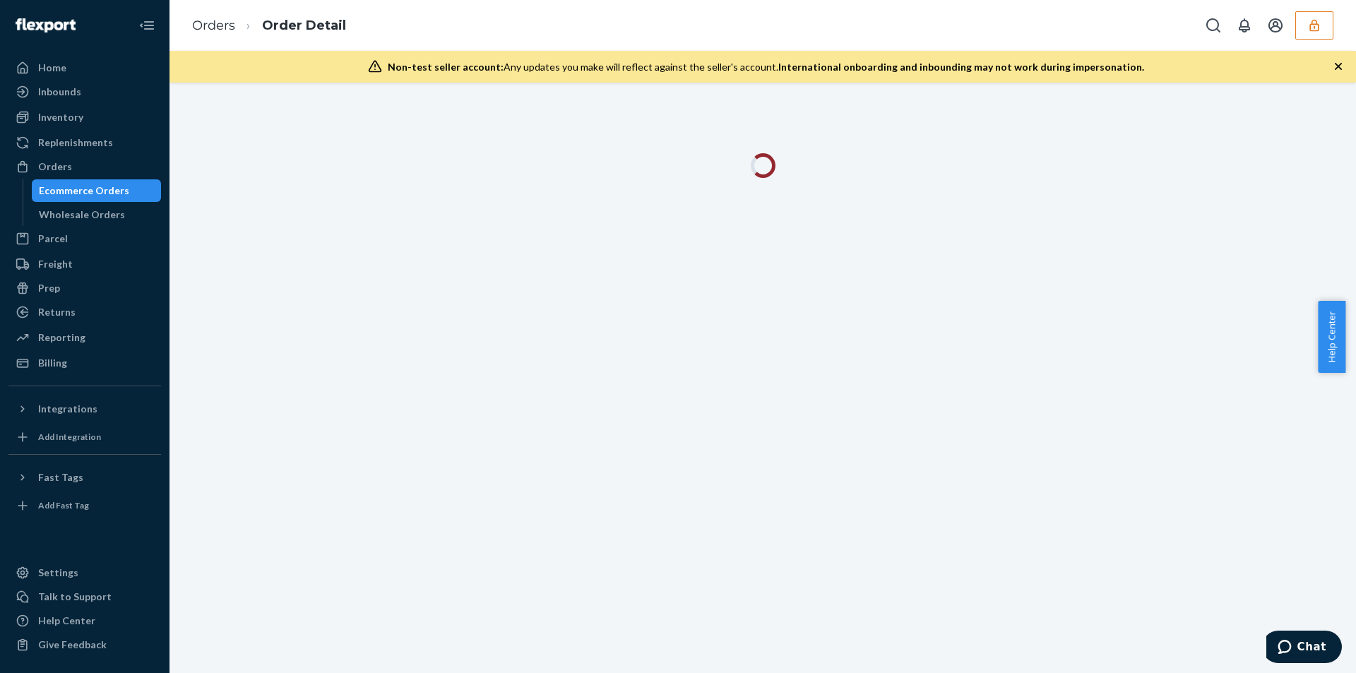
click at [1338, 69] on icon "button" at bounding box center [1338, 66] width 14 height 14
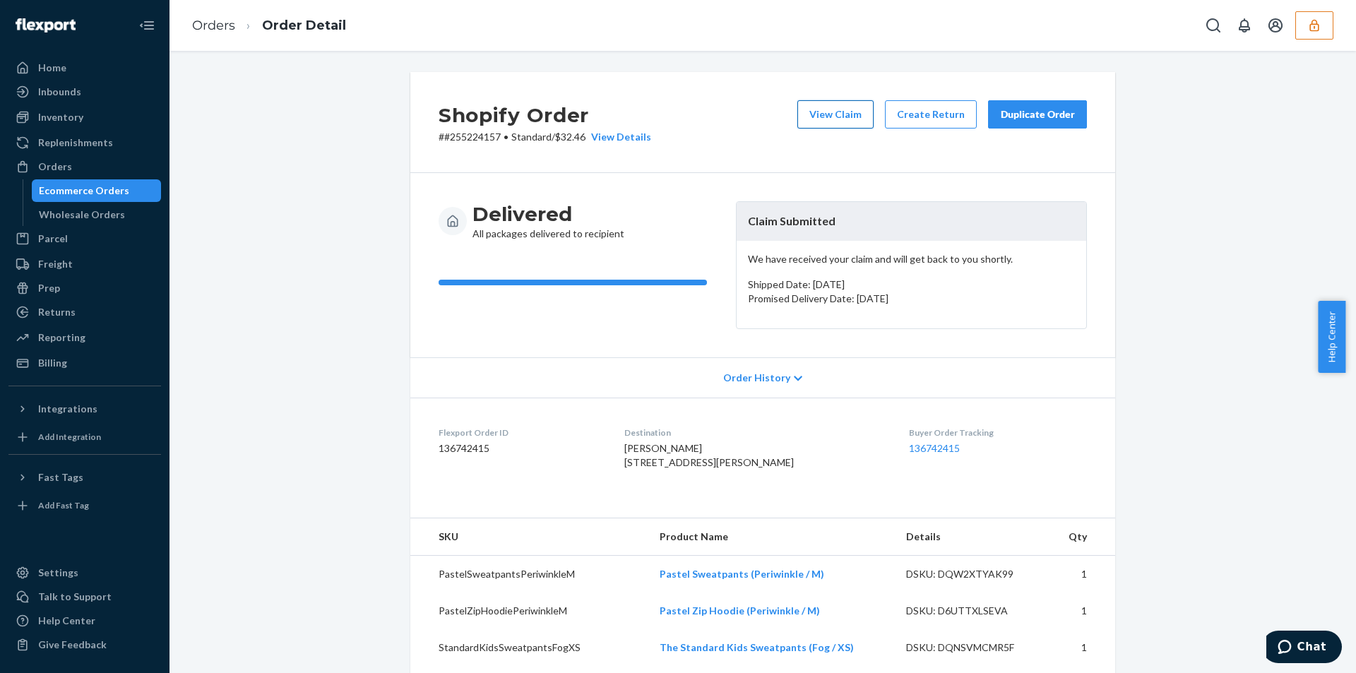
click at [852, 121] on button "View Claim" at bounding box center [835, 114] width 76 height 28
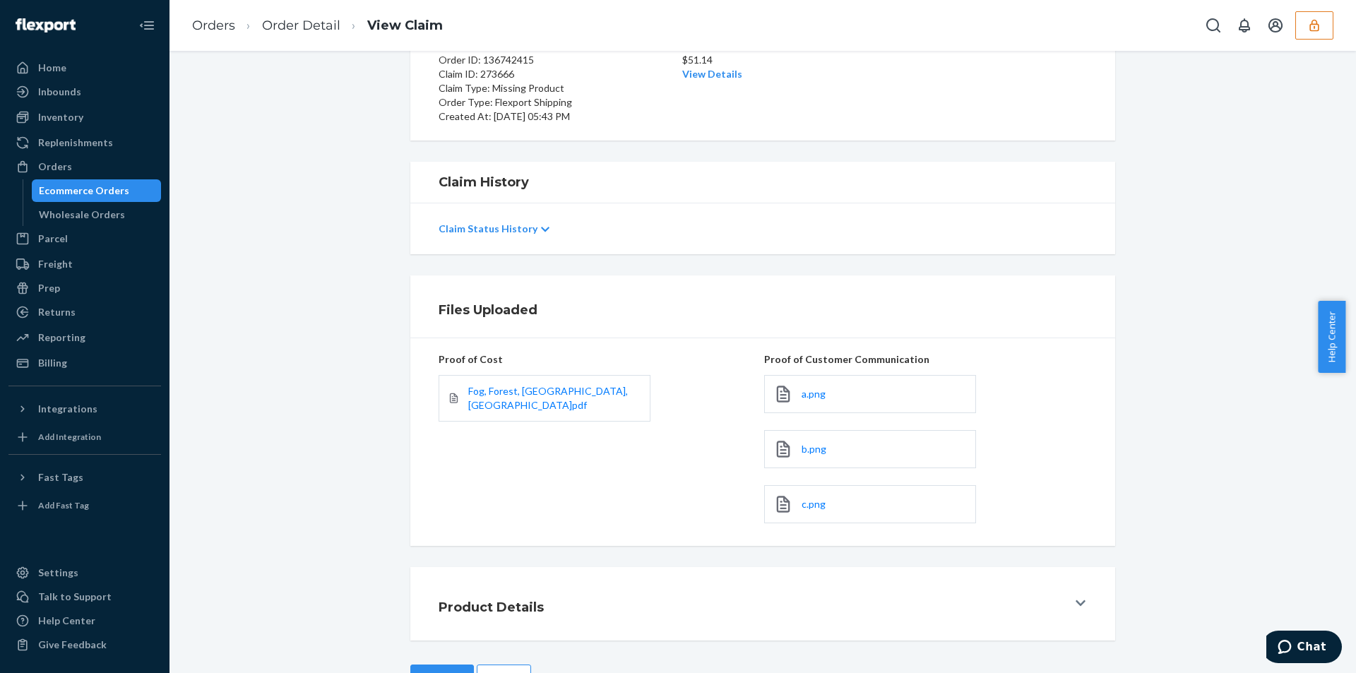
scroll to position [186, 0]
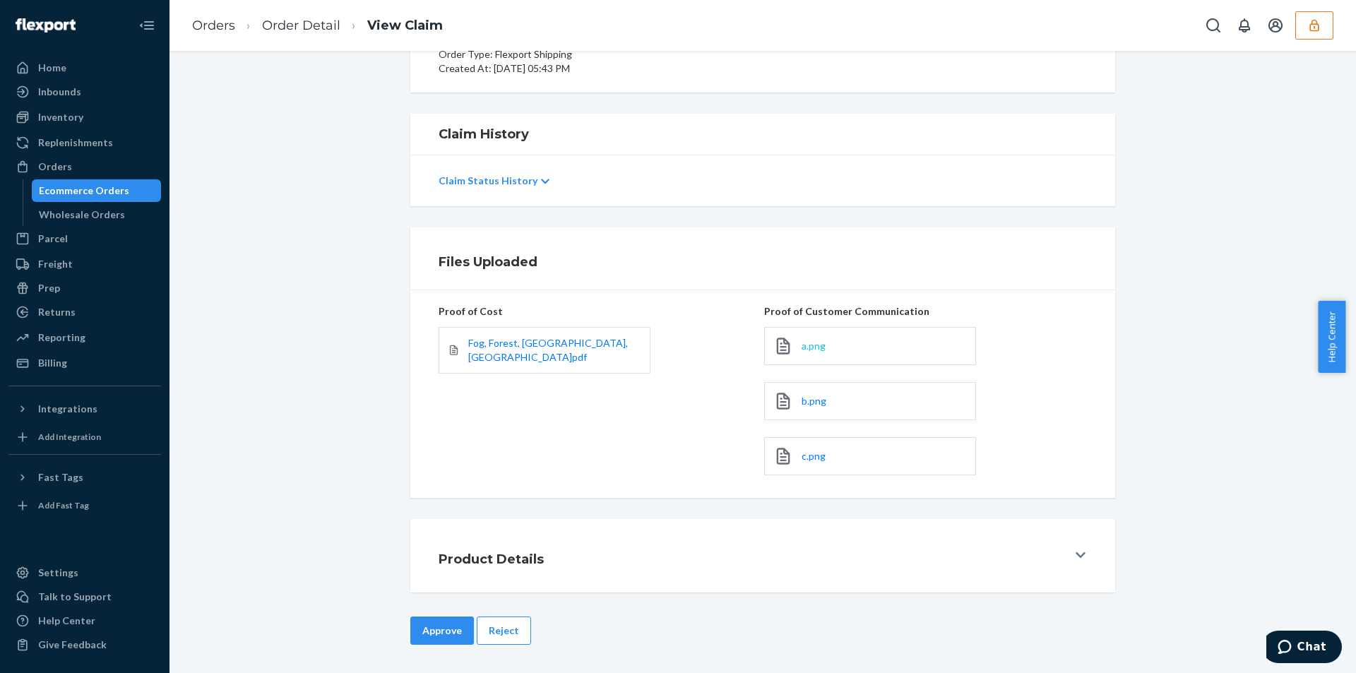
click at [808, 340] on span "a.png" at bounding box center [814, 346] width 24 height 12
click at [813, 400] on span "b.png" at bounding box center [814, 401] width 25 height 12
click at [812, 463] on link "c.png" at bounding box center [814, 456] width 24 height 14
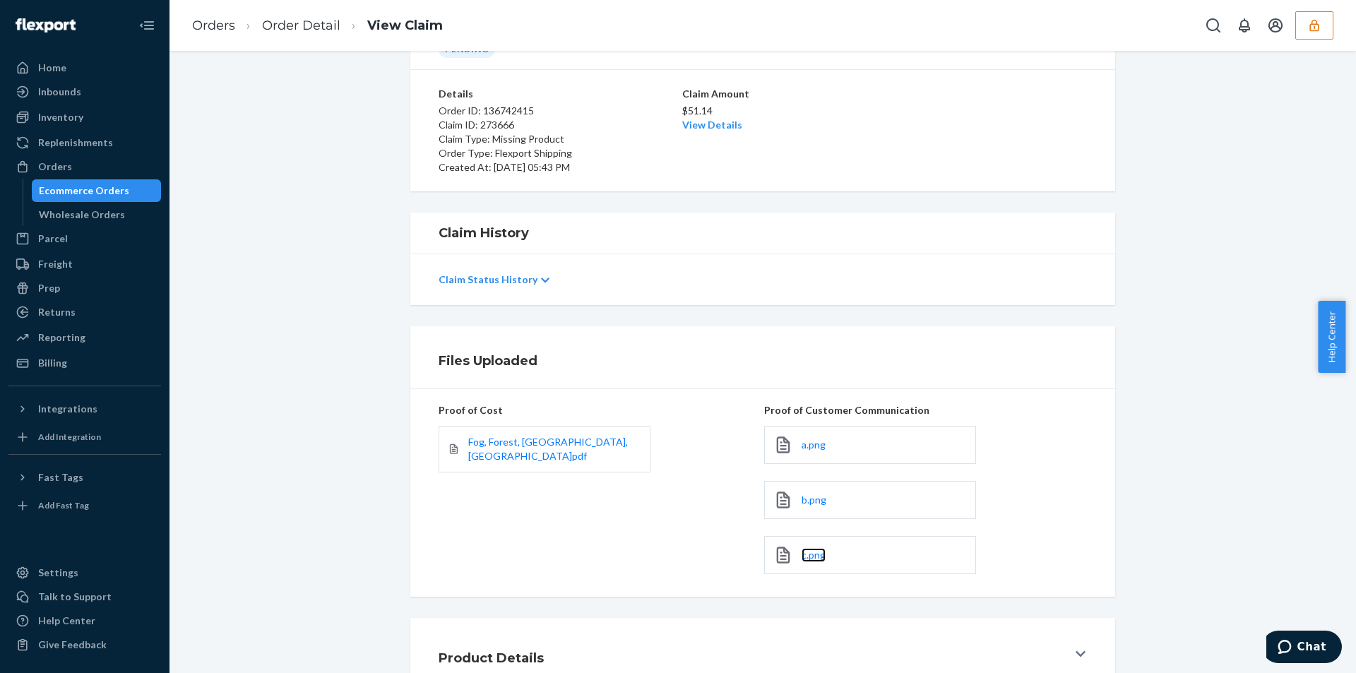
scroll to position [0, 0]
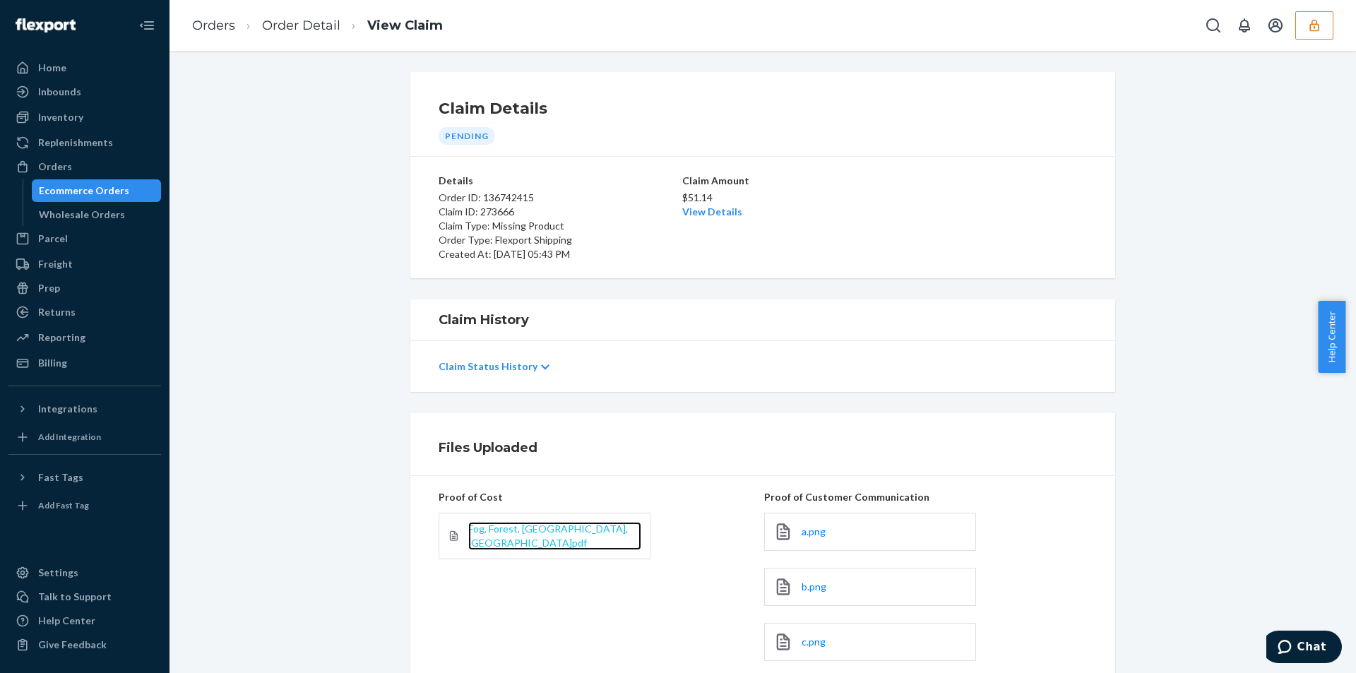
click at [511, 531] on span "Fog, Forest, Pacific, Walnut.pdf" at bounding box center [548, 536] width 160 height 26
click at [309, 18] on link "Order Detail" at bounding box center [301, 26] width 78 height 16
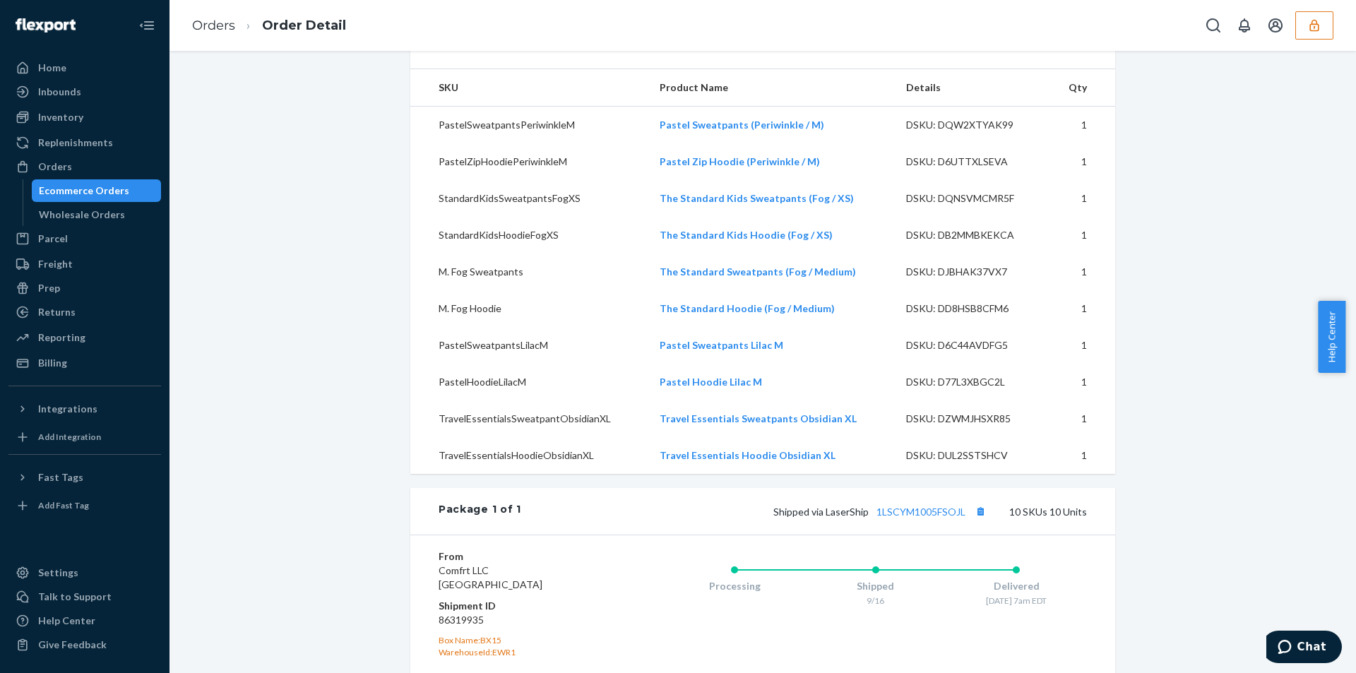
scroll to position [424, 0]
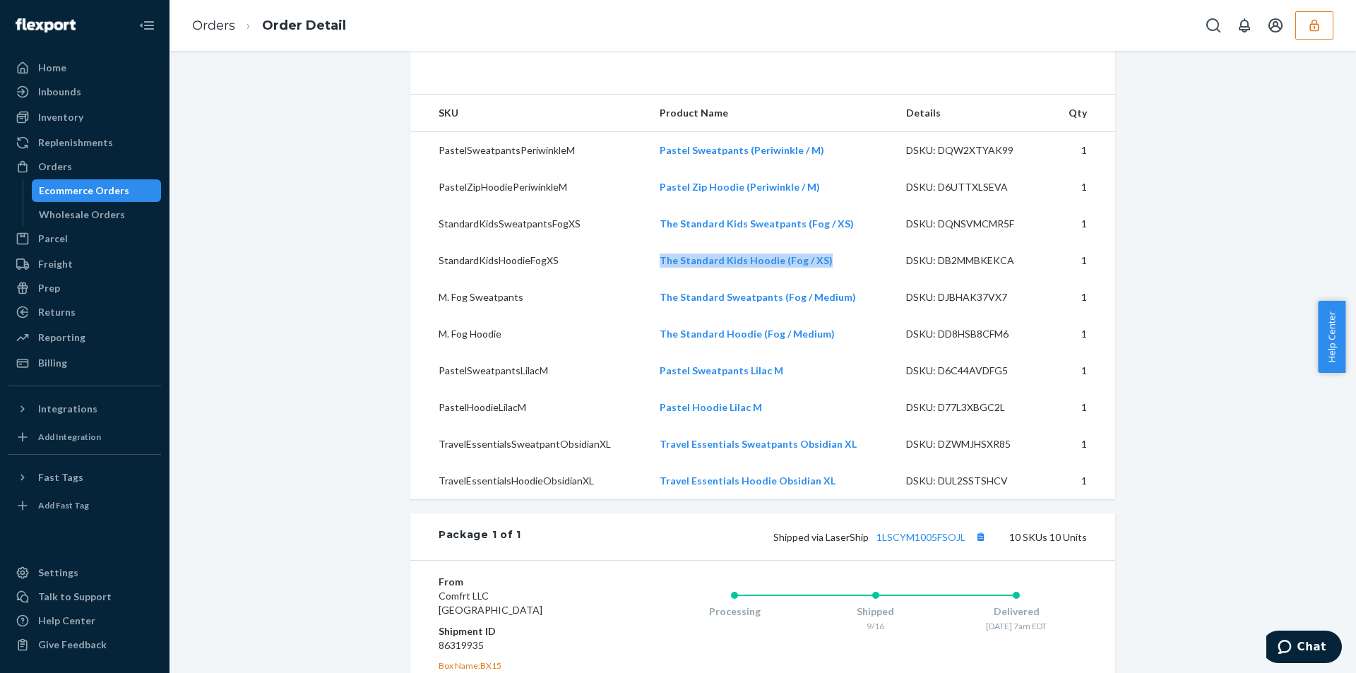
drag, startPoint x: 845, startPoint y: 283, endPoint x: 647, endPoint y: 299, distance: 198.4
click at [648, 279] on td "The Standard Kids Hoodie (Fog / XS)" at bounding box center [771, 260] width 246 height 37
copy link "The Standard Kids Hoodie (Fog / XS)"
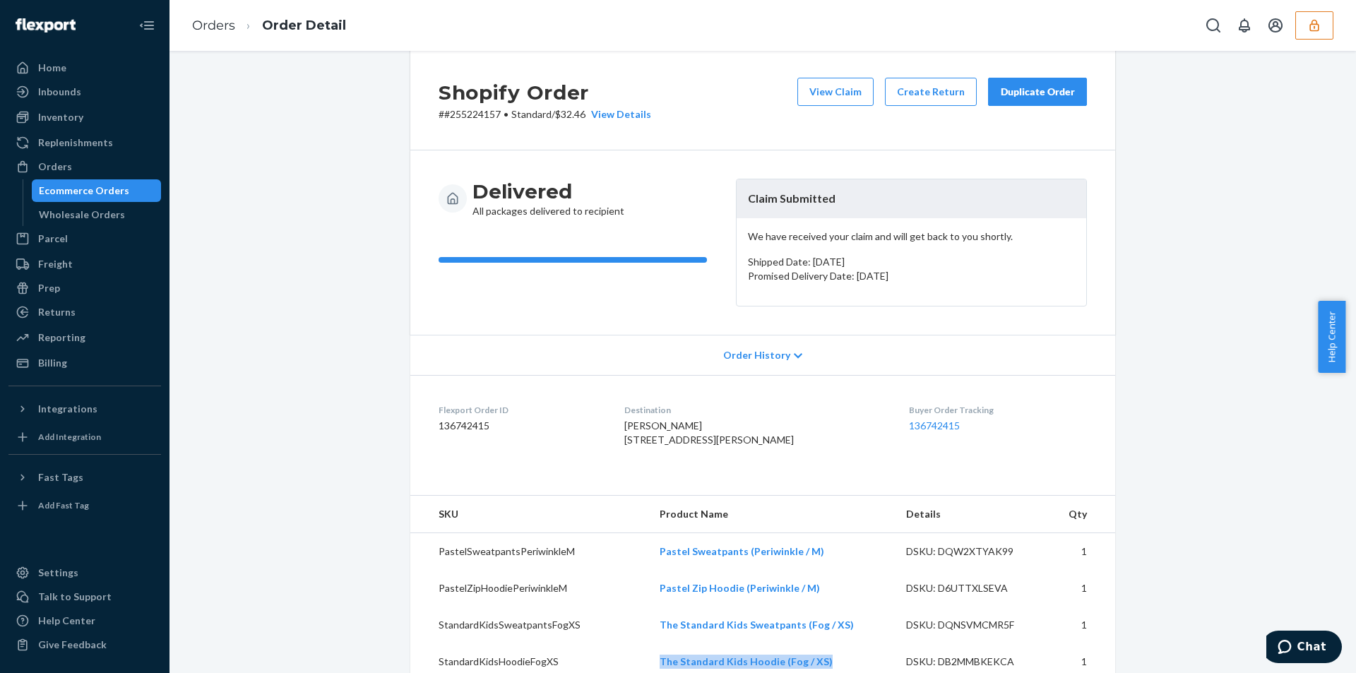
scroll to position [0, 0]
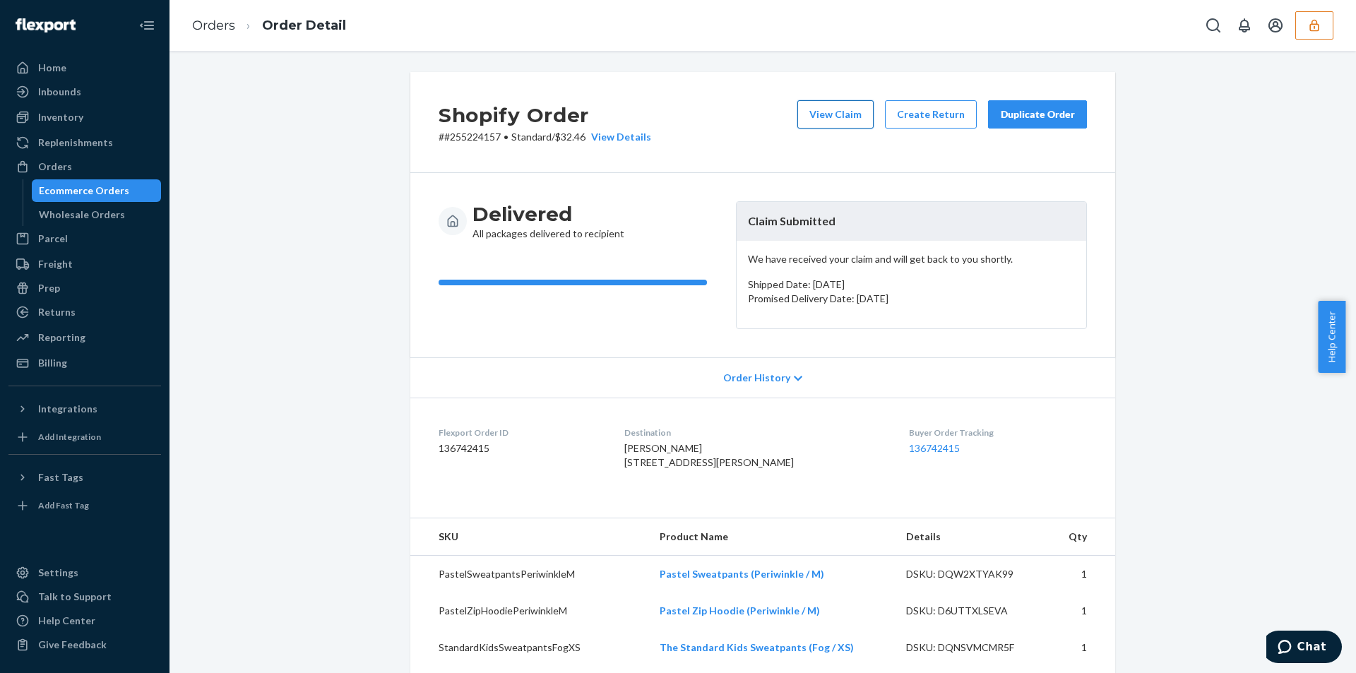
click at [819, 123] on button "View Claim" at bounding box center [835, 114] width 76 height 28
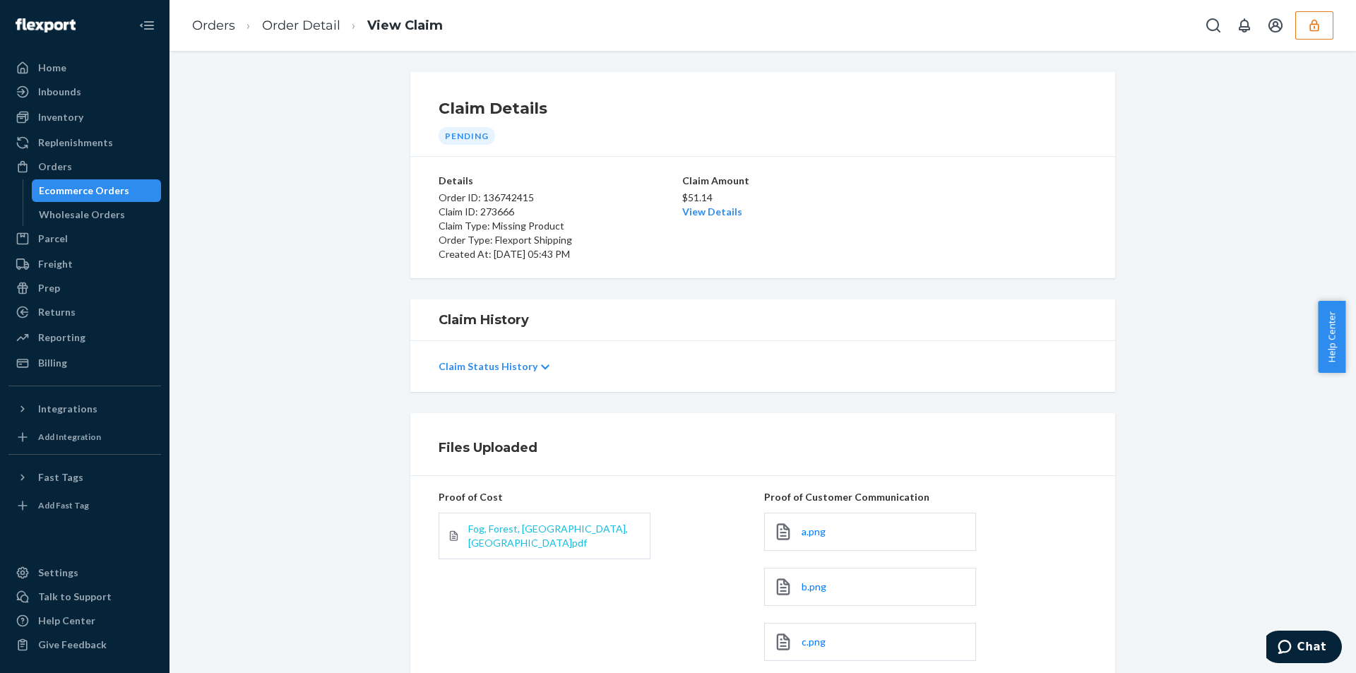
click at [533, 535] on span "Fog, Forest, Pacific, Walnut.pdf" at bounding box center [548, 536] width 160 height 26
click at [540, 537] on span "Fog, Forest, Pacific, Walnut.pdf" at bounding box center [548, 536] width 160 height 26
click at [707, 207] on link "View Details" at bounding box center [712, 212] width 60 height 12
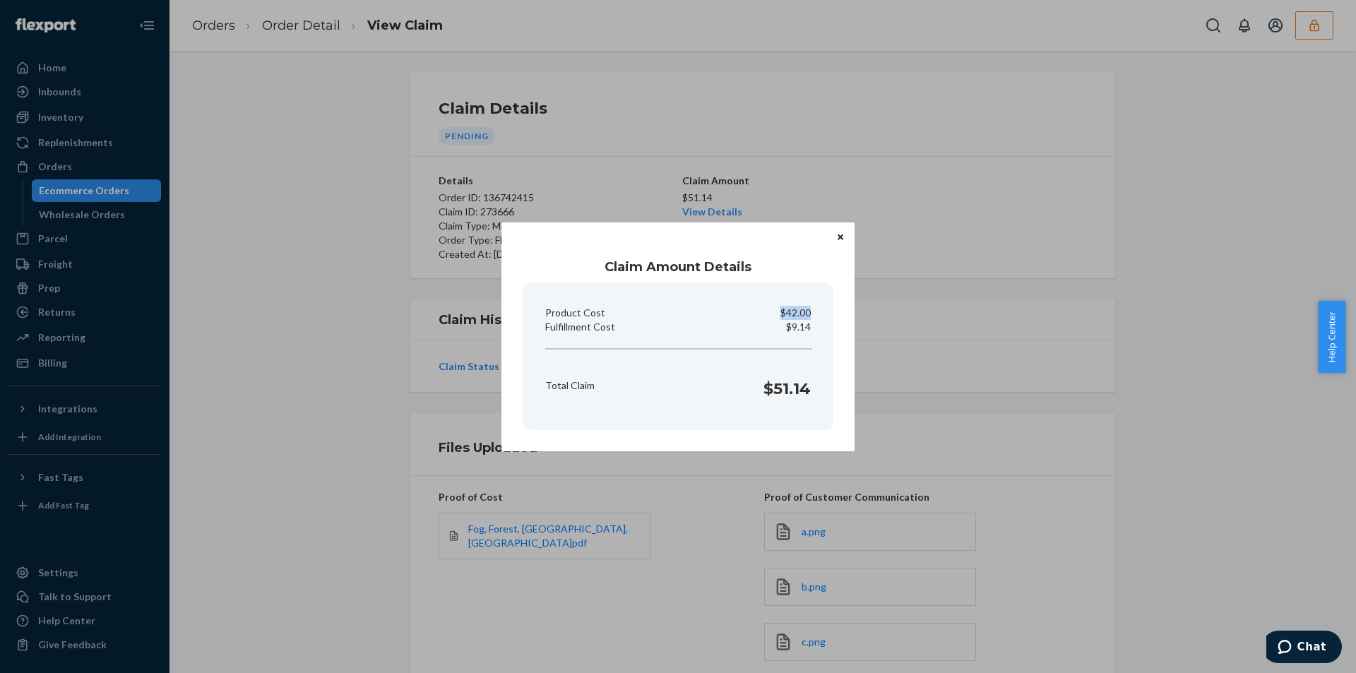
drag, startPoint x: 780, startPoint y: 312, endPoint x: 826, endPoint y: 316, distance: 46.0
click at [826, 316] on section "Product Cost $42.00 Fulfillment Cost $9.14 Total Claim $51.14" at bounding box center [678, 356] width 311 height 147
click at [775, 312] on div "Product Cost $42.00" at bounding box center [678, 313] width 277 height 14
click at [775, 311] on div "Product Cost $42.00" at bounding box center [678, 313] width 277 height 14
drag, startPoint x: 773, startPoint y: 311, endPoint x: 792, endPoint y: 314, distance: 20.0
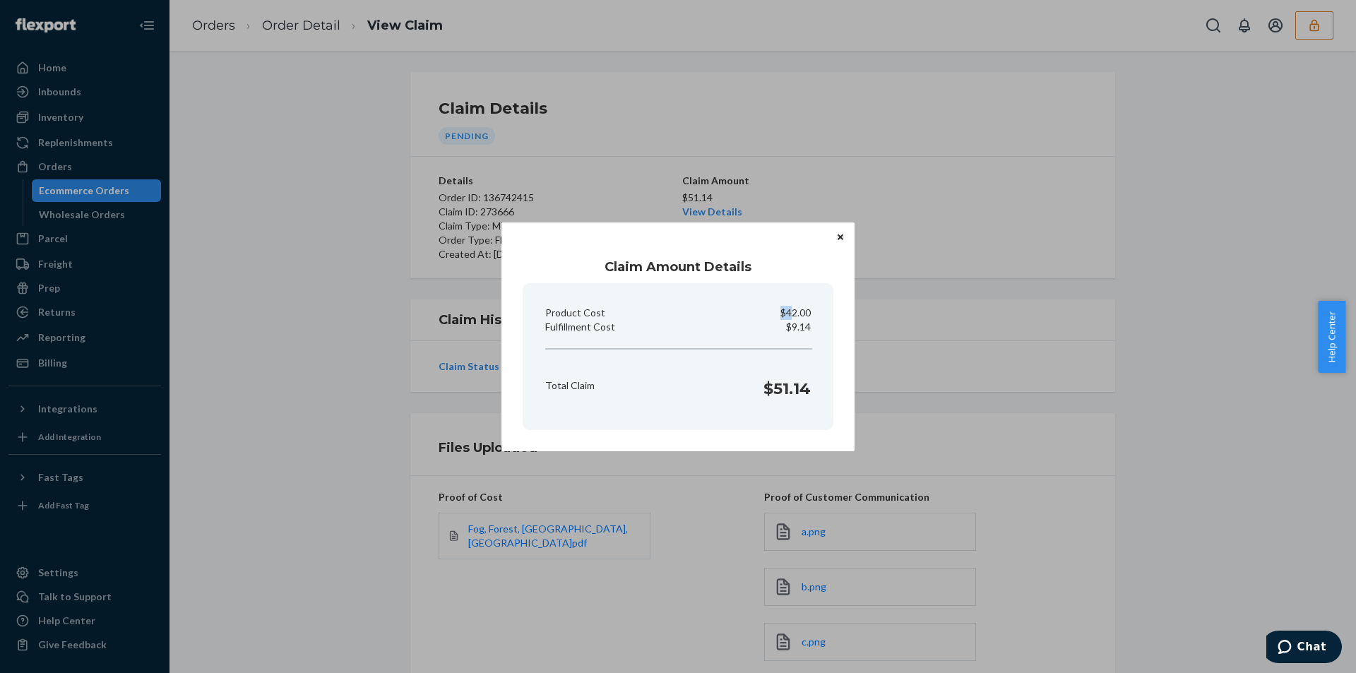
click at [792, 314] on div "Product Cost $42.00" at bounding box center [678, 313] width 277 height 14
click at [794, 314] on p "$42.00" at bounding box center [795, 313] width 30 height 14
drag, startPoint x: 776, startPoint y: 312, endPoint x: 819, endPoint y: 316, distance: 42.6
click at [819, 316] on section "Product Cost $42.00 Fulfillment Cost $9.14 Total Claim $51.14" at bounding box center [678, 356] width 311 height 147
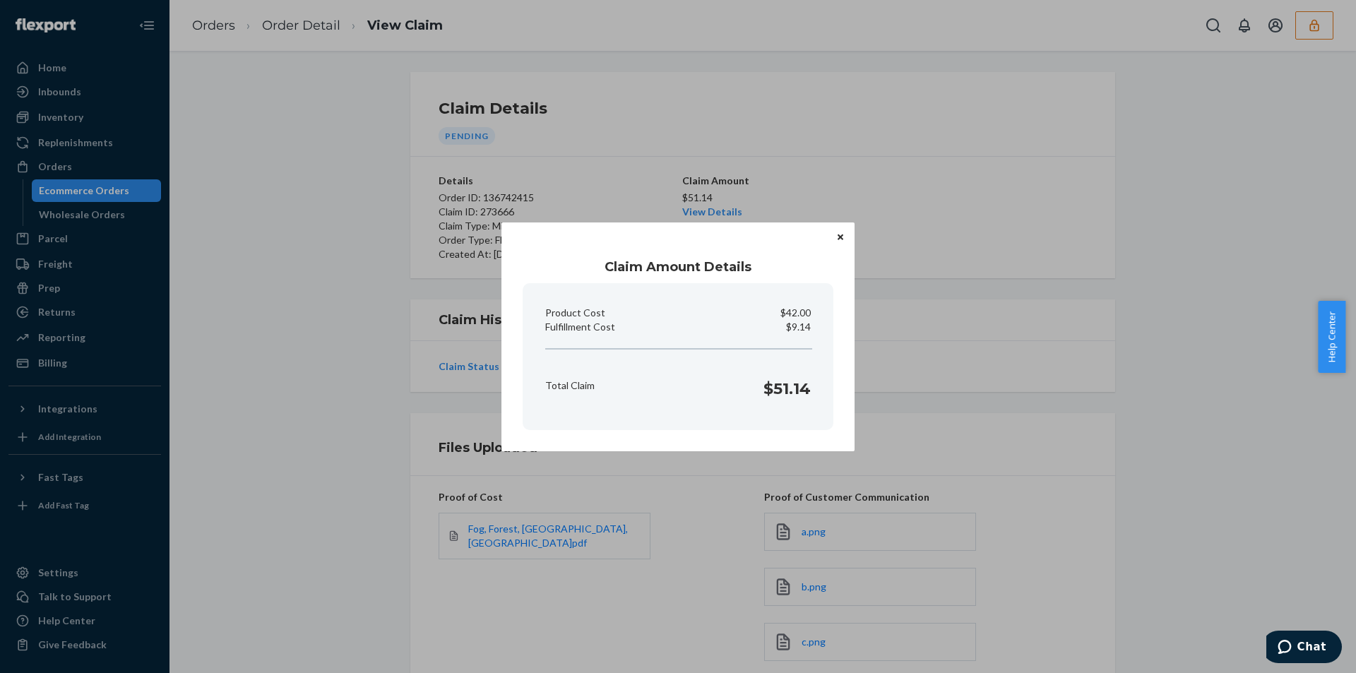
click at [812, 328] on div "Fulfillment Cost $9.14" at bounding box center [678, 327] width 277 height 14
click at [839, 239] on icon "Close" at bounding box center [841, 237] width 6 height 6
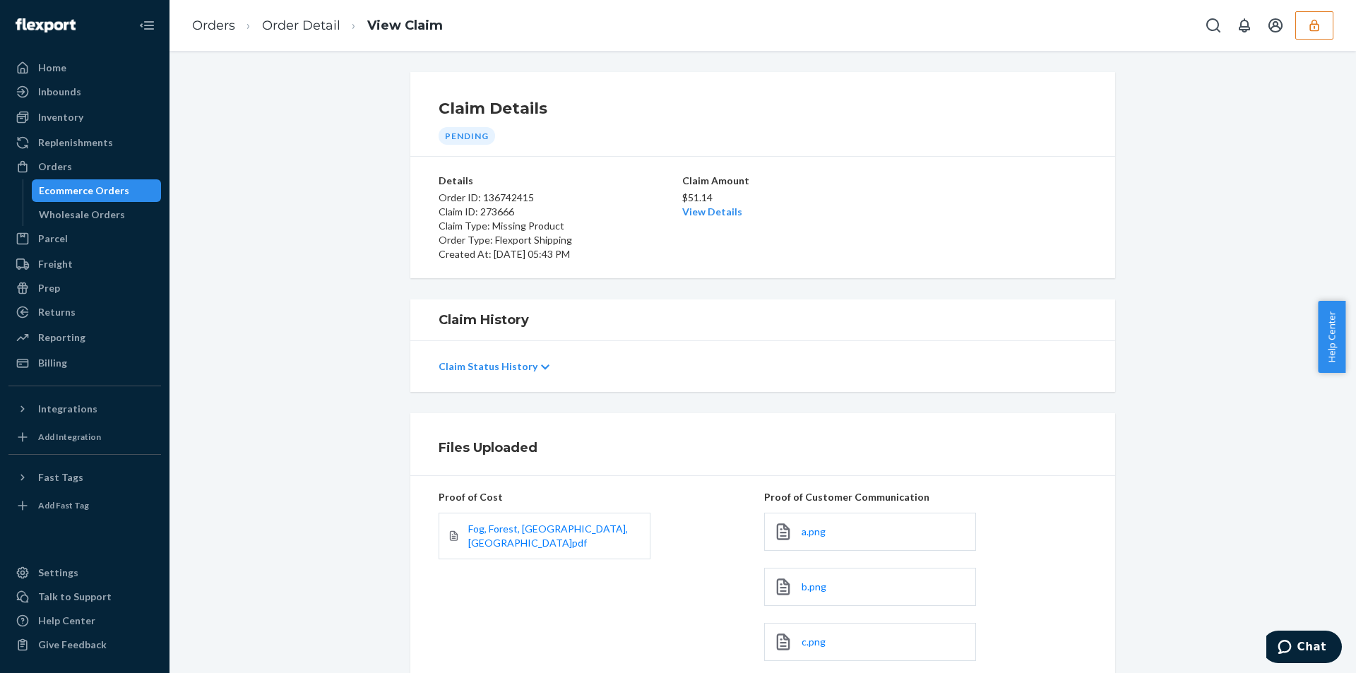
click at [297, 464] on div "Files Uploaded Proof of Cost Fog, Forest, Pacific, Walnut.pdf Proof of Customer…" at bounding box center [762, 548] width 1165 height 271
click at [707, 207] on link "View Details" at bounding box center [712, 212] width 60 height 12
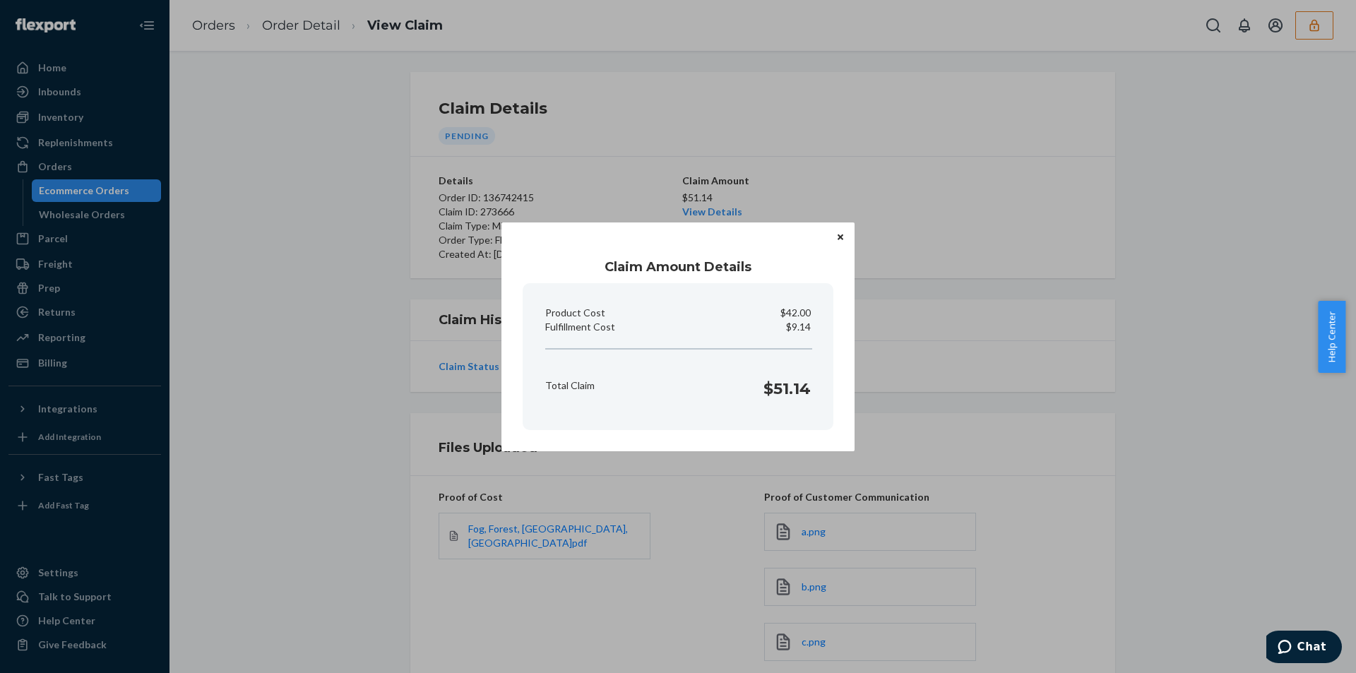
click at [350, 406] on div "Claim Amount Details Product Cost $42.00 Fulfillment Cost $9.14 Total Claim $51…" at bounding box center [678, 336] width 1356 height 673
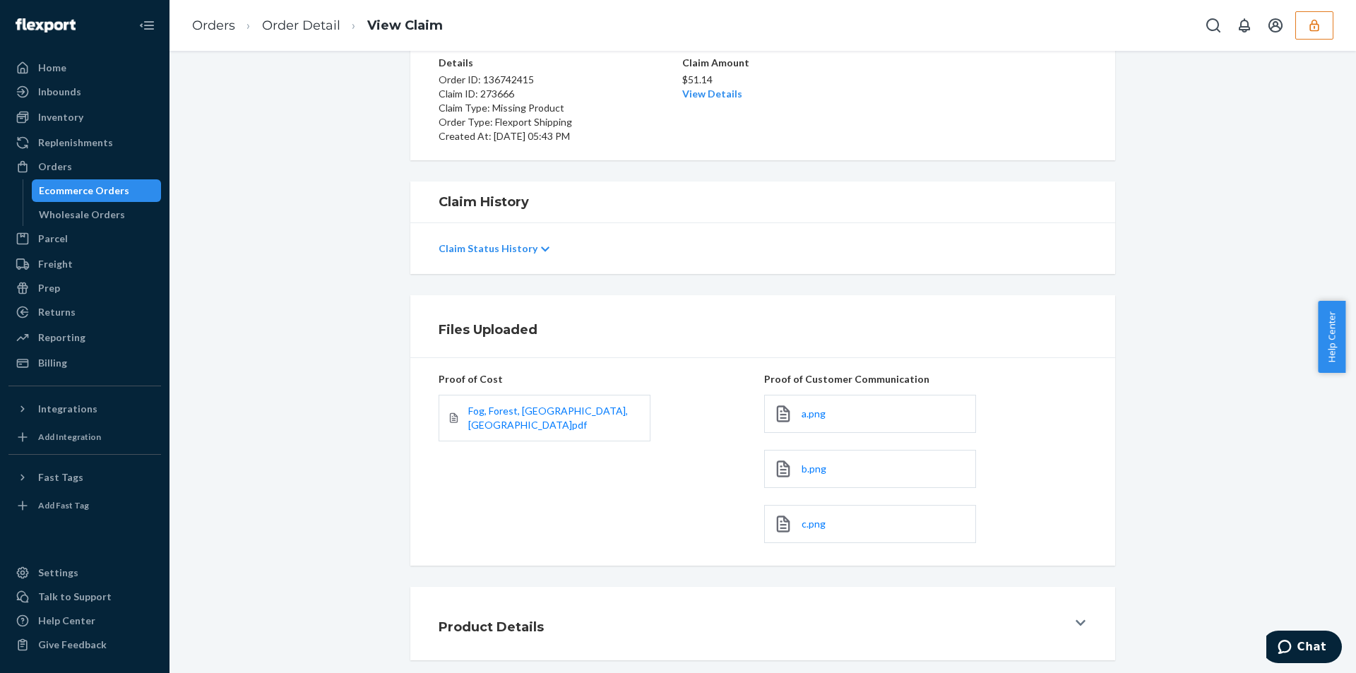
scroll to position [186, 0]
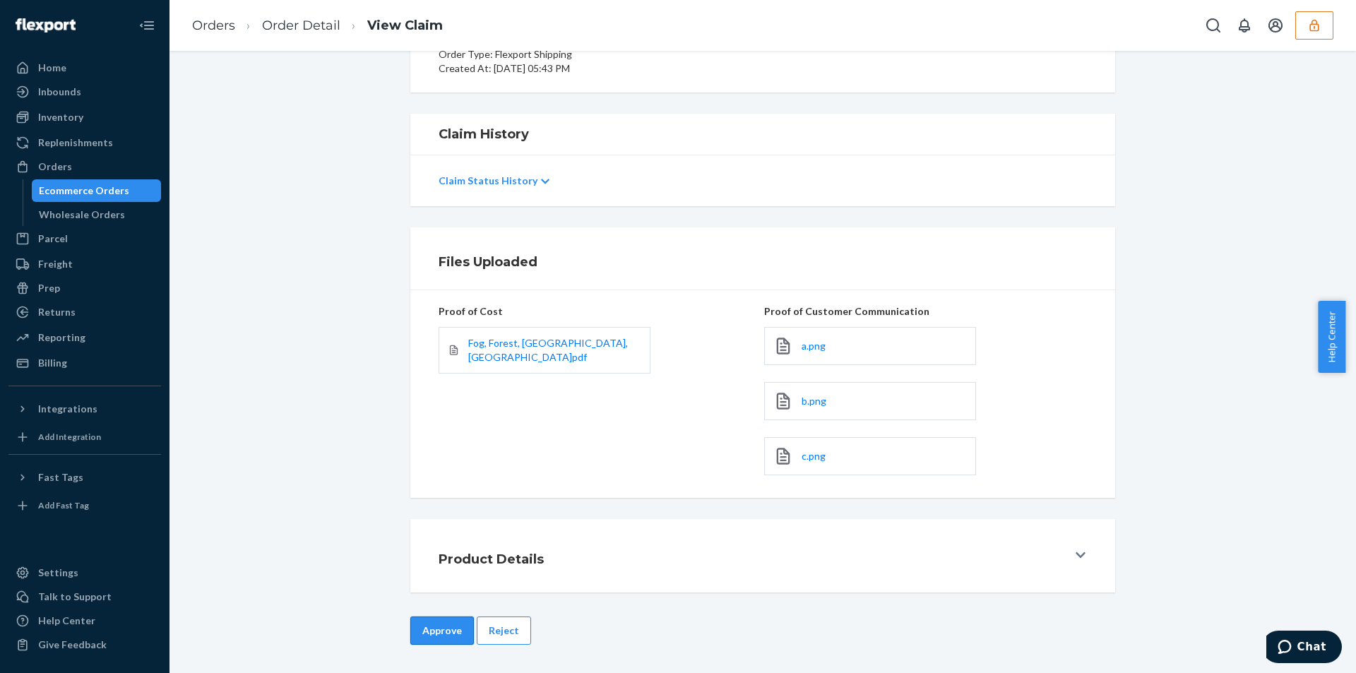
drag, startPoint x: 425, startPoint y: 635, endPoint x: 500, endPoint y: 540, distance: 121.2
click at [426, 634] on button "Approve" at bounding box center [442, 631] width 64 height 28
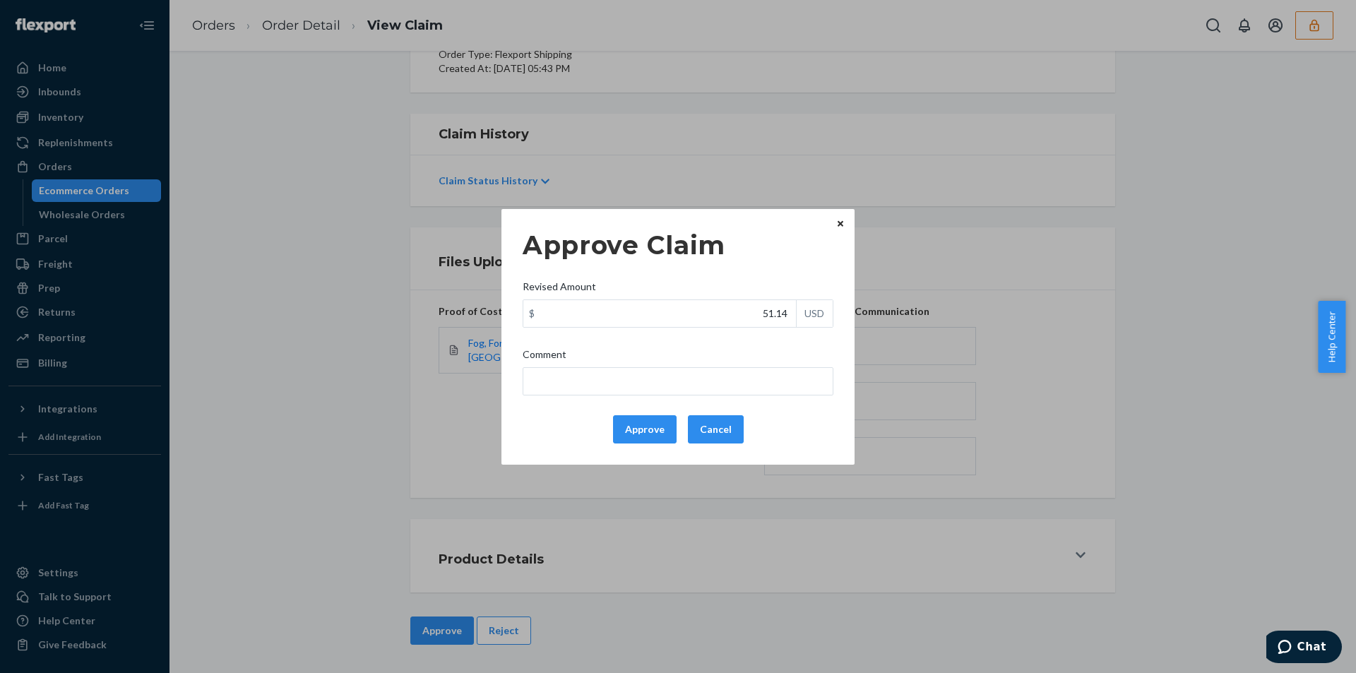
click at [679, 328] on div "Approve Claim Revised Amount $ 51.14 USD Comment Approve Cancel" at bounding box center [678, 337] width 311 height 225
click at [684, 311] on input "51.14" at bounding box center [659, 313] width 273 height 27
paste input "23"
type input "23.14"
click at [600, 396] on div "Approve Claim Revised Amount $ 23.14 USD Comment Approve Cancel" at bounding box center [678, 337] width 311 height 225
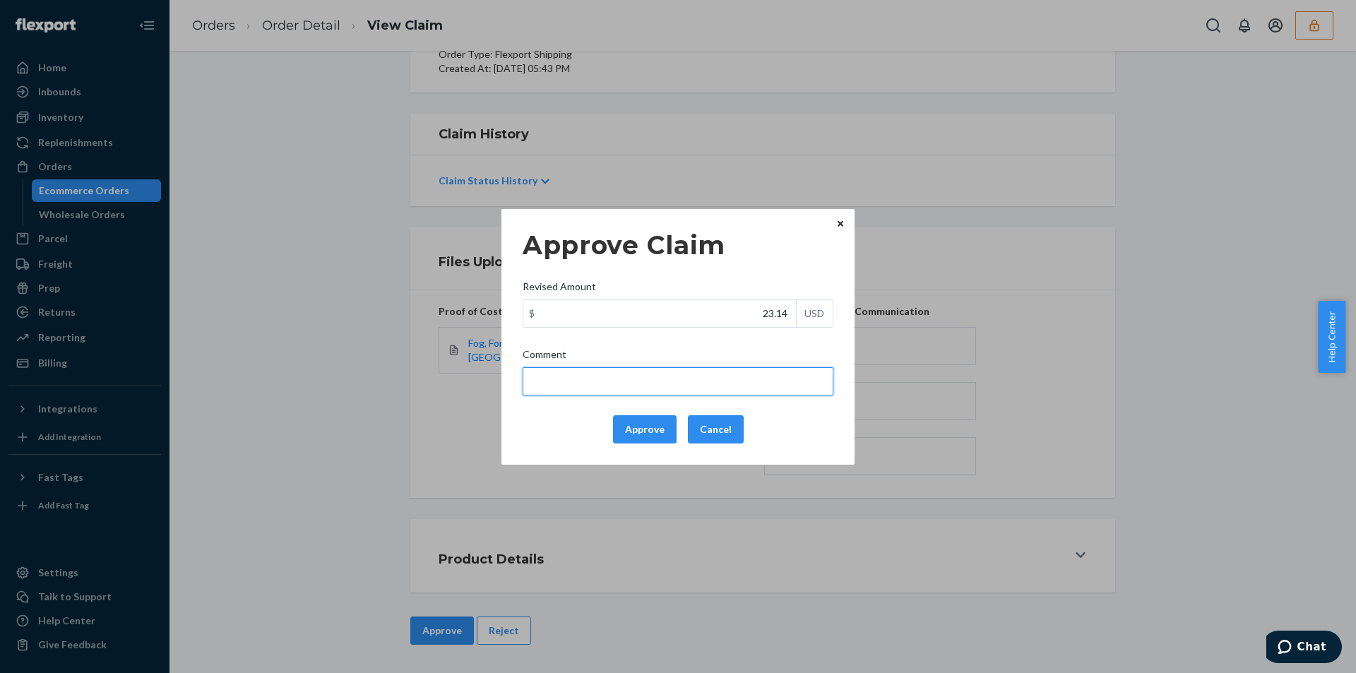
click at [598, 385] on input "Comment" at bounding box center [678, 381] width 311 height 28
click at [613, 390] on input "acc" at bounding box center [678, 381] width 311 height 28
type input "Total cost has been adjusted to 40% retail price plus fulfillment fee"
click at [640, 428] on button "Approve" at bounding box center [645, 429] width 64 height 28
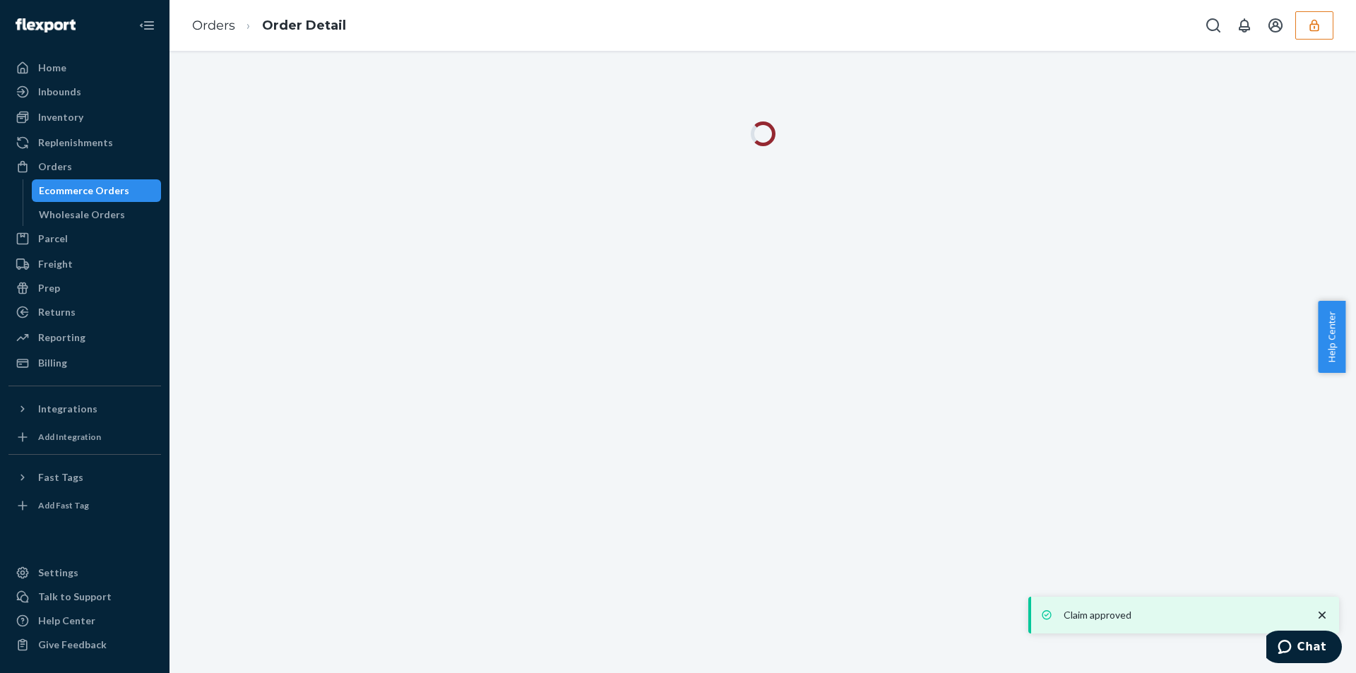
click at [539, 25] on div "Orders Order Detail" at bounding box center [763, 25] width 1187 height 51
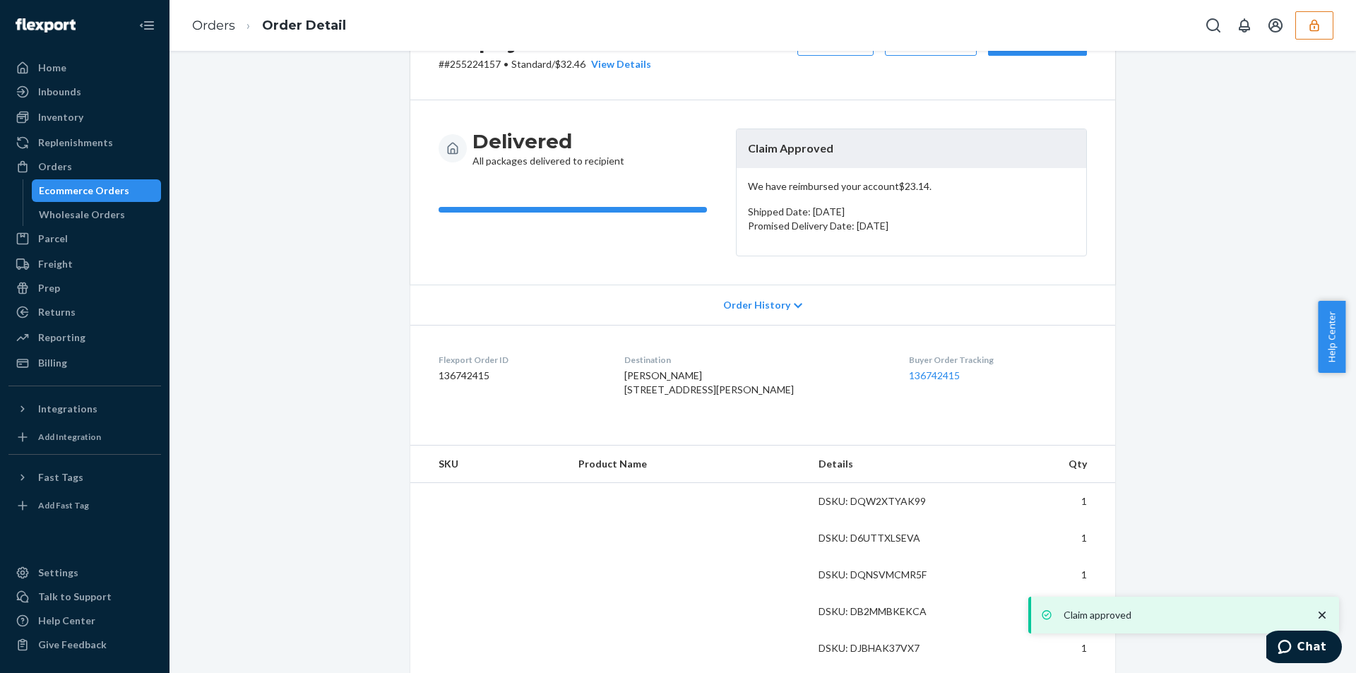
scroll to position [141, 0]
